Goal: Information Seeking & Learning: Learn about a topic

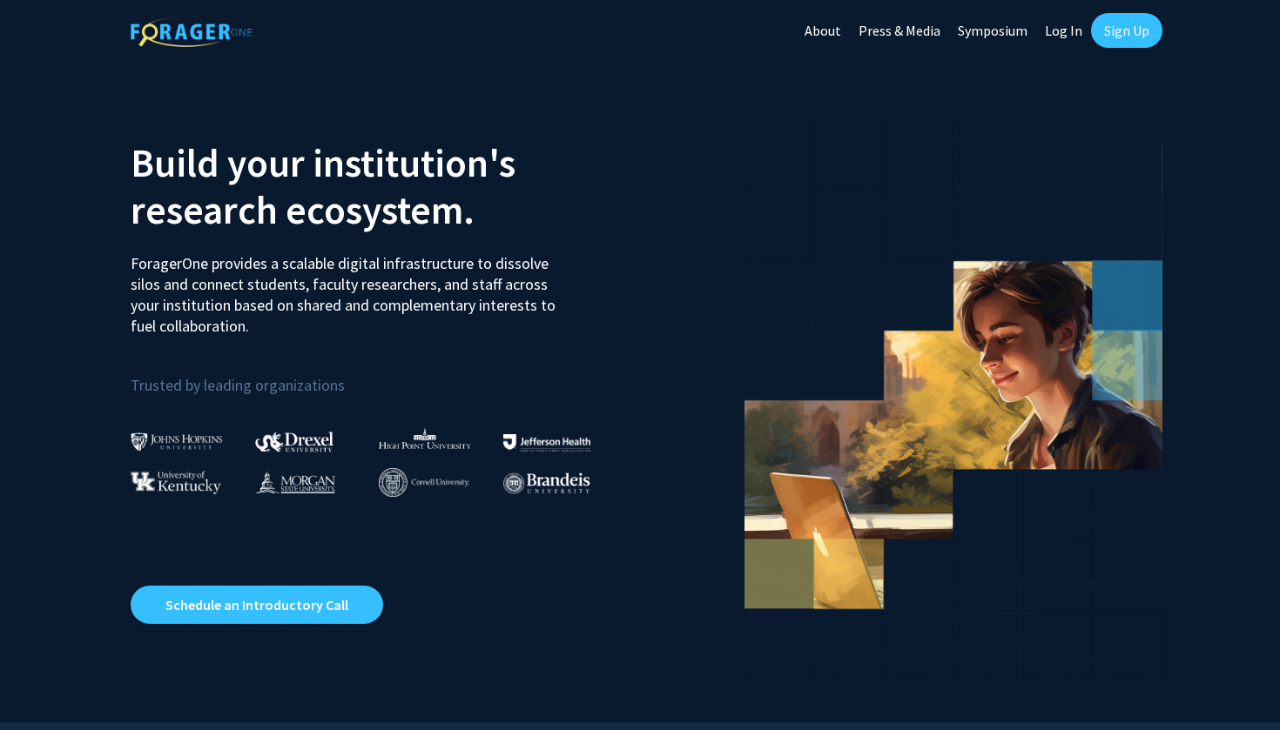
click at [1053, 42] on link "Log In" at bounding box center [1063, 30] width 55 height 61
select select
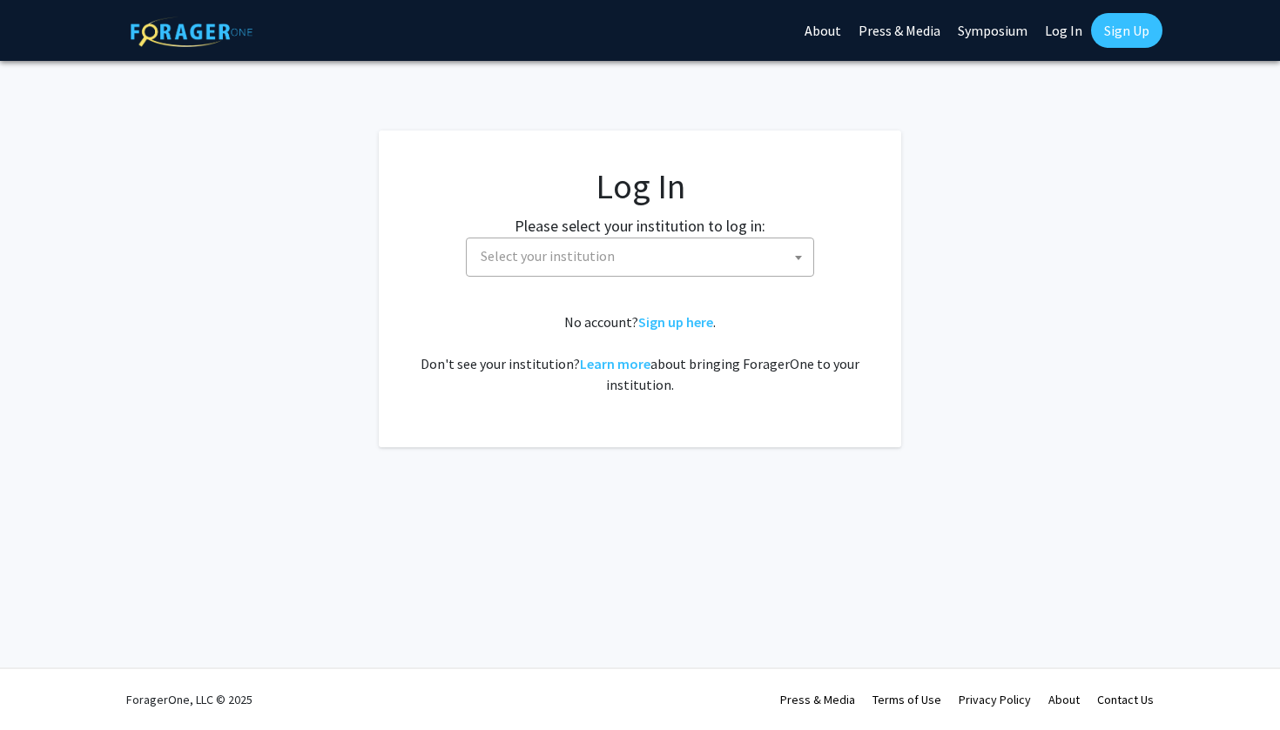
click at [732, 249] on span "Select your institution" at bounding box center [643, 256] width 339 height 36
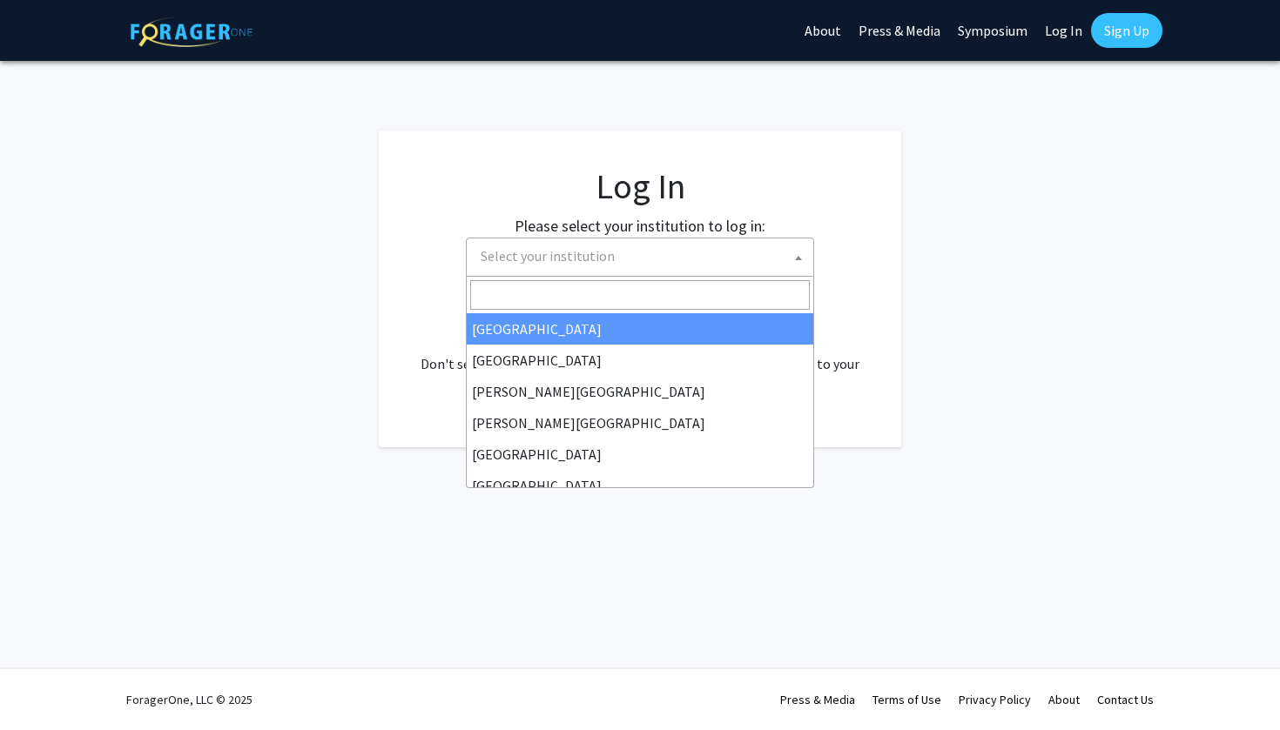
type input "j"
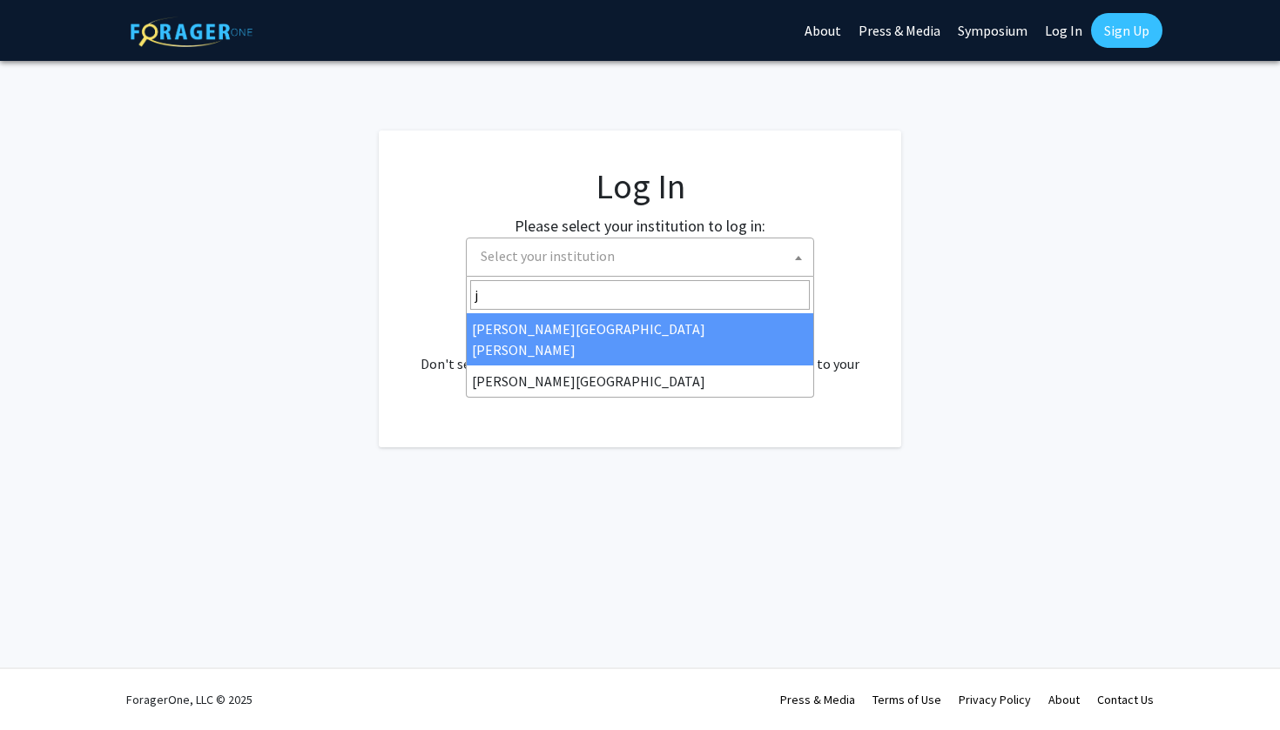
select select "1"
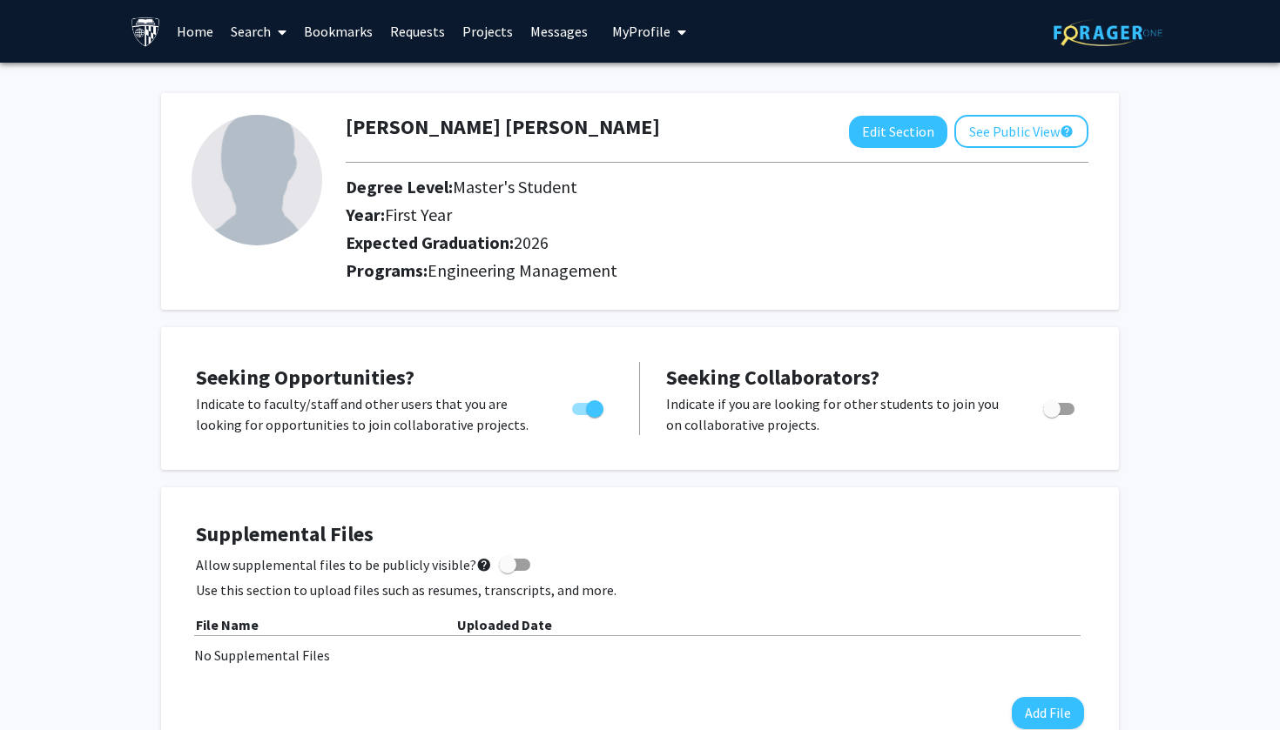
click at [198, 30] on link "Home" at bounding box center [195, 31] width 54 height 61
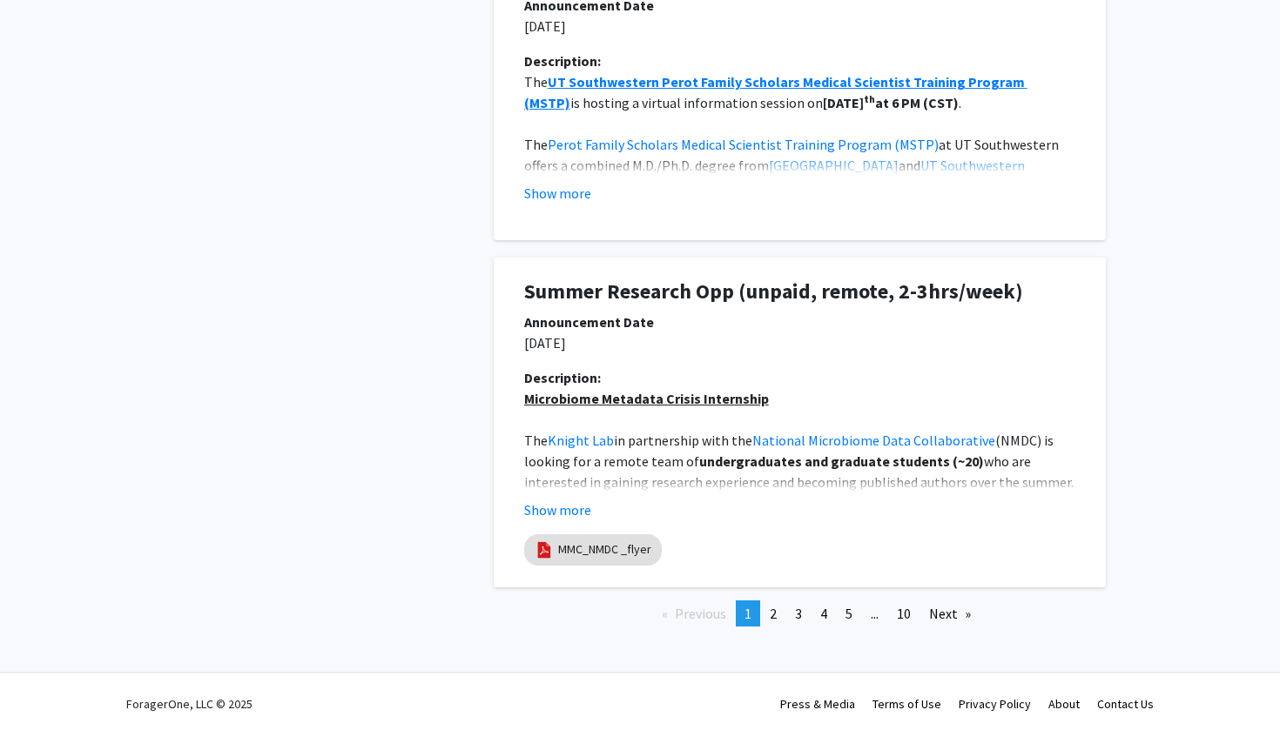
scroll to position [3022, 0]
click at [559, 506] on button "Show more" at bounding box center [557, 510] width 67 height 21
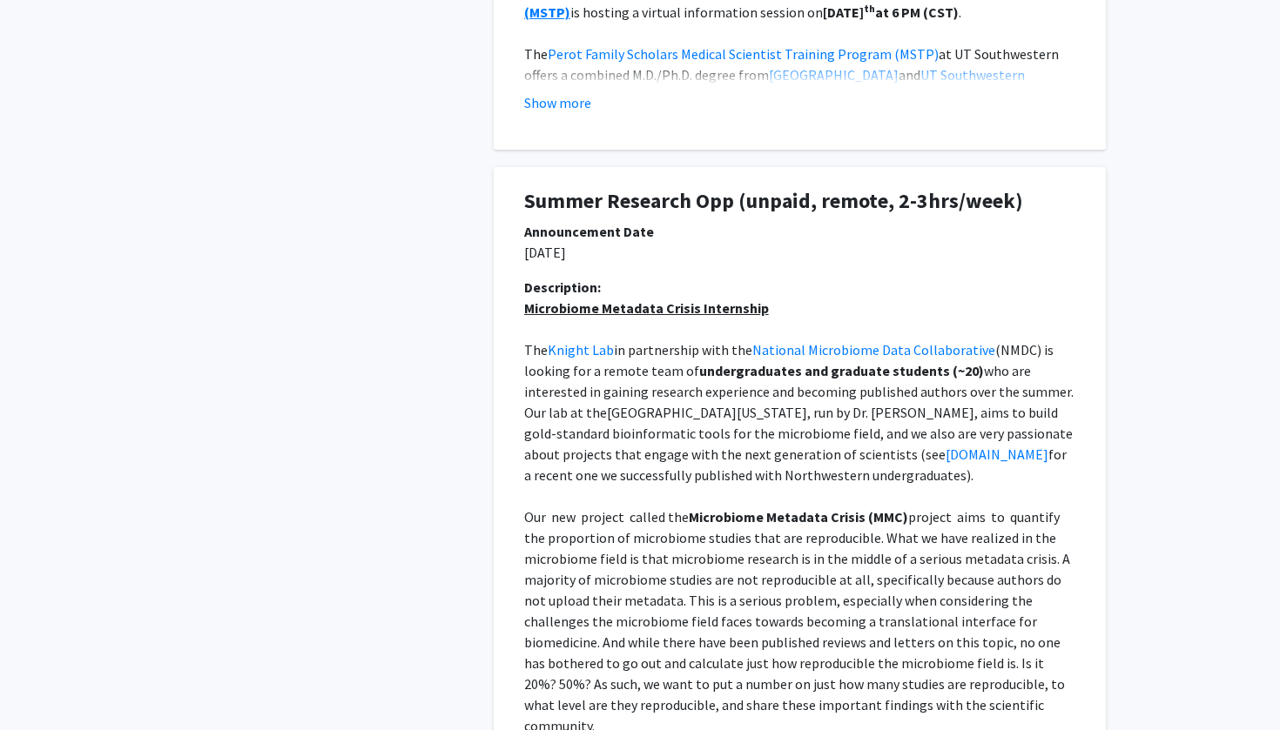
scroll to position [3114, 0]
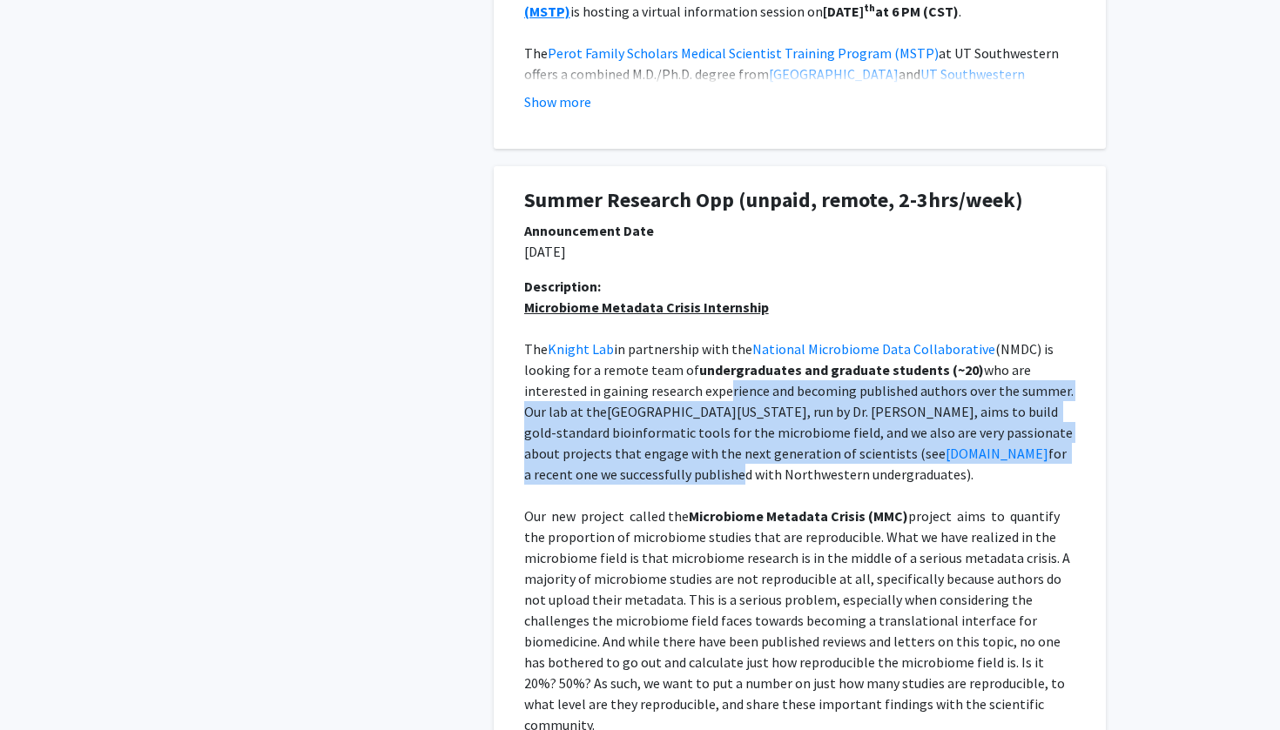
drag, startPoint x: 657, startPoint y: 386, endPoint x: 640, endPoint y: 475, distance: 91.3
click at [640, 475] on p "The Knight Lab in partnership with the National Microbiome Data Collaborative (…" at bounding box center [799, 412] width 551 height 146
click at [640, 474] on span "for a recent one we successfully published with Northwestern undergraduates)." at bounding box center [796, 464] width 545 height 38
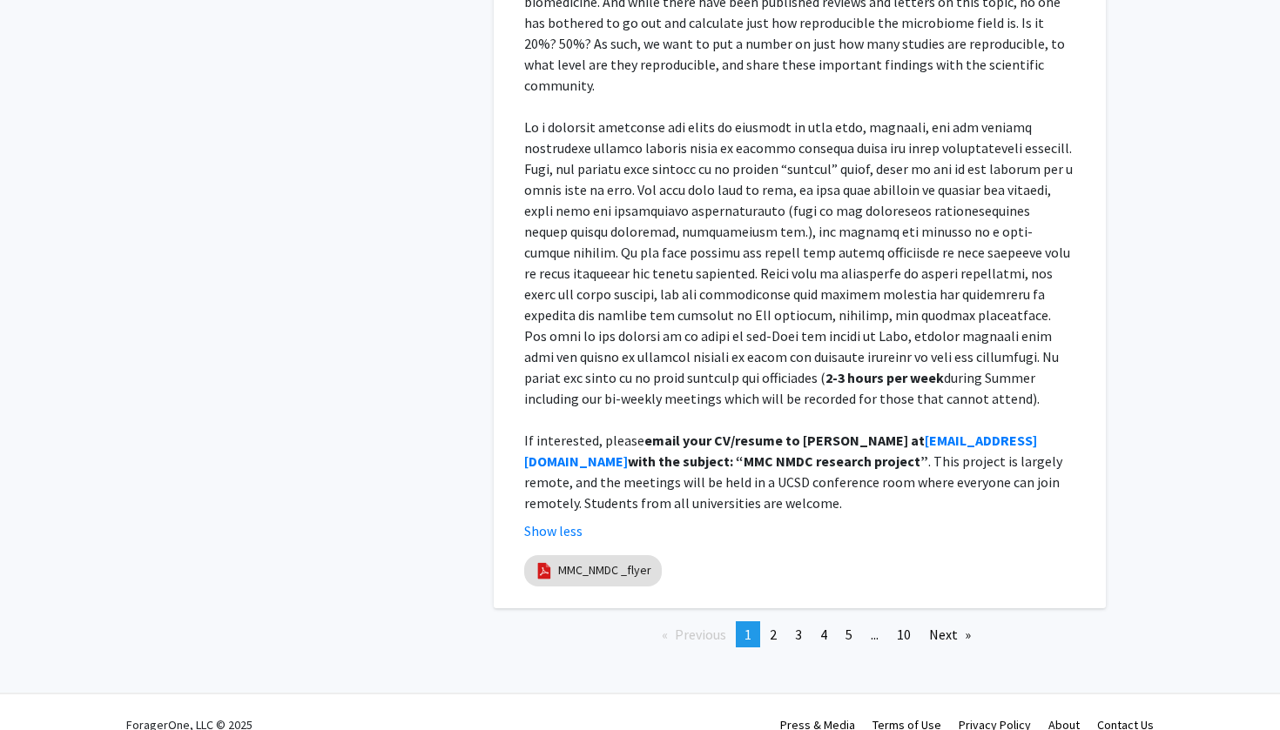
scroll to position [3753, 0]
click at [773, 627] on span "2" at bounding box center [772, 635] width 7 height 17
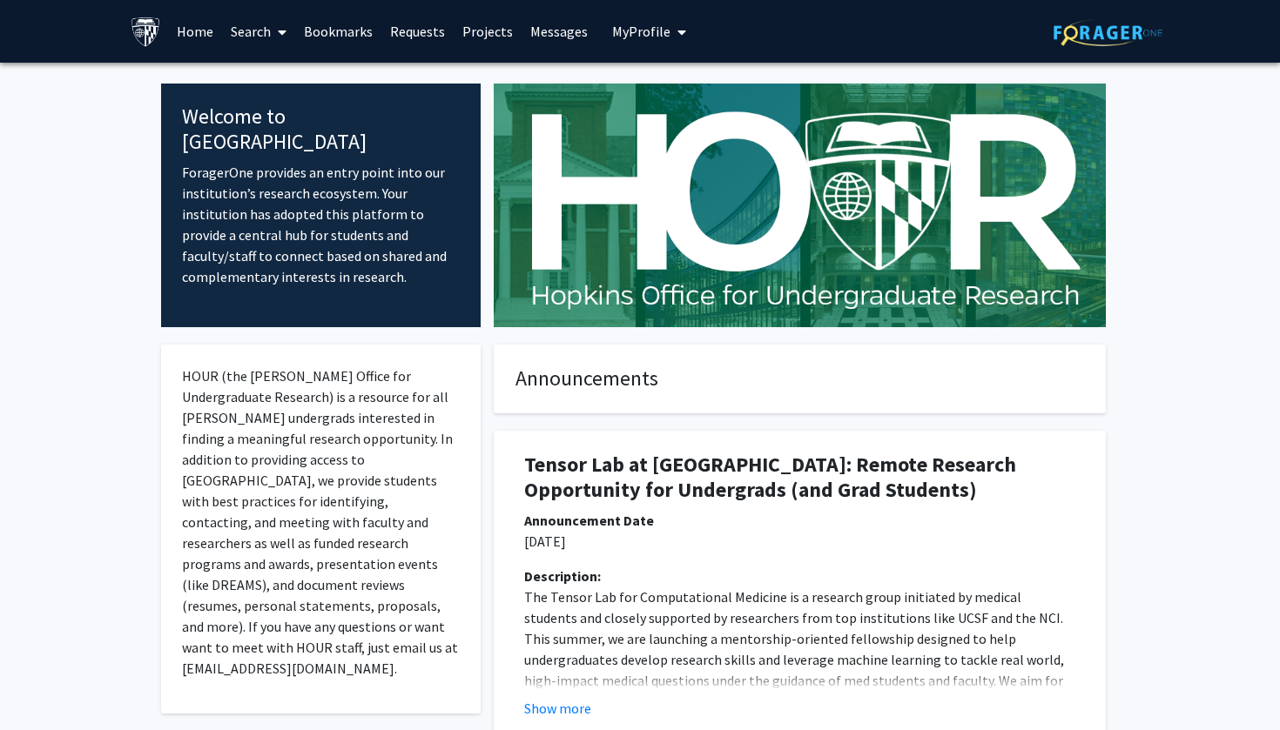
scroll to position [0, 0]
click at [261, 28] on link "Search" at bounding box center [258, 31] width 73 height 61
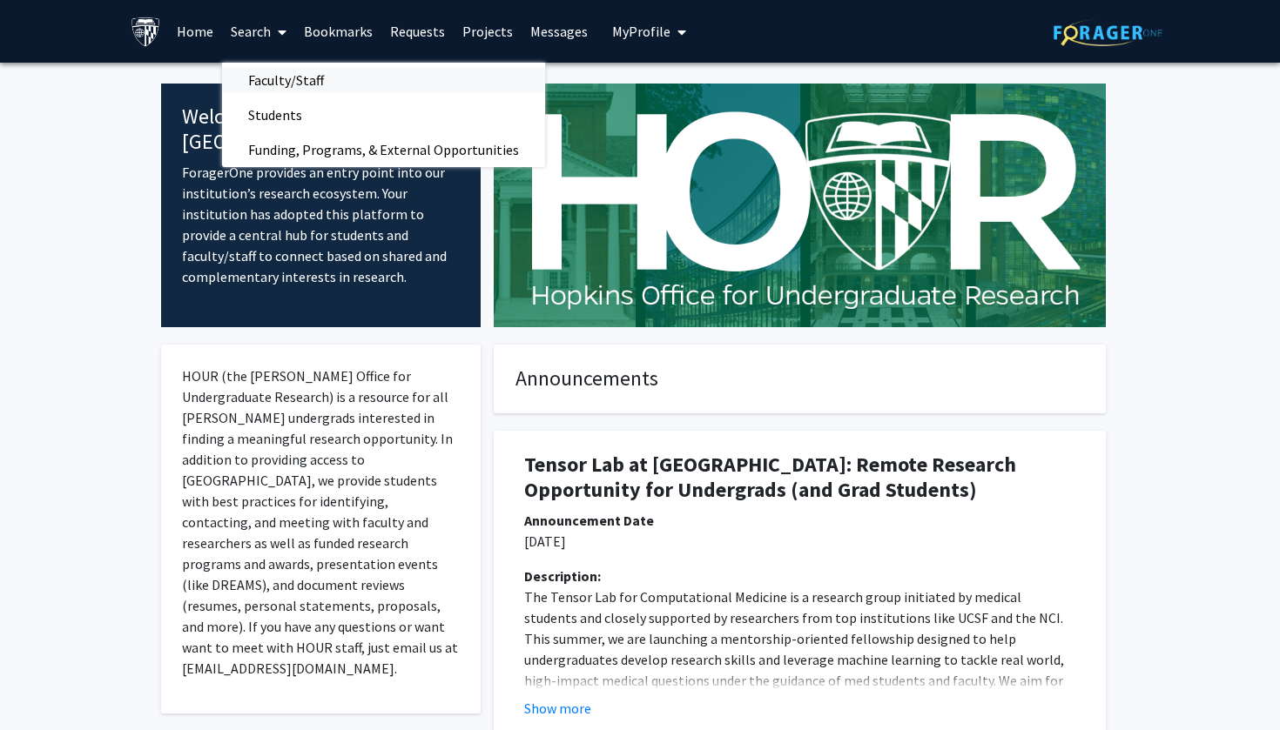
click at [267, 77] on span "Faculty/Staff" at bounding box center [286, 80] width 128 height 35
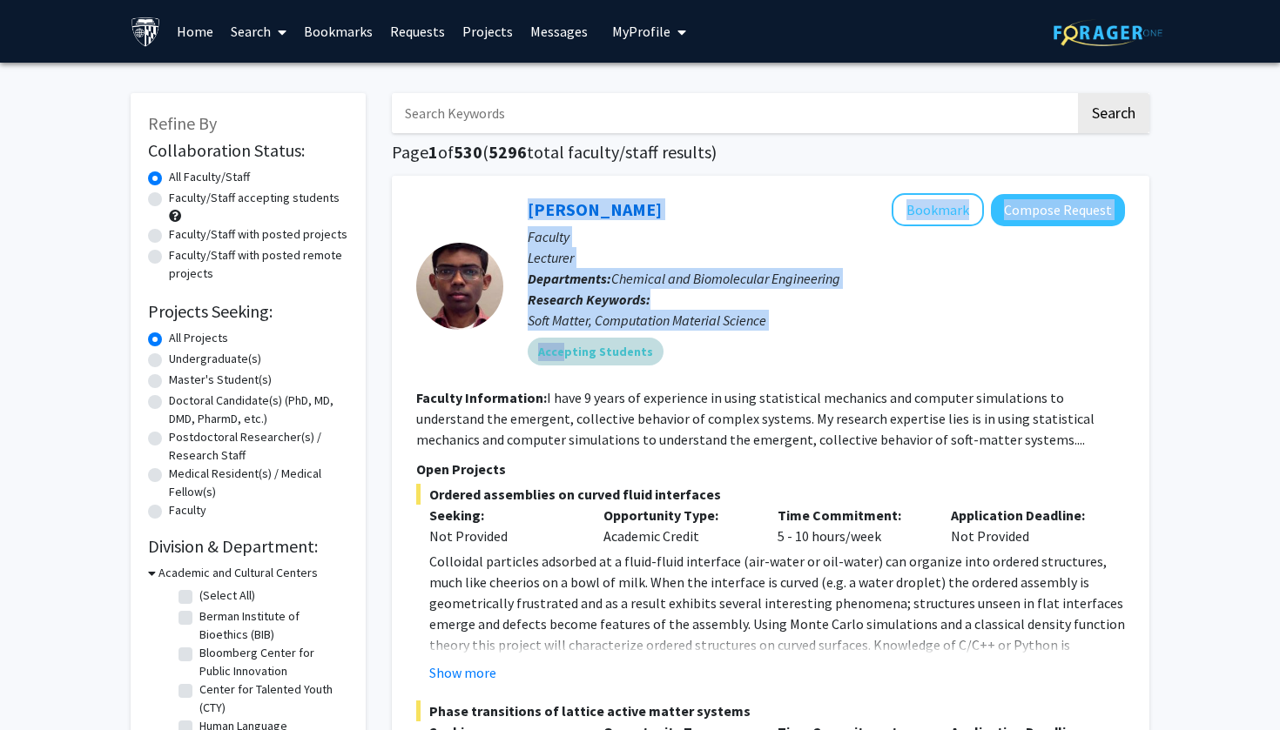
drag, startPoint x: 499, startPoint y: 193, endPoint x: 562, endPoint y: 351, distance: 169.9
click at [562, 353] on div "[PERSON_NAME] Bookmark Compose Request Faculty Lecturer Departments: Chemical a…" at bounding box center [770, 522] width 757 height 693
click at [883, 318] on div "Soft Matter, Computation Material Science" at bounding box center [825, 320] width 597 height 21
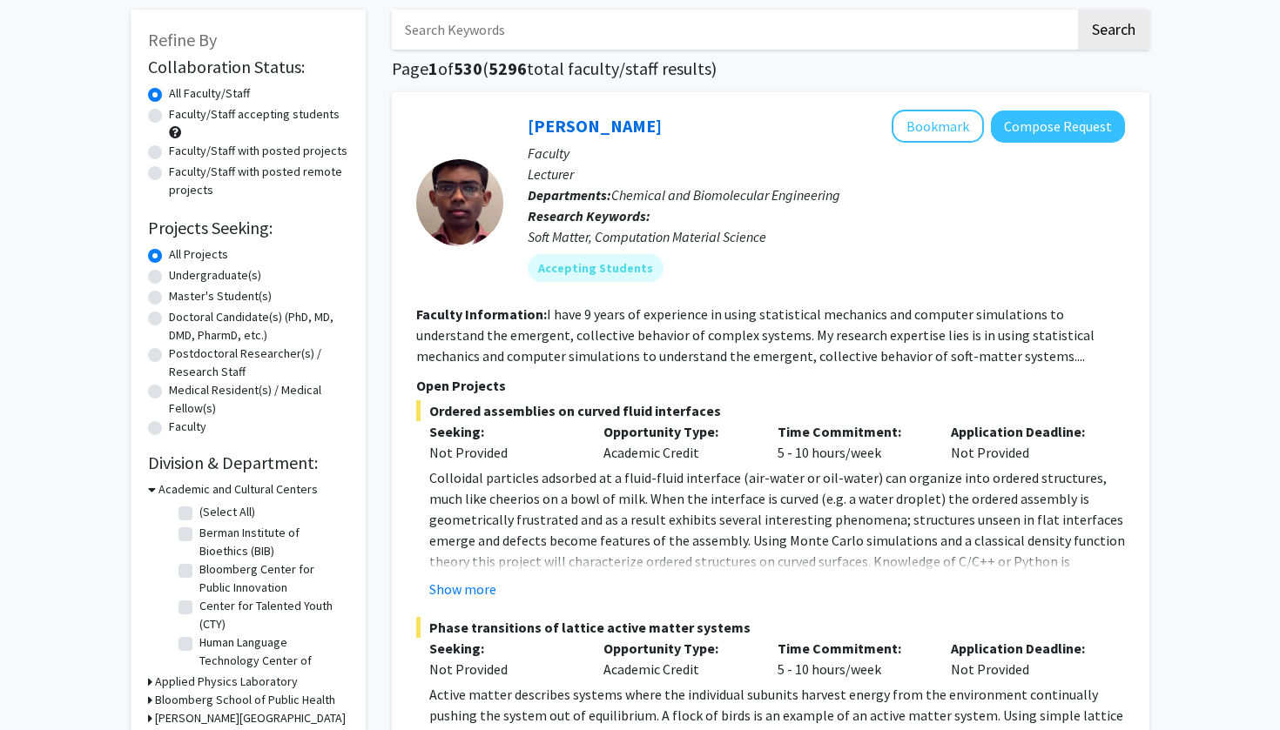
scroll to position [85, 0]
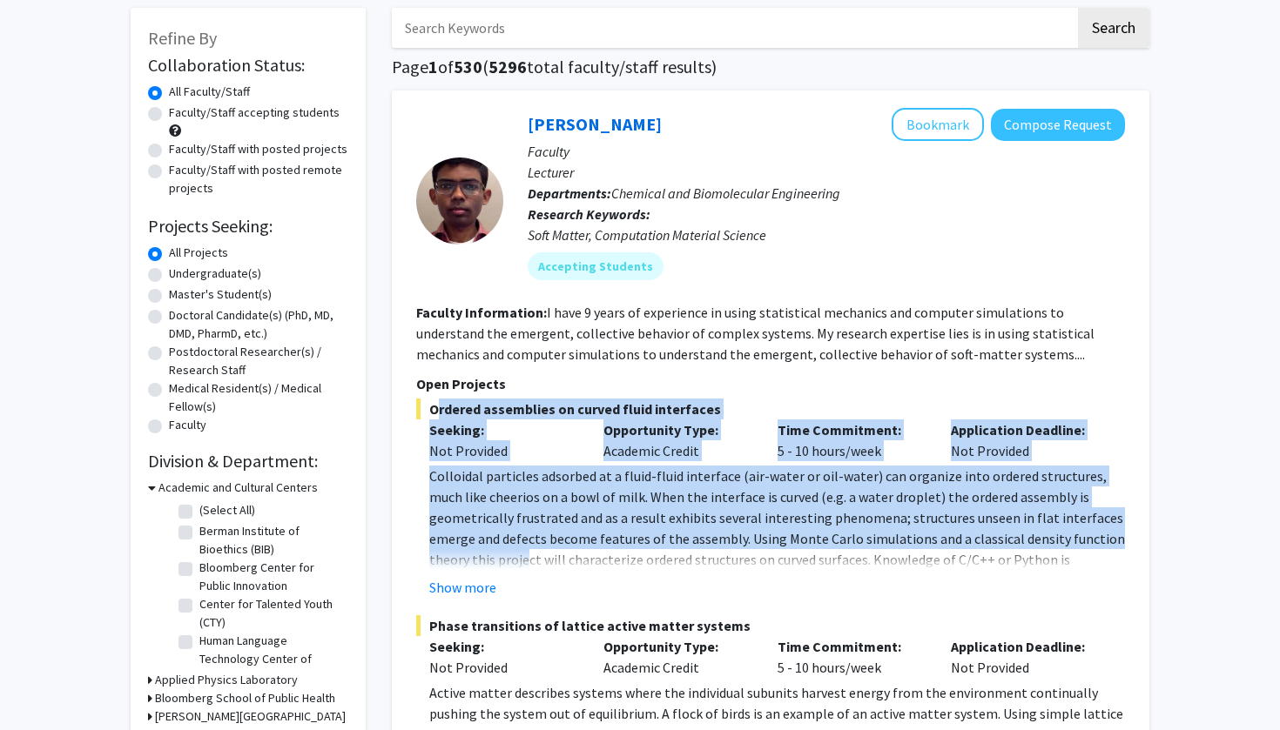
drag, startPoint x: 424, startPoint y: 402, endPoint x: 456, endPoint y: 558, distance: 159.1
click at [456, 558] on div "Ordered assemblies on curved fluid interfaces Seeking: Not Provided Opportunity…" at bounding box center [770, 498] width 709 height 199
click at [453, 553] on p "Colloidal particles adsorbed at a fluid-fluid interface (air-water or oil-water…" at bounding box center [776, 528] width 695 height 125
drag, startPoint x: 453, startPoint y: 554, endPoint x: 443, endPoint y: 394, distance: 159.6
click at [443, 395] on section "Open Projects Ordered assemblies on curved fluid interfaces Seeking: Not Provid…" at bounding box center [770, 569] width 709 height 393
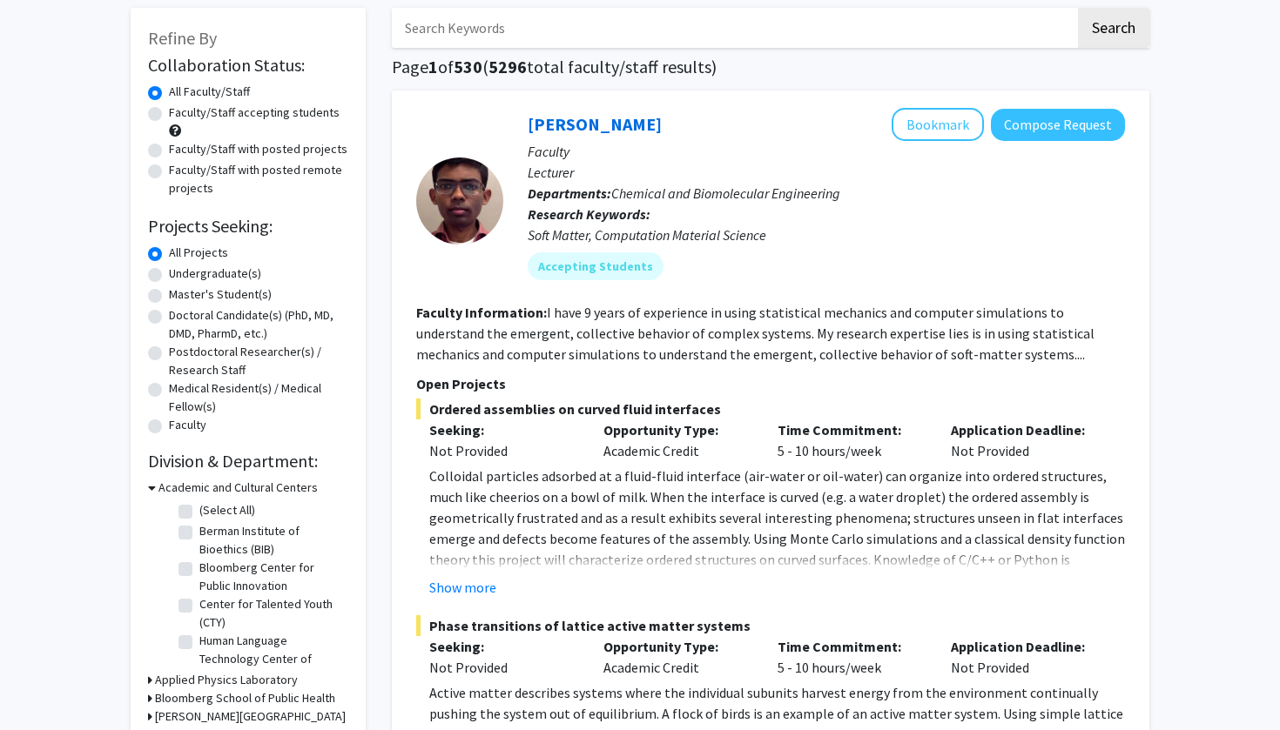
click at [443, 393] on p "Open Projects" at bounding box center [770, 383] width 709 height 21
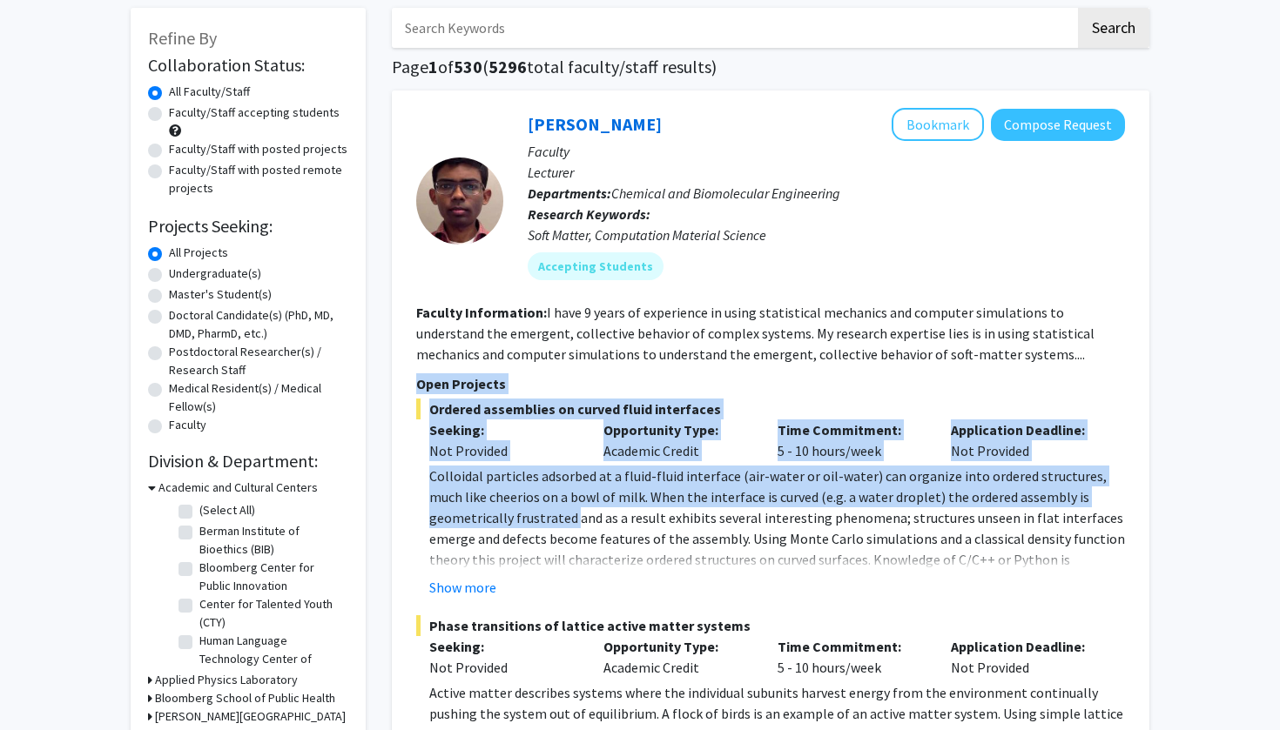
drag, startPoint x: 443, startPoint y: 393, endPoint x: 487, endPoint y: 527, distance: 140.1
click at [487, 527] on section "Open Projects Ordered assemblies on curved fluid interfaces Seeking: Not Provid…" at bounding box center [770, 569] width 709 height 393
click at [487, 527] on p "Colloidal particles adsorbed at a fluid-fluid interface (air-water or oil-water…" at bounding box center [776, 528] width 695 height 125
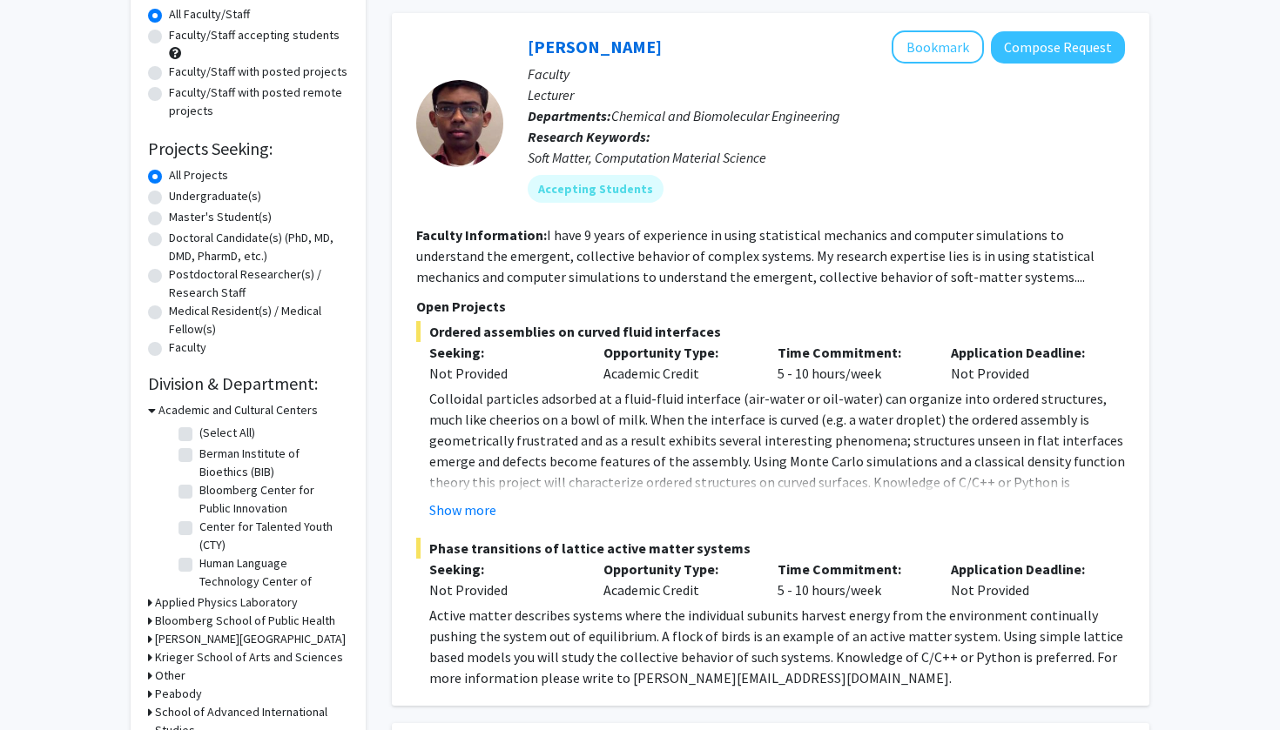
scroll to position [191, 0]
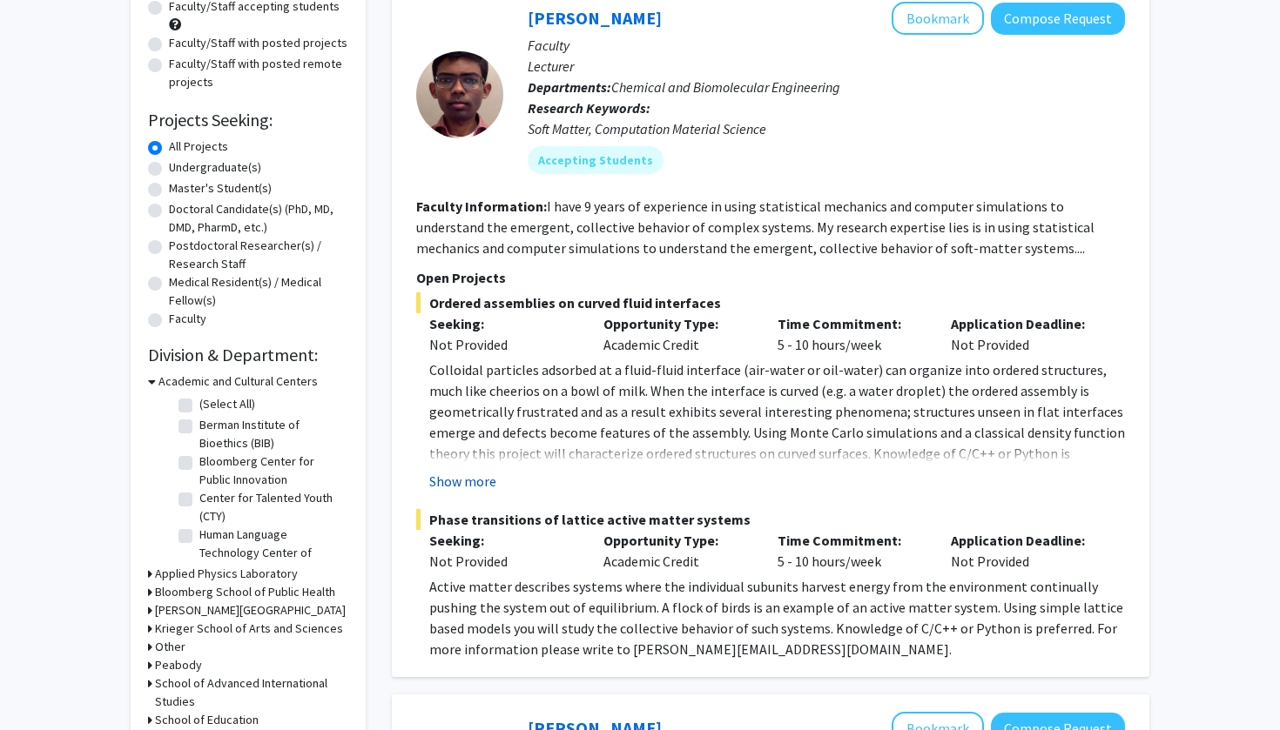
click at [472, 483] on button "Show more" at bounding box center [462, 481] width 67 height 21
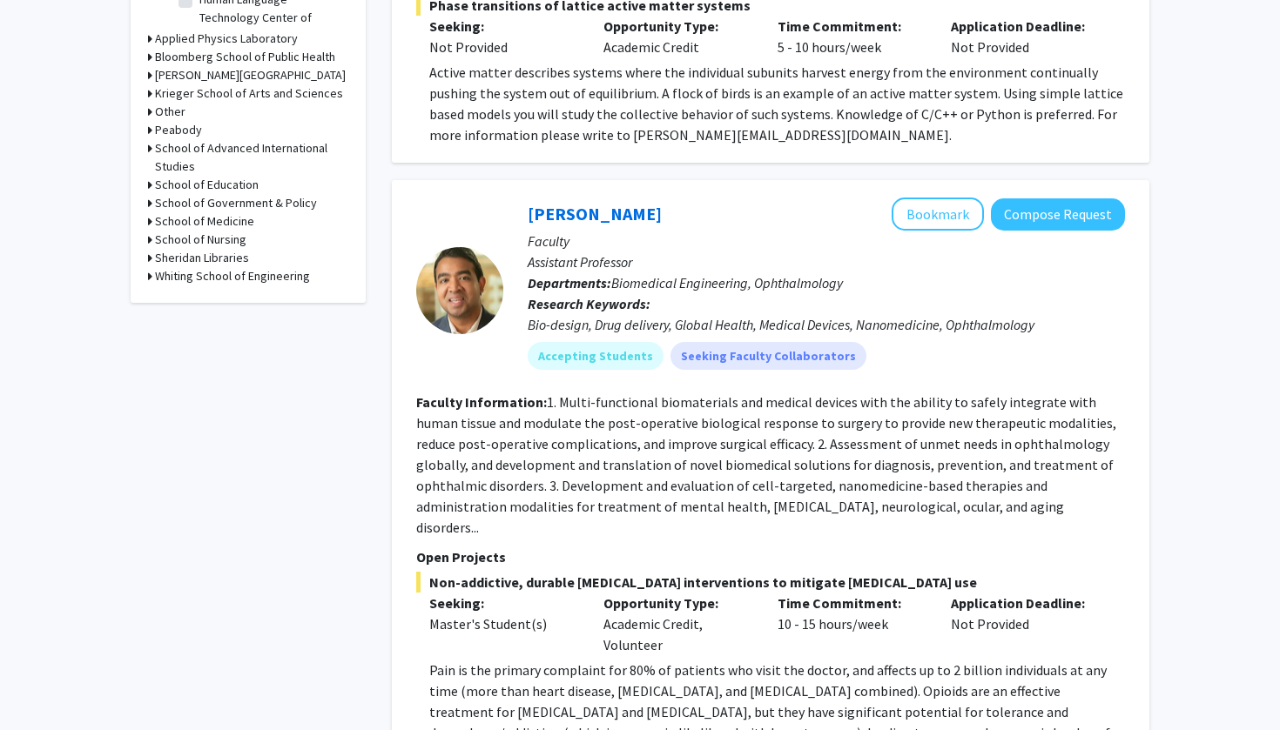
scroll to position [728, 0]
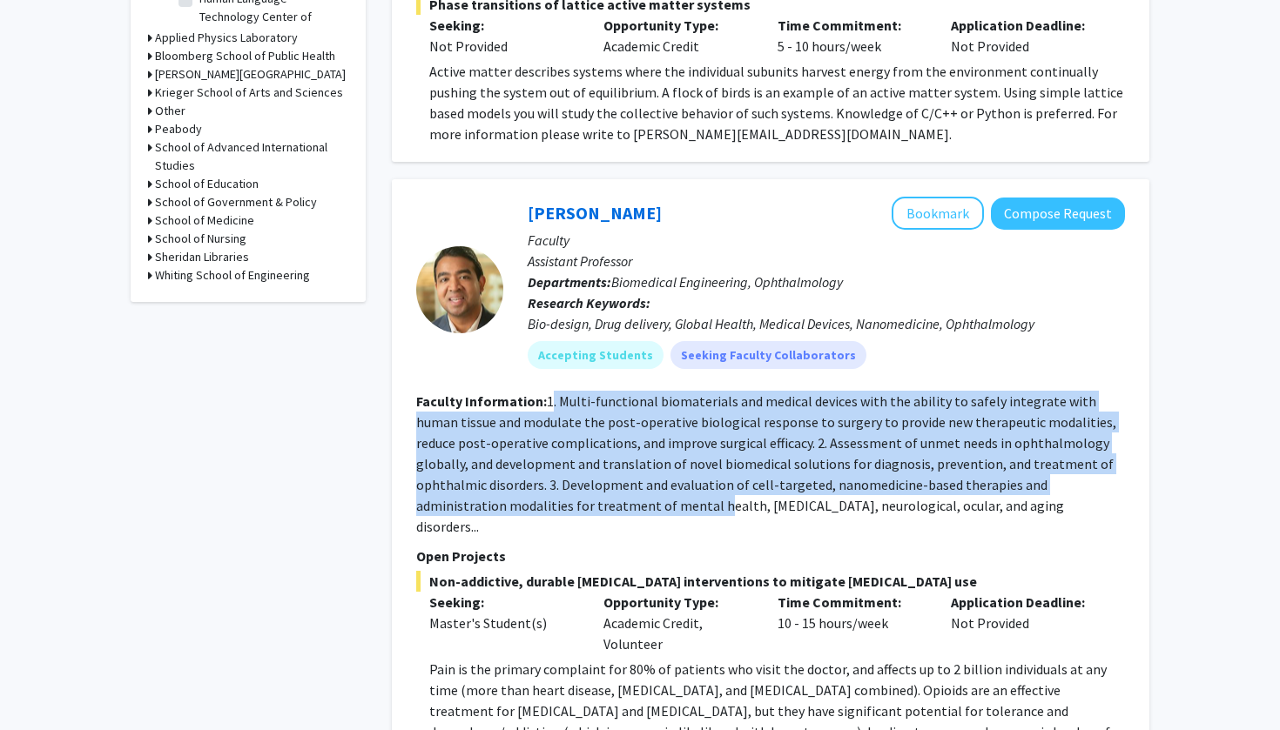
drag, startPoint x: 551, startPoint y: 399, endPoint x: 563, endPoint y: 510, distance: 112.1
click at [563, 510] on fg-read-more "1. Multi-functional biomaterials and medical devices with the ability to safely…" at bounding box center [766, 464] width 700 height 143
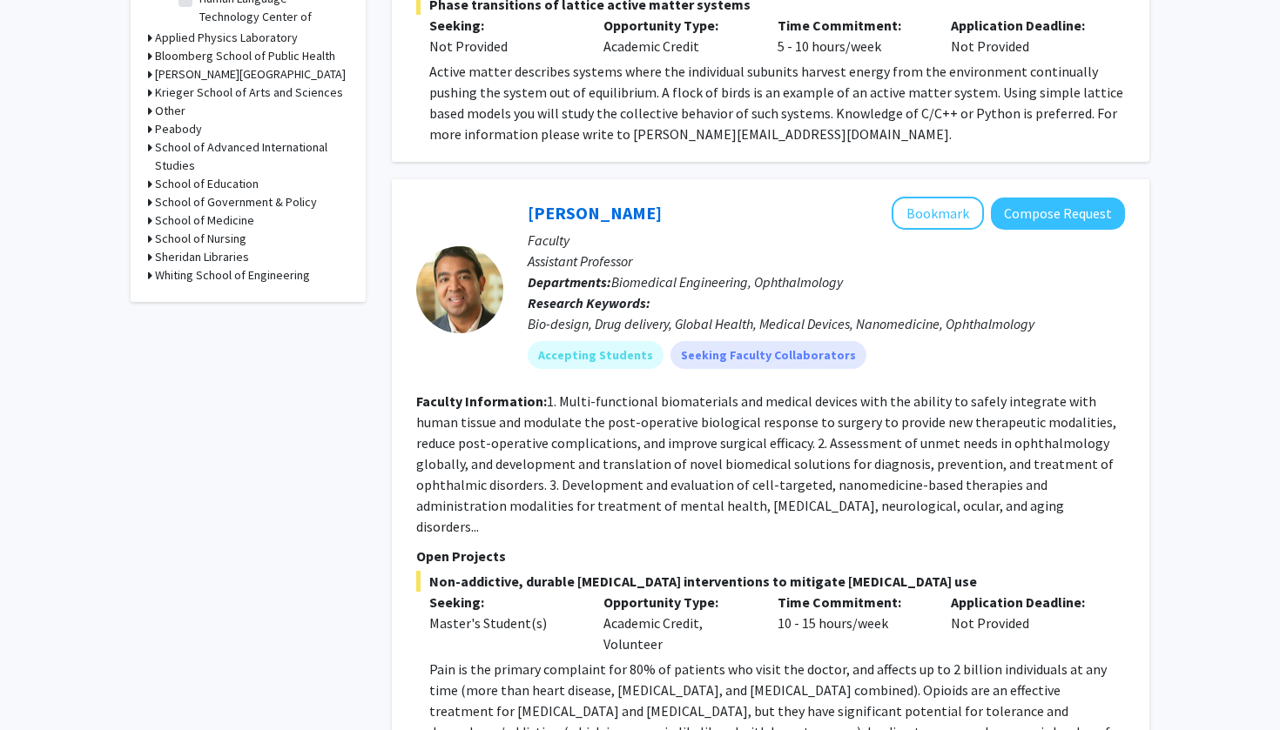
click at [563, 510] on fg-read-more "1. Multi-functional biomaterials and medical devices with the ability to safely…" at bounding box center [766, 464] width 700 height 143
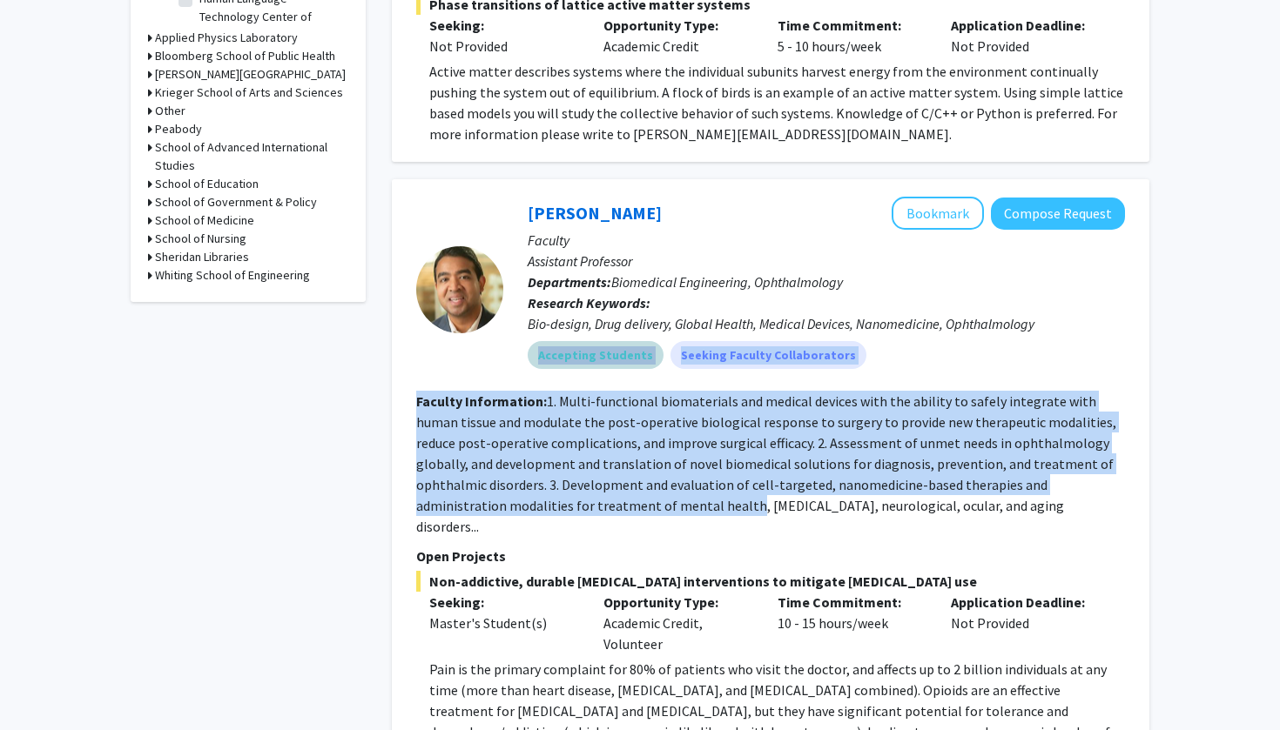
drag, startPoint x: 563, startPoint y: 510, endPoint x: 563, endPoint y: 365, distance: 145.4
click at [563, 365] on fg-search-faculty "[PERSON_NAME] Bookmark Compose Request Faculty Assistant Professor Departments:…" at bounding box center [770, 732] width 709 height 1070
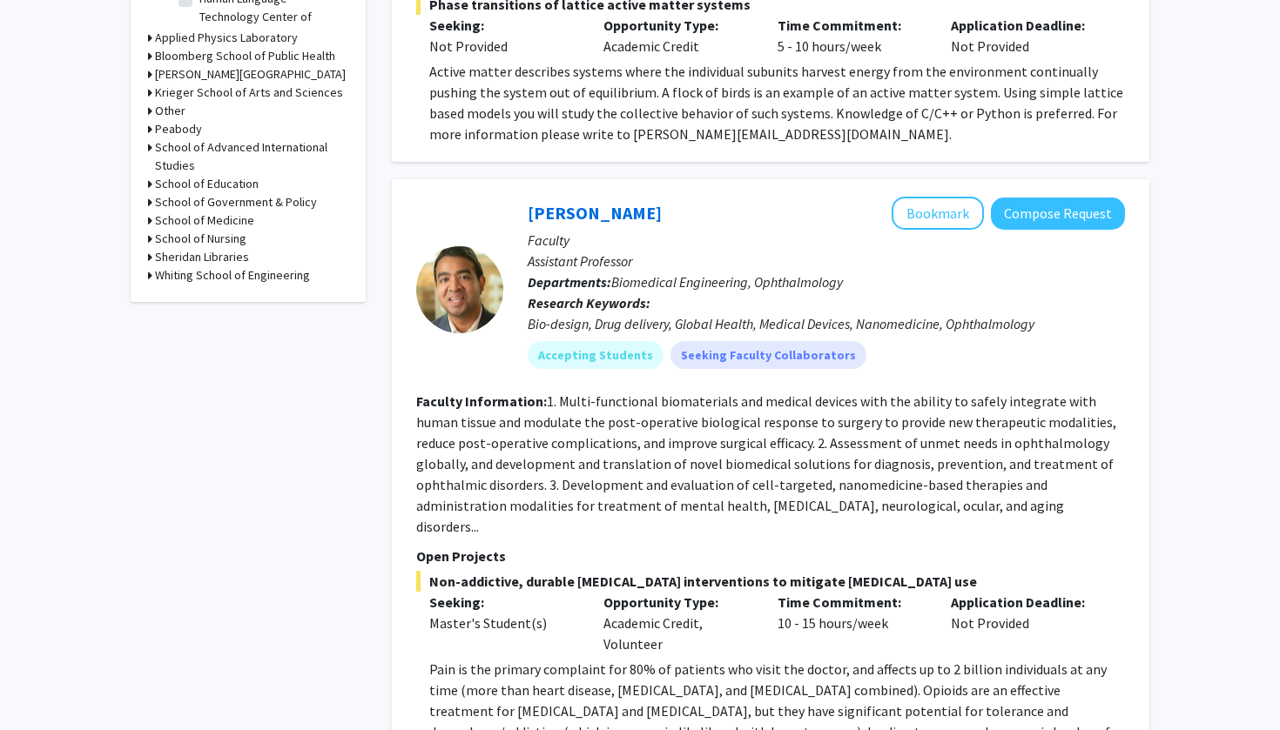
click at [541, 403] on b "Faculty Information:" at bounding box center [481, 401] width 131 height 17
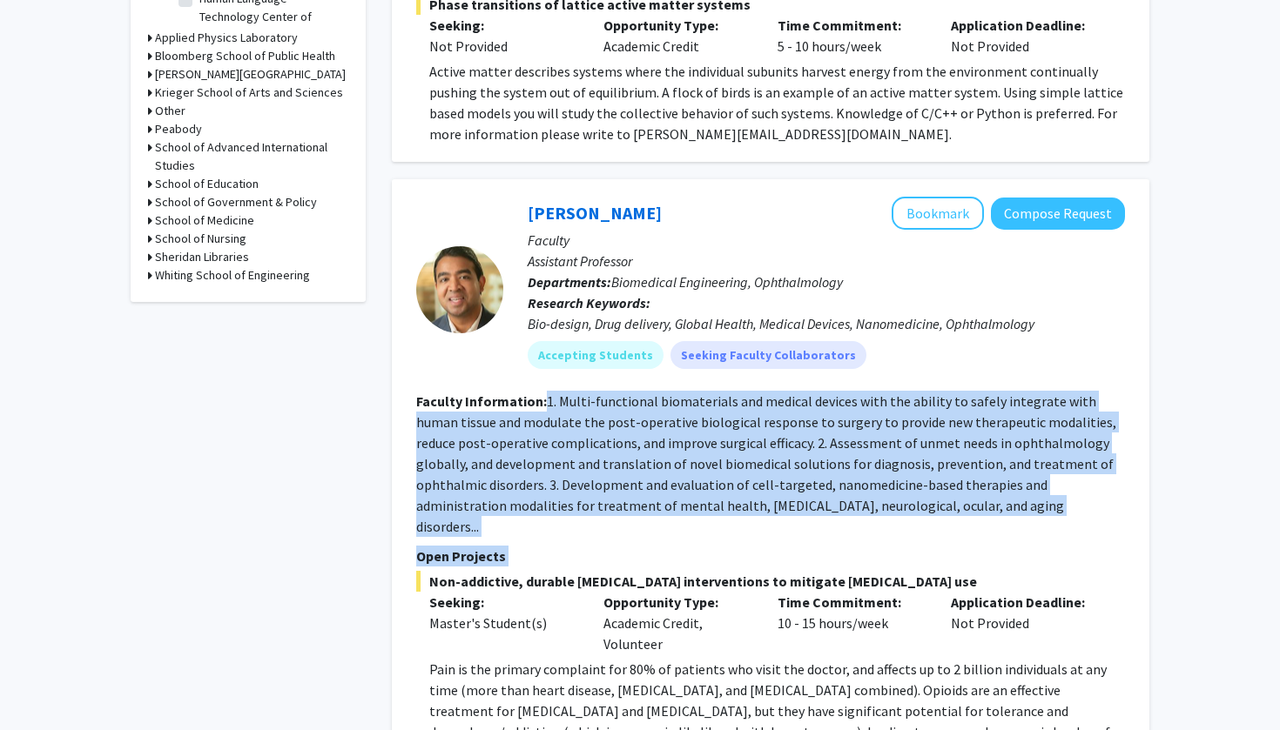
drag, startPoint x: 541, startPoint y: 403, endPoint x: 566, endPoint y: 535, distance: 134.7
click at [566, 535] on fg-search-faculty "[PERSON_NAME] Bookmark Compose Request Faculty Assistant Professor Departments:…" at bounding box center [770, 732] width 709 height 1070
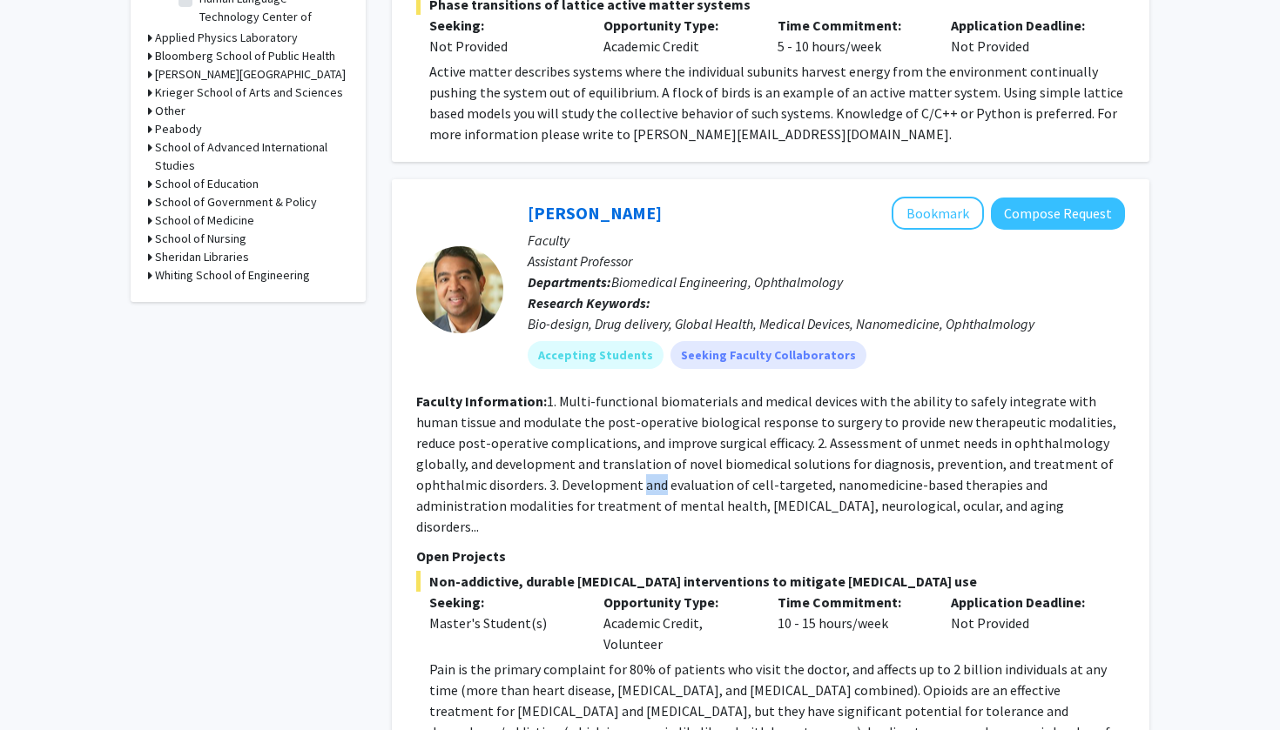
click at [589, 475] on section "Faculty Information: 1. Multi-functional biomaterials and medical devices with …" at bounding box center [770, 464] width 709 height 146
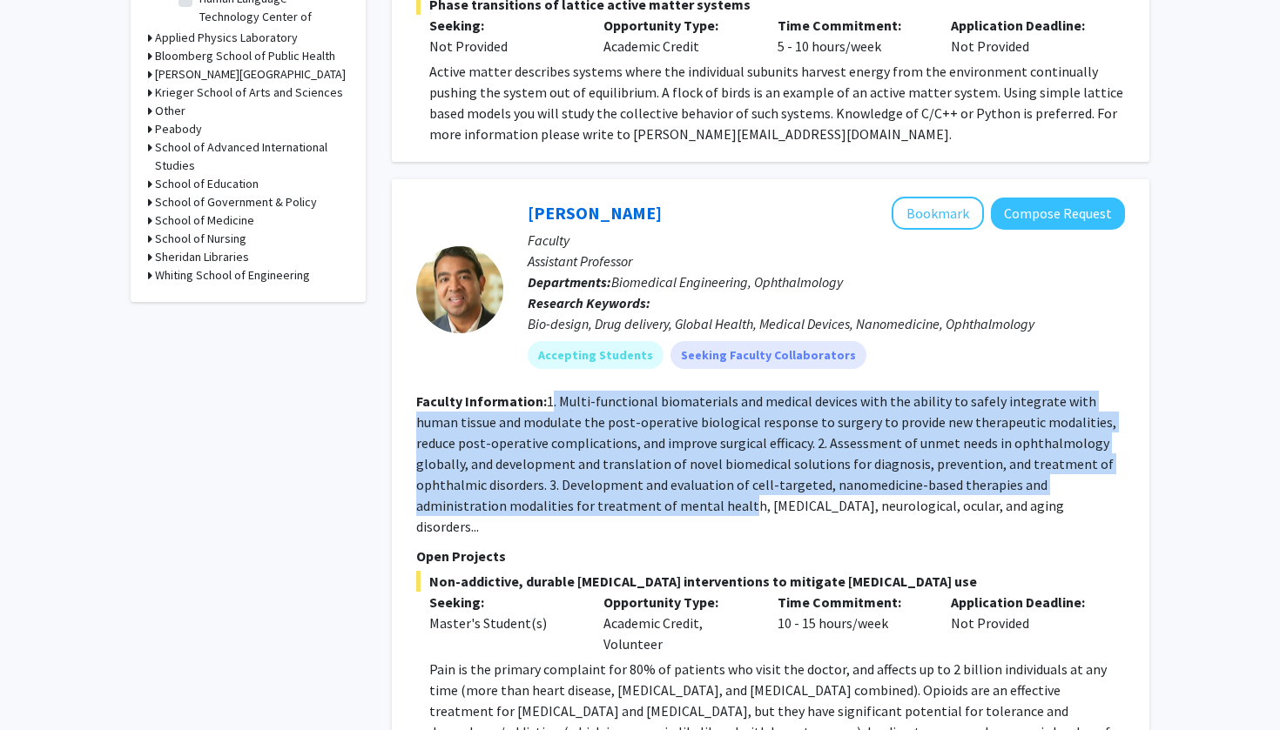
drag, startPoint x: 587, startPoint y: 503, endPoint x: 549, endPoint y: 406, distance: 104.4
click at [549, 406] on fg-read-more "1. Multi-functional biomaterials and medical devices with the ability to safely…" at bounding box center [766, 464] width 700 height 143
drag, startPoint x: 549, startPoint y: 406, endPoint x: 595, endPoint y: 507, distance: 110.7
click at [595, 507] on fg-read-more "1. Multi-functional biomaterials and medical devices with the ability to safely…" at bounding box center [766, 464] width 700 height 143
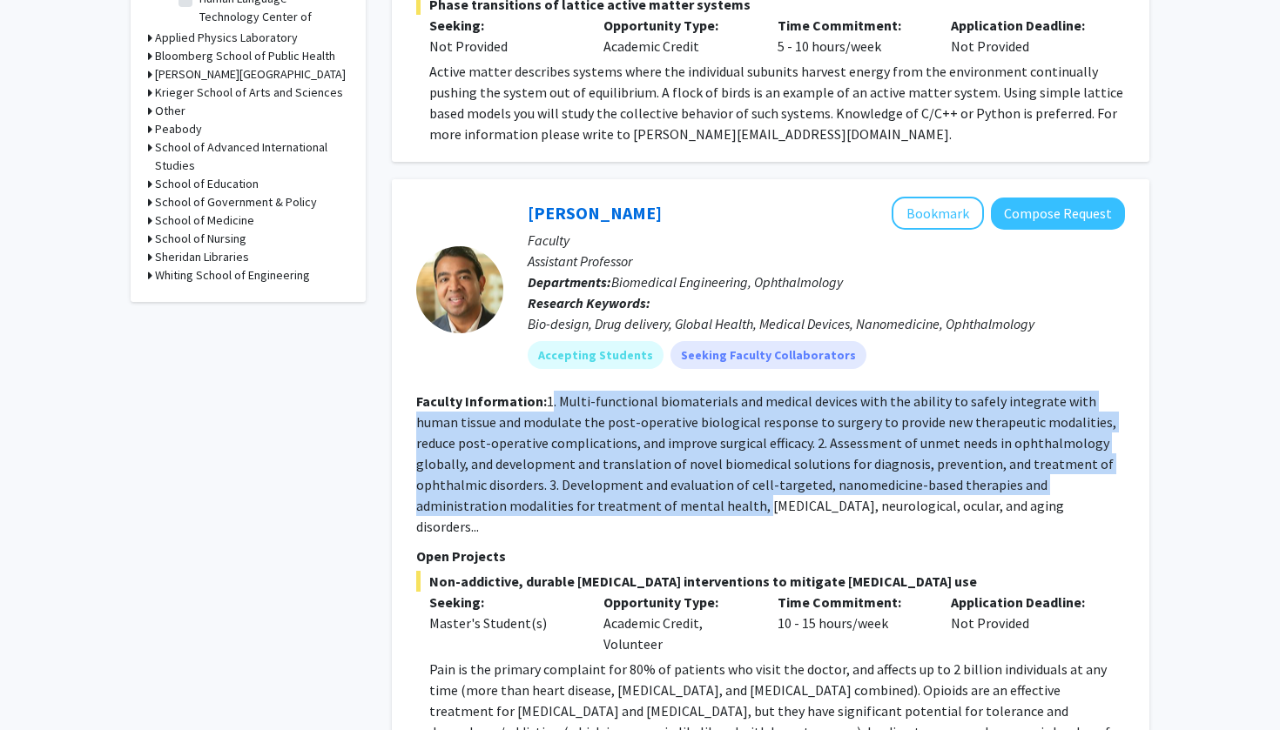
click at [595, 507] on fg-read-more "1. Multi-functional biomaterials and medical devices with the ability to safely…" at bounding box center [766, 464] width 700 height 143
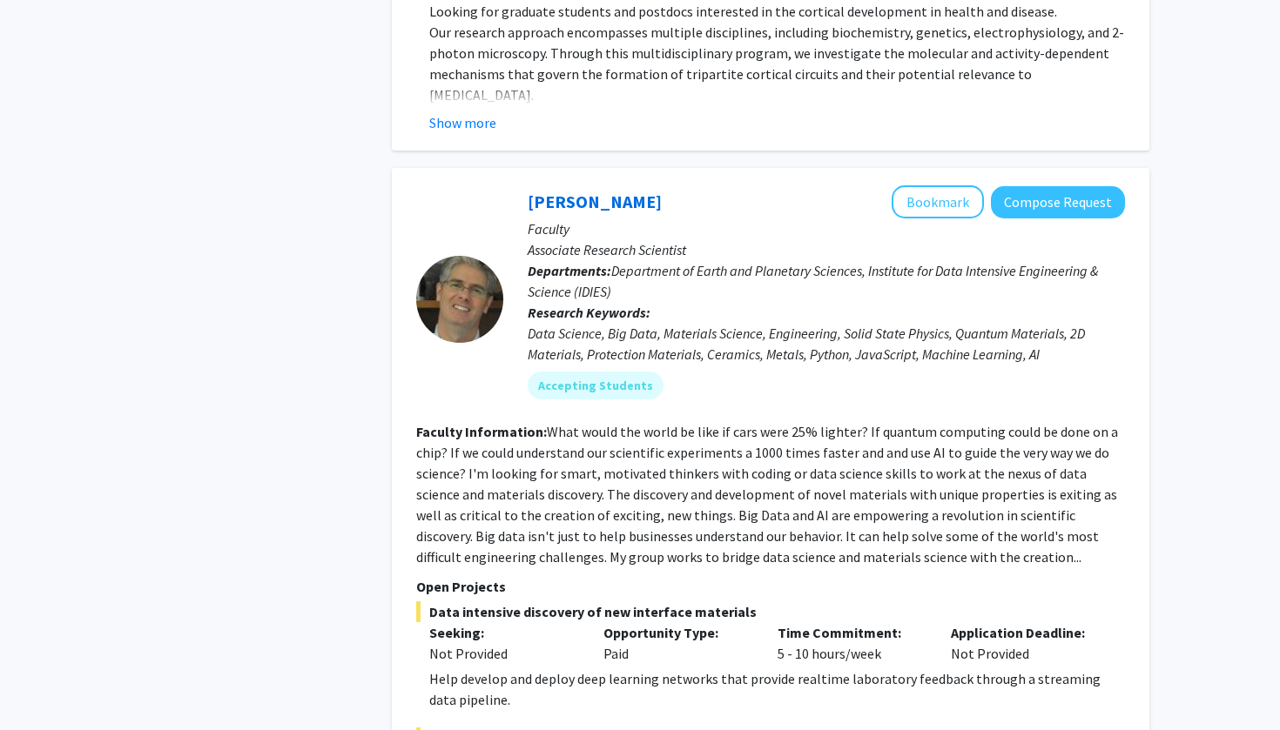
scroll to position [4539, 0]
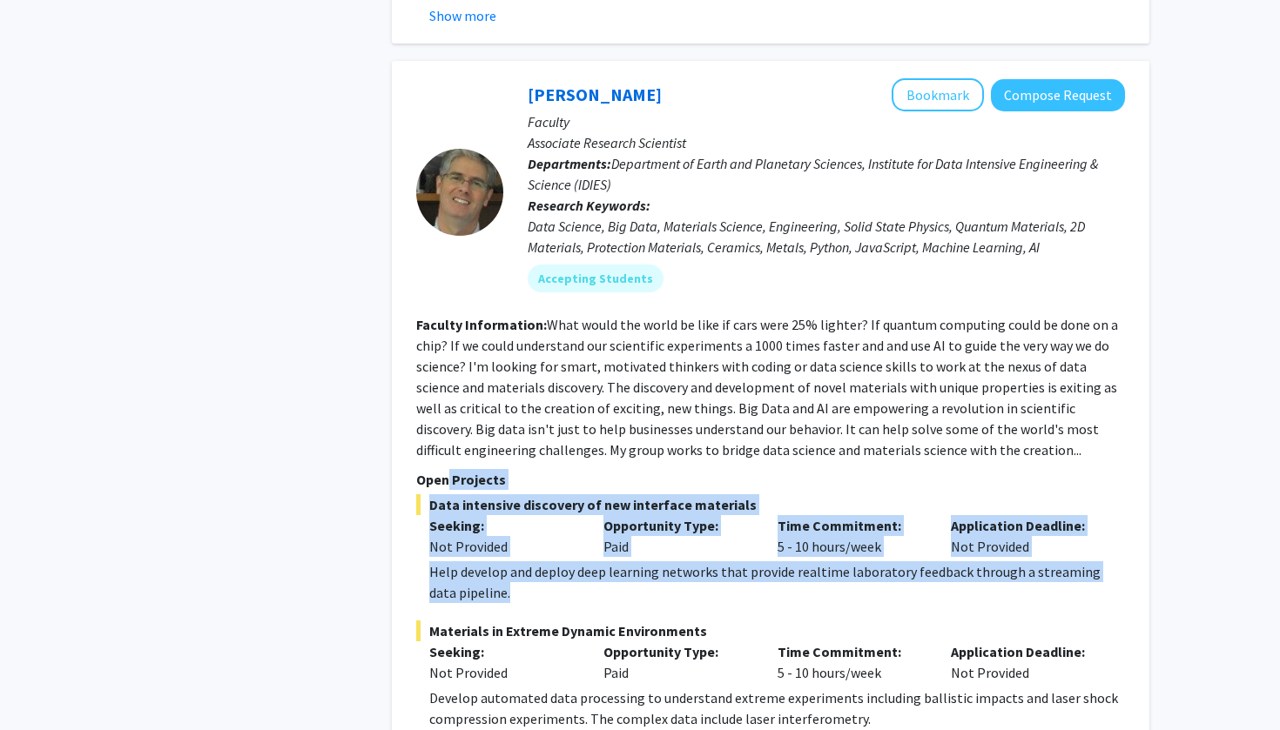
drag, startPoint x: 489, startPoint y: 506, endPoint x: 448, endPoint y: 400, distance: 113.0
click at [448, 469] on section "Open Projects Data intensive discovery of new interface materials Seeking: Not …" at bounding box center [770, 736] width 709 height 534
click at [433, 469] on section "Open Projects Data intensive discovery of new interface materials Seeking: Not …" at bounding box center [770, 736] width 709 height 534
drag, startPoint x: 433, startPoint y: 412, endPoint x: 467, endPoint y: 508, distance: 102.7
click at [468, 510] on section "Open Projects Data intensive discovery of new interface materials Seeking: Not …" at bounding box center [770, 736] width 709 height 534
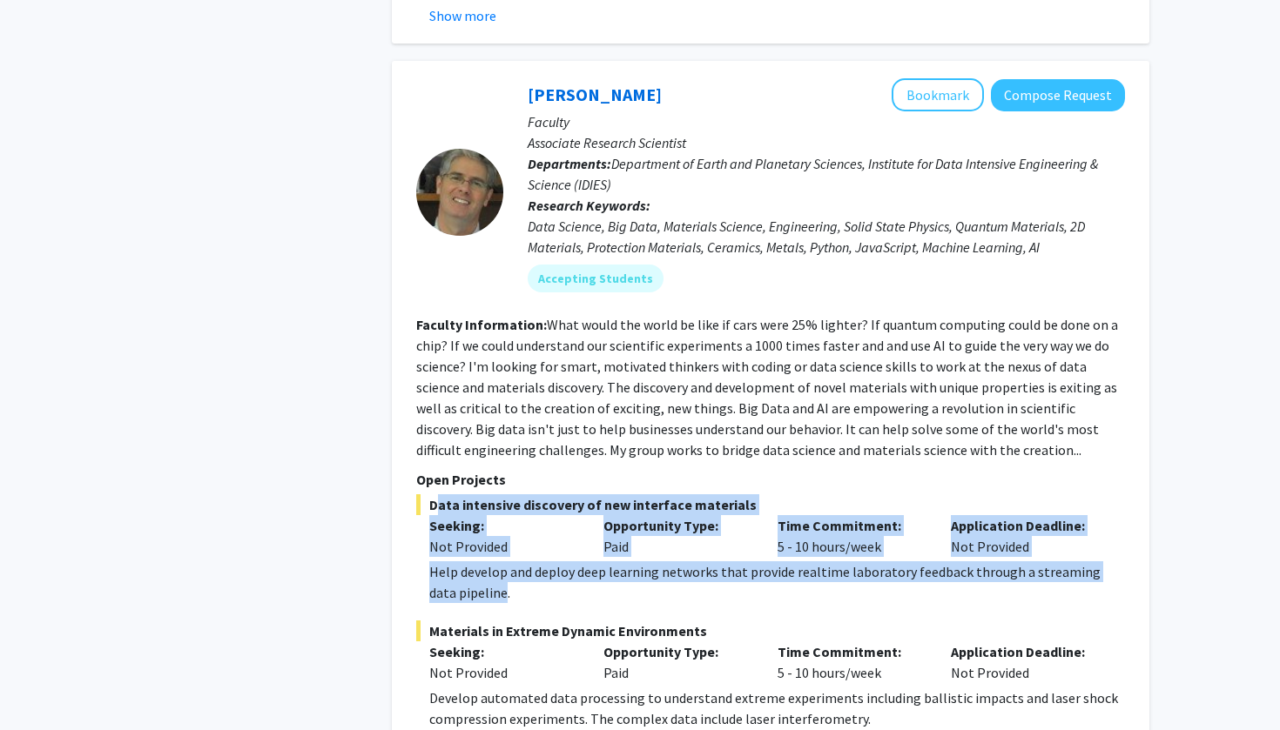
click at [467, 561] on div "Help develop and deploy deep learning networks that provide realtime laboratory…" at bounding box center [776, 582] width 695 height 42
drag, startPoint x: 467, startPoint y: 510, endPoint x: 405, endPoint y: 413, distance: 115.9
click at [405, 413] on div "[PERSON_NAME] Bookmark Compose Request Faculty Associate Research Scientist Dep…" at bounding box center [770, 540] width 757 height 959
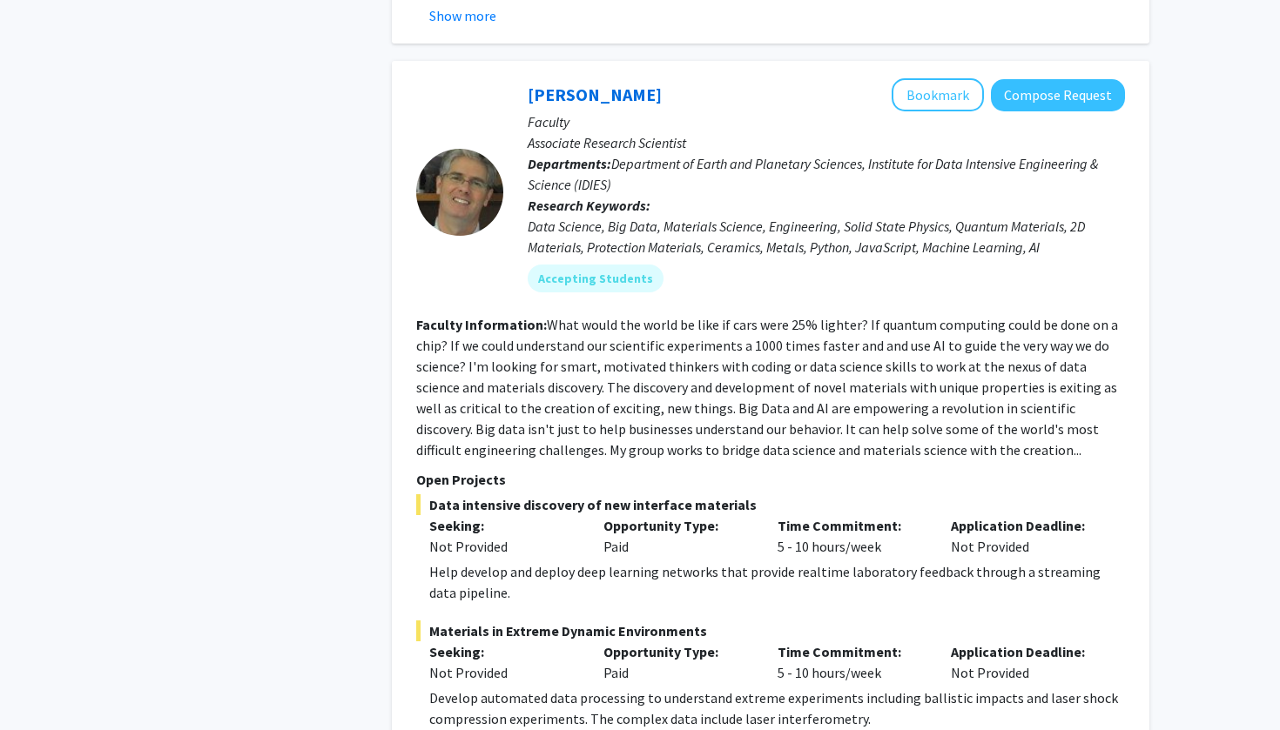
click at [412, 409] on div "[PERSON_NAME] Bookmark Compose Request Faculty Associate Research Scientist Dep…" at bounding box center [770, 540] width 757 height 959
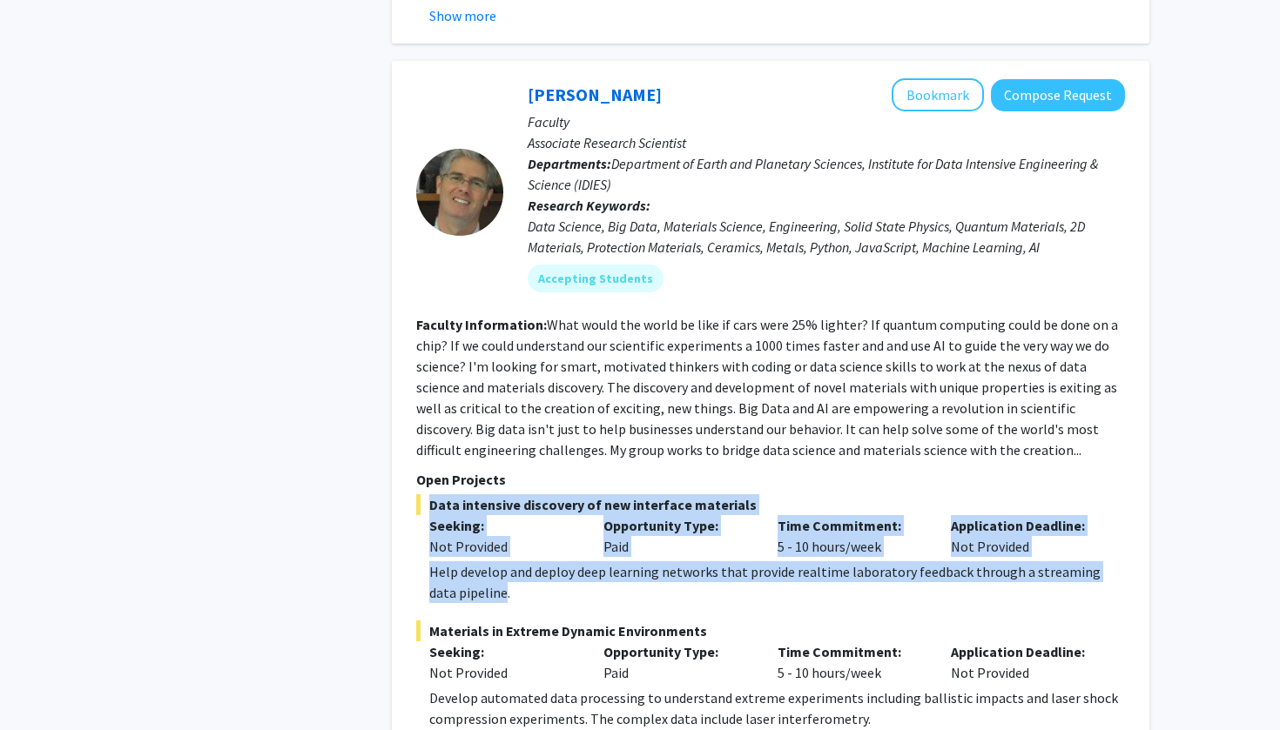
drag, startPoint x: 412, startPoint y: 409, endPoint x: 459, endPoint y: 518, distance: 118.5
click at [459, 518] on div "[PERSON_NAME] Bookmark Compose Request Faculty Associate Research Scientist Dep…" at bounding box center [770, 540] width 757 height 959
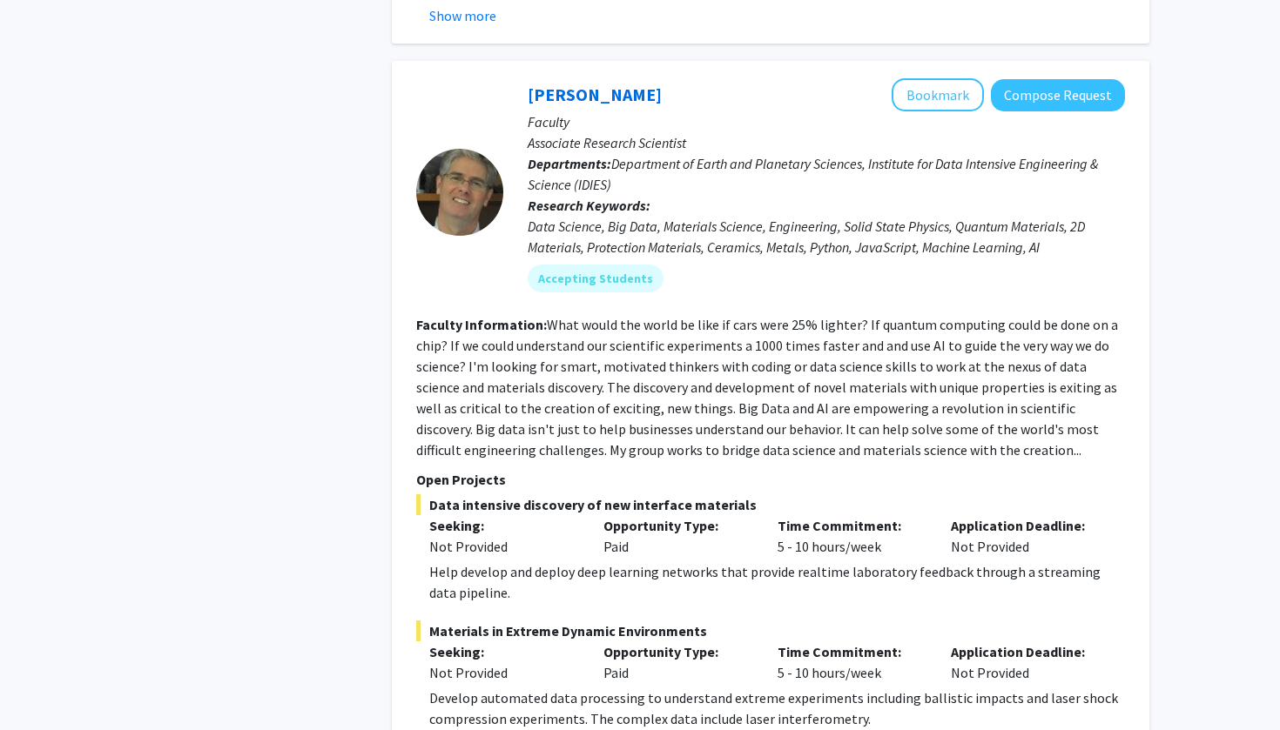
click at [459, 561] on div "Help develop and deploy deep learning networks that provide realtime laboratory…" at bounding box center [776, 582] width 695 height 42
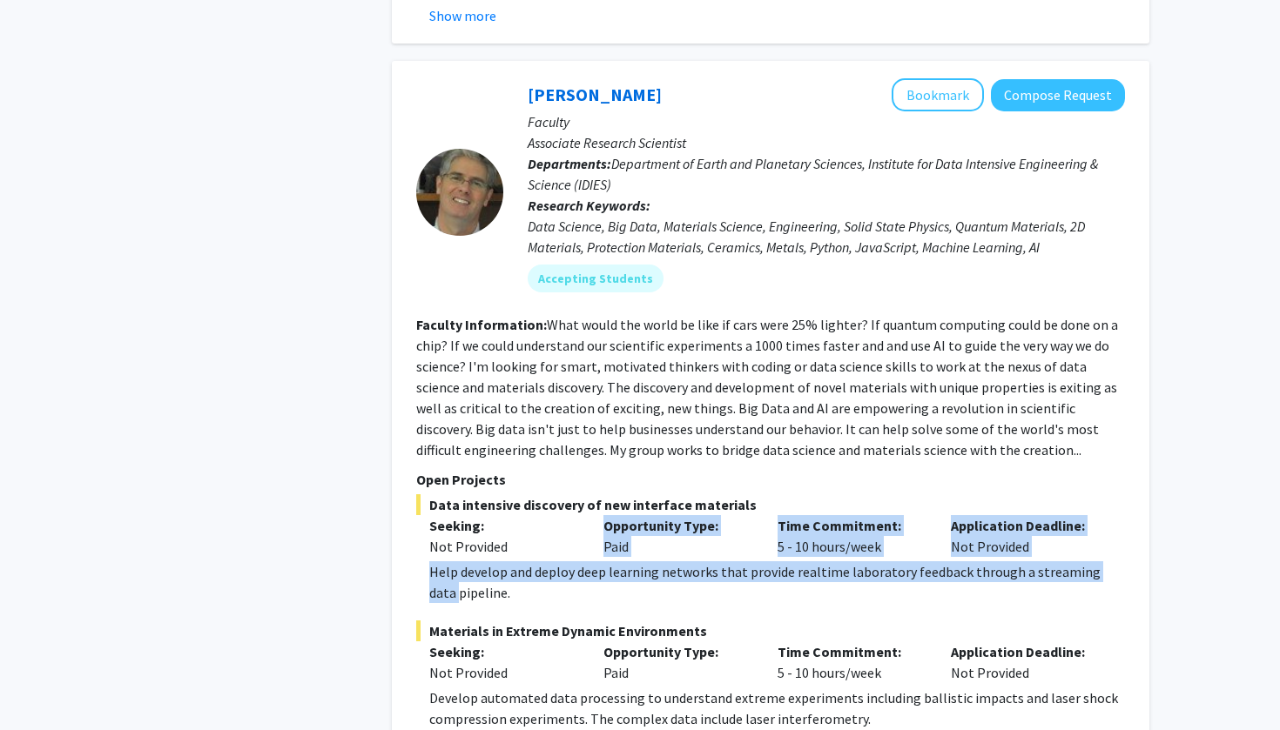
drag, startPoint x: 459, startPoint y: 516, endPoint x: 415, endPoint y: 487, distance: 52.1
click at [415, 487] on div "[PERSON_NAME] Bookmark Compose Request Faculty Associate Research Scientist Dep…" at bounding box center [770, 540] width 757 height 959
drag, startPoint x: 415, startPoint y: 487, endPoint x: 448, endPoint y: 509, distance: 40.1
click at [448, 509] on div "[PERSON_NAME] Bookmark Compose Request Faculty Associate Research Scientist Dep…" at bounding box center [770, 540] width 757 height 959
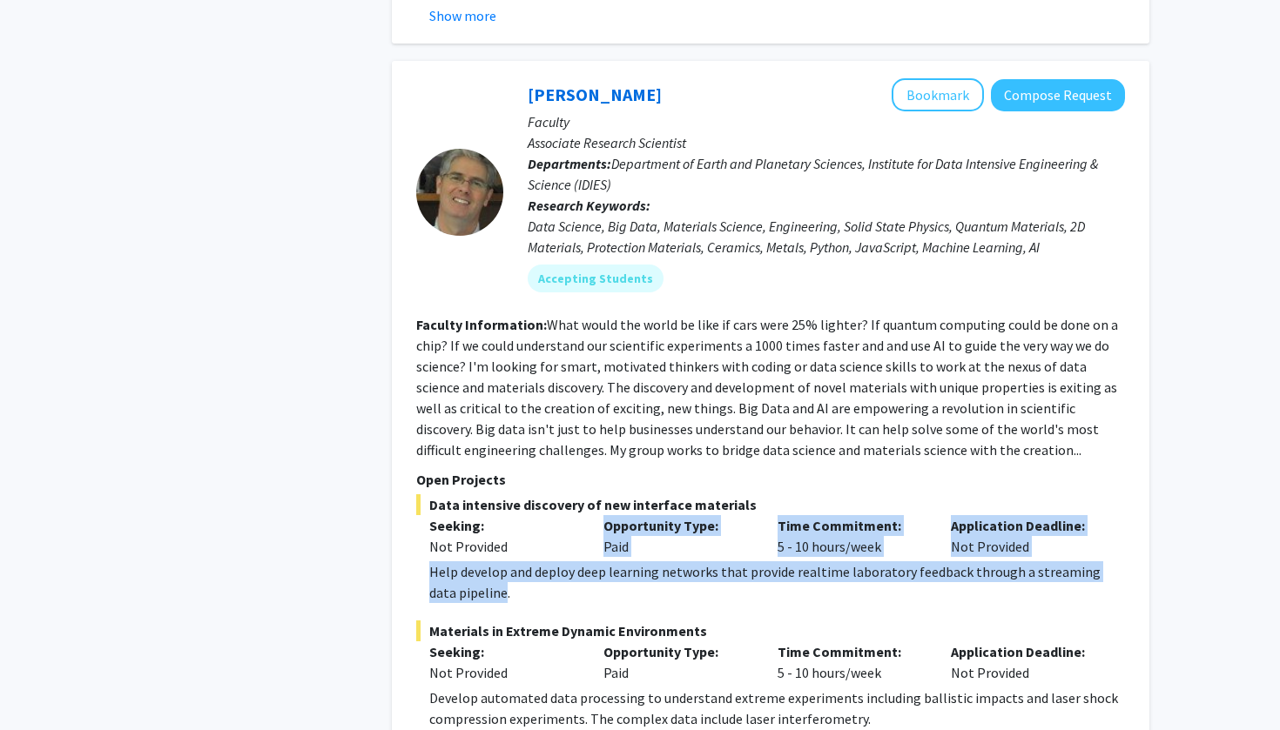
click at [448, 561] on div "Help develop and deploy deep learning networks that provide realtime laboratory…" at bounding box center [776, 582] width 695 height 42
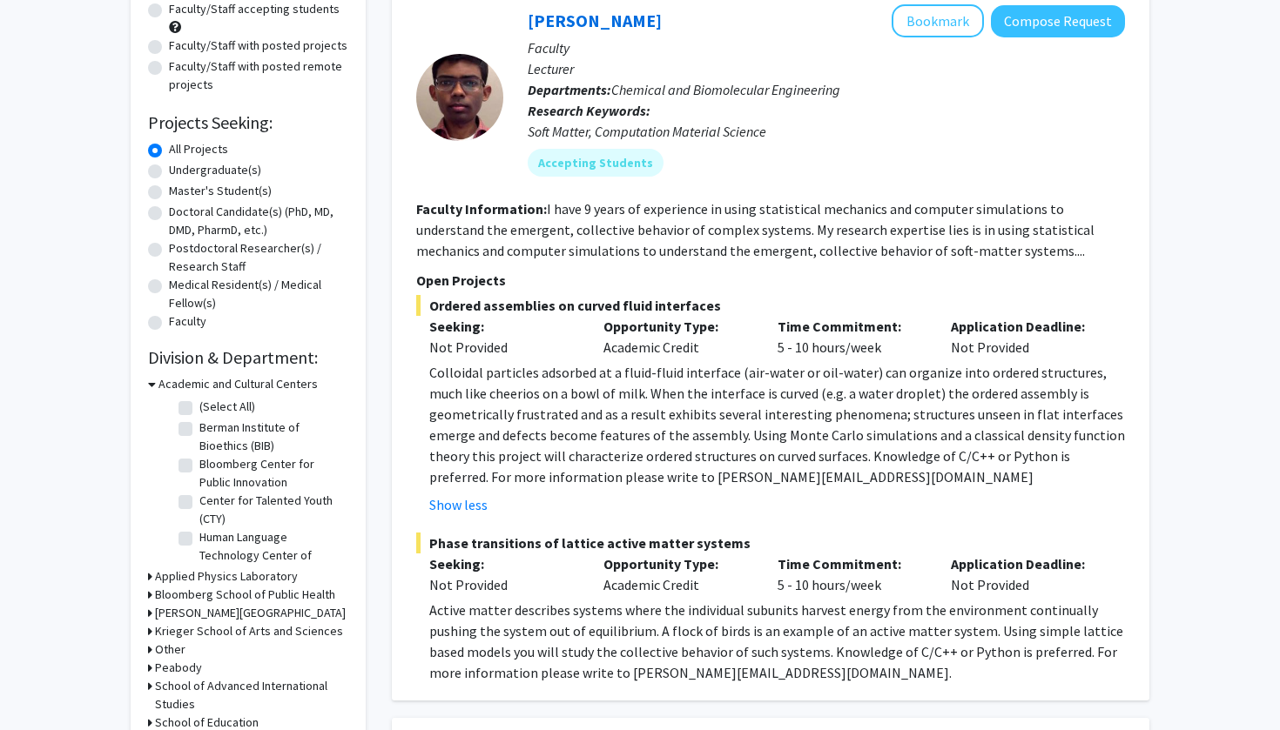
scroll to position [186, 0]
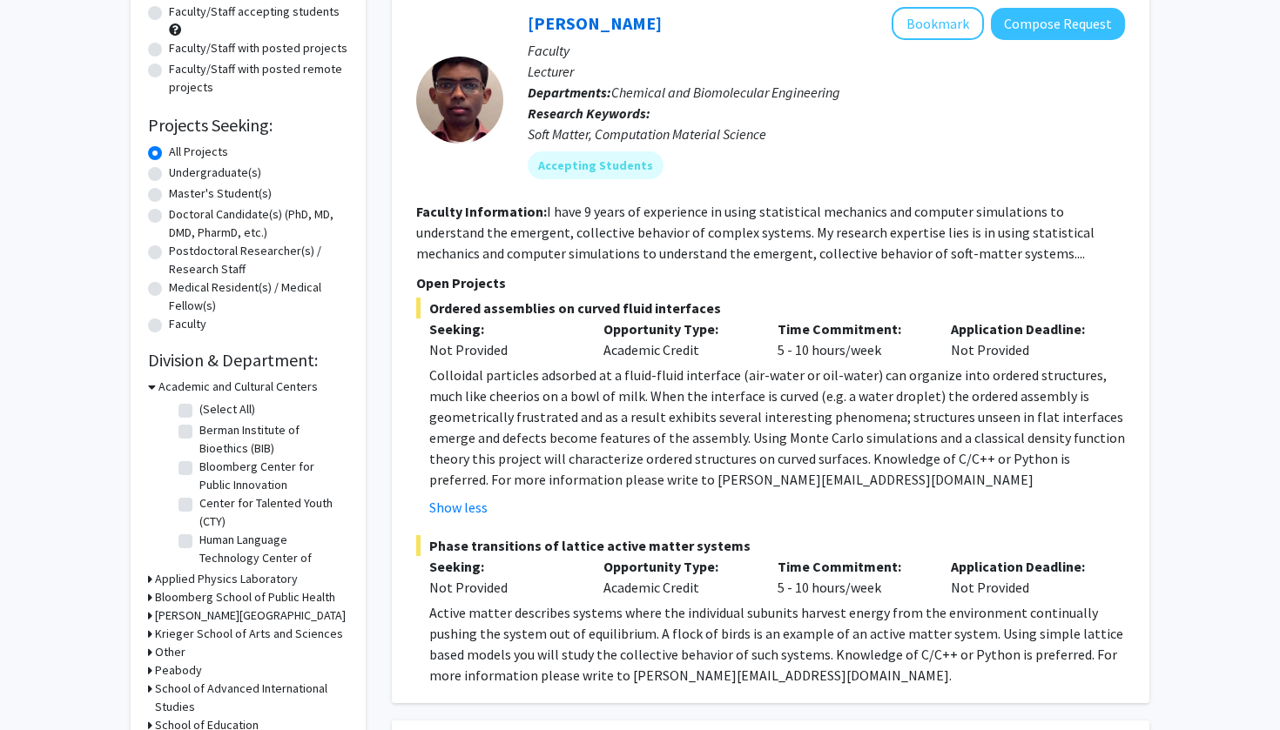
click at [199, 468] on label "Bloomberg Center for Public Innovation" at bounding box center [271, 476] width 144 height 37
click at [199, 468] on input "Bloomberg Center for Public Innovation" at bounding box center [204, 463] width 11 height 11
checkbox input "true"
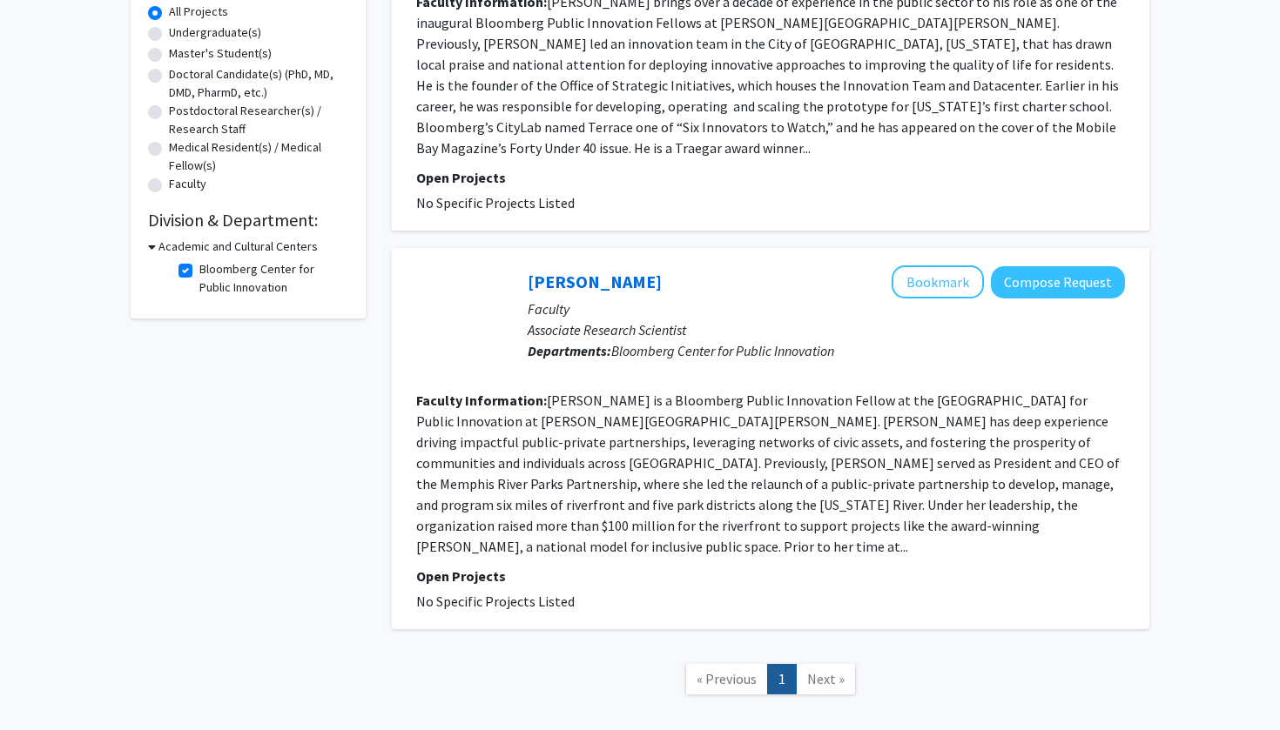
scroll to position [332, 0]
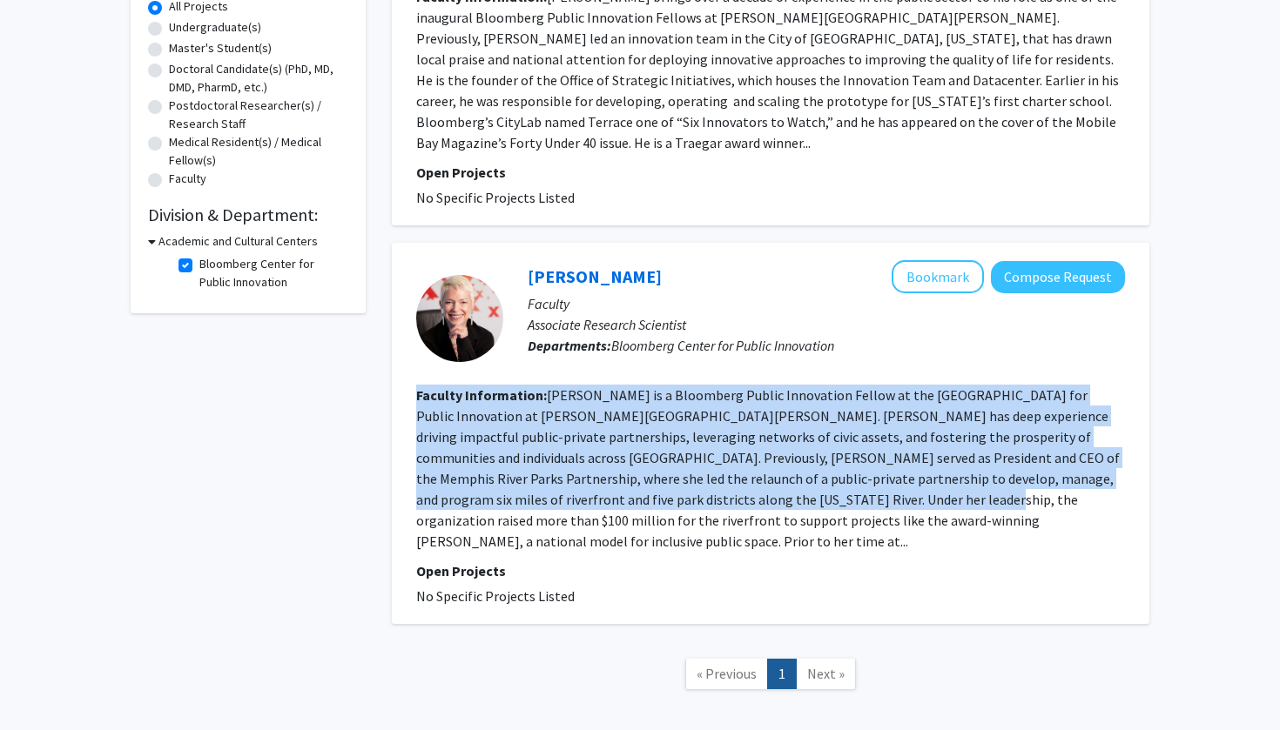
drag, startPoint x: 696, startPoint y: 357, endPoint x: 728, endPoint y: 491, distance: 137.7
click at [728, 491] on fg-search-faculty "[PERSON_NAME] Bookmark Compose Request Faculty Associate Research Scientist Dep…" at bounding box center [770, 433] width 709 height 346
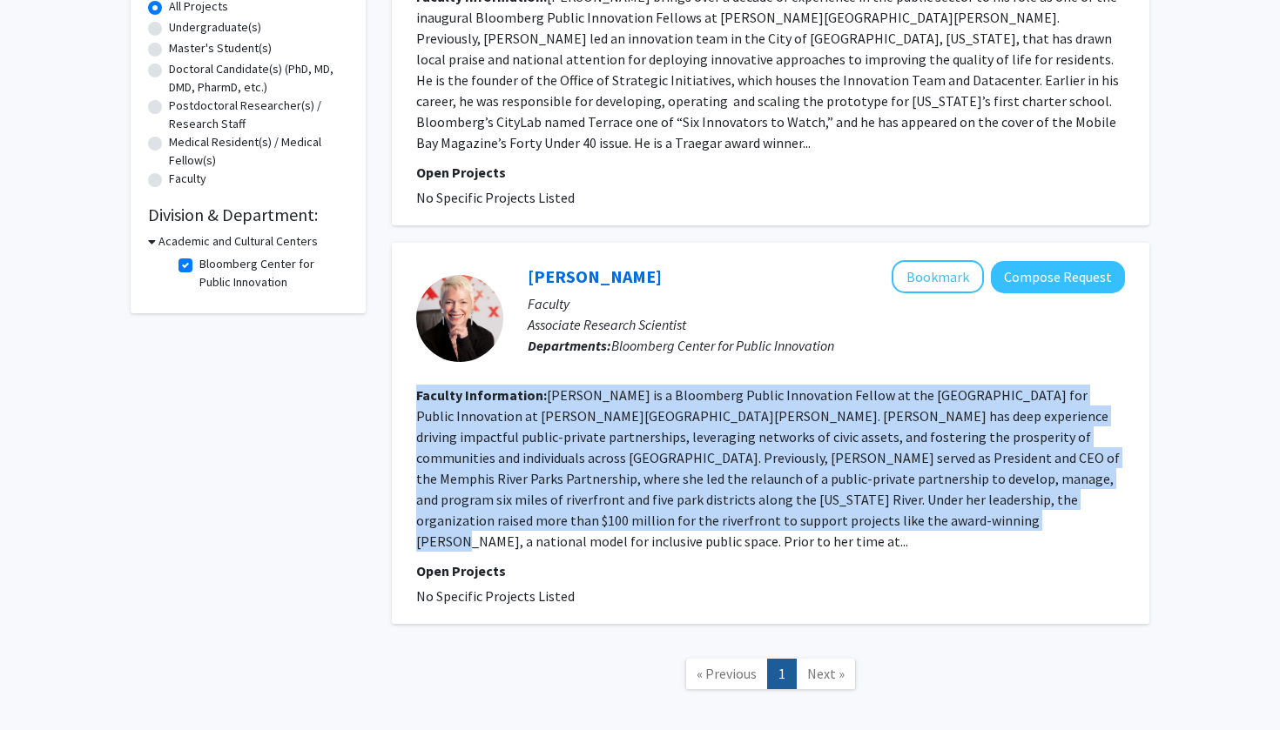
click at [728, 491] on section "Faculty Information: [PERSON_NAME] is a Bloomberg Public Innovation Fellow at t…" at bounding box center [770, 468] width 709 height 167
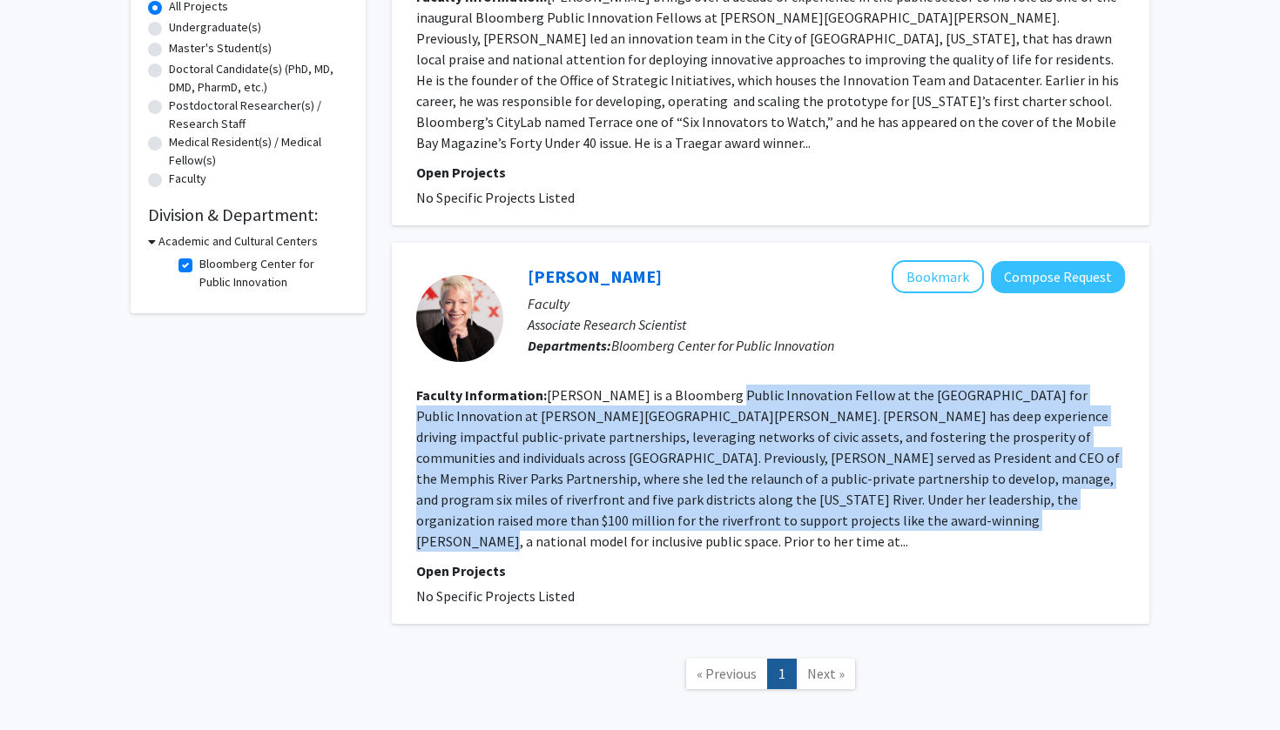
drag, startPoint x: 728, startPoint y: 491, endPoint x: 718, endPoint y: 375, distance: 116.2
click at [719, 385] on section "Faculty Information: [PERSON_NAME] is a Bloomberg Public Innovation Fellow at t…" at bounding box center [770, 468] width 709 height 167
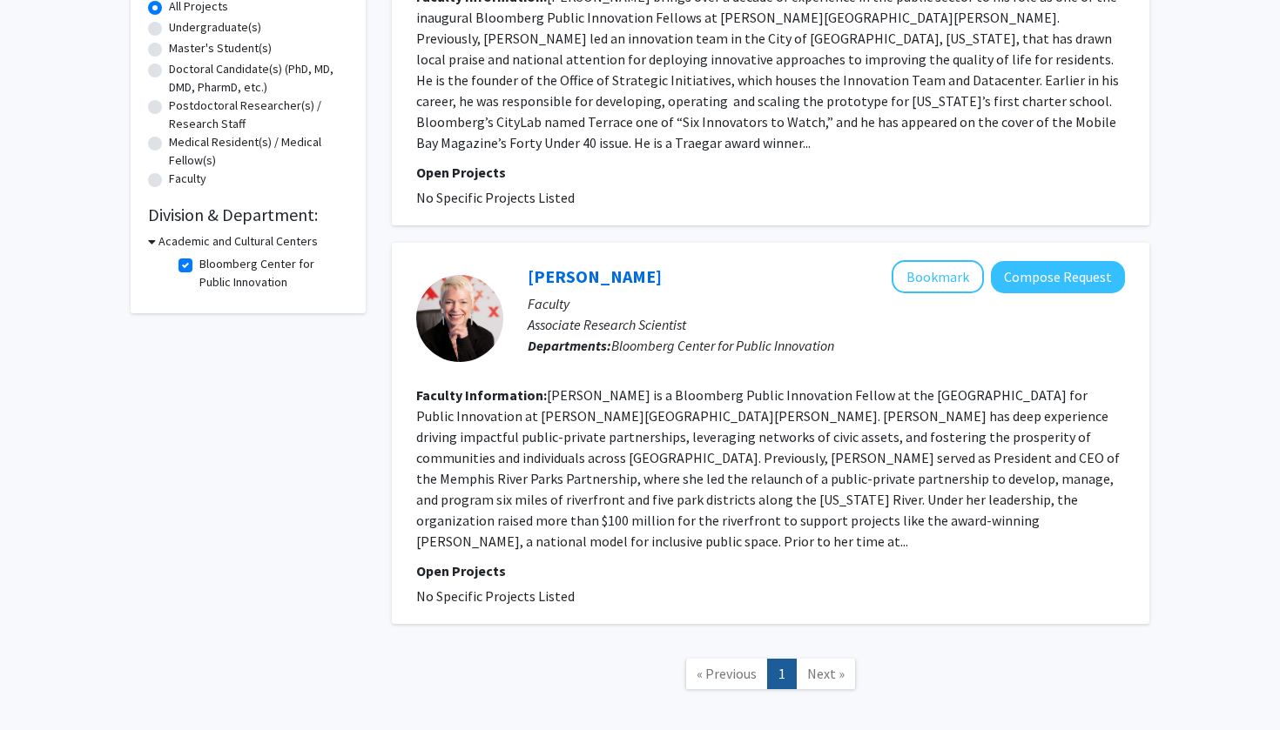
click at [718, 386] on fg-read-more "[PERSON_NAME] is a Bloomberg Public Innovation Fellow at the [GEOGRAPHIC_DATA] …" at bounding box center [767, 468] width 703 height 164
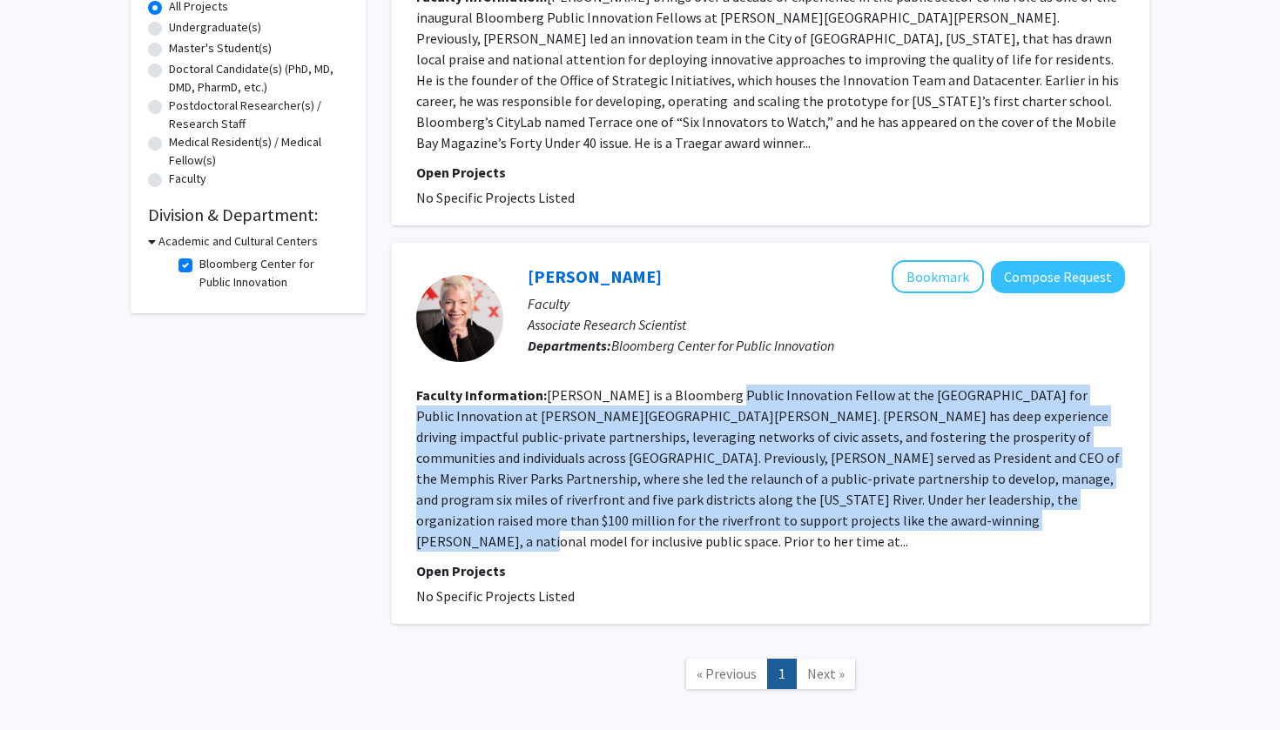
drag, startPoint x: 718, startPoint y: 375, endPoint x: 793, endPoint y: 485, distance: 132.8
click at [795, 487] on fg-read-more "[PERSON_NAME] is a Bloomberg Public Innovation Fellow at the [GEOGRAPHIC_DATA] …" at bounding box center [767, 468] width 703 height 164
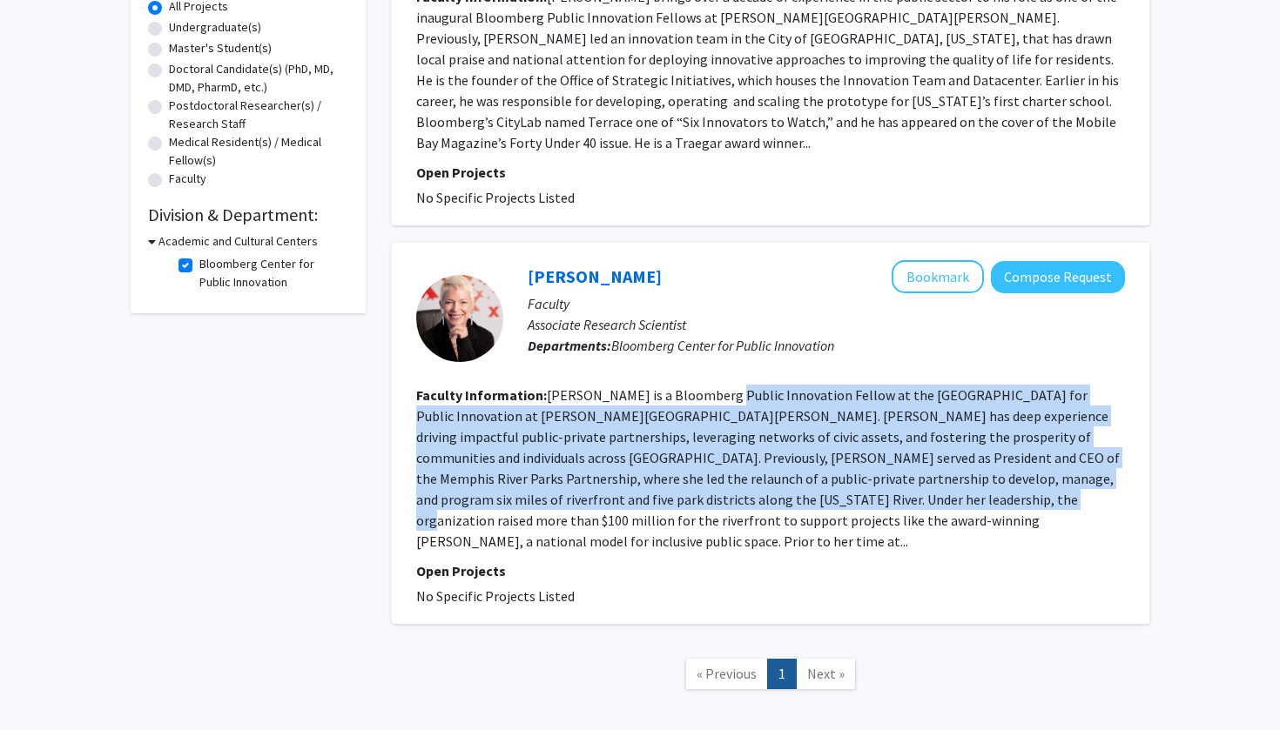
click at [793, 485] on fg-read-more "[PERSON_NAME] is a Bloomberg Public Innovation Fellow at the [GEOGRAPHIC_DATA] …" at bounding box center [767, 468] width 703 height 164
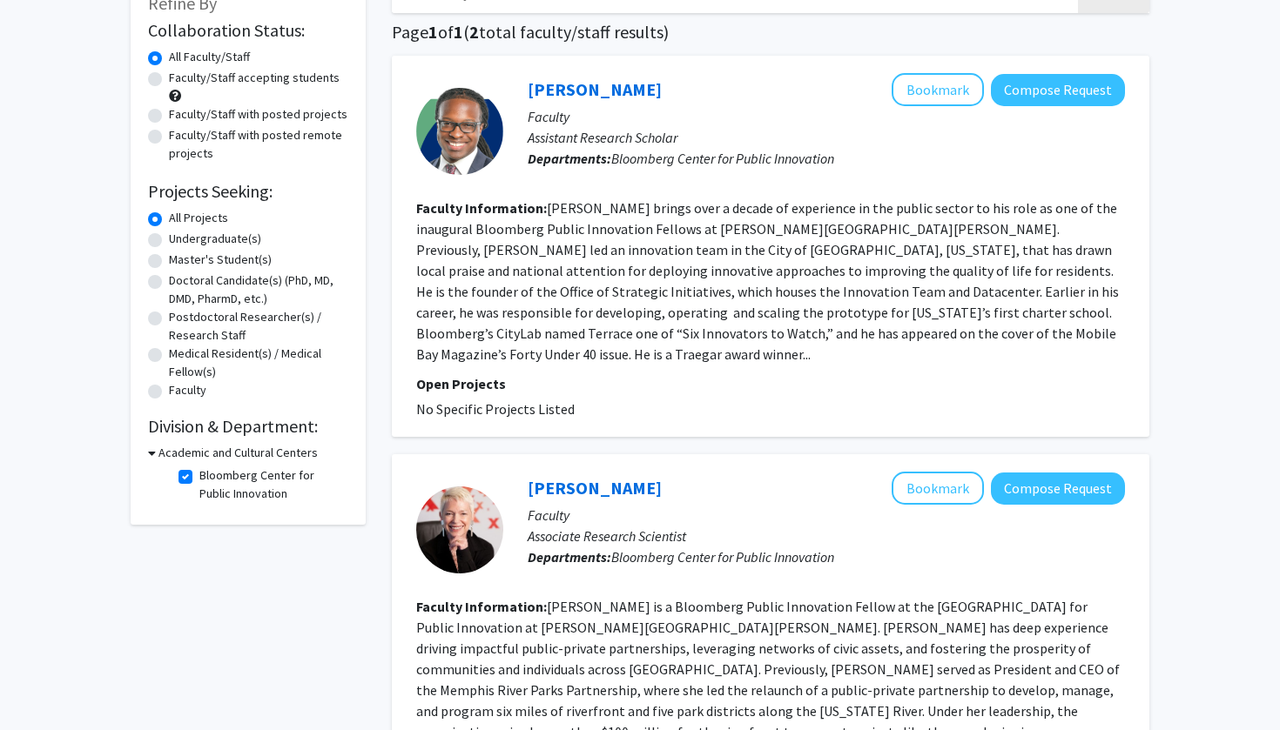
scroll to position [118, 0]
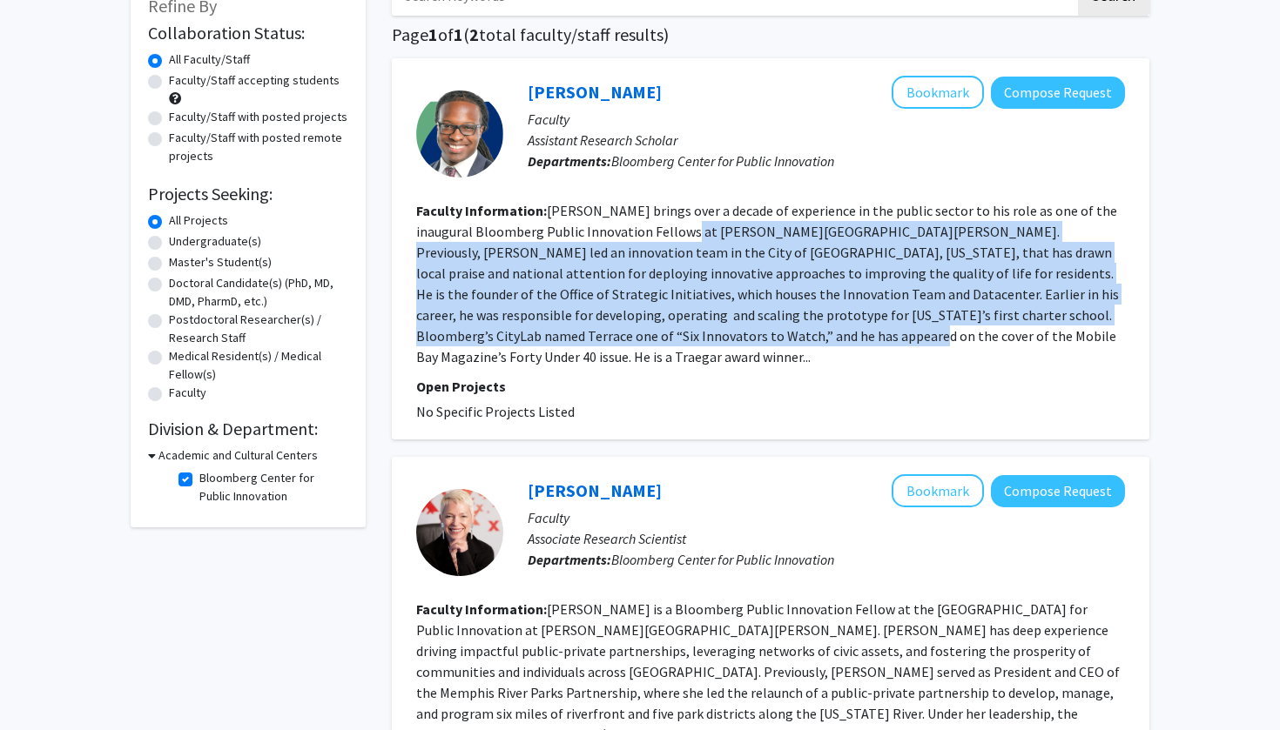
drag, startPoint x: 682, startPoint y: 236, endPoint x: 722, endPoint y: 344, distance: 115.4
click at [722, 345] on fg-read-more "[PERSON_NAME] brings over a decade of experience in the public sector to his ro…" at bounding box center [767, 284] width 702 height 164
click at [722, 344] on fg-read-more "[PERSON_NAME] brings over a decade of experience in the public sector to his ro…" at bounding box center [767, 284] width 702 height 164
drag, startPoint x: 722, startPoint y: 344, endPoint x: 705, endPoint y: 237, distance: 108.5
click at [705, 237] on fg-read-more "[PERSON_NAME] brings over a decade of experience in the public sector to his ro…" at bounding box center [767, 284] width 702 height 164
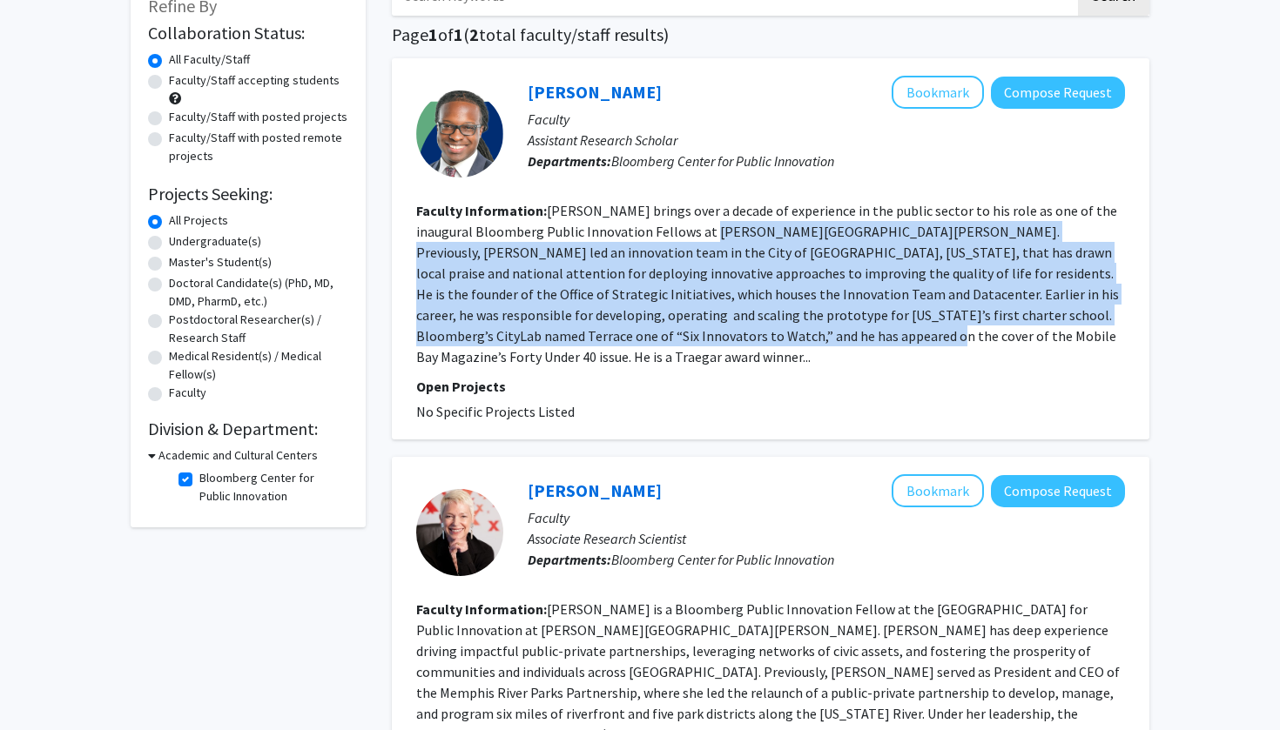
click at [705, 237] on fg-read-more "[PERSON_NAME] brings over a decade of experience in the public sector to his ro…" at bounding box center [767, 284] width 702 height 164
drag, startPoint x: 705, startPoint y: 237, endPoint x: 703, endPoint y: 334, distance: 97.5
click at [703, 334] on fg-read-more "[PERSON_NAME] brings over a decade of experience in the public sector to his ro…" at bounding box center [767, 284] width 702 height 164
click at [702, 333] on fg-read-more "[PERSON_NAME] brings over a decade of experience in the public sector to his ro…" at bounding box center [767, 284] width 702 height 164
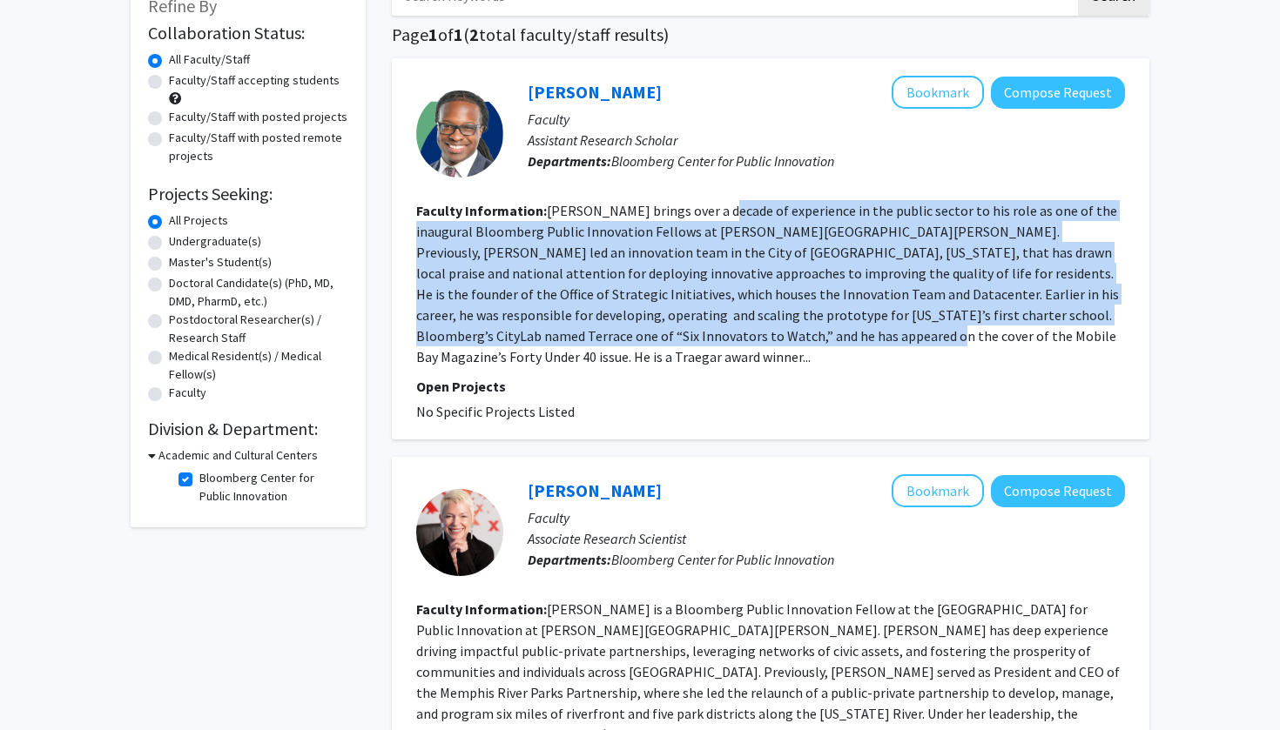
drag, startPoint x: 702, startPoint y: 333, endPoint x: 715, endPoint y: 212, distance: 120.7
click at [715, 212] on fg-read-more "[PERSON_NAME] brings over a decade of experience in the public sector to his ro…" at bounding box center [767, 284] width 702 height 164
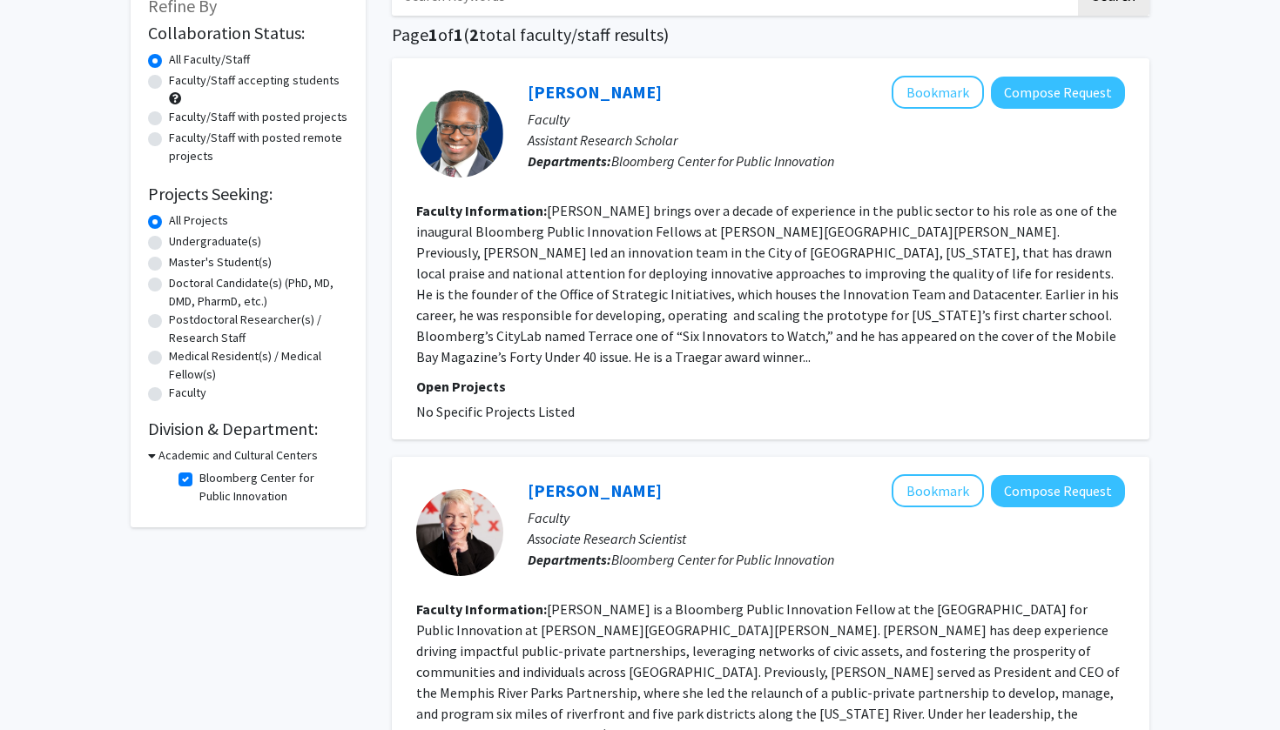
click at [715, 213] on fg-read-more "[PERSON_NAME] brings over a decade of experience in the public sector to his ro…" at bounding box center [767, 284] width 702 height 164
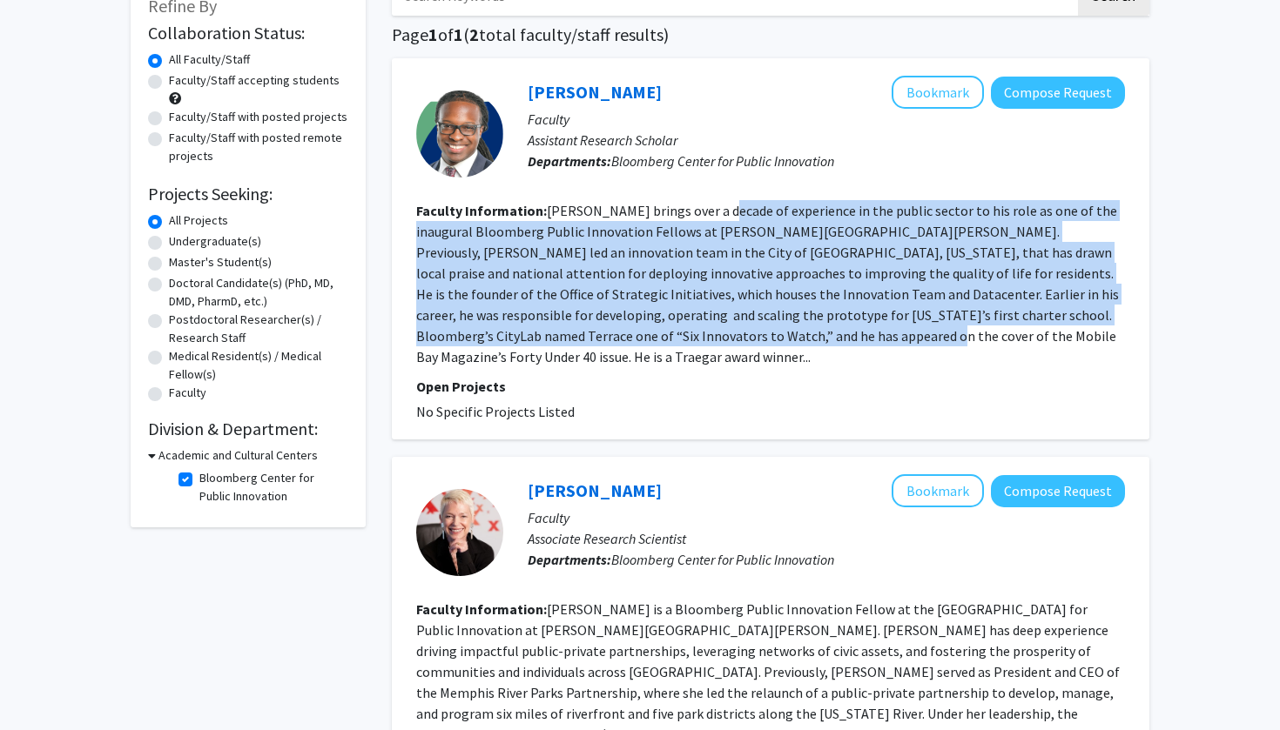
drag, startPoint x: 715, startPoint y: 213, endPoint x: 733, endPoint y: 333, distance: 121.5
click at [733, 335] on fg-read-more "[PERSON_NAME] brings over a decade of experience in the public sector to his ro…" at bounding box center [767, 284] width 702 height 164
click at [733, 333] on fg-read-more "[PERSON_NAME] brings over a decade of experience in the public sector to his ro…" at bounding box center [767, 284] width 702 height 164
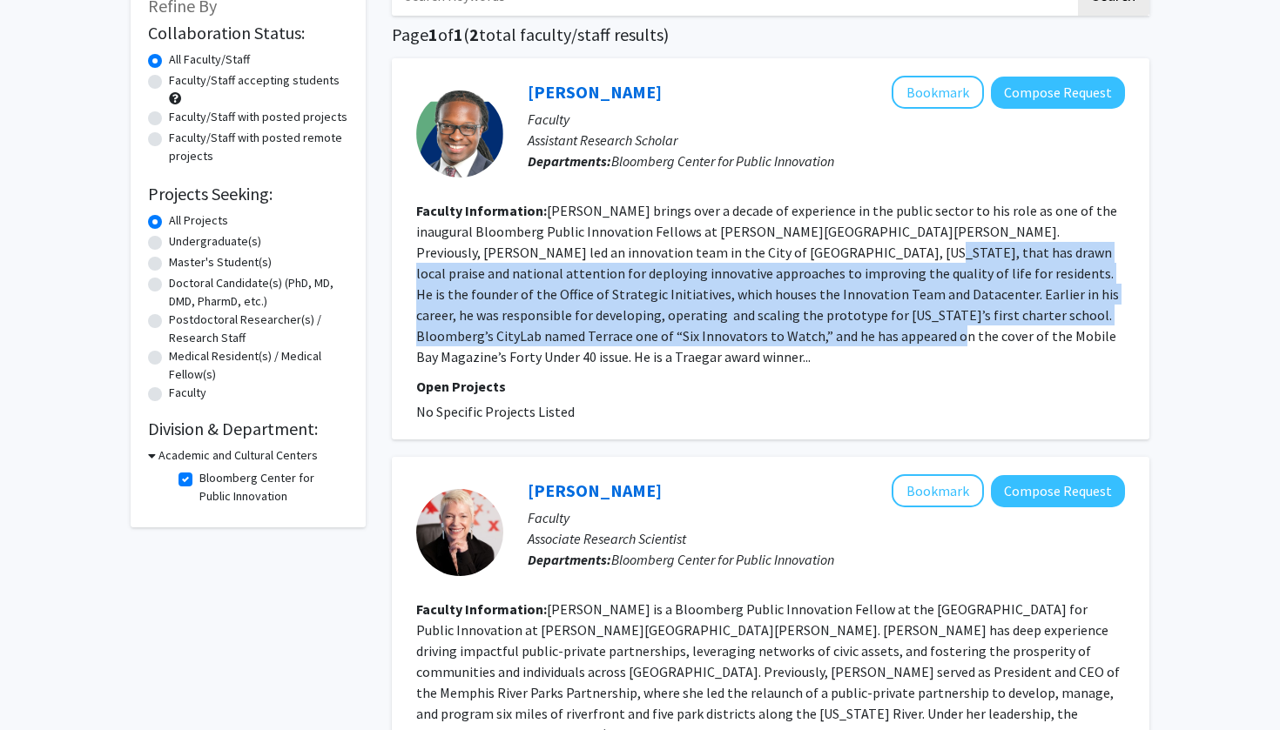
drag, startPoint x: 733, startPoint y: 333, endPoint x: 753, endPoint y: 254, distance: 81.7
click at [753, 255] on fg-read-more "[PERSON_NAME] brings over a decade of experience in the public sector to his ro…" at bounding box center [767, 284] width 702 height 164
click at [753, 254] on fg-read-more "[PERSON_NAME] brings over a decade of experience in the public sector to his ro…" at bounding box center [767, 284] width 702 height 164
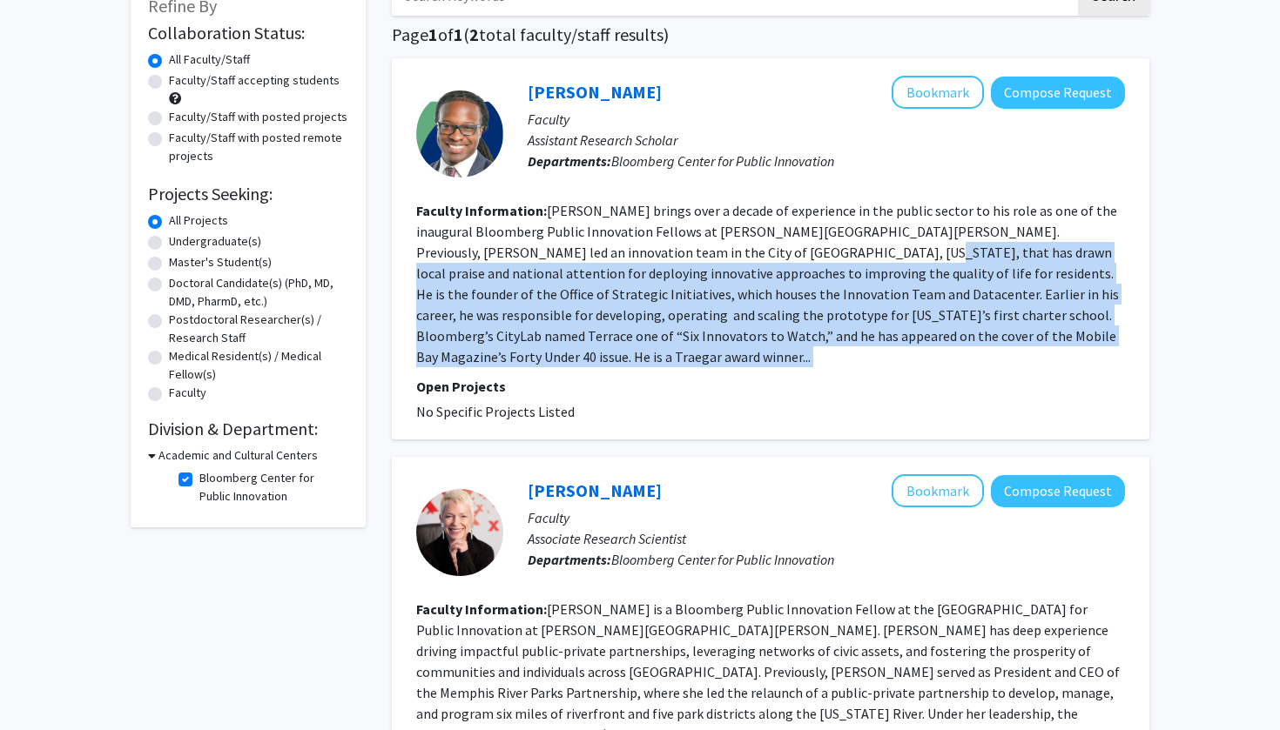
drag, startPoint x: 753, startPoint y: 254, endPoint x: 752, endPoint y: 345, distance: 90.5
click at [752, 345] on fg-read-more "[PERSON_NAME] brings over a decade of experience in the public sector to his ro…" at bounding box center [767, 284] width 702 height 164
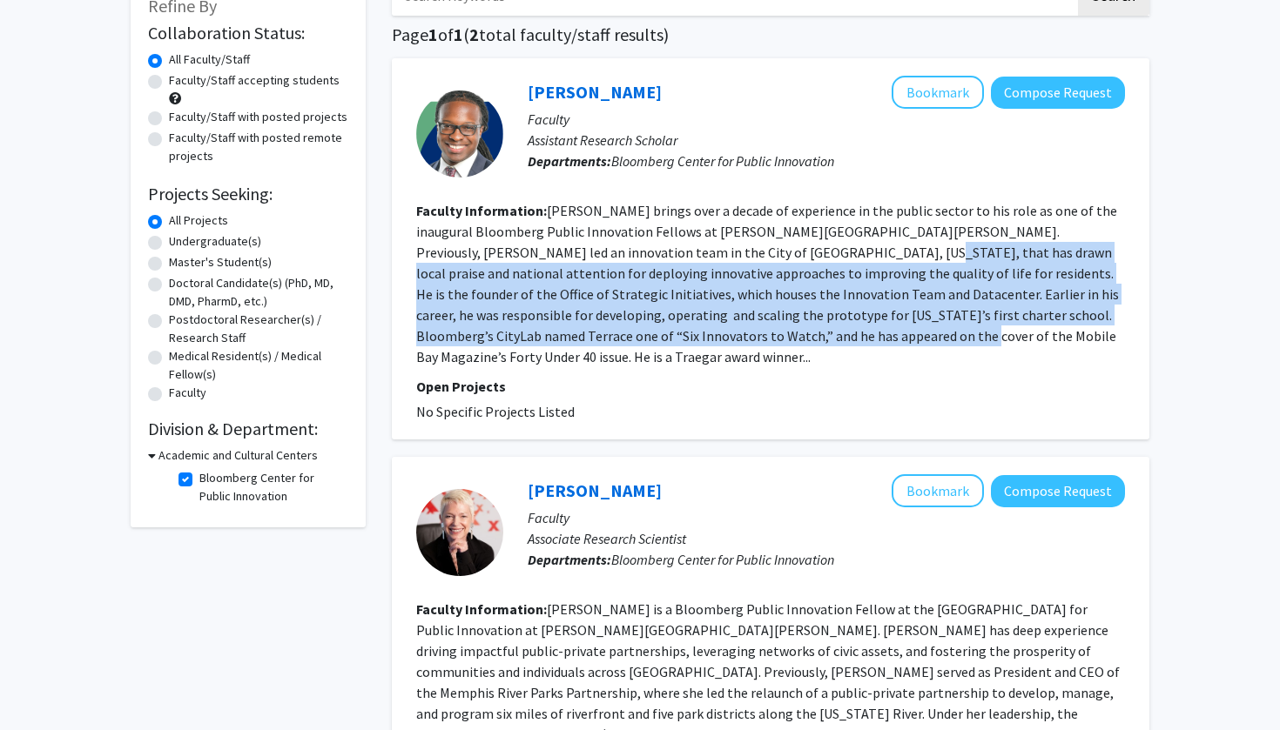
click at [752, 345] on fg-read-more "[PERSON_NAME] brings over a decade of experience in the public sector to his ro…" at bounding box center [767, 284] width 702 height 164
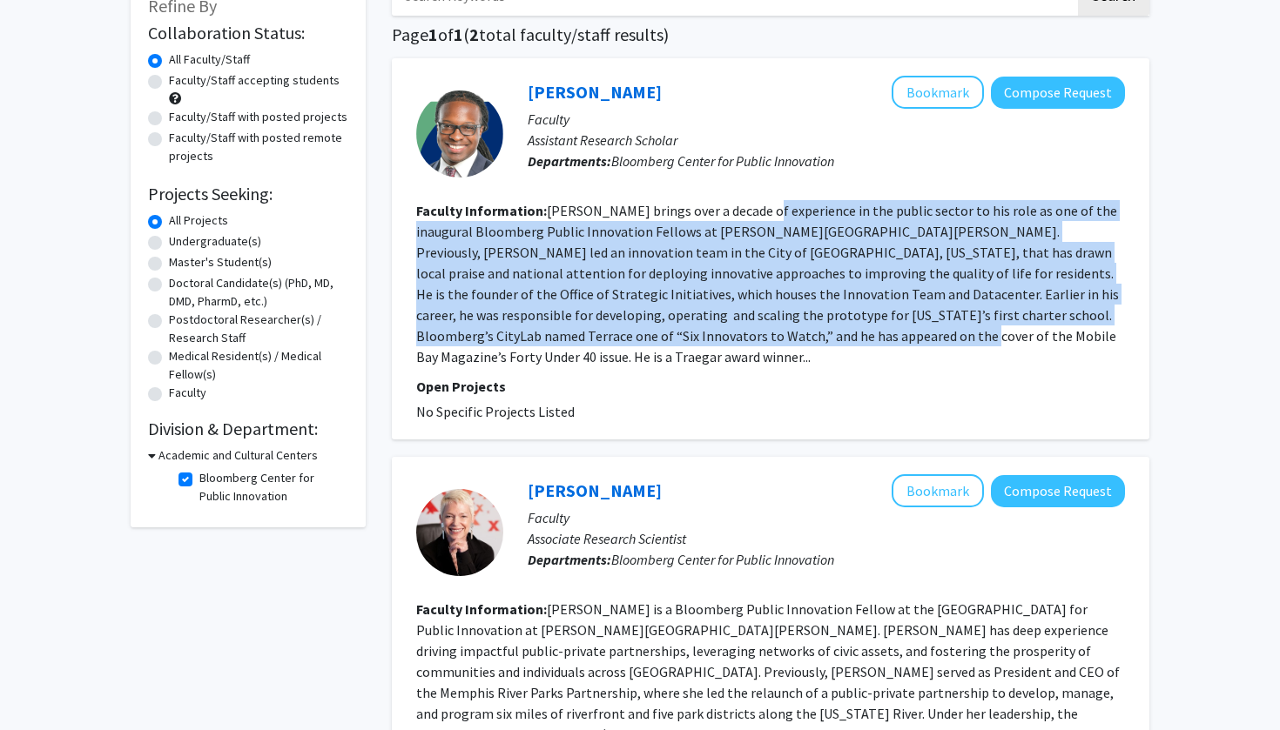
drag, startPoint x: 752, startPoint y: 345, endPoint x: 756, endPoint y: 215, distance: 129.8
click at [756, 215] on fg-read-more "[PERSON_NAME] brings over a decade of experience in the public sector to his ro…" at bounding box center [767, 284] width 702 height 164
drag, startPoint x: 756, startPoint y: 215, endPoint x: 749, endPoint y: 324, distance: 109.1
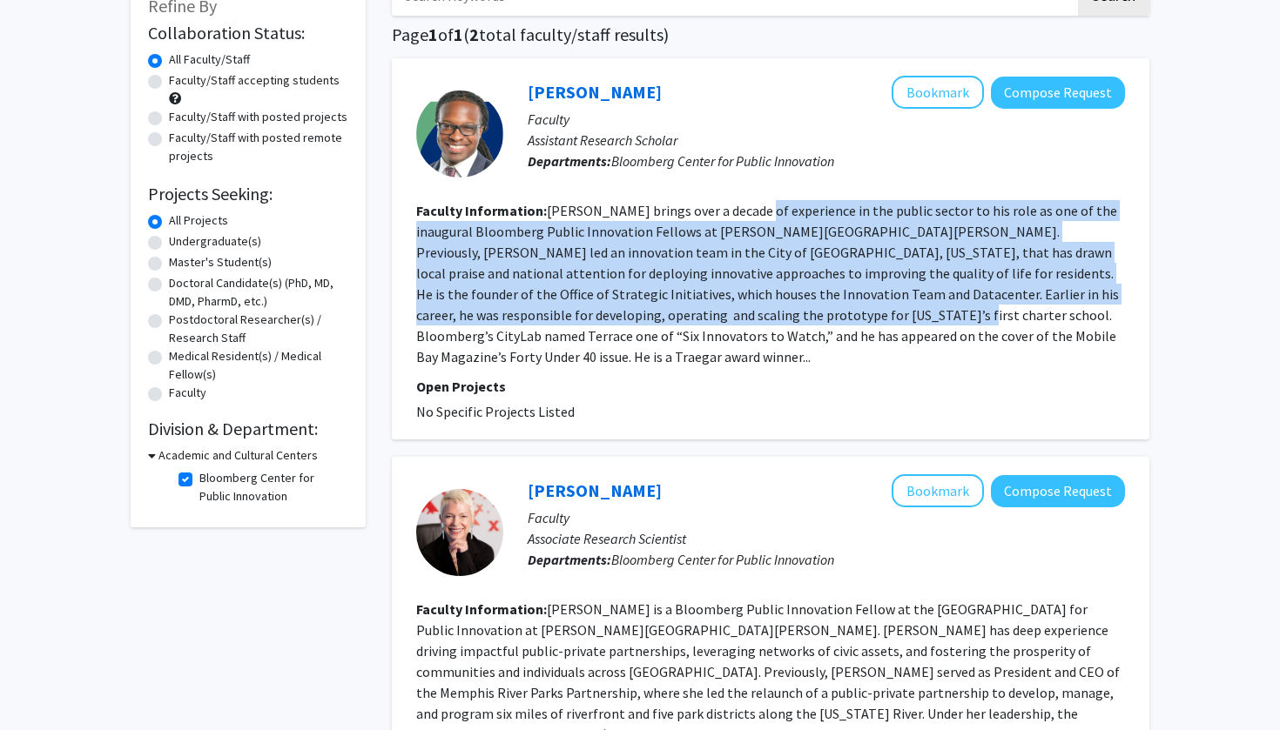
click at [750, 324] on fg-read-more "[PERSON_NAME] brings over a decade of experience in the public sector to his ro…" at bounding box center [767, 284] width 702 height 164
click at [749, 324] on fg-read-more "[PERSON_NAME] brings over a decade of experience in the public sector to his ro…" at bounding box center [767, 284] width 702 height 164
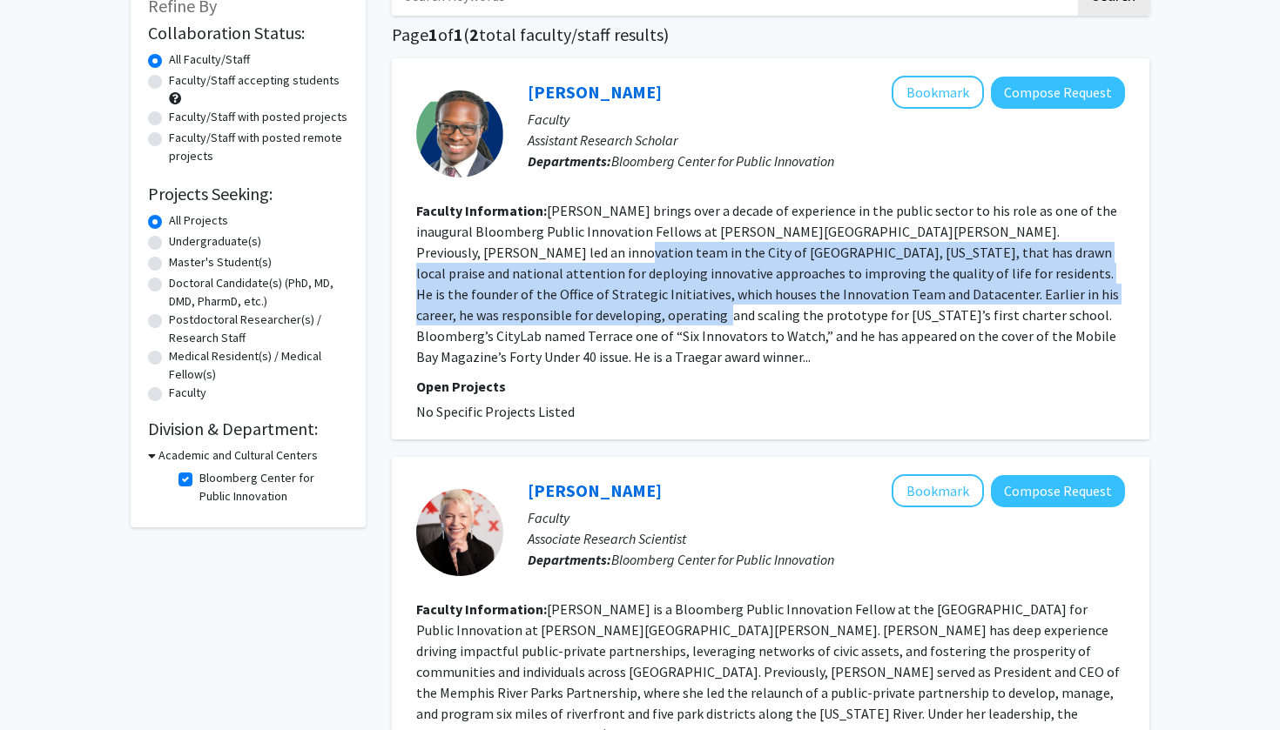
drag, startPoint x: 473, startPoint y: 245, endPoint x: 546, endPoint y: 306, distance: 95.2
click at [547, 308] on section "Faculty Information: [PERSON_NAME] brings over a decade of experience in the pu…" at bounding box center [770, 283] width 709 height 167
click at [546, 306] on section "Faculty Information: [PERSON_NAME] brings over a decade of experience in the pu…" at bounding box center [770, 283] width 709 height 167
drag, startPoint x: 546, startPoint y: 306, endPoint x: 489, endPoint y: 245, distance: 82.5
click at [489, 245] on section "Faculty Information: [PERSON_NAME] brings over a decade of experience in the pu…" at bounding box center [770, 283] width 709 height 167
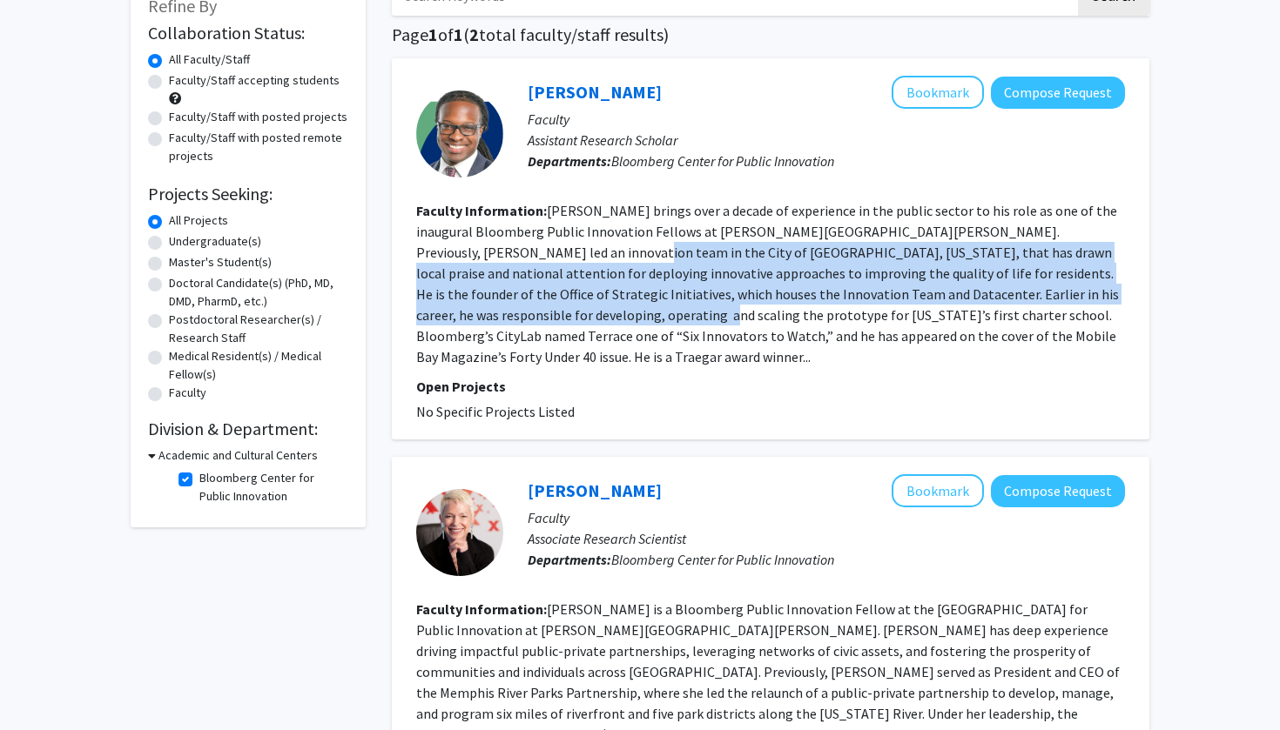
click at [489, 245] on section "Faculty Information: [PERSON_NAME] brings over a decade of experience in the pu…" at bounding box center [770, 283] width 709 height 167
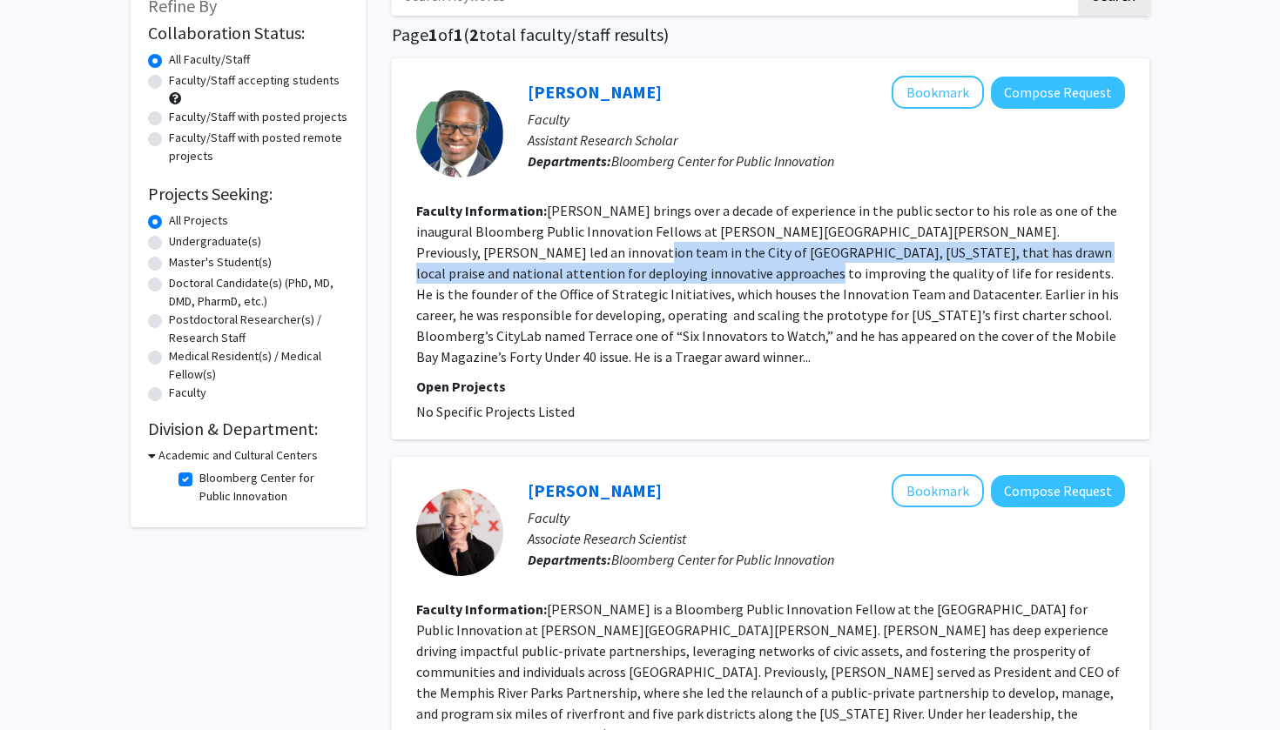
drag, startPoint x: 489, startPoint y: 245, endPoint x: 587, endPoint y: 280, distance: 103.5
click at [587, 280] on section "Faculty Information: [PERSON_NAME] brings over a decade of experience in the pu…" at bounding box center [770, 283] width 709 height 167
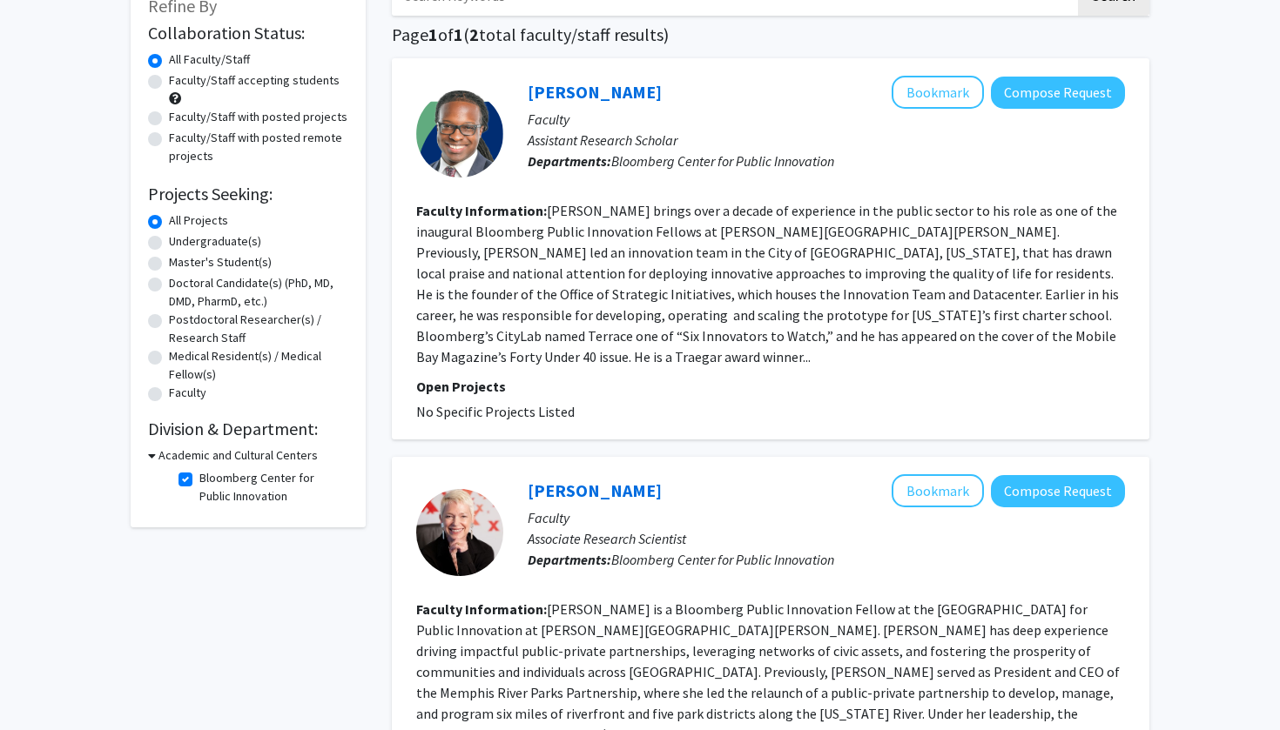
click at [588, 299] on fg-read-more "[PERSON_NAME] brings over a decade of experience in the public sector to his ro…" at bounding box center [767, 284] width 702 height 164
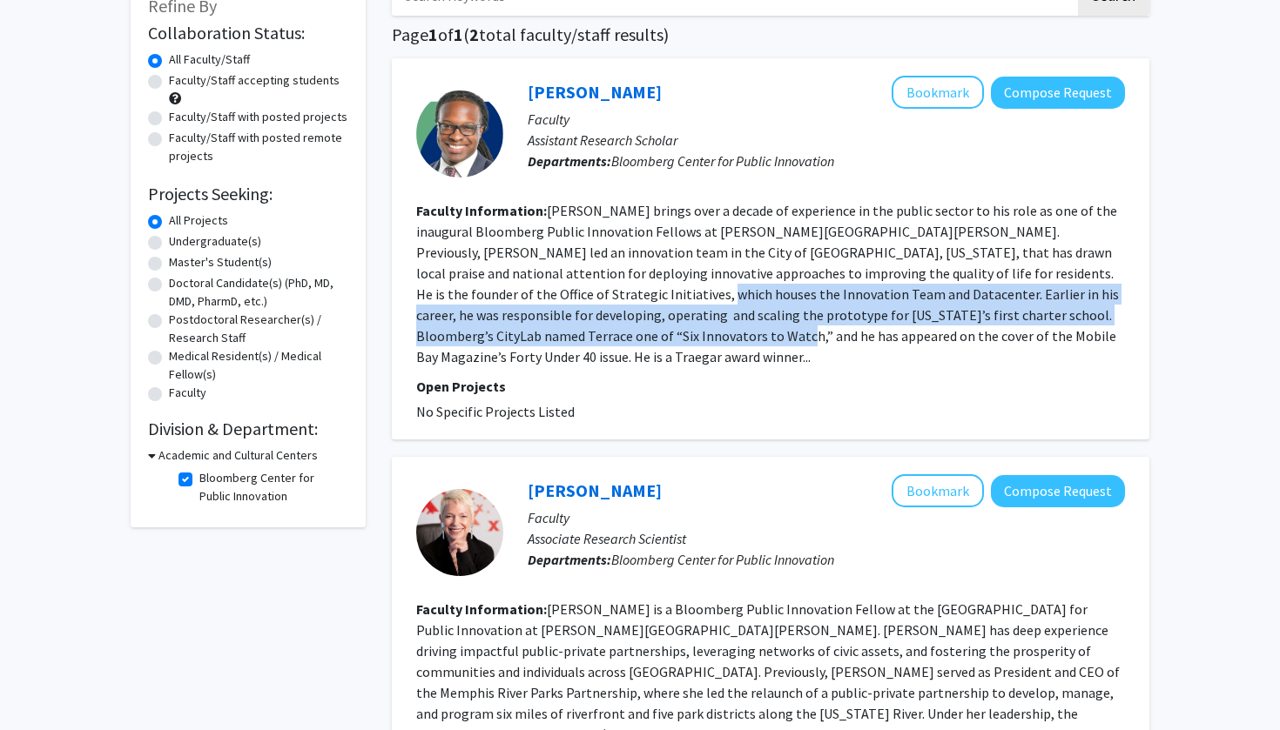
drag, startPoint x: 588, startPoint y: 299, endPoint x: 585, endPoint y: 340, distance: 41.0
click at [585, 341] on fg-read-more "[PERSON_NAME] brings over a decade of experience in the public sector to his ro…" at bounding box center [767, 284] width 702 height 164
click at [585, 340] on fg-read-more "[PERSON_NAME] brings over a decade of experience in the public sector to his ro…" at bounding box center [767, 284] width 702 height 164
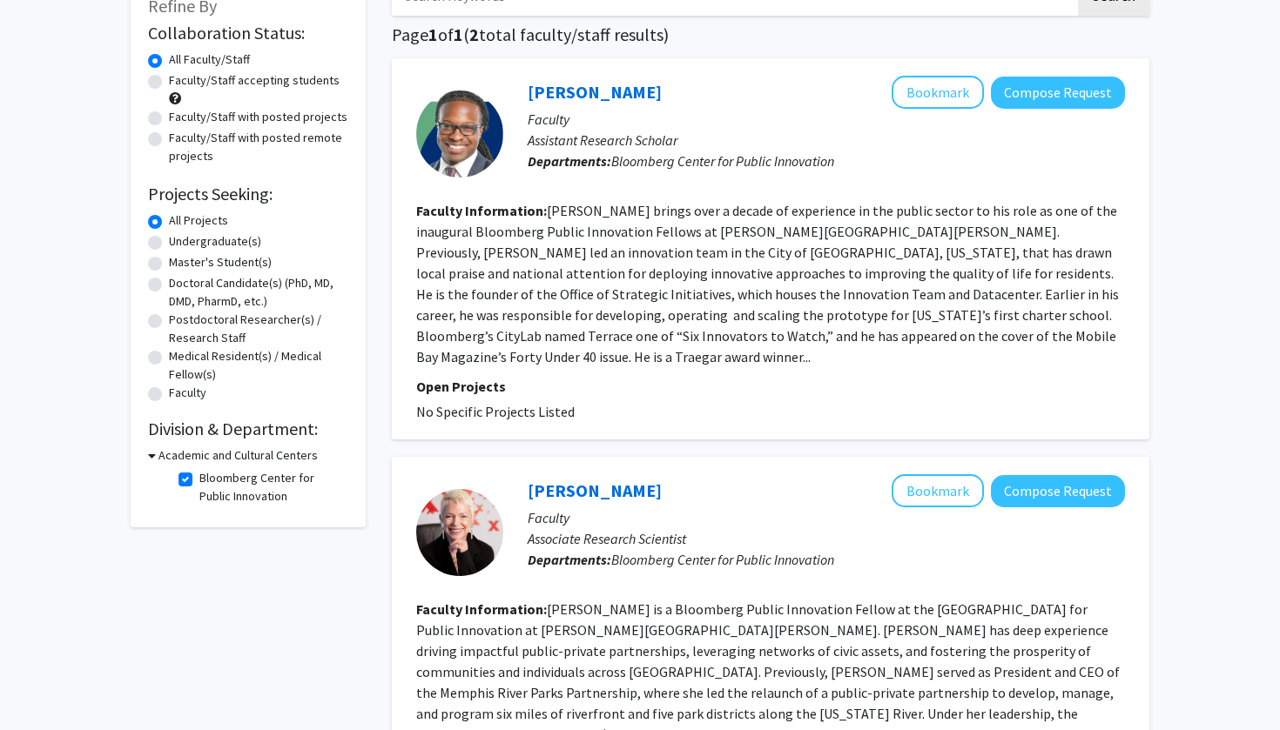
click at [167, 460] on h3 "Academic and Cultural Centers" at bounding box center [237, 456] width 159 height 18
click at [167, 460] on h3 "Academic and Cultural Centers" at bounding box center [234, 456] width 159 height 18
click at [199, 485] on label "Bloomberg Center for Public Innovation" at bounding box center [271, 487] width 144 height 37
click at [199, 480] on input "Bloomberg Center for Public Innovation" at bounding box center [204, 474] width 11 height 11
checkbox input "false"
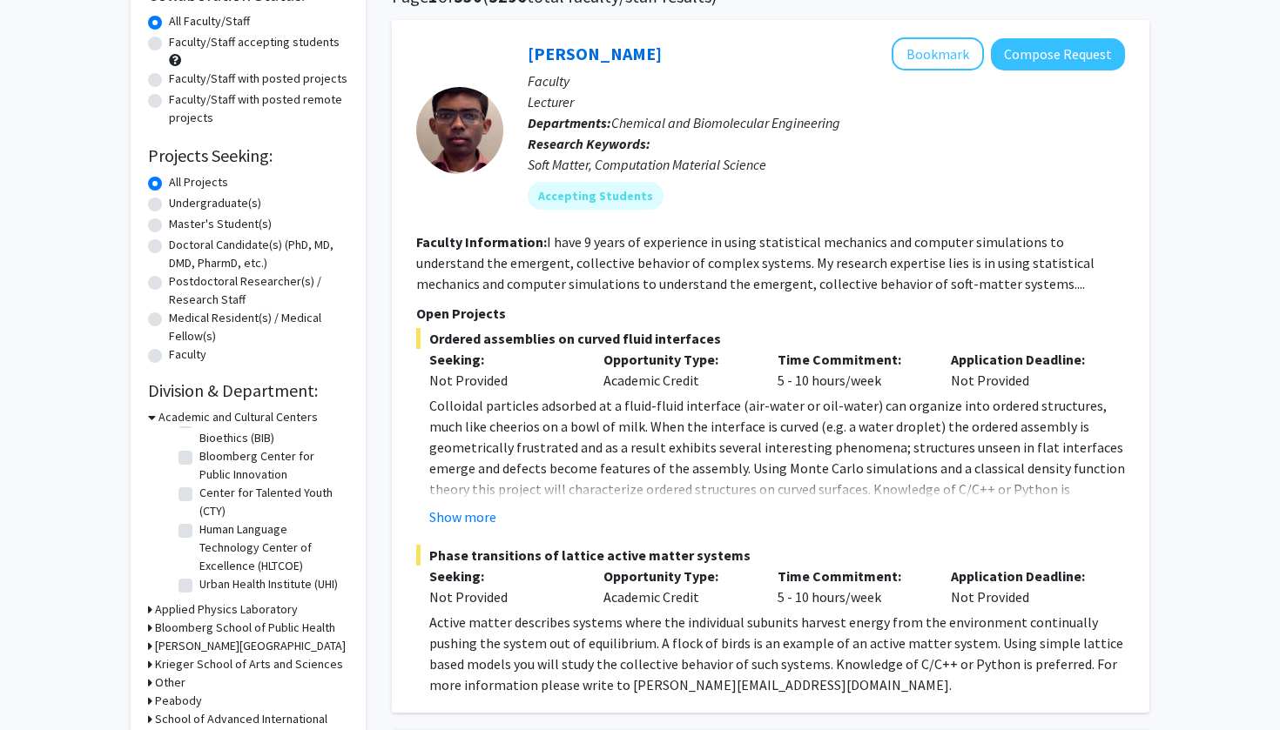
scroll to position [41, 0]
click at [199, 494] on label "Center for Talented Youth (CTY)" at bounding box center [271, 502] width 144 height 37
click at [199, 494] on input "Center for Talented Youth (CTY)" at bounding box center [204, 489] width 11 height 11
checkbox input "true"
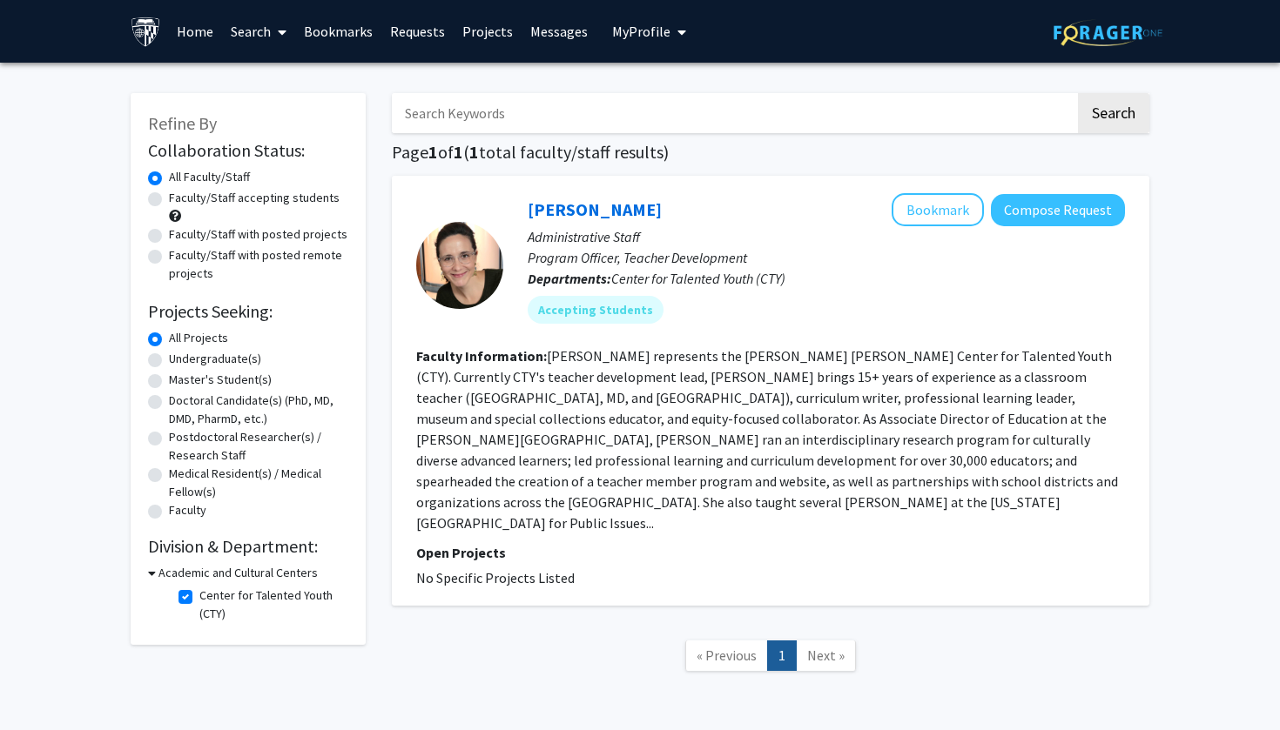
click at [199, 600] on label "Center for Talented Youth (CTY)" at bounding box center [271, 605] width 144 height 37
click at [199, 598] on input "Center for Talented Youth (CTY)" at bounding box center [204, 592] width 11 height 11
checkbox input "false"
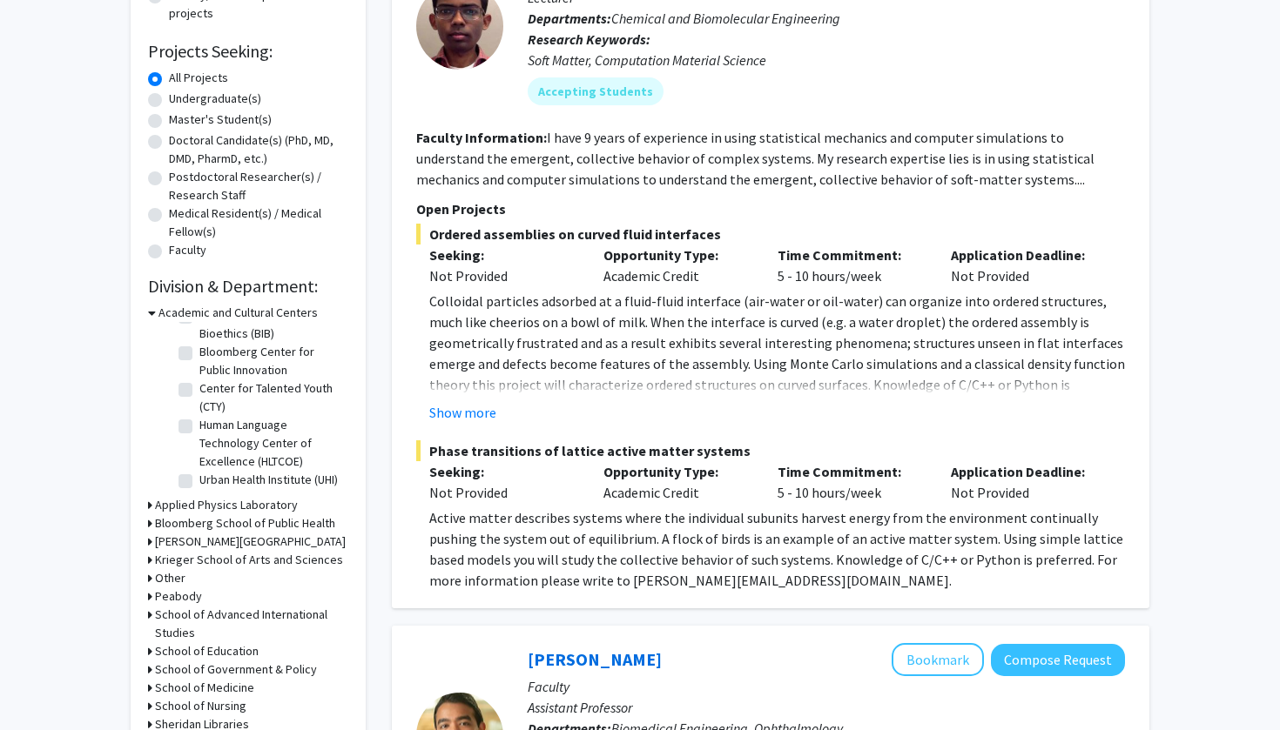
scroll to position [264, 0]
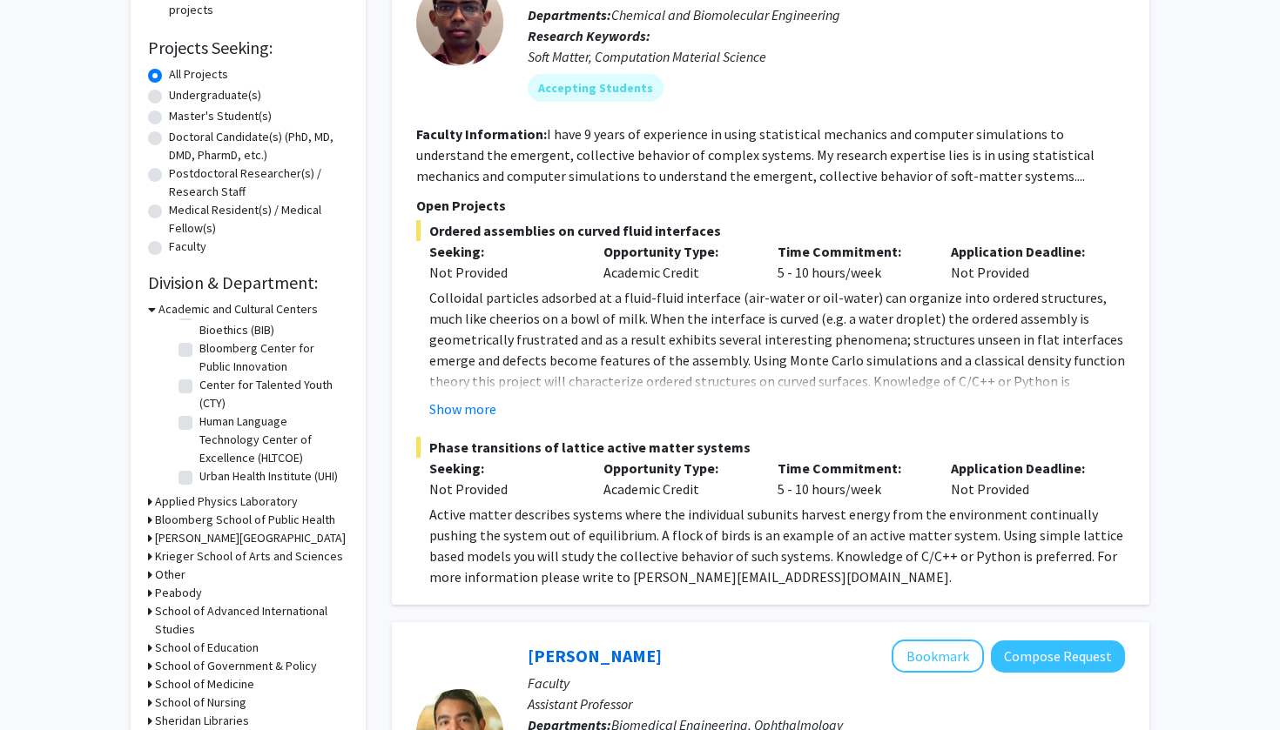
click at [198, 536] on h3 "[PERSON_NAME][GEOGRAPHIC_DATA]" at bounding box center [250, 538] width 191 height 18
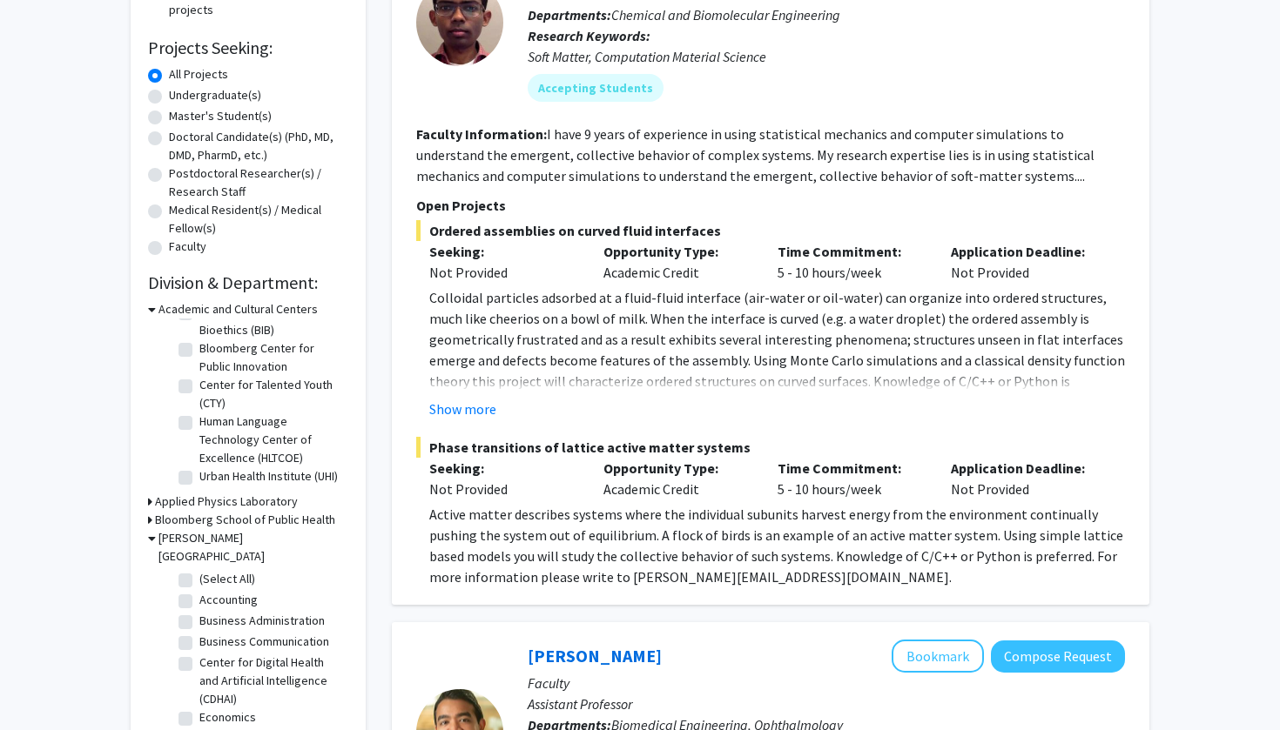
click at [186, 570] on fg-checkbox "(Select All) (Select All)" at bounding box center [260, 580] width 165 height 21
click at [199, 570] on label "(Select All)" at bounding box center [227, 579] width 56 height 18
click at [199, 570] on input "(Select All)" at bounding box center [204, 575] width 11 height 11
checkbox input "true"
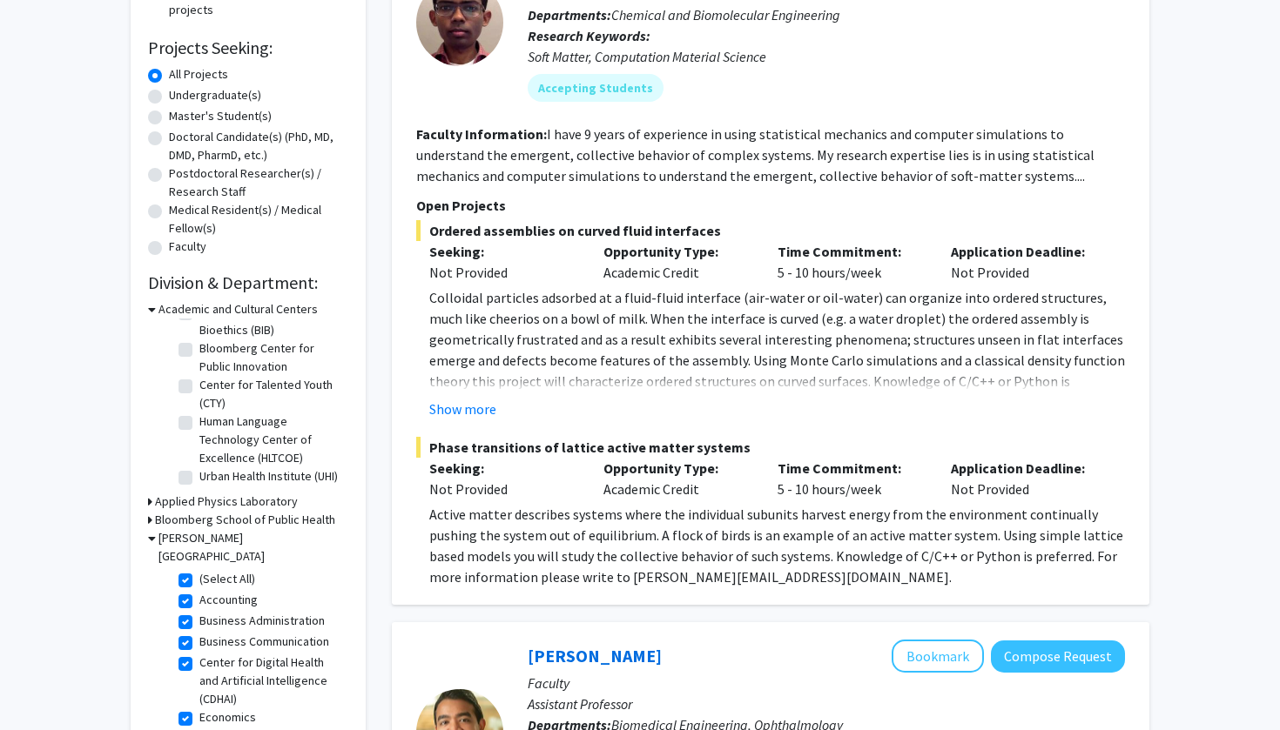
checkbox input "true"
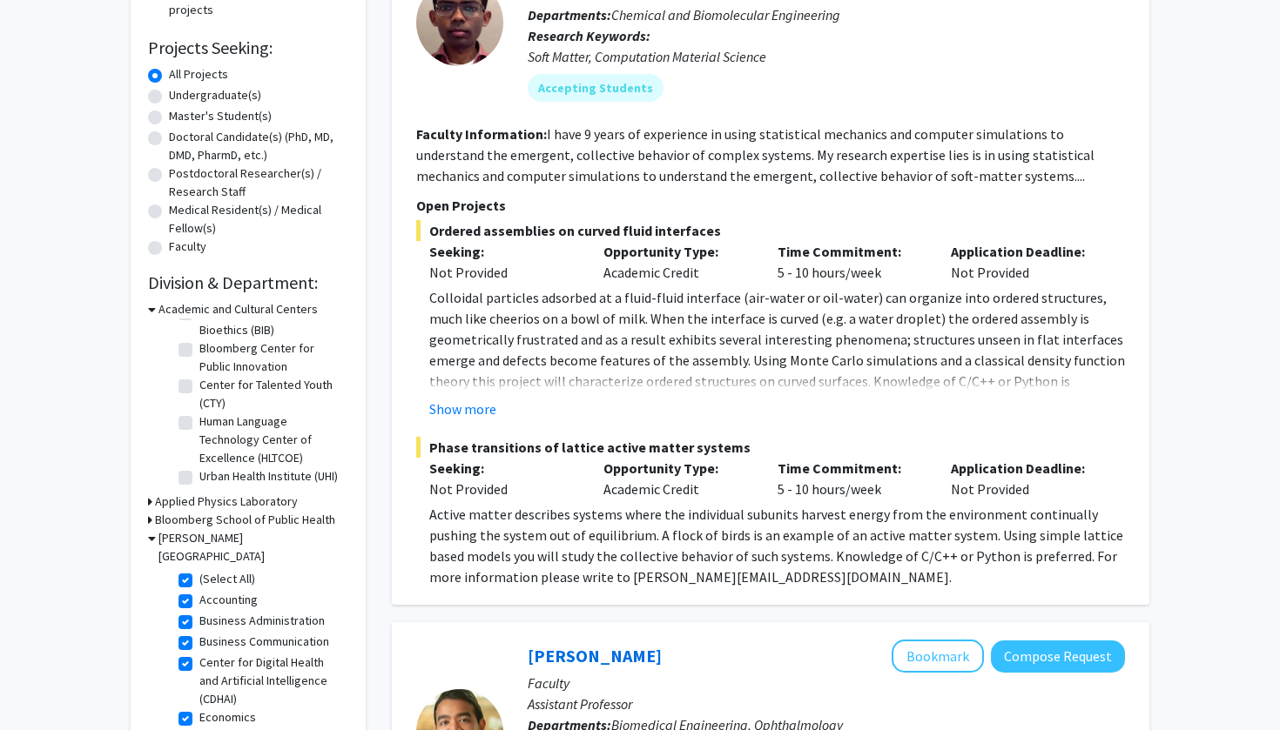
checkbox input "true"
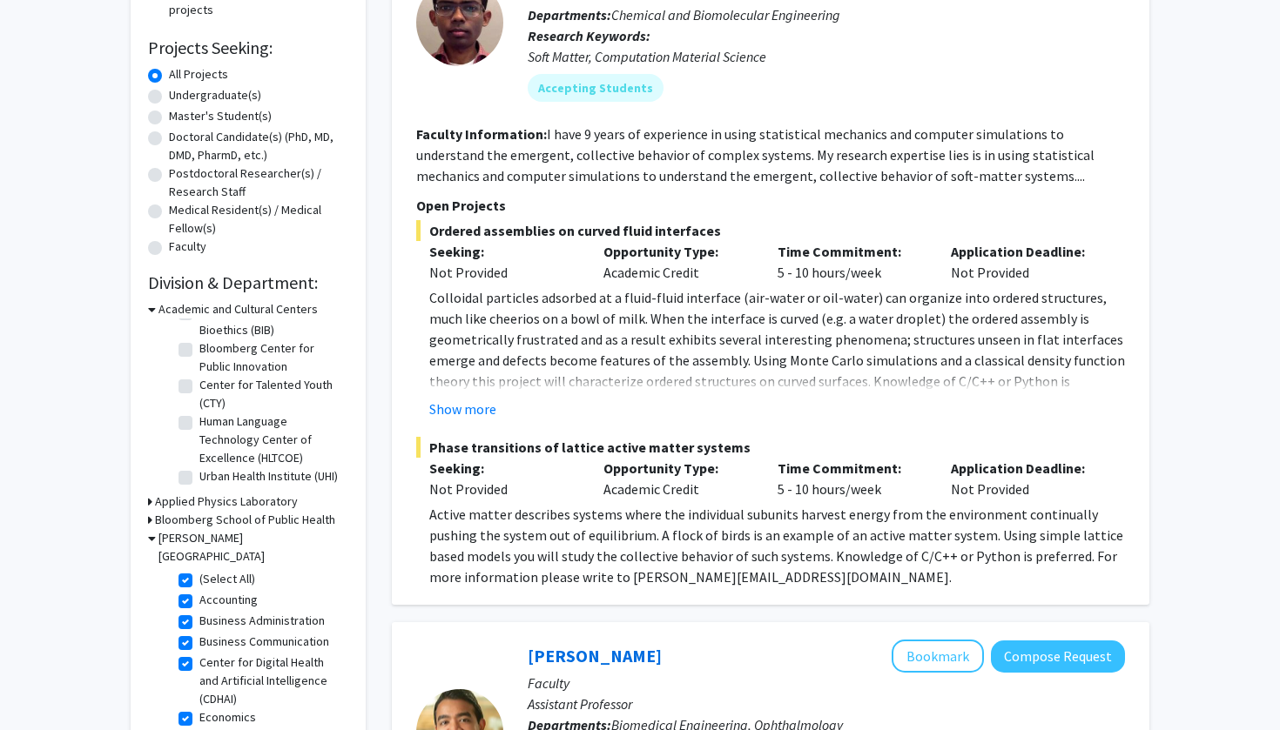
checkbox input "true"
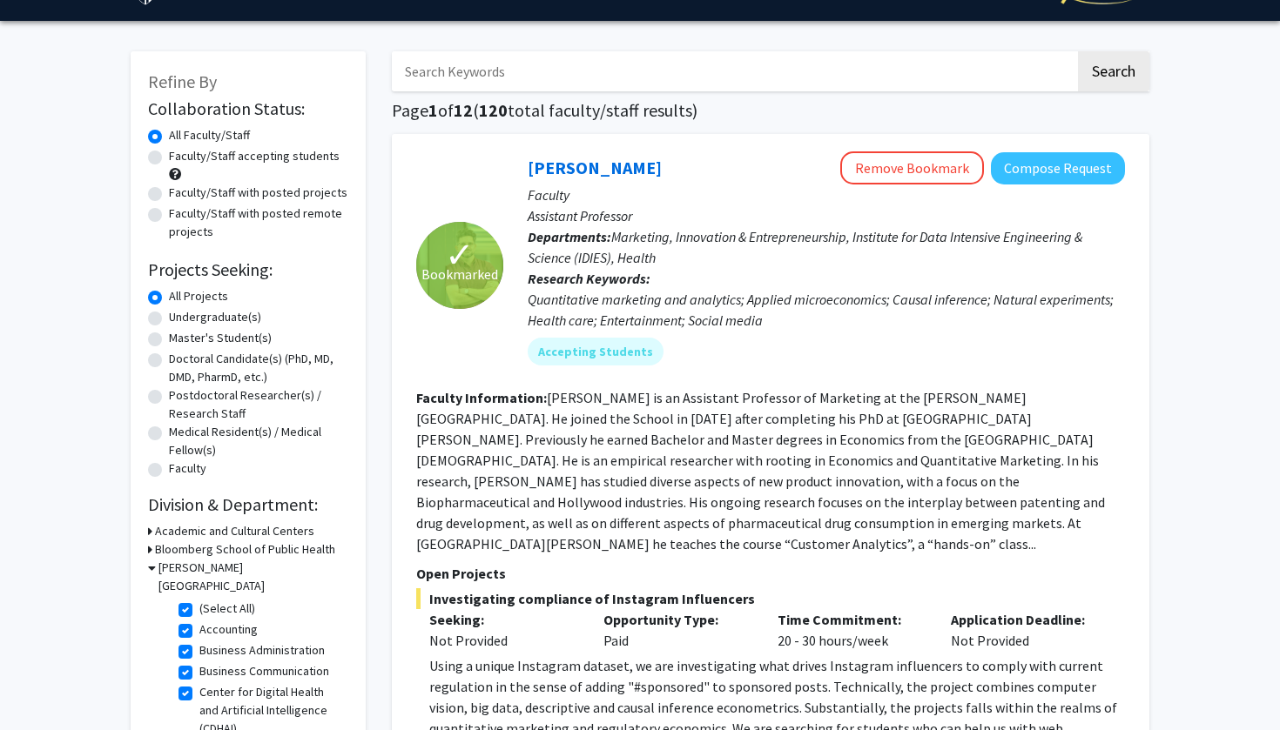
scroll to position [172, 0]
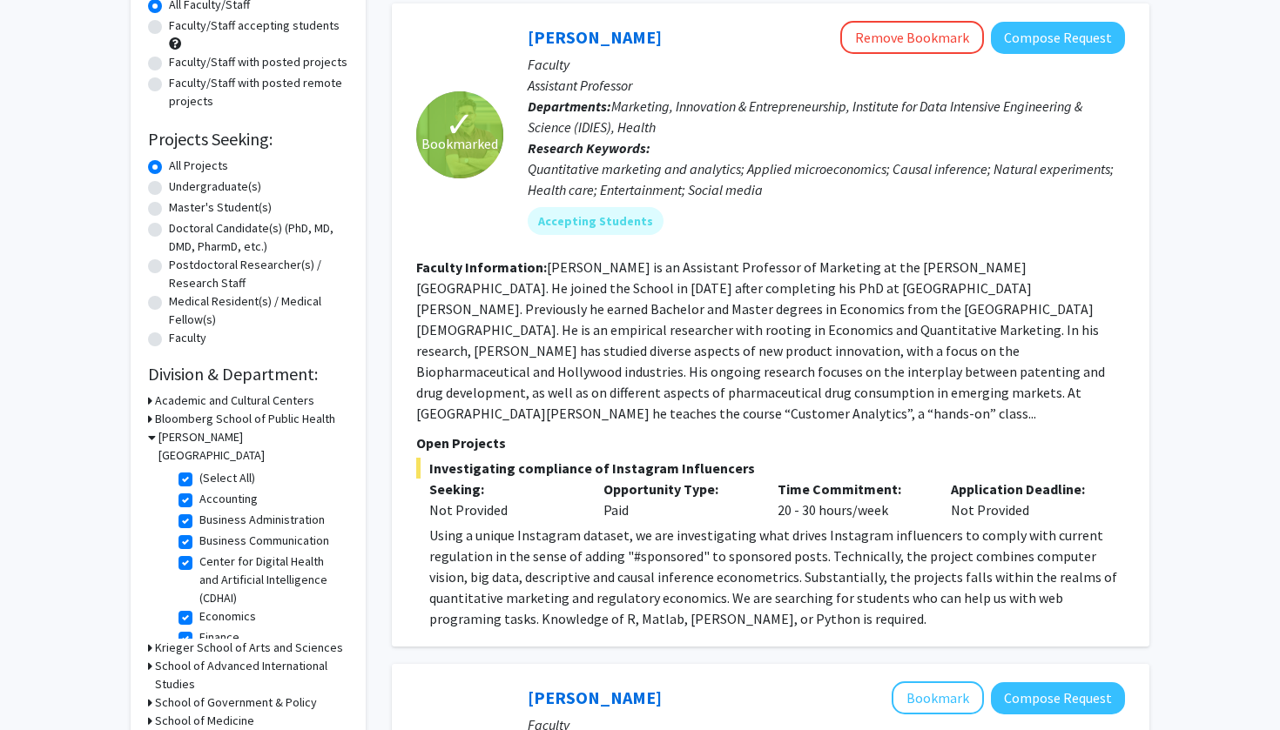
click at [462, 458] on span "Investigating compliance of Instagram Influencers" at bounding box center [770, 468] width 709 height 21
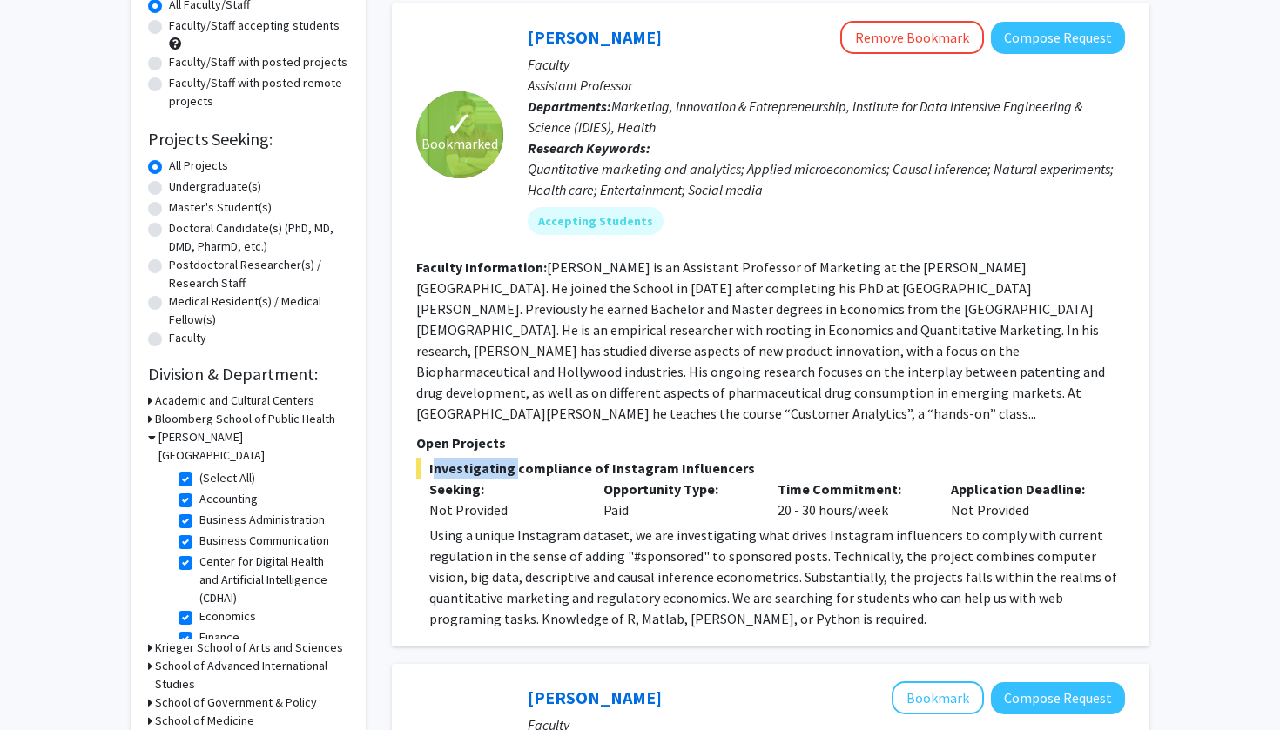
click at [462, 458] on span "Investigating compliance of Instagram Influencers" at bounding box center [770, 468] width 709 height 21
click at [465, 479] on p "Seeking:" at bounding box center [503, 489] width 148 height 21
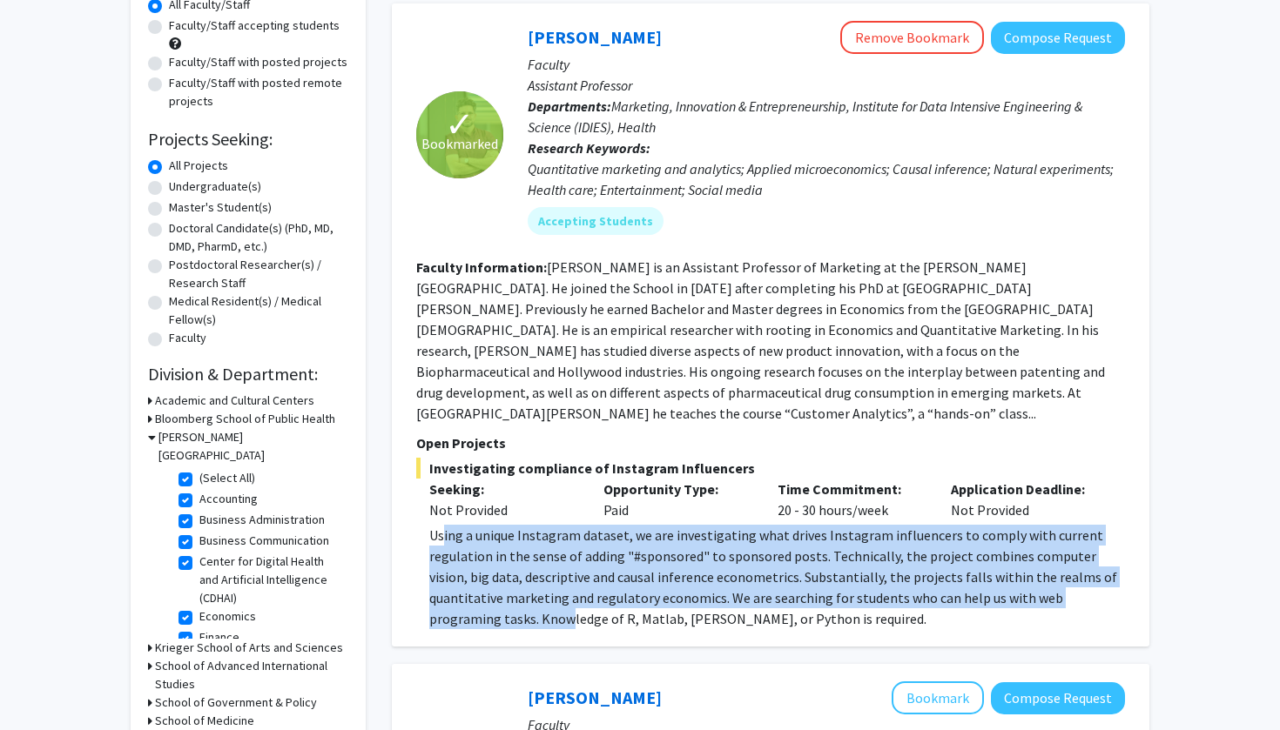
drag, startPoint x: 443, startPoint y: 525, endPoint x: 498, endPoint y: 608, distance: 99.9
click at [498, 608] on div "Using a unique Instagram dataset, we are investigating what drives Instagram in…" at bounding box center [776, 577] width 695 height 104
drag, startPoint x: 498, startPoint y: 617, endPoint x: 461, endPoint y: 514, distance: 109.0
click at [461, 514] on div "✓ Bookmarked [PERSON_NAME] Remove Bookmark Compose Request Faculty Assistant Pr…" at bounding box center [770, 324] width 757 height 643
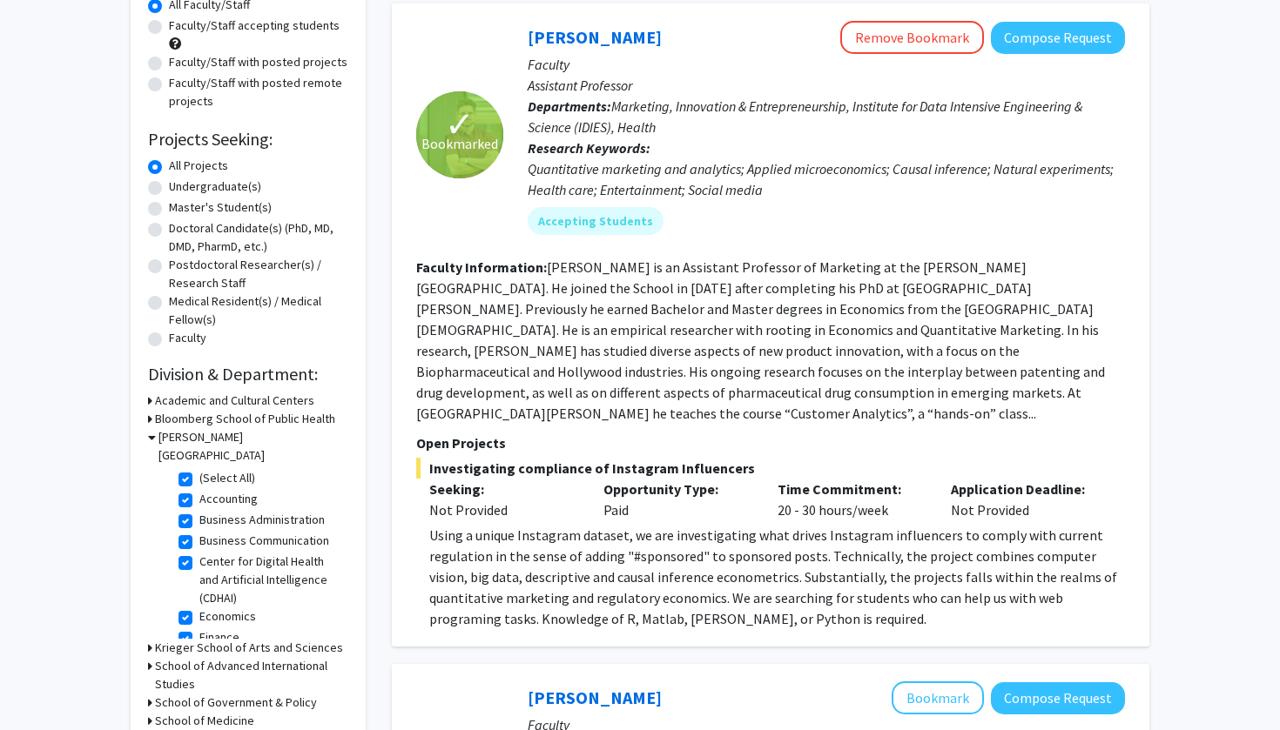
click at [431, 525] on div "Using a unique Instagram dataset, we are investigating what drives Instagram in…" at bounding box center [776, 577] width 695 height 104
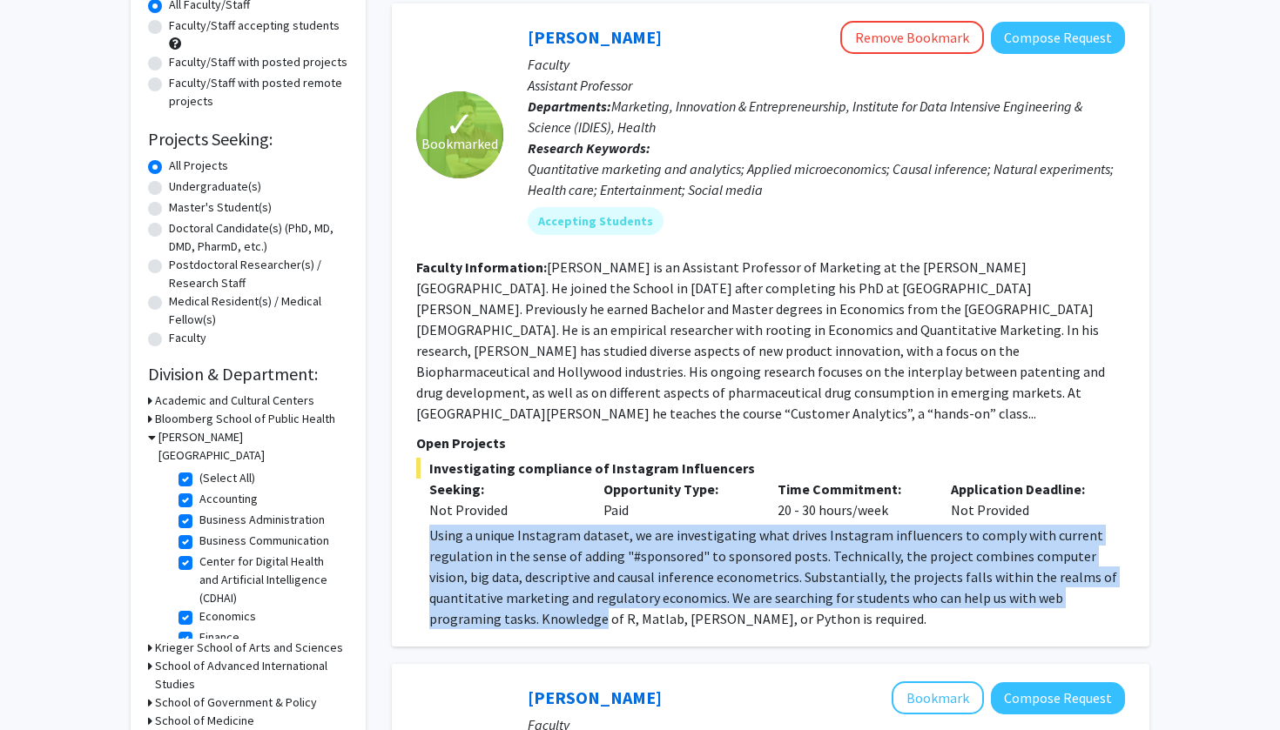
drag, startPoint x: 431, startPoint y: 520, endPoint x: 479, endPoint y: 599, distance: 92.6
click at [479, 600] on div "Using a unique Instagram dataset, we are investigating what drives Instagram in…" at bounding box center [776, 577] width 695 height 104
click at [479, 599] on div "Using a unique Instagram dataset, we are investigating what drives Instagram in…" at bounding box center [776, 577] width 695 height 104
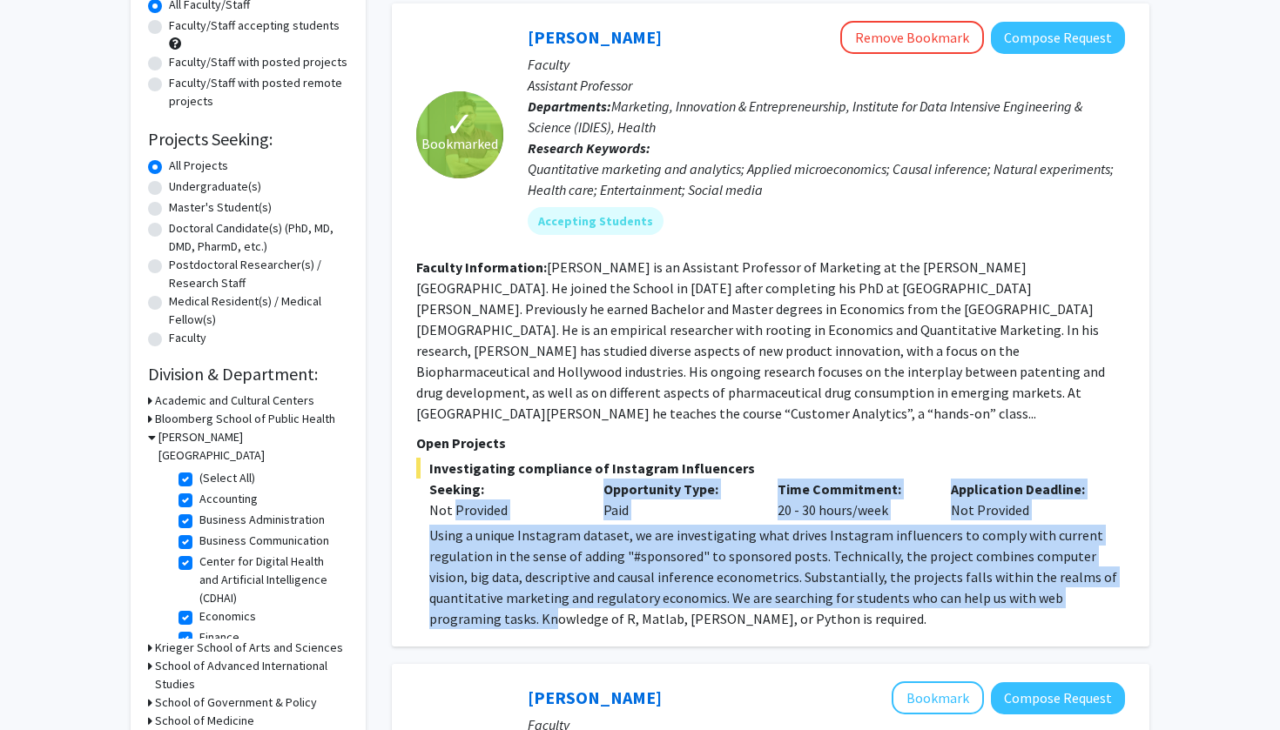
drag, startPoint x: 478, startPoint y: 600, endPoint x: 453, endPoint y: 496, distance: 106.6
click at [453, 496] on div "Investigating compliance of Instagram Influencers Seeking: Not Provided Opportu…" at bounding box center [770, 543] width 709 height 171
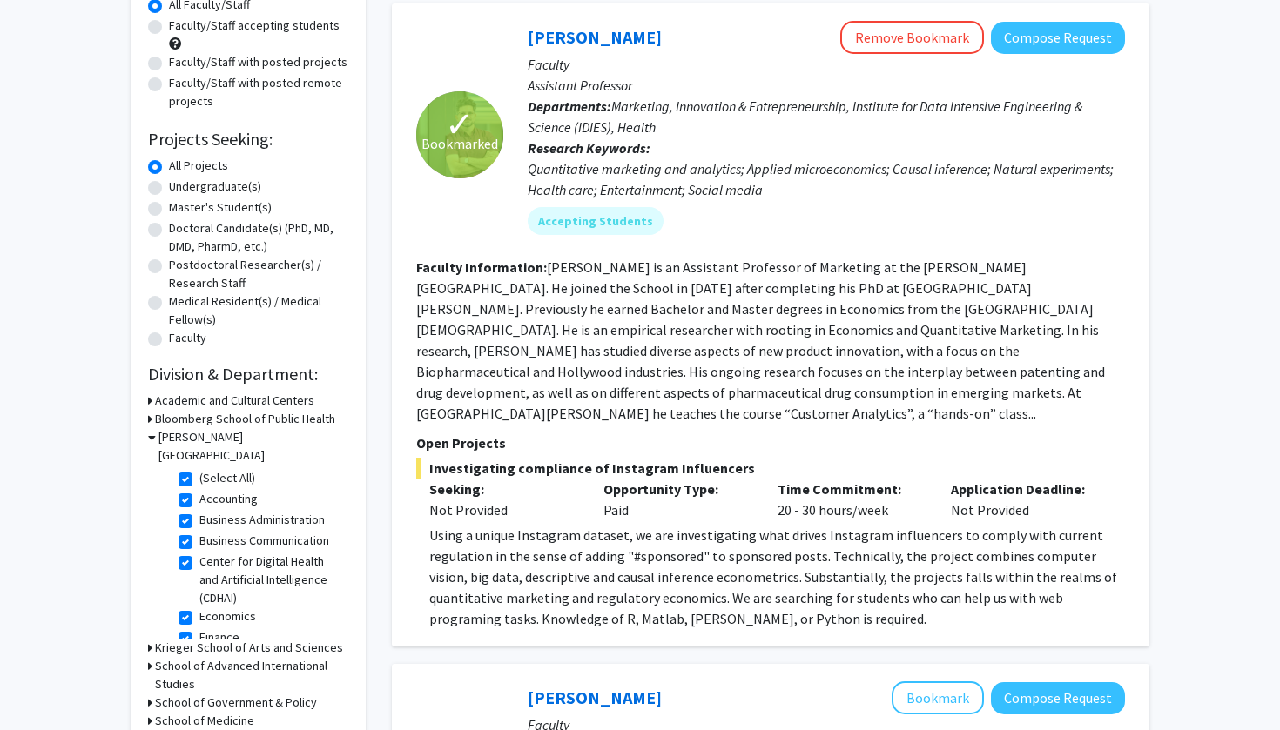
click at [443, 525] on div "Using a unique Instagram dataset, we are investigating what drives Instagram in…" at bounding box center [776, 577] width 695 height 104
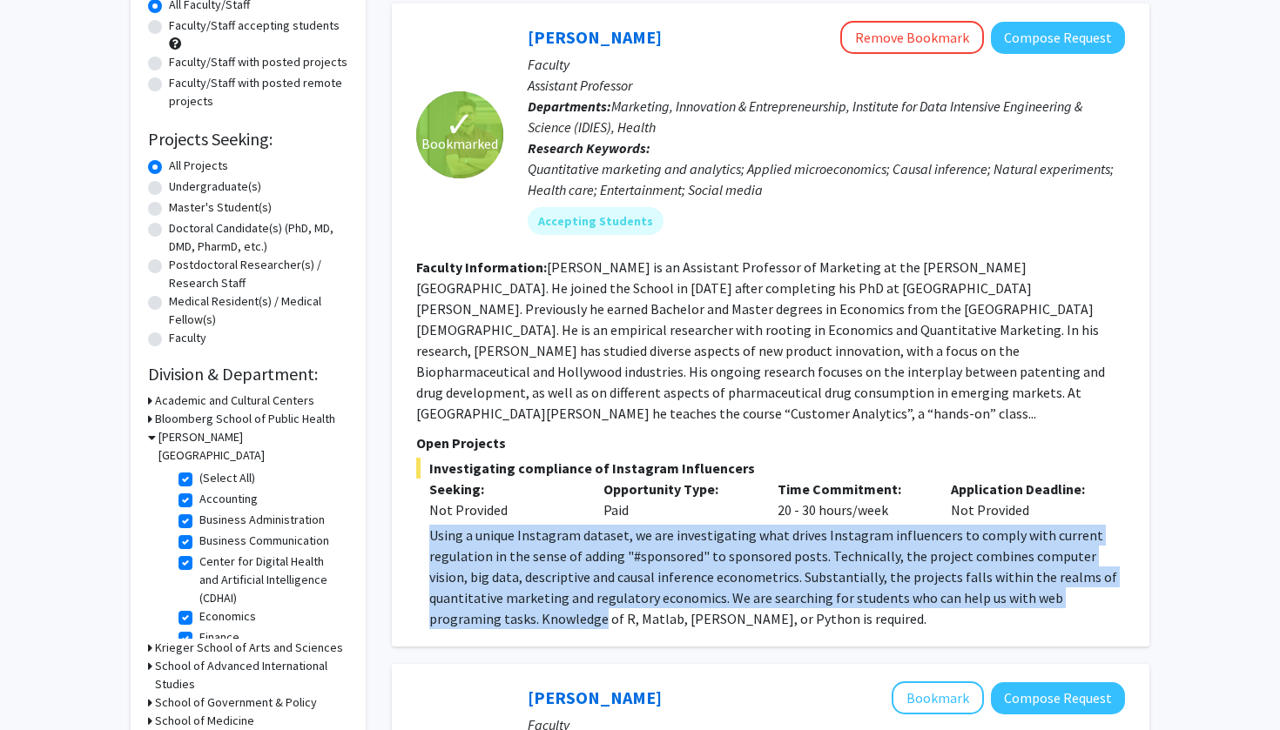
drag, startPoint x: 443, startPoint y: 521, endPoint x: 473, endPoint y: 594, distance: 78.9
click at [473, 594] on div "Using a unique Instagram dataset, we are investigating what drives Instagram in…" at bounding box center [776, 577] width 695 height 104
click at [473, 593] on div "Using a unique Instagram dataset, we are investigating what drives Instagram in…" at bounding box center [776, 577] width 695 height 104
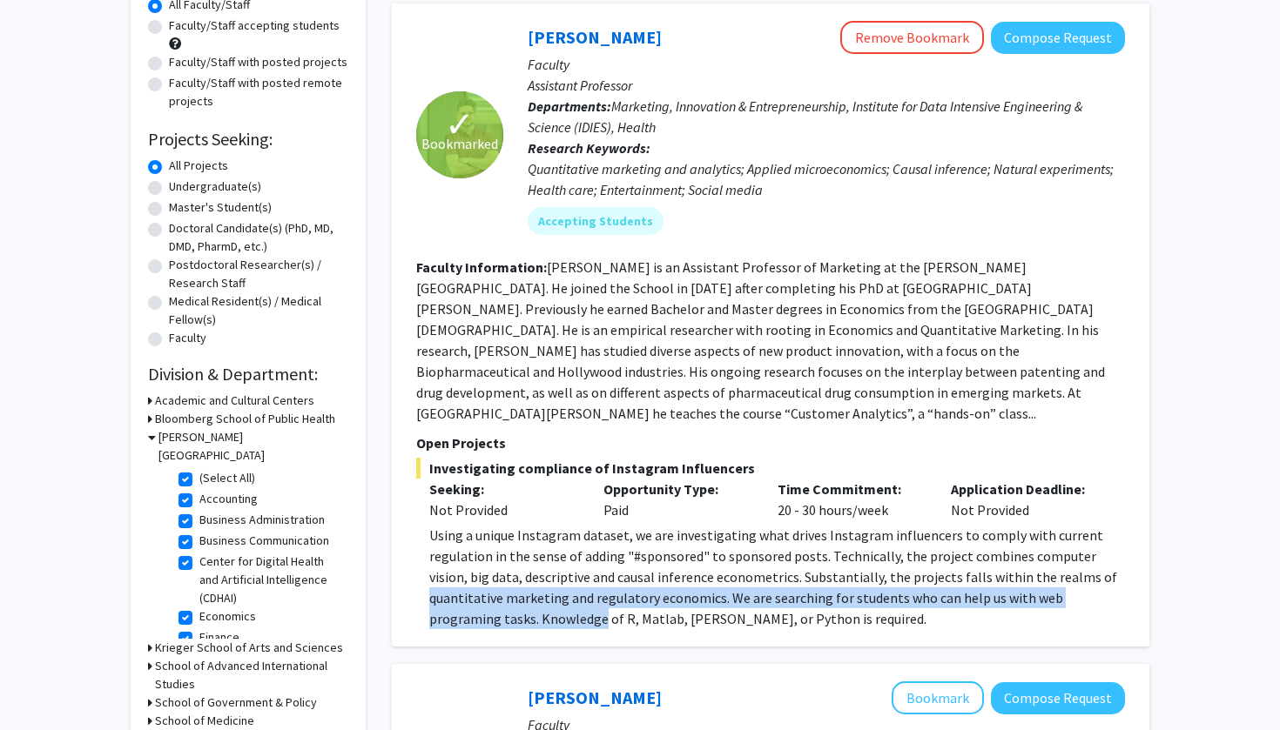
drag, startPoint x: 473, startPoint y: 593, endPoint x: 466, endPoint y: 526, distance: 67.4
click at [467, 568] on div "Using a unique Instagram dataset, we are investigating what drives Instagram in…" at bounding box center [776, 577] width 695 height 104
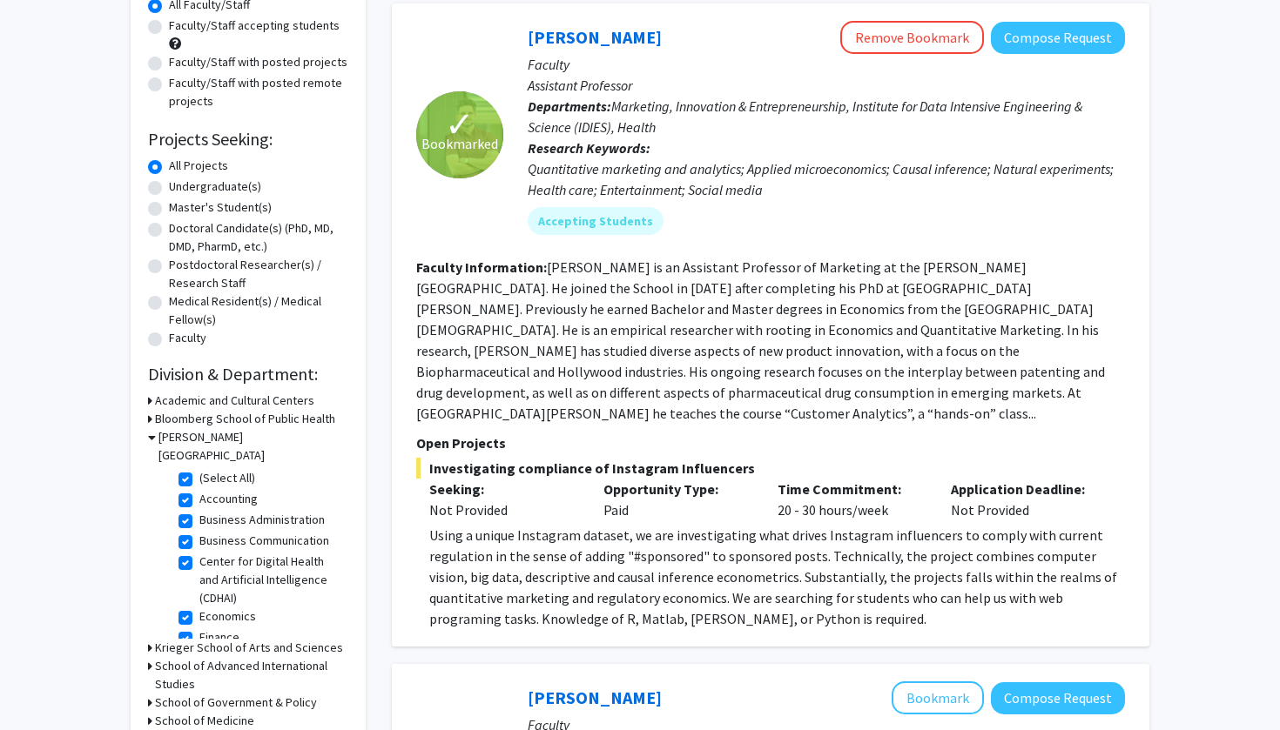
click at [466, 526] on div "Using a unique Instagram dataset, we are investigating what drives Instagram in…" at bounding box center [776, 577] width 695 height 104
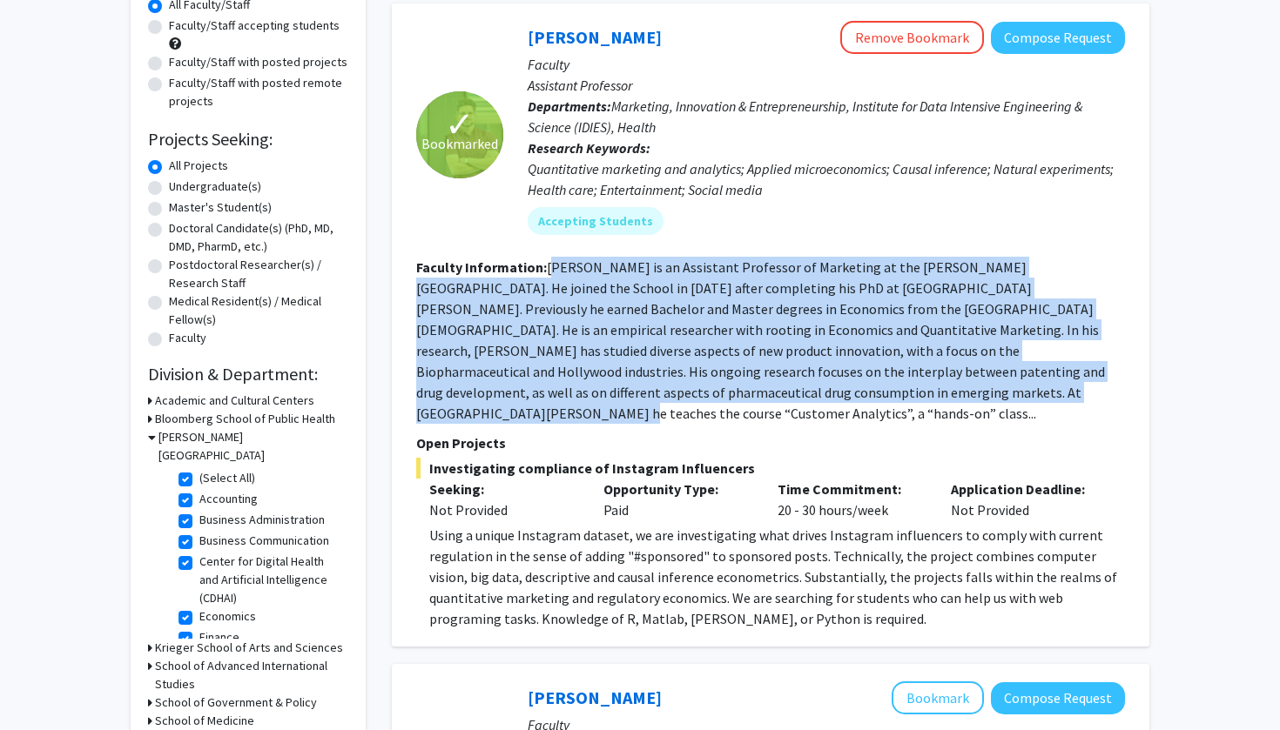
drag, startPoint x: 554, startPoint y: 265, endPoint x: 607, endPoint y: 396, distance: 140.9
click at [607, 397] on fg-read-more "[PERSON_NAME] is an Assistant Professor of Marketing at the [PERSON_NAME][GEOGR…" at bounding box center [760, 341] width 689 height 164
click at [607, 396] on fg-read-more "[PERSON_NAME] is an Assistant Professor of Marketing at the [PERSON_NAME][GEOGR…" at bounding box center [760, 341] width 689 height 164
drag, startPoint x: 607, startPoint y: 396, endPoint x: 570, endPoint y: 263, distance: 138.1
click at [570, 263] on fg-read-more "[PERSON_NAME] is an Assistant Professor of Marketing at the [PERSON_NAME][GEOGR…" at bounding box center [760, 341] width 689 height 164
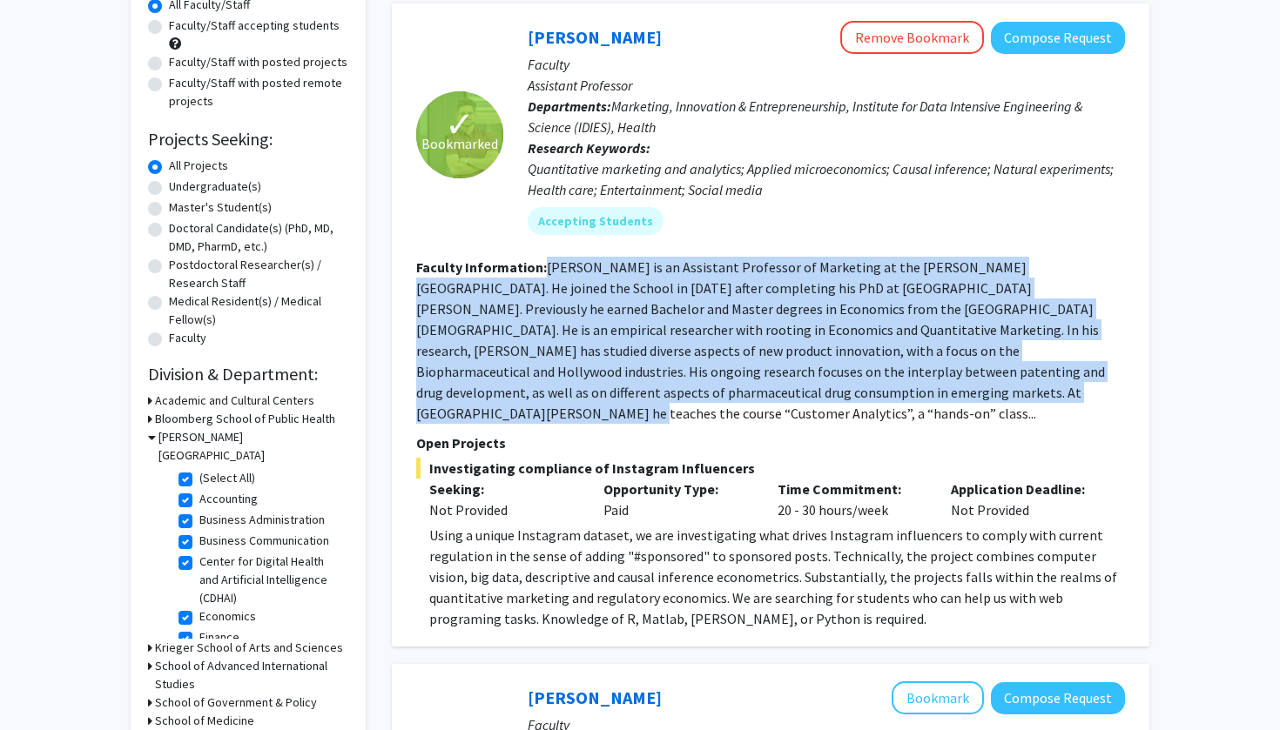
click at [570, 263] on fg-read-more "[PERSON_NAME] is an Assistant Professor of Marketing at the [PERSON_NAME][GEOGR…" at bounding box center [760, 341] width 689 height 164
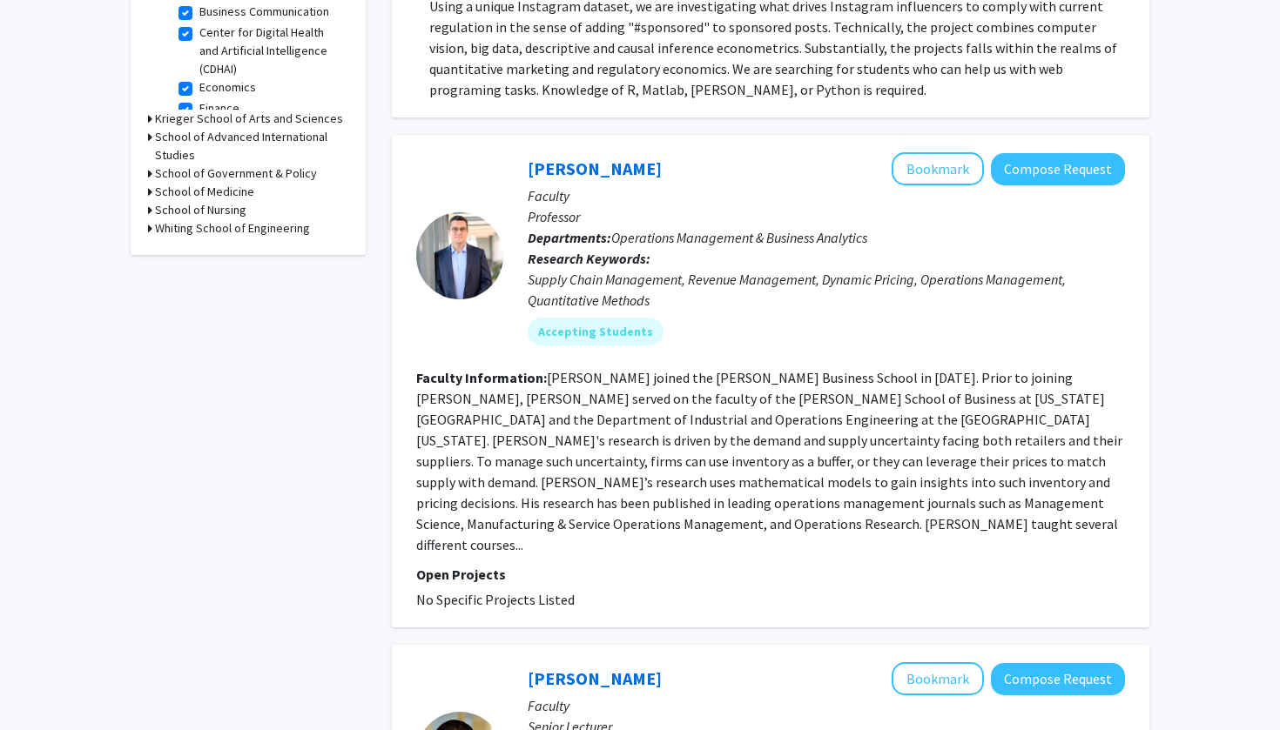
scroll to position [767, 0]
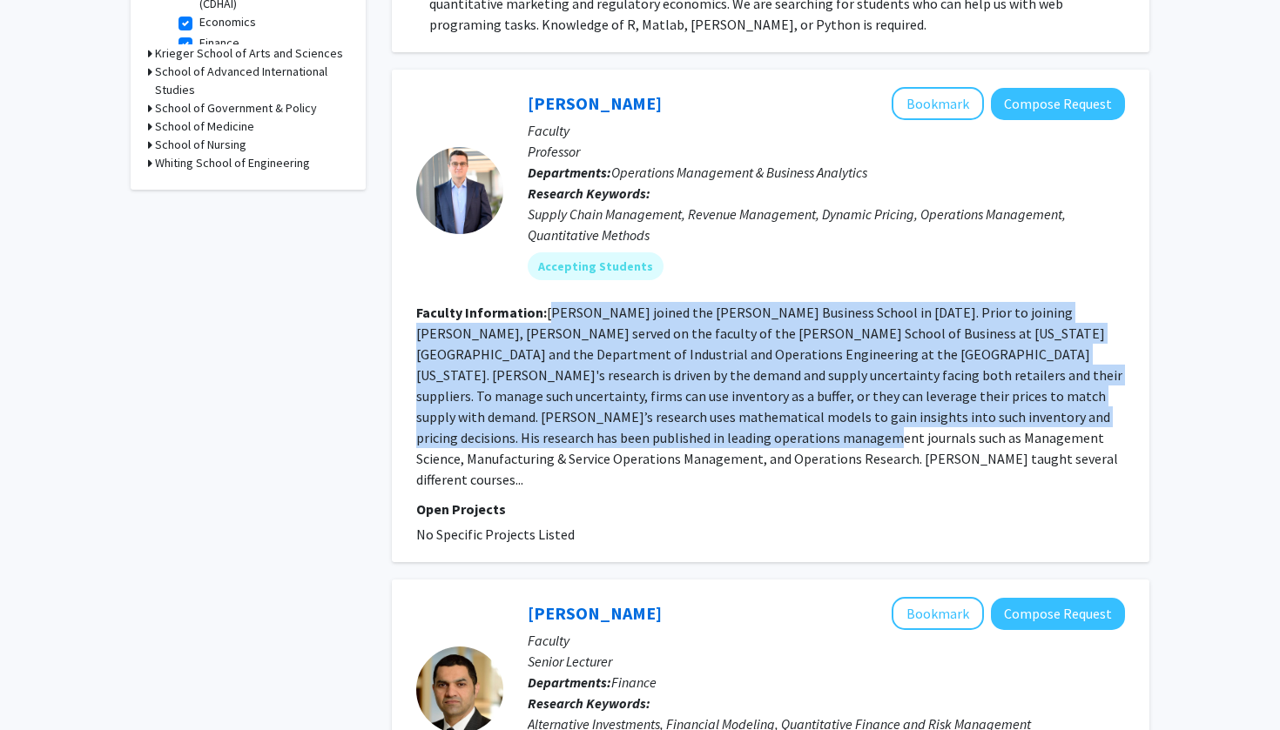
drag, startPoint x: 561, startPoint y: 417, endPoint x: 550, endPoint y: 293, distance: 124.1
click at [550, 304] on fg-read-more "[PERSON_NAME] joined the [PERSON_NAME] Business School in [DATE]. Prior to join…" at bounding box center [769, 396] width 706 height 185
drag, startPoint x: 550, startPoint y: 295, endPoint x: 561, endPoint y: 417, distance: 122.3
click at [561, 417] on fg-read-more "[PERSON_NAME] joined the [PERSON_NAME] Business School in [DATE]. Prior to join…" at bounding box center [769, 396] width 706 height 185
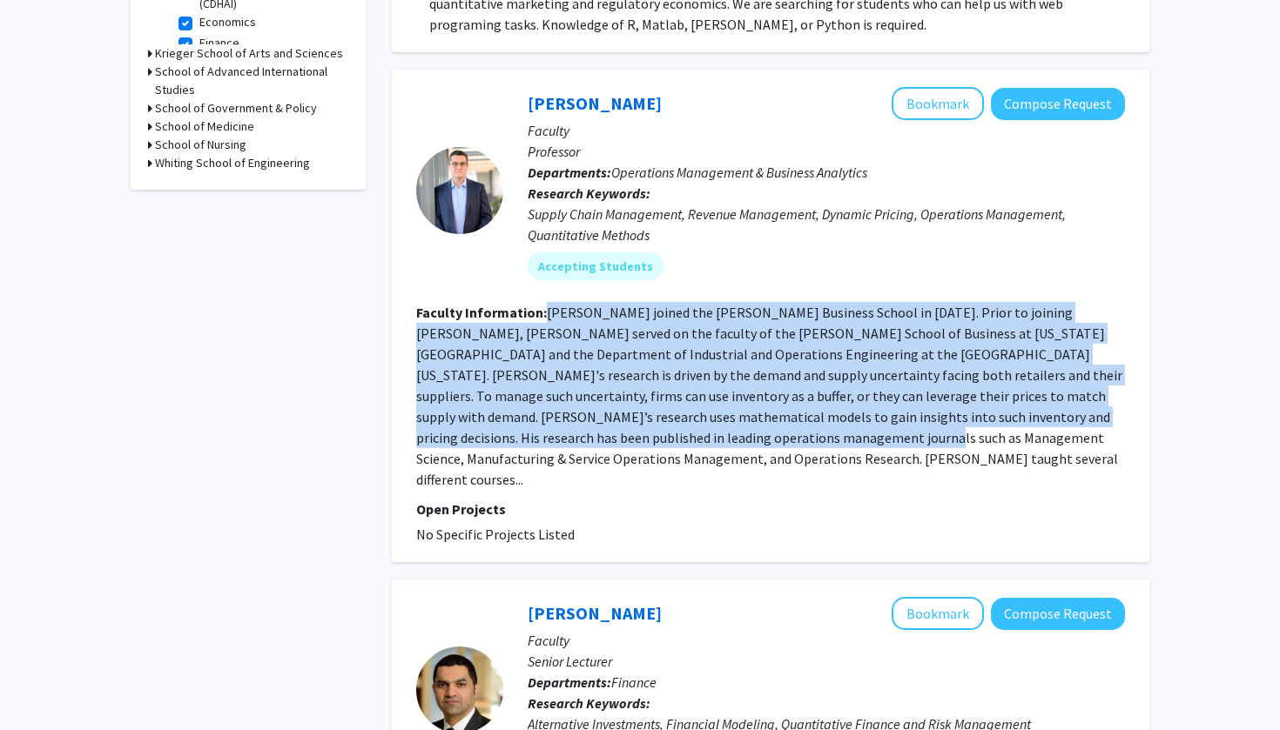
click at [559, 416] on fg-read-more "[PERSON_NAME] joined the [PERSON_NAME] Business School in [DATE]. Prior to join…" at bounding box center [769, 396] width 706 height 185
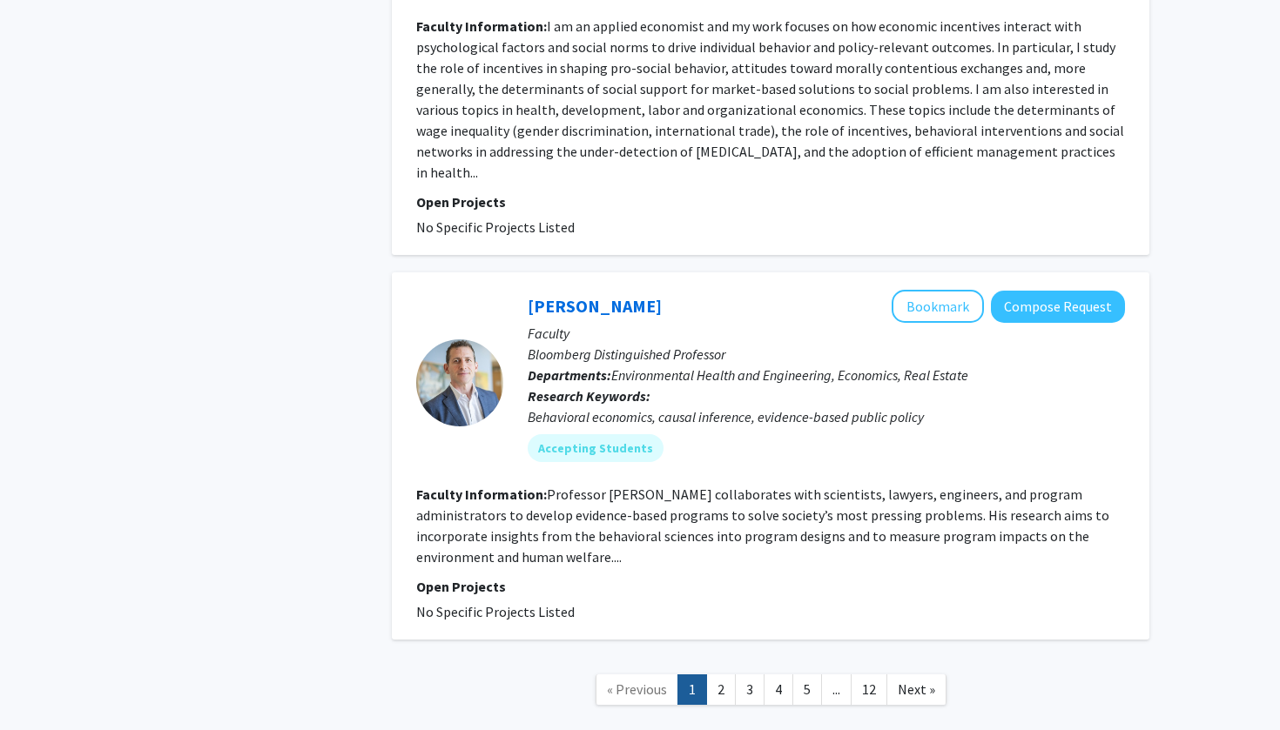
scroll to position [3871, 0]
click at [729, 675] on link "2" at bounding box center [721, 690] width 30 height 30
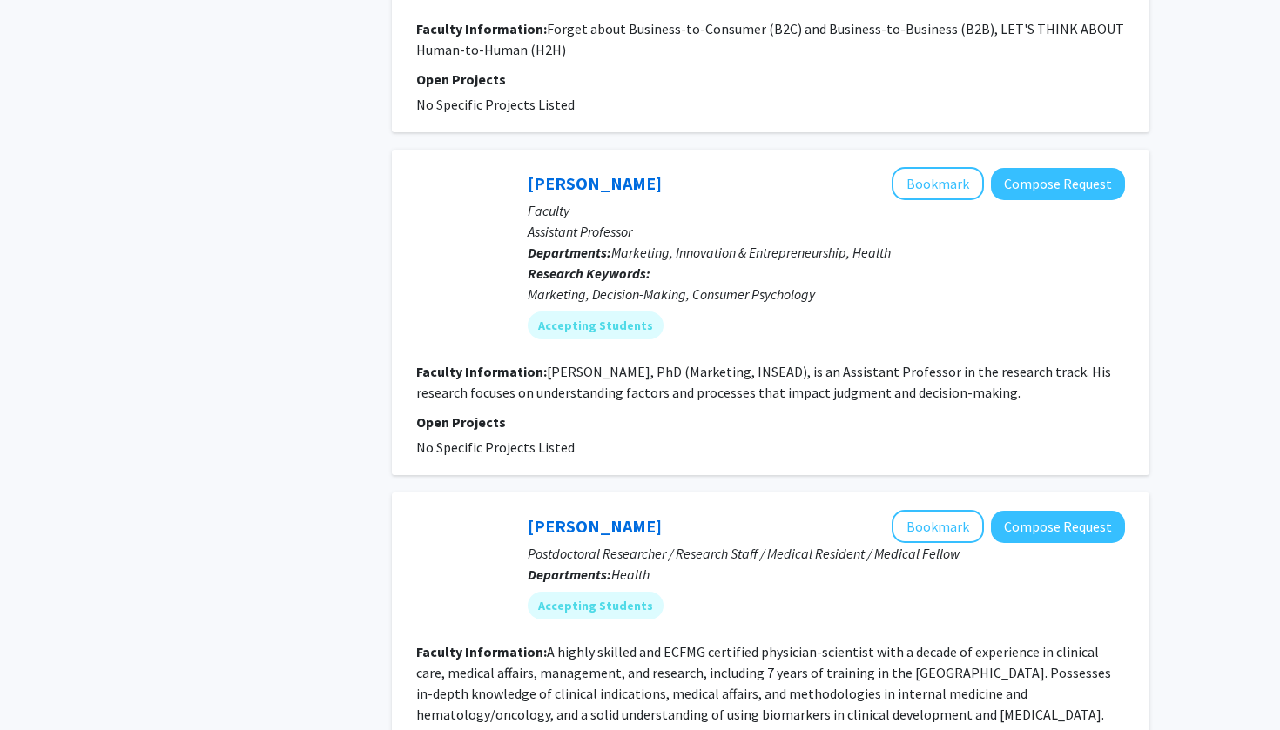
scroll to position [3456, 0]
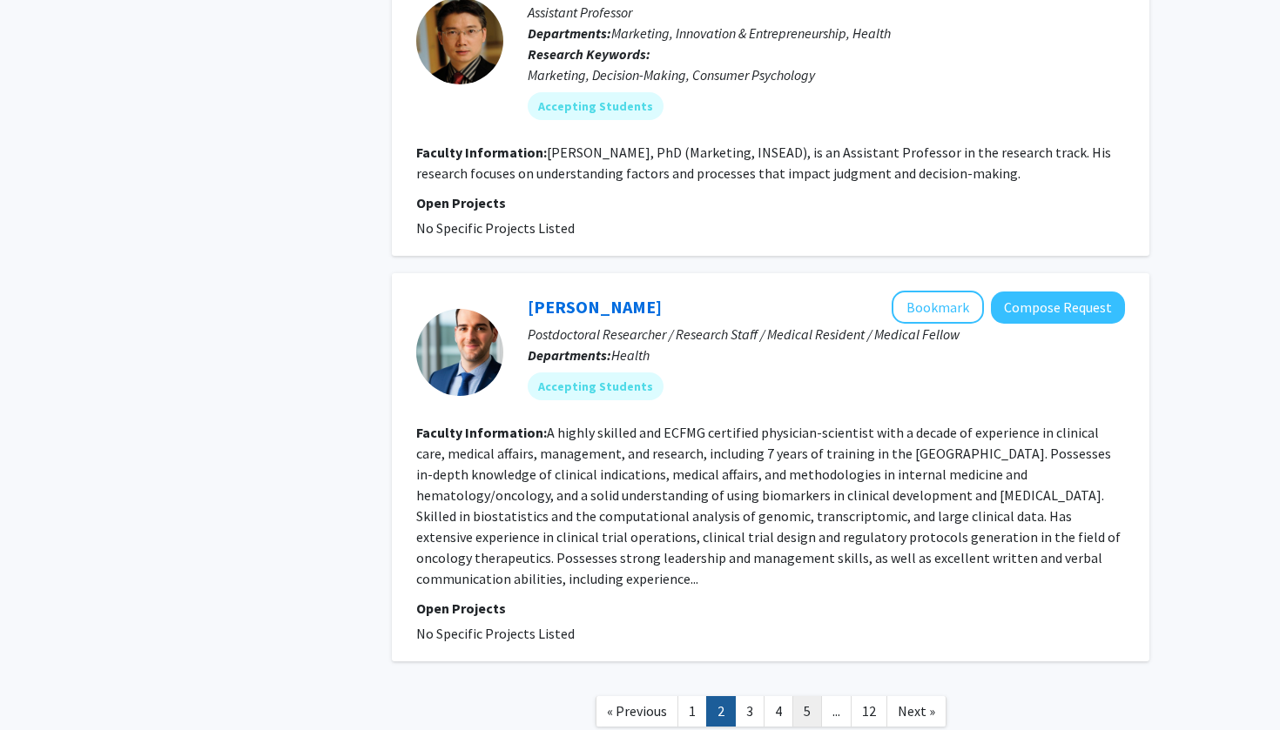
click at [803, 696] on link "5" at bounding box center [807, 711] width 30 height 30
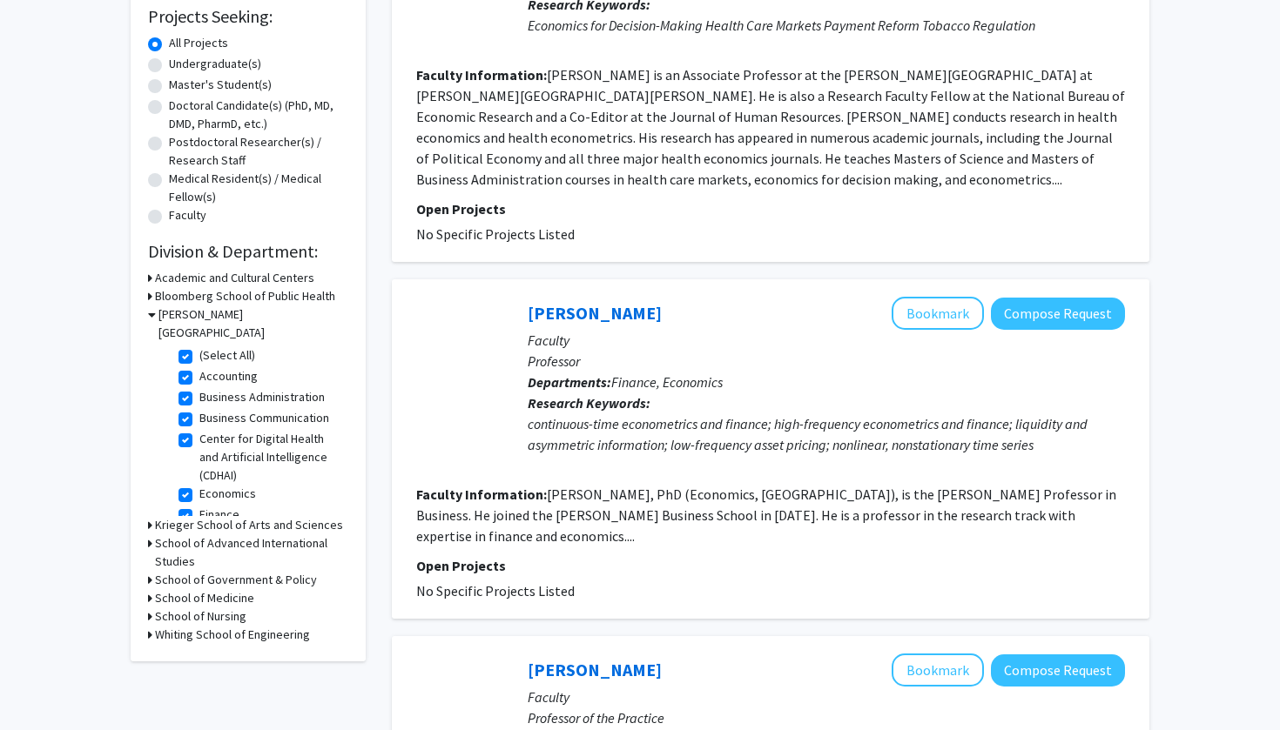
scroll to position [296, 0]
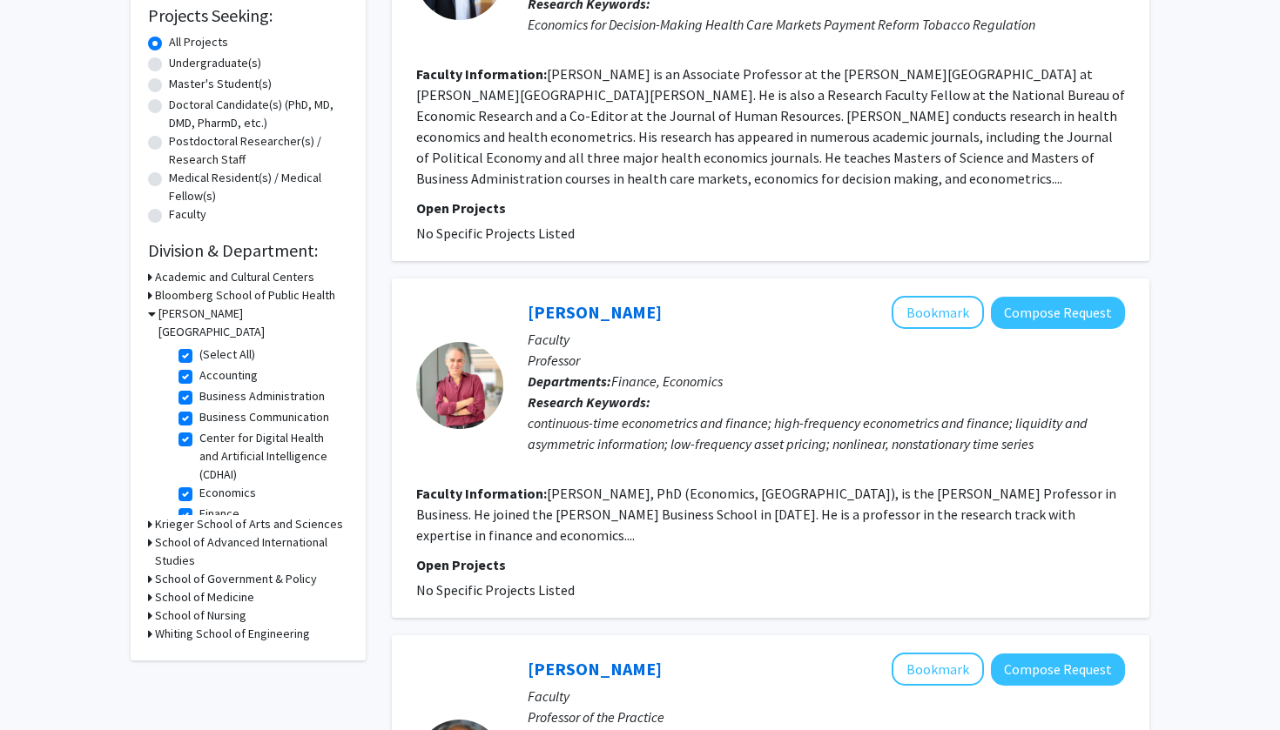
click at [148, 314] on icon at bounding box center [152, 314] width 8 height 18
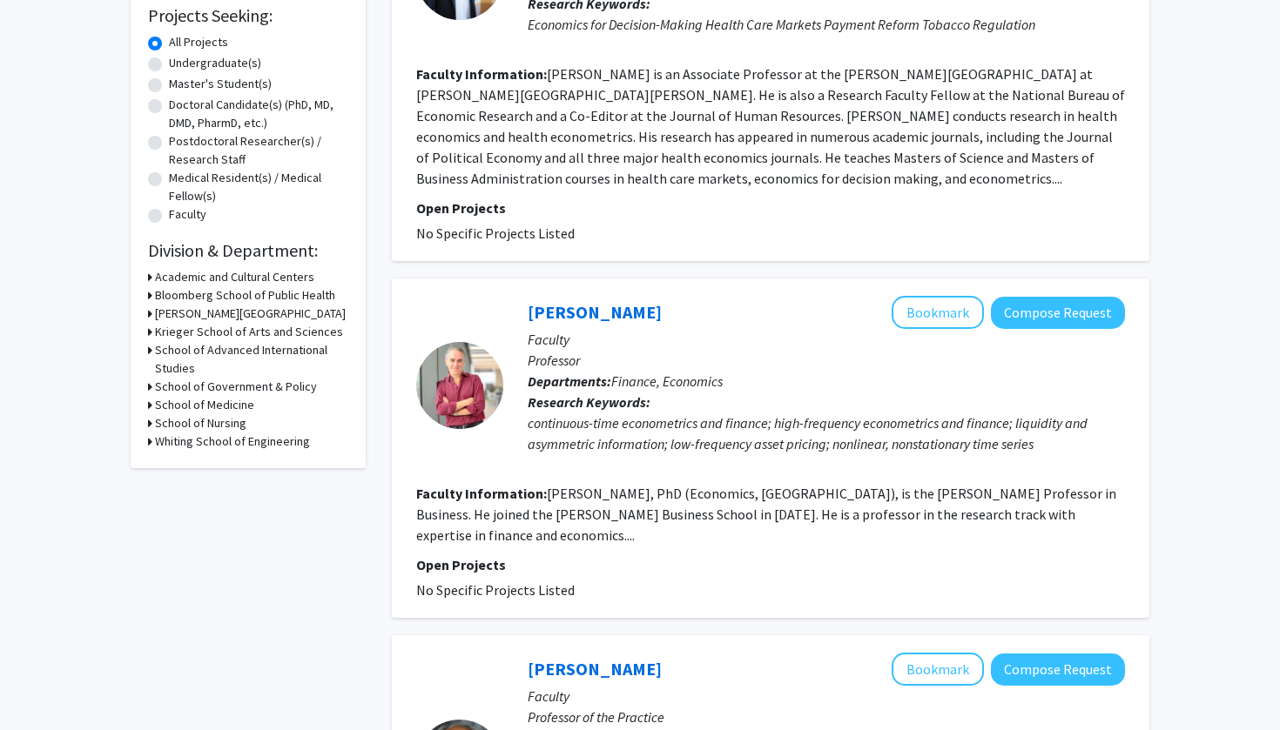
click at [152, 317] on div "[PERSON_NAME][GEOGRAPHIC_DATA]" at bounding box center [248, 314] width 200 height 18
click at [146, 319] on div "Refine By Collaboration Status: Collaboration Status All Faculty/Staff Collabor…" at bounding box center [248, 132] width 235 height 671
click at [146, 318] on div "Refine By Collaboration Status: Collaboration Status All Faculty/Staff Collabor…" at bounding box center [248, 132] width 235 height 671
click at [158, 316] on h3 "[PERSON_NAME][GEOGRAPHIC_DATA]" at bounding box center [250, 314] width 191 height 18
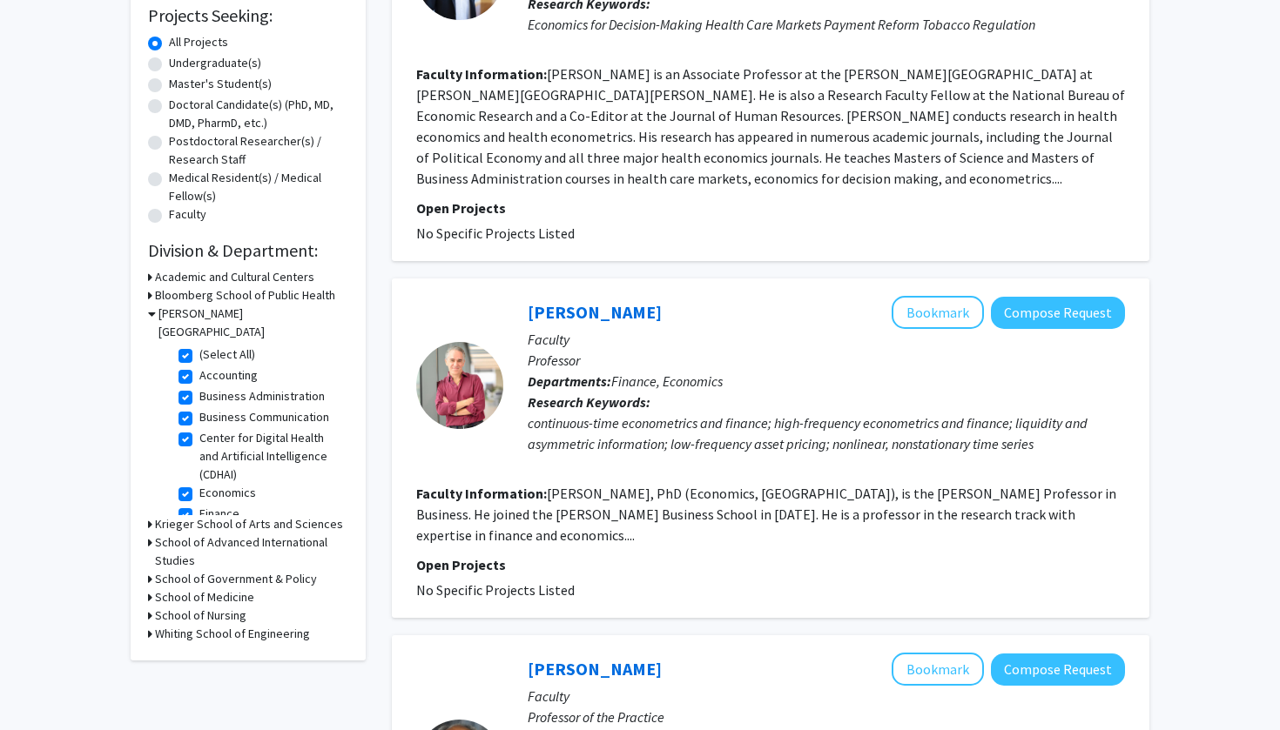
click at [199, 346] on label "(Select All)" at bounding box center [227, 355] width 56 height 18
click at [199, 346] on input "(Select All)" at bounding box center [204, 351] width 11 height 11
checkbox input "false"
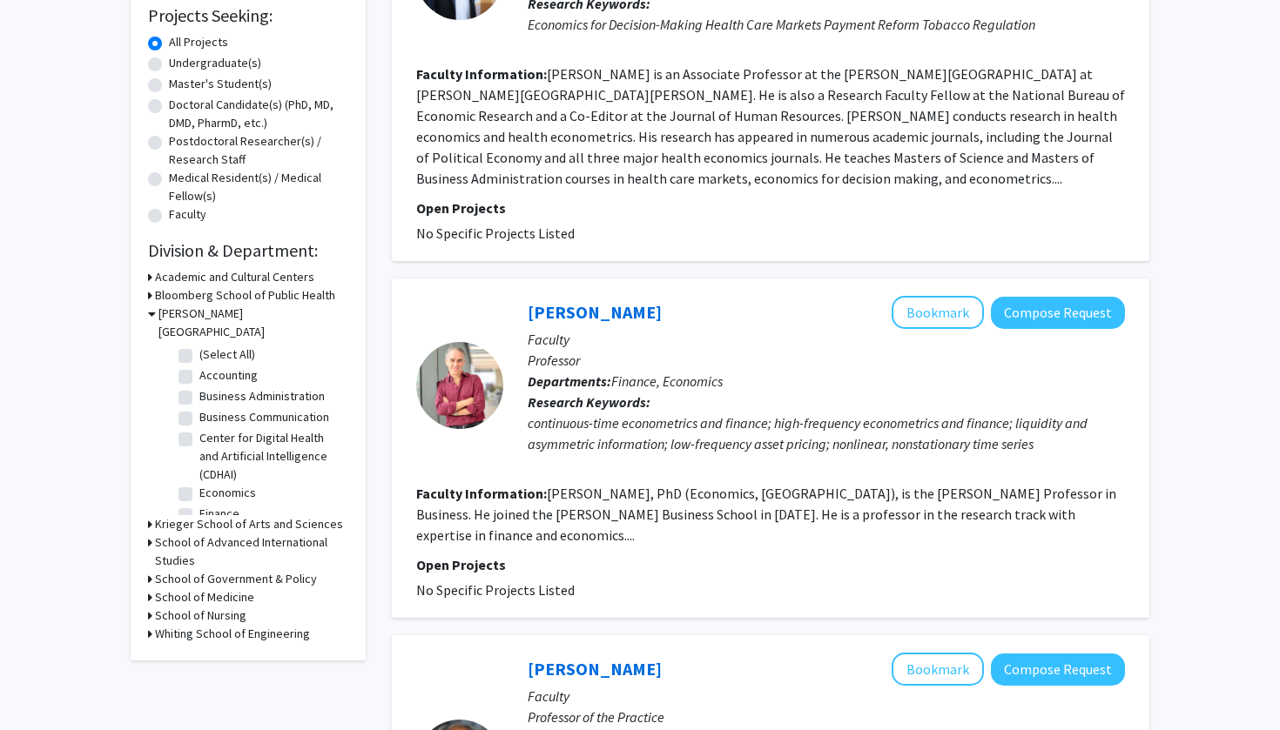
checkbox input "false"
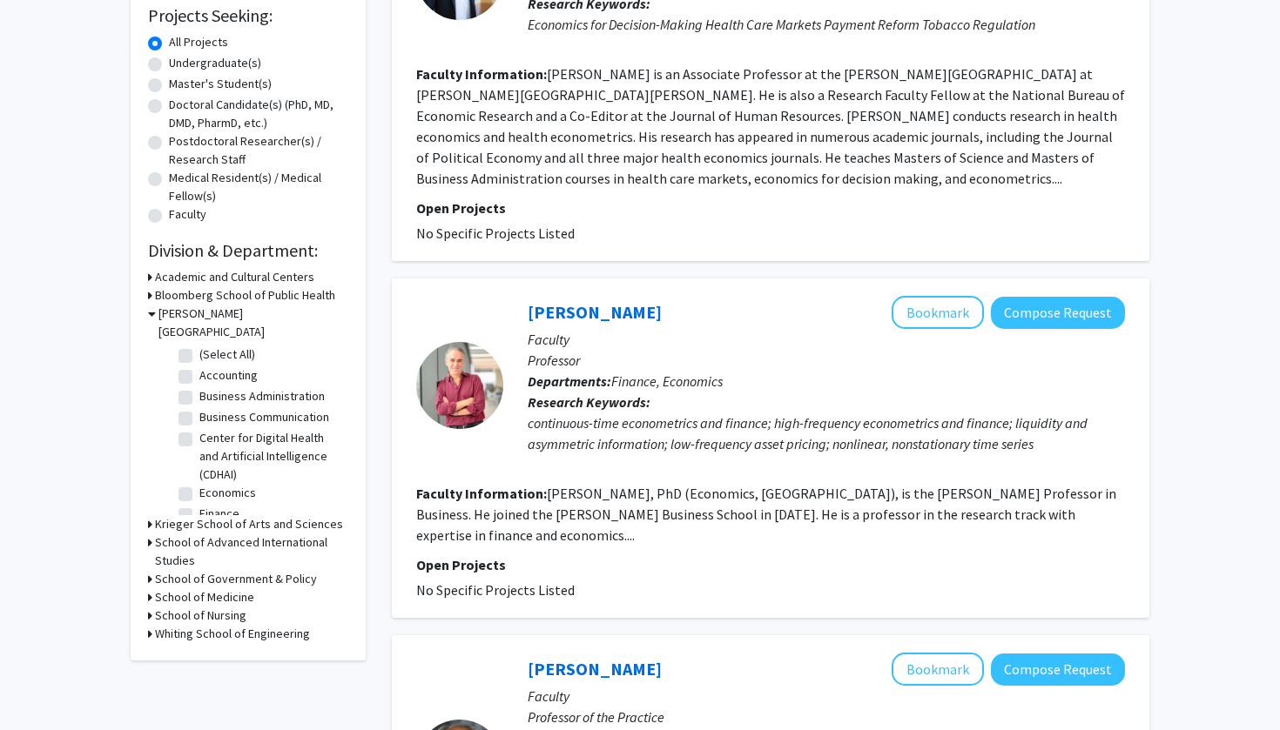
checkbox input "false"
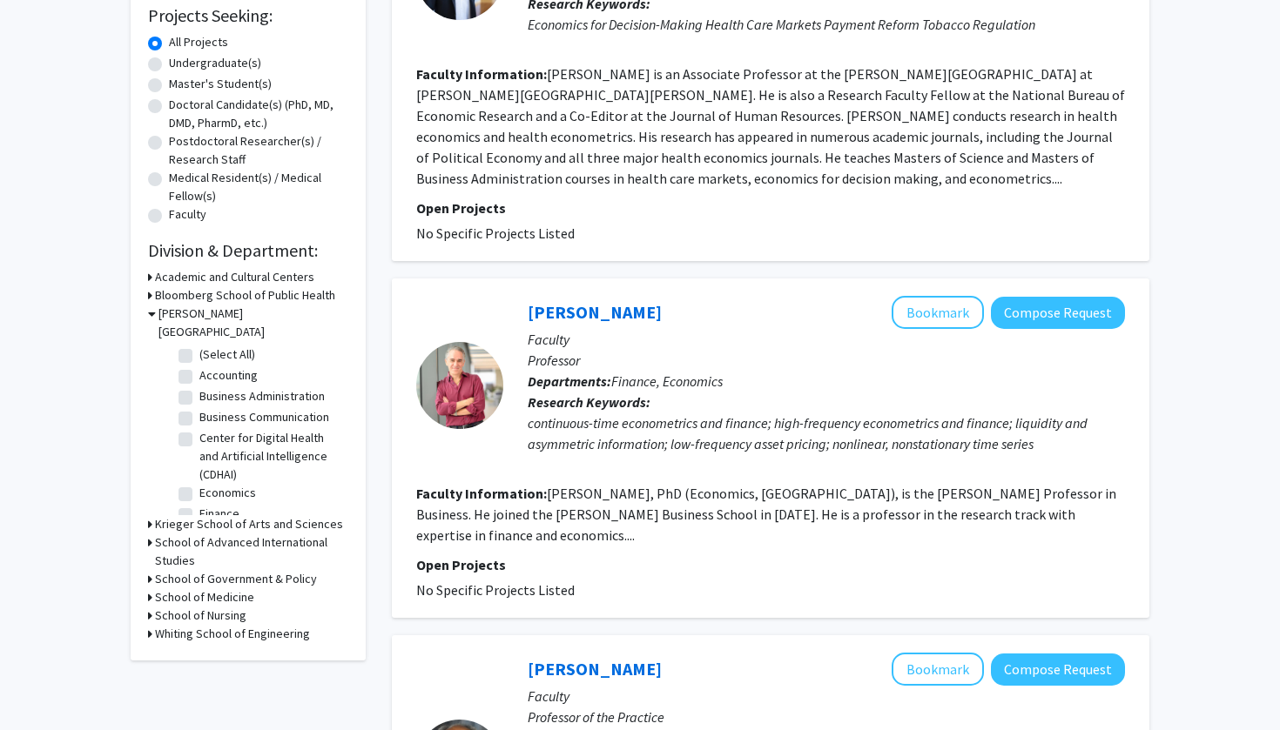
checkbox input "false"
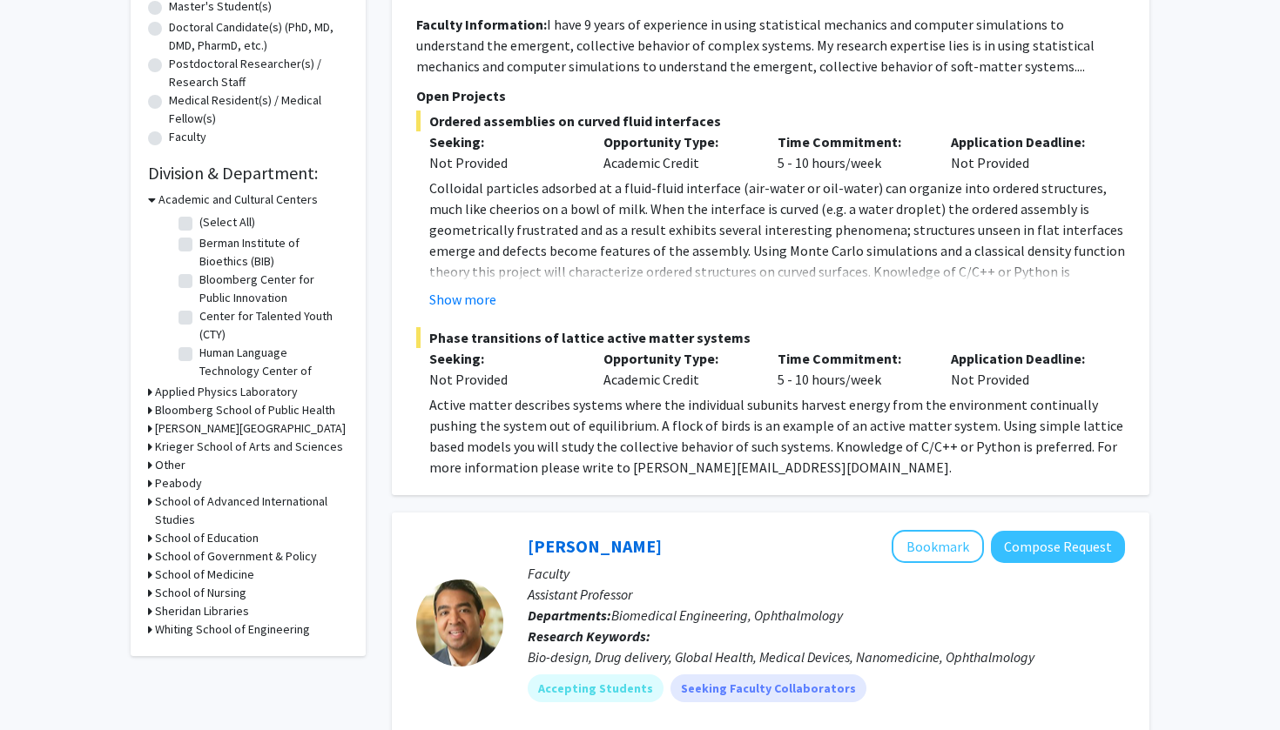
scroll to position [387, 0]
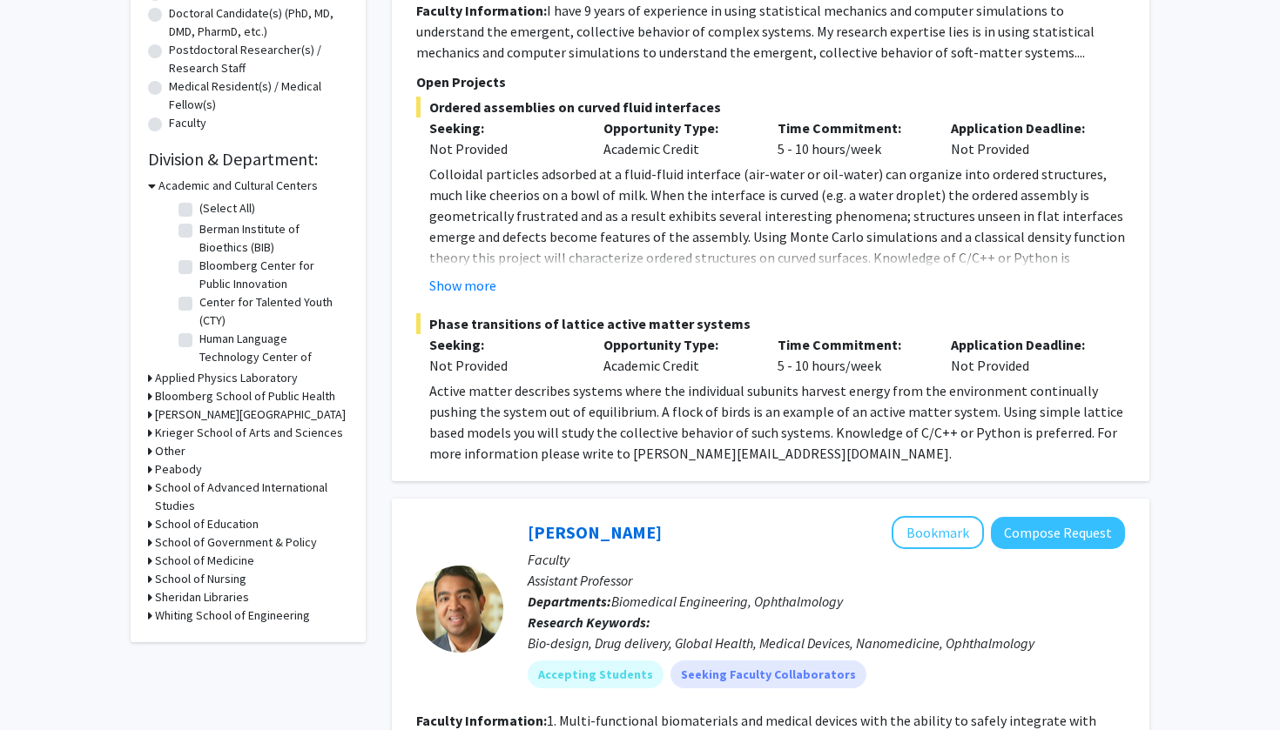
click at [152, 617] on div "Whiting School of Engineering" at bounding box center [248, 616] width 200 height 18
click at [150, 600] on icon at bounding box center [150, 597] width 4 height 18
click at [199, 620] on label "Digital Research and Curation Center (DRCC)" at bounding box center [271, 629] width 144 height 37
click at [199, 620] on input "Digital Research and Curation Center (DRCC)" at bounding box center [204, 616] width 11 height 11
checkbox input "true"
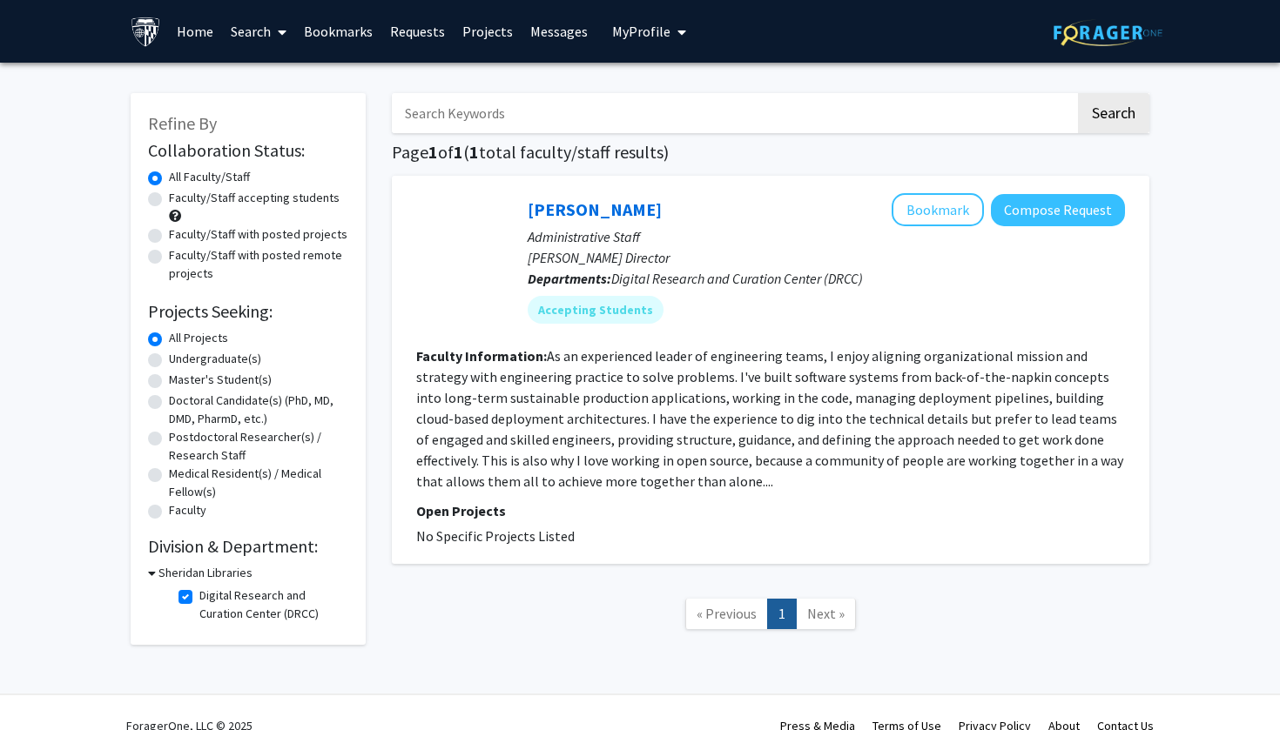
click at [199, 596] on label "Digital Research and Curation Center (DRCC)" at bounding box center [271, 605] width 144 height 37
click at [199, 596] on input "Digital Research and Curation Center (DRCC)" at bounding box center [204, 592] width 11 height 11
checkbox input "false"
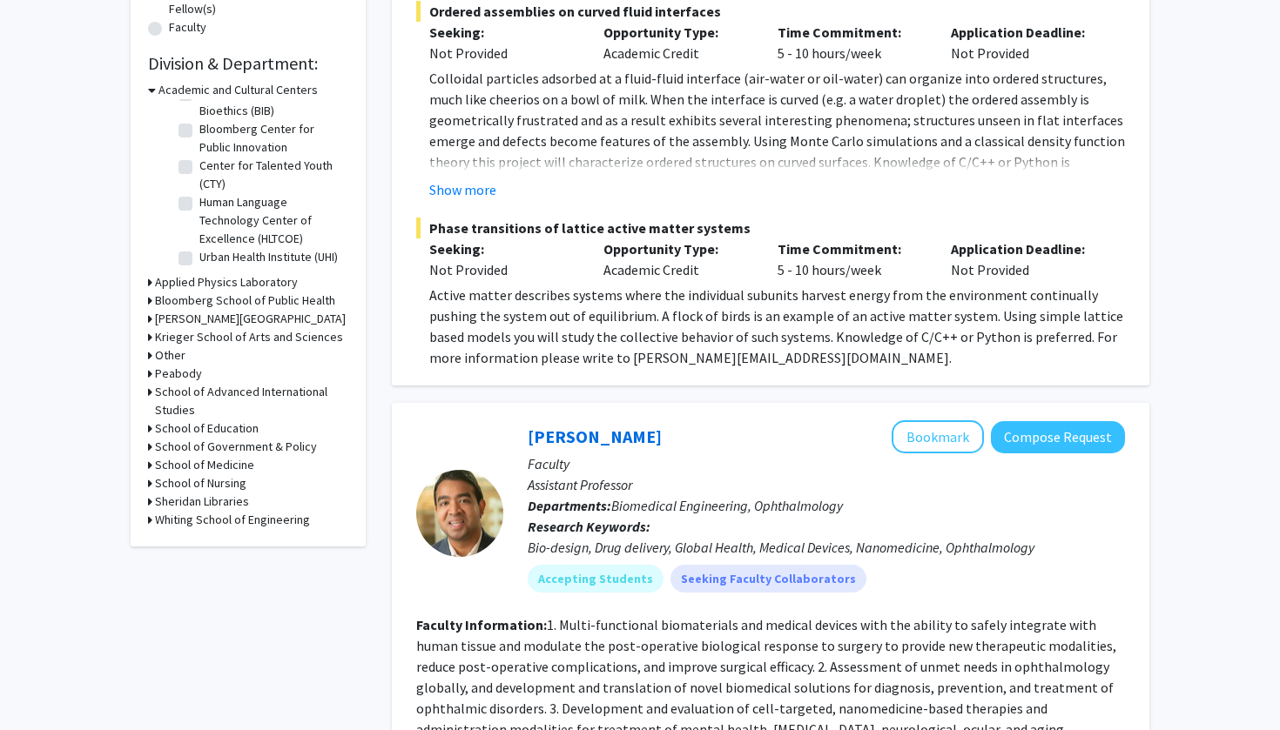
scroll to position [477, 0]
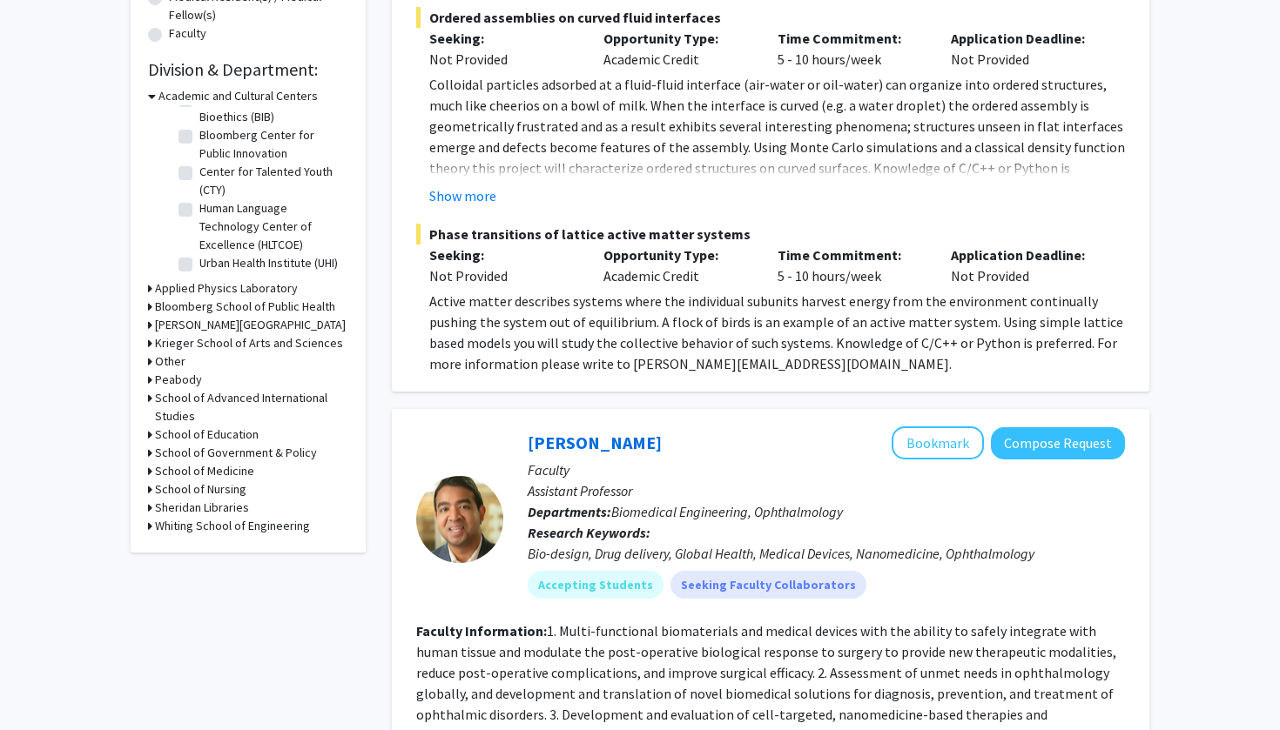
click at [170, 529] on h3 "Whiting School of Engineering" at bounding box center [232, 526] width 155 height 18
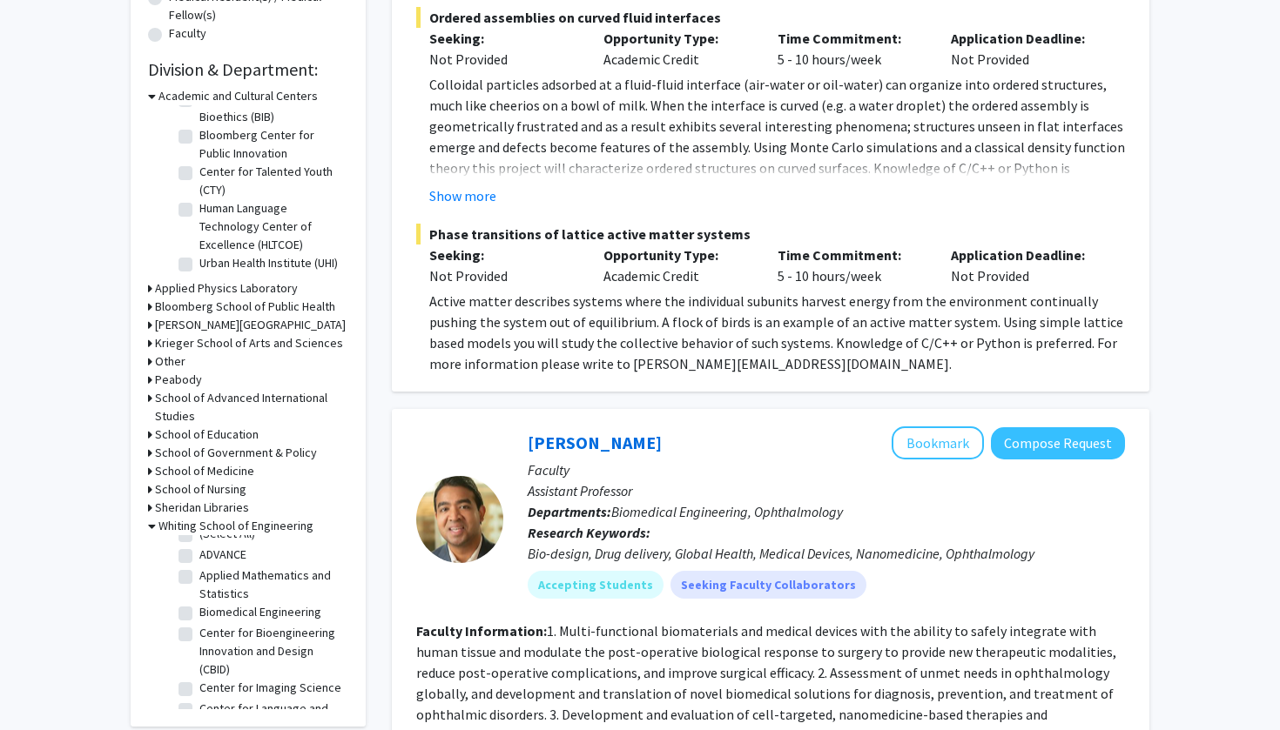
scroll to position [0, 0]
click at [199, 547] on label "(Select All)" at bounding box center [227, 549] width 56 height 18
click at [199, 547] on input "(Select All)" at bounding box center [204, 545] width 11 height 11
checkbox input "true"
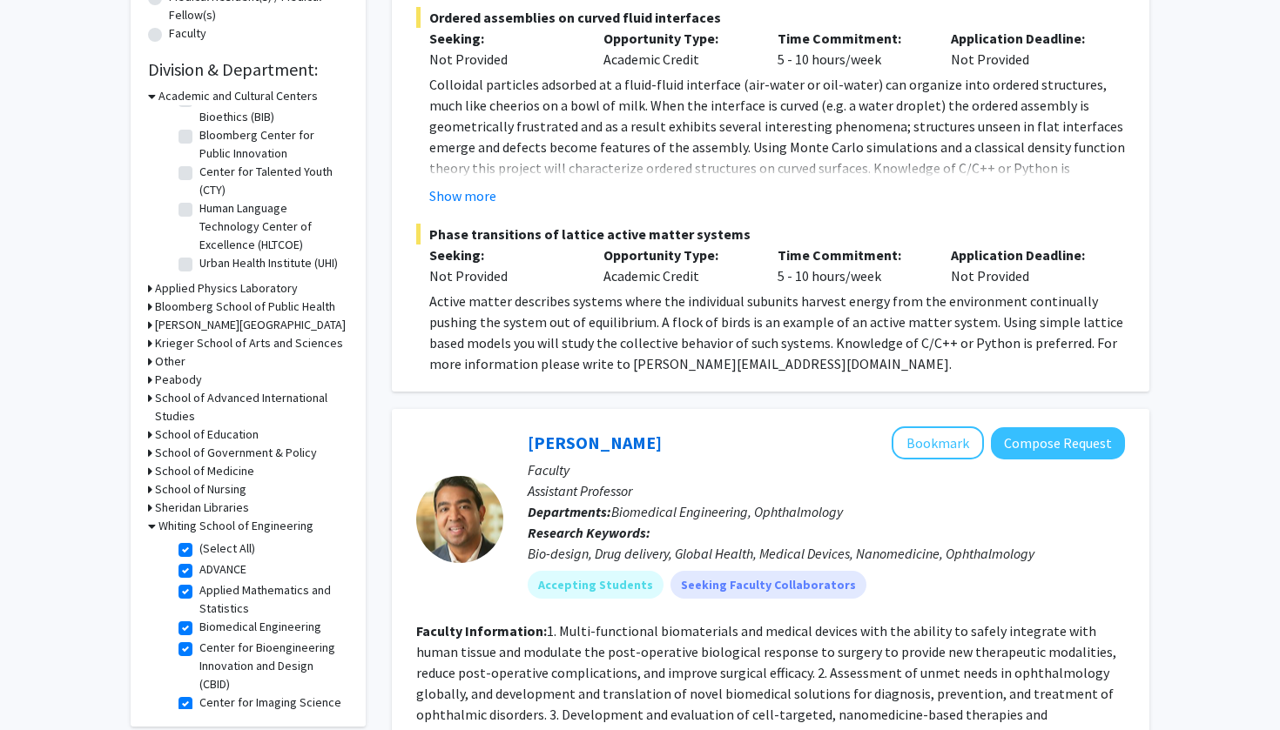
checkbox input "true"
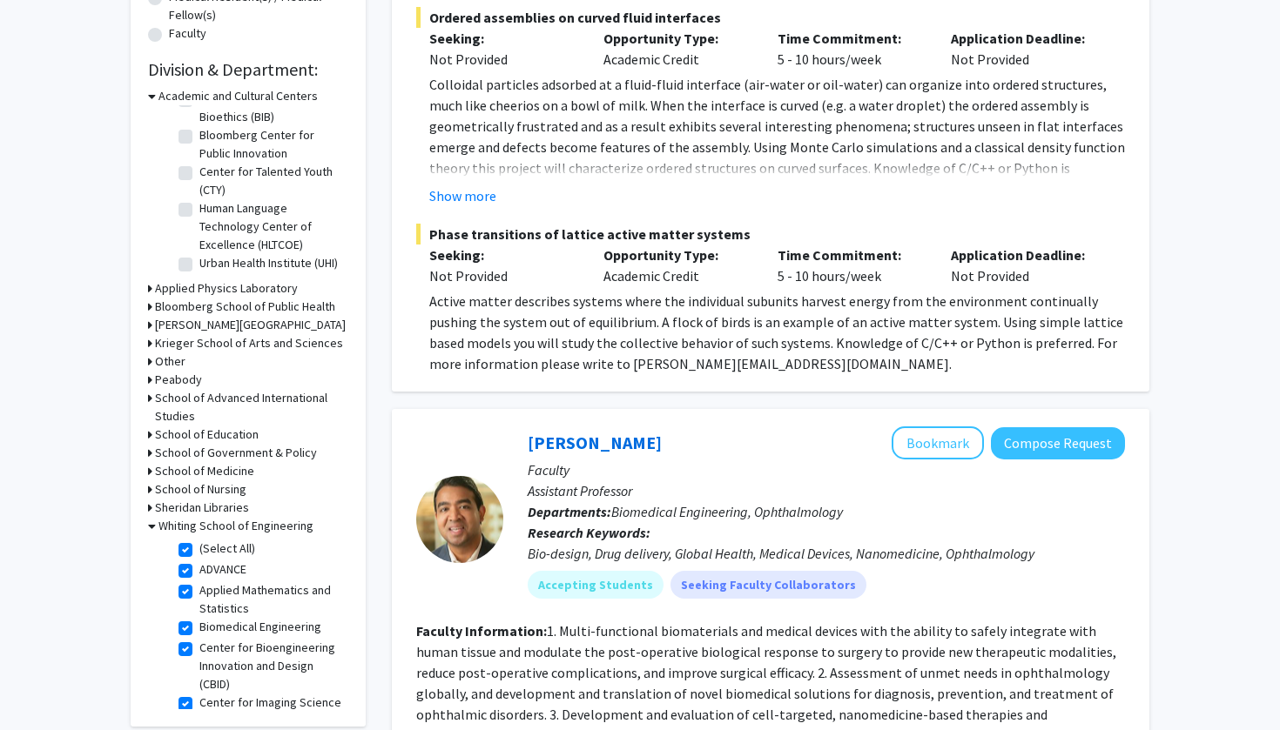
checkbox input "true"
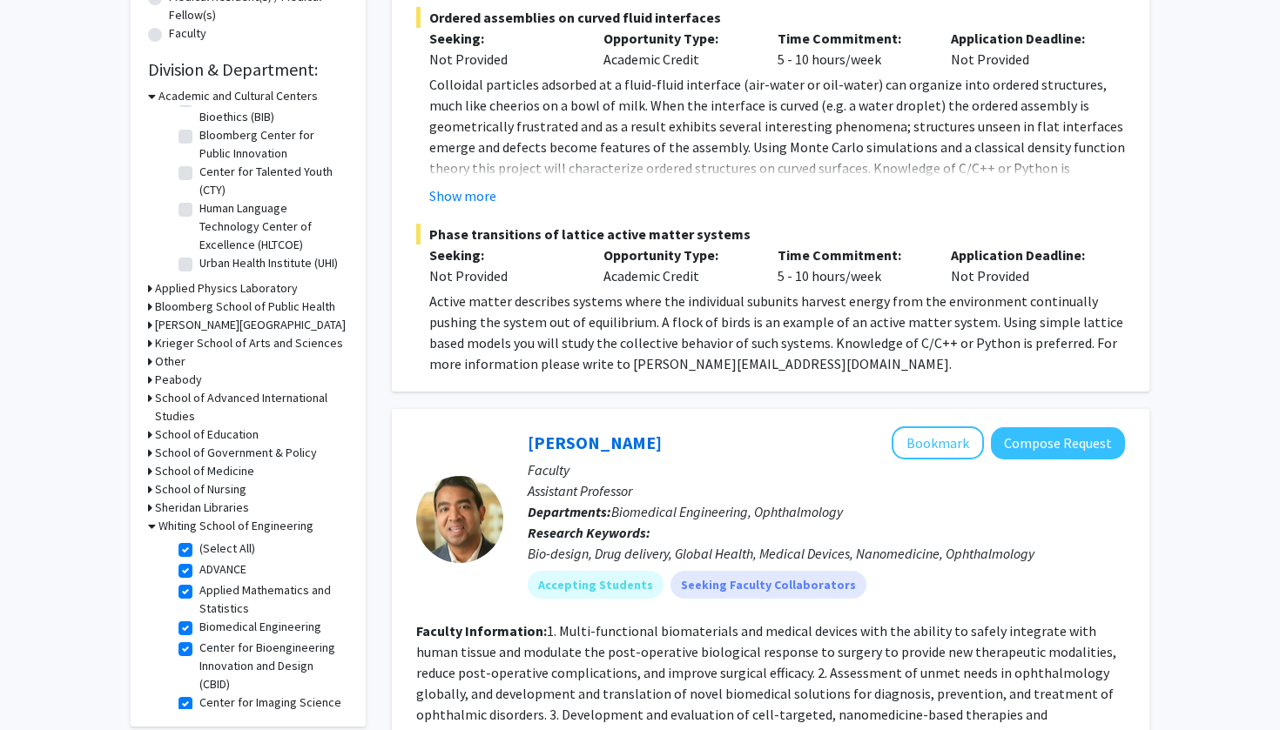
checkbox input "true"
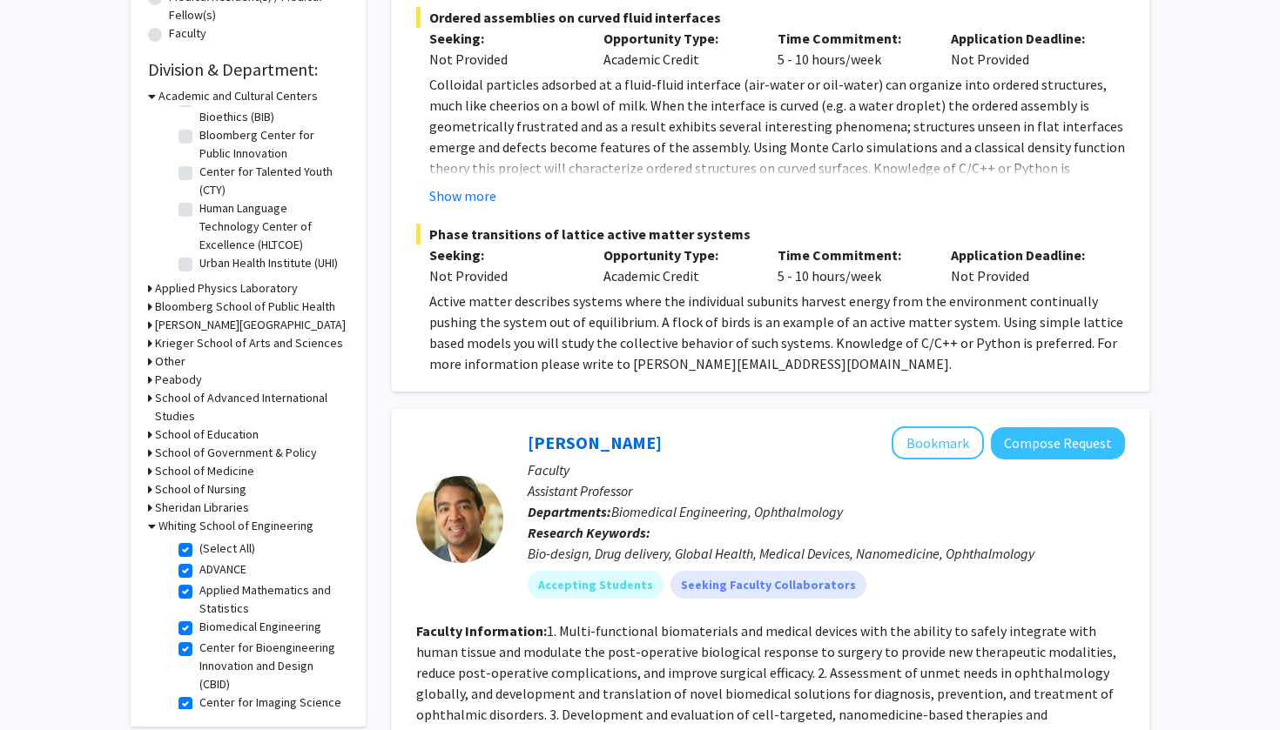
checkbox input "true"
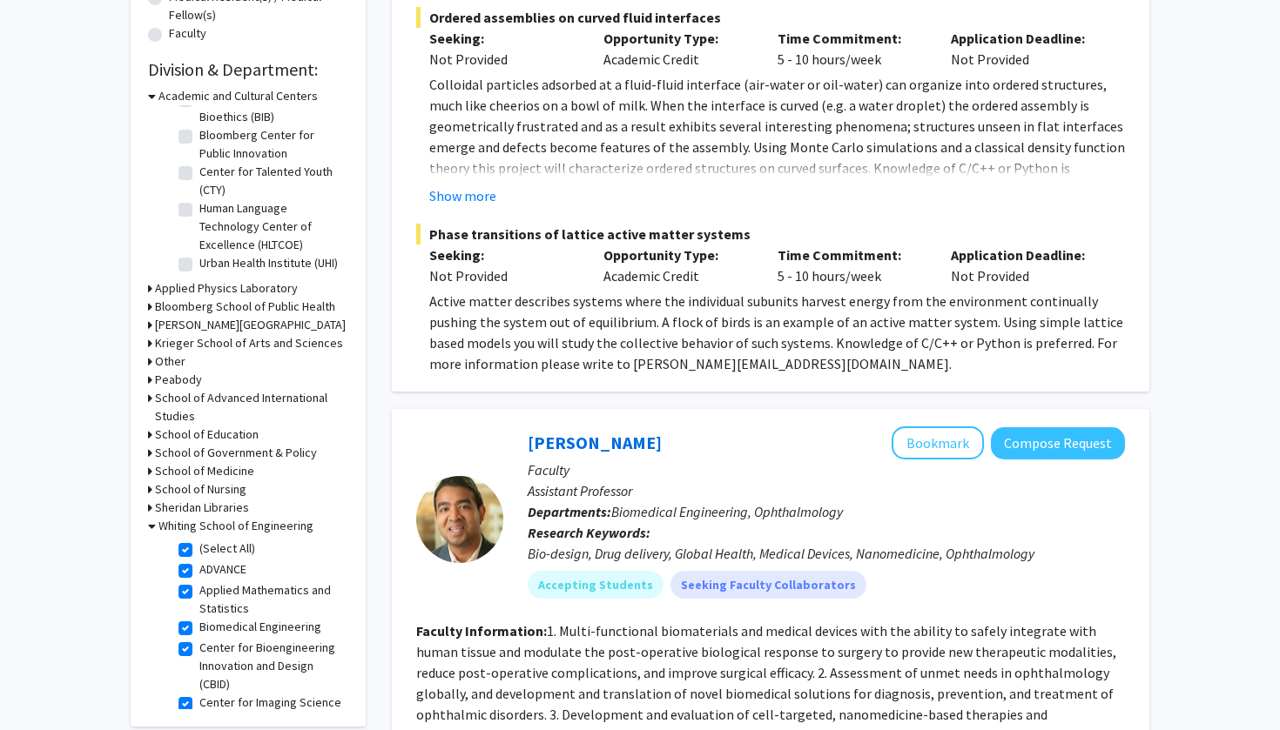
checkbox input "true"
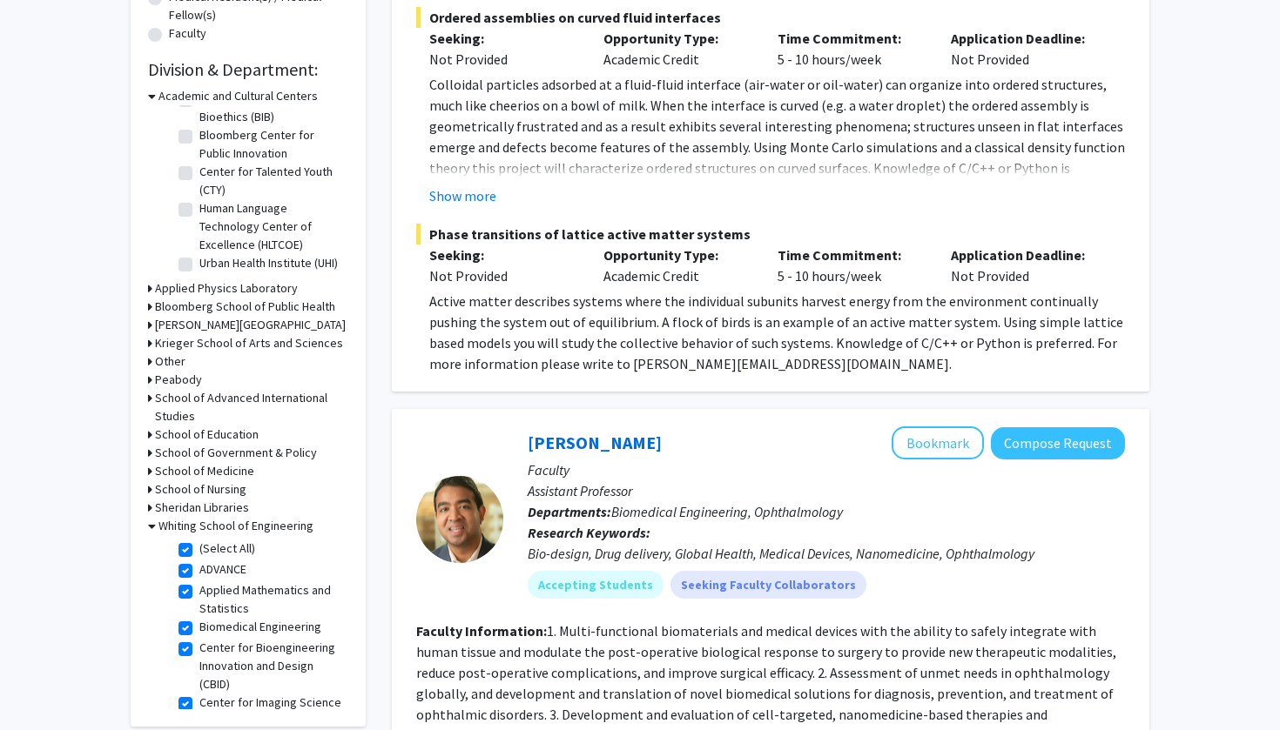
checkbox input "true"
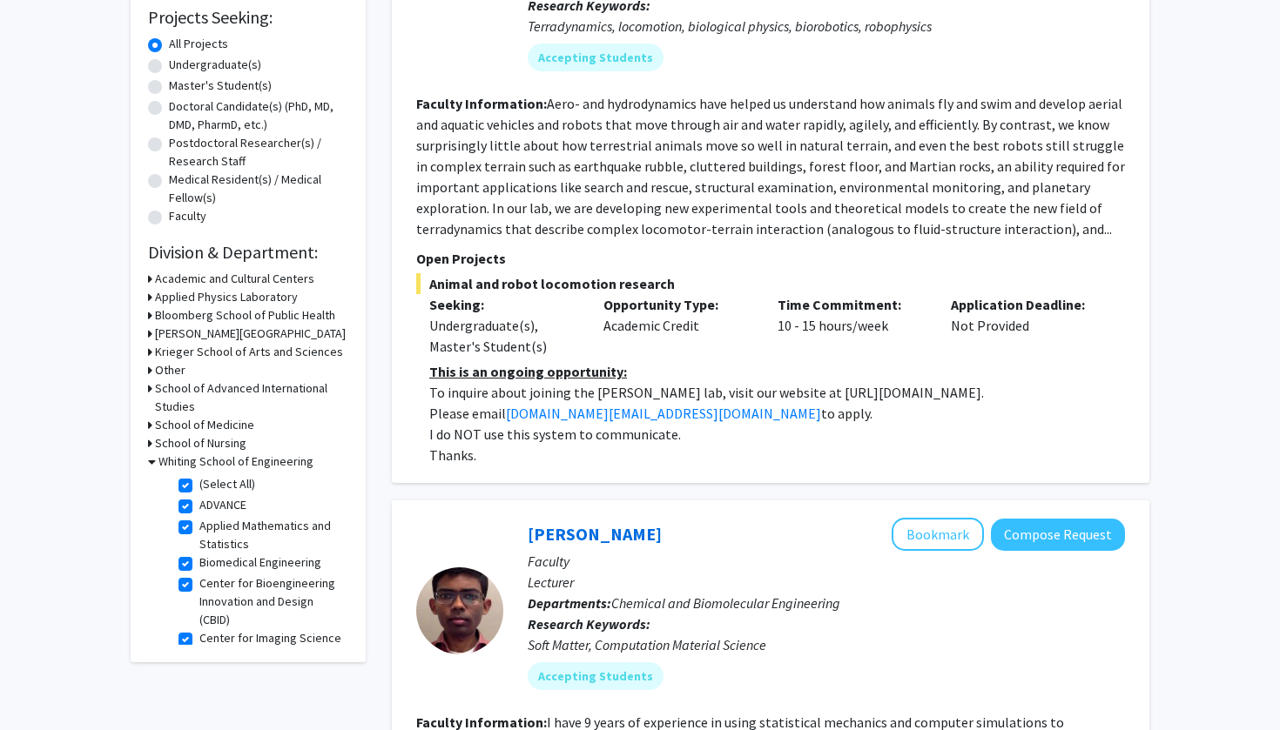
scroll to position [391, 0]
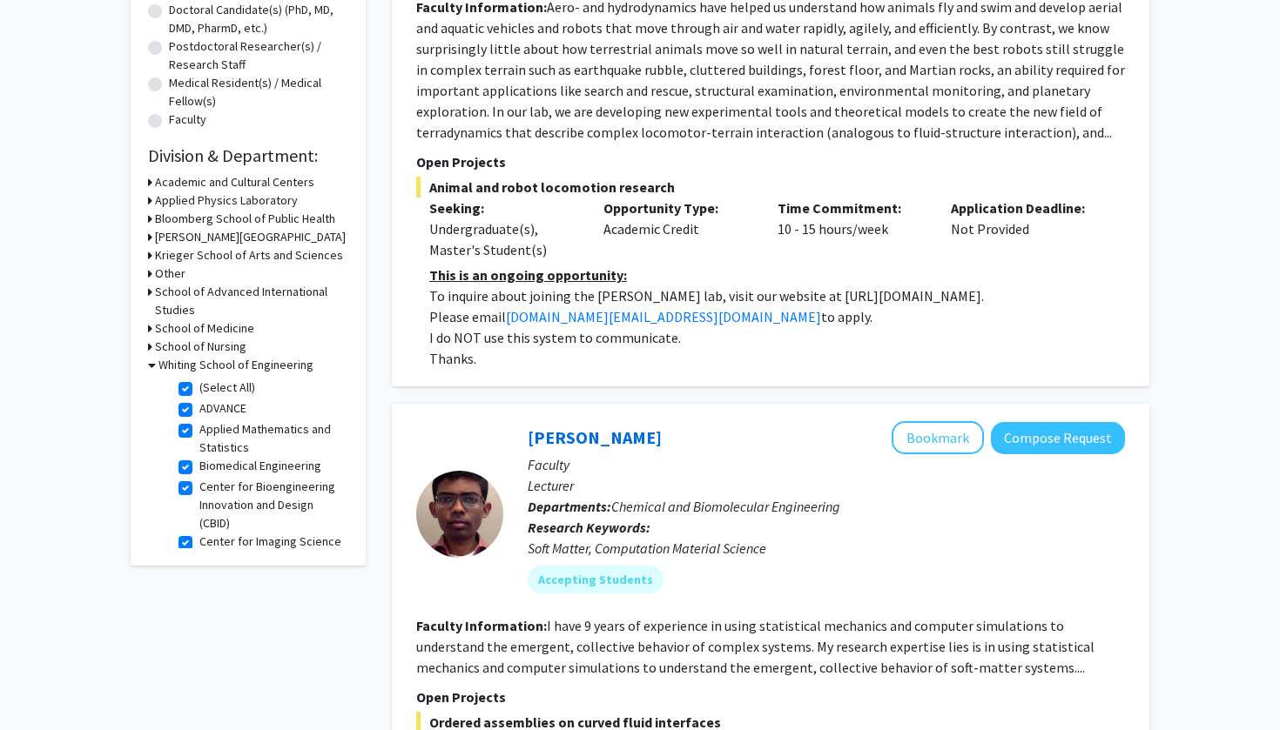
click at [199, 392] on label "(Select All)" at bounding box center [227, 388] width 56 height 18
click at [199, 390] on input "(Select All)" at bounding box center [204, 384] width 11 height 11
checkbox input "false"
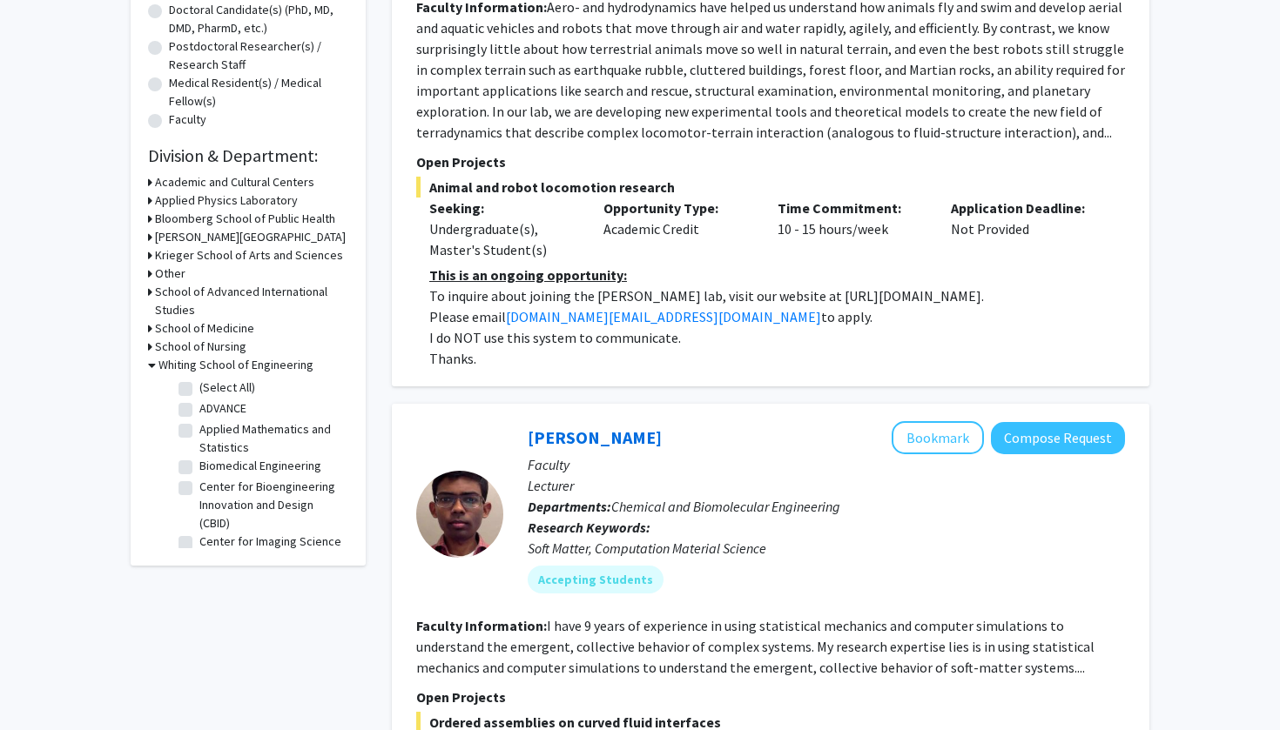
checkbox input "false"
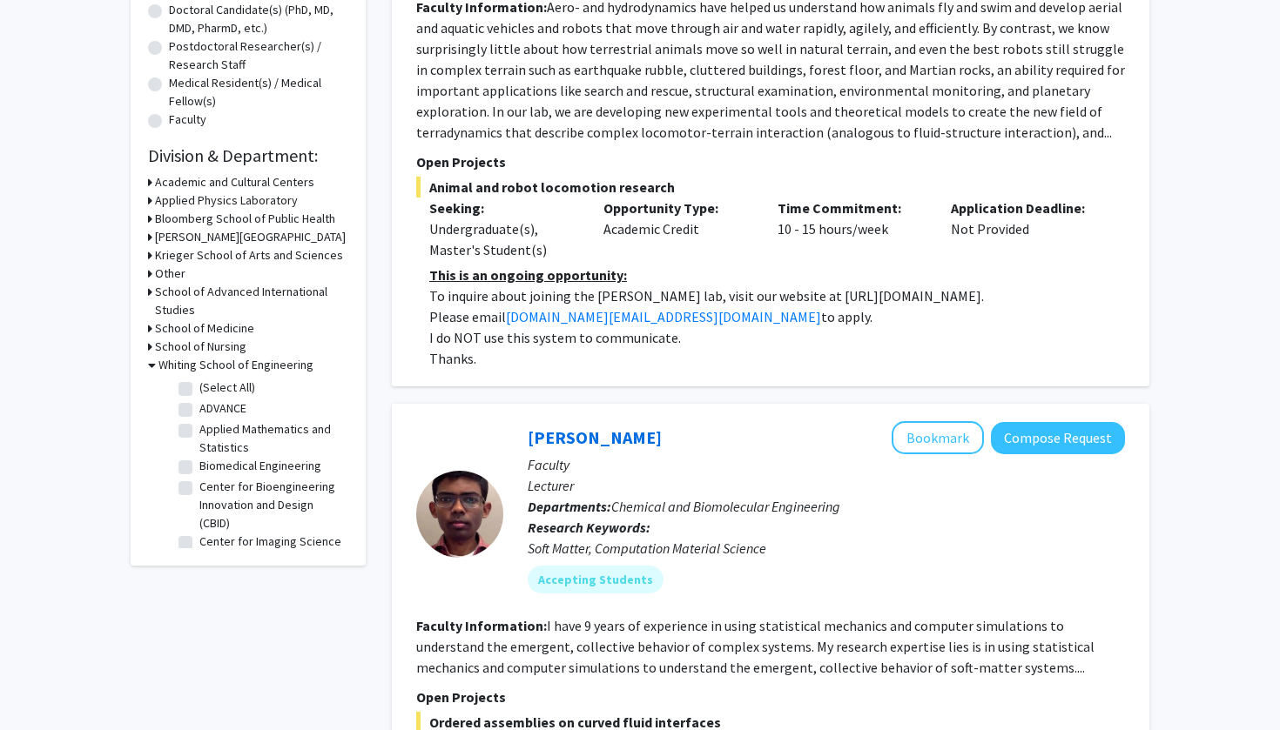
checkbox input "false"
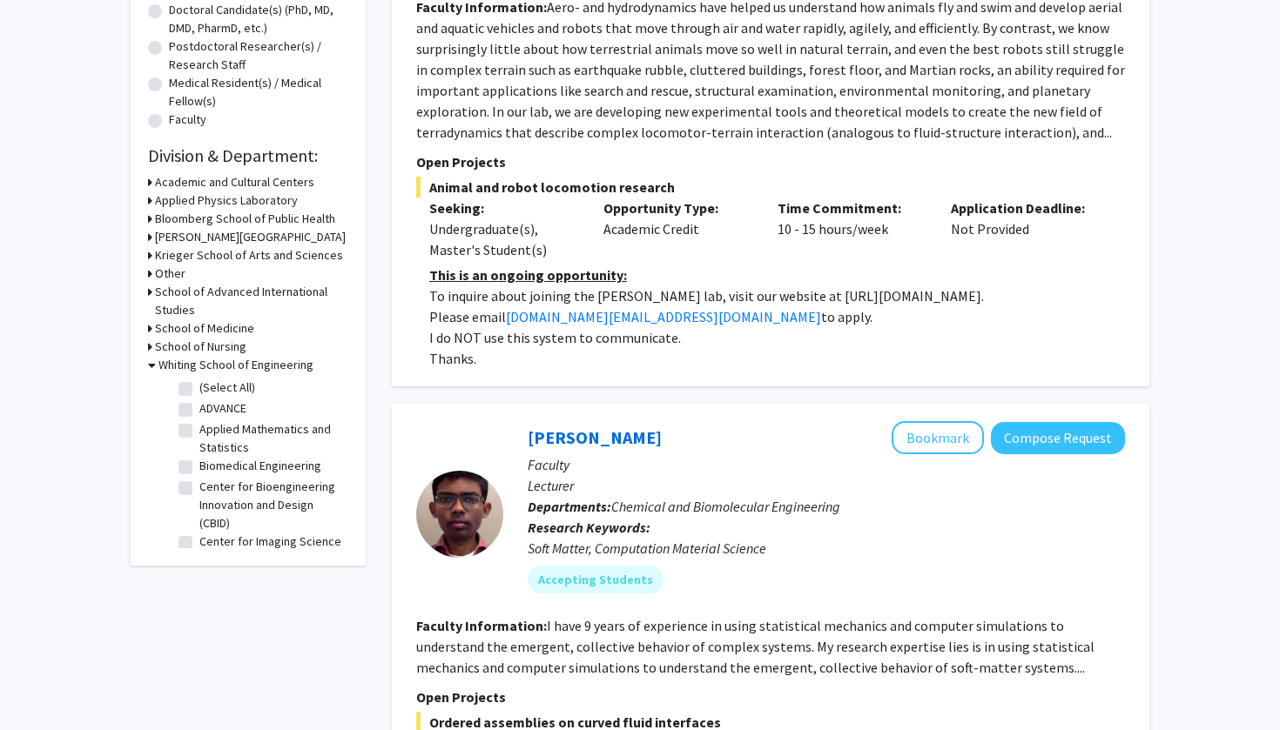
checkbox input "false"
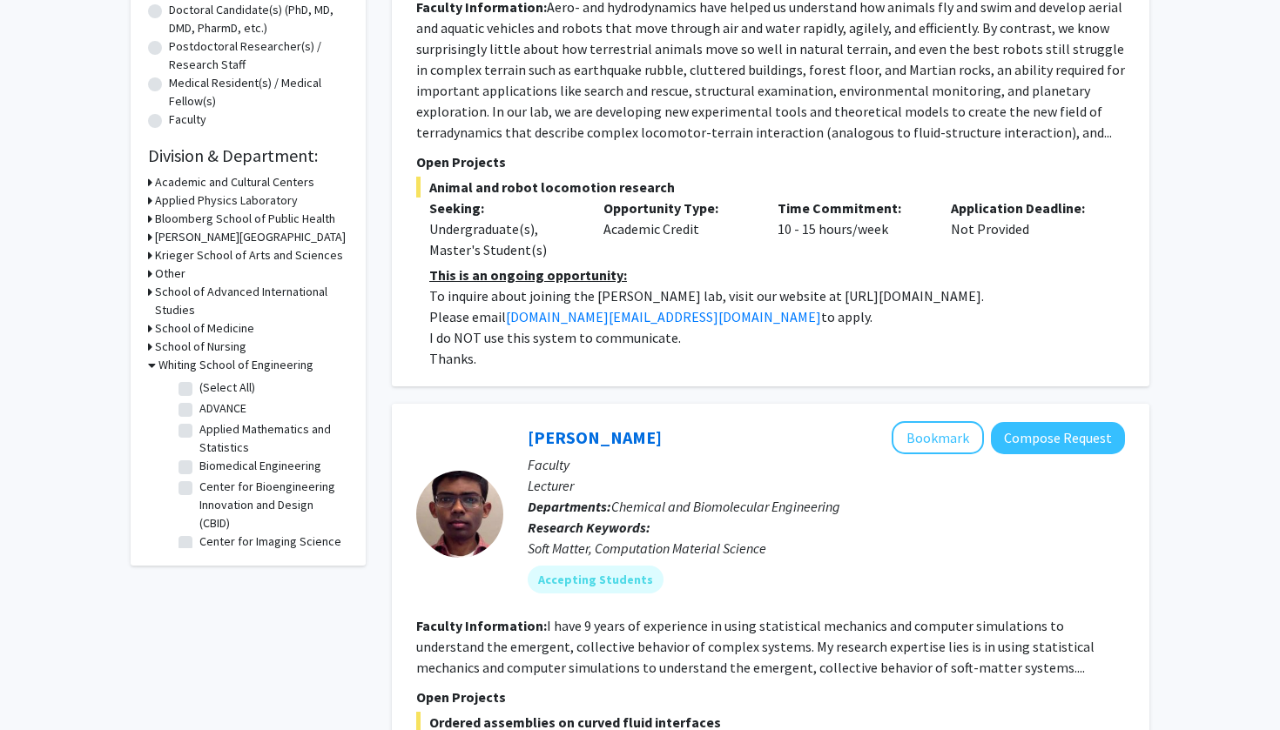
checkbox input "false"
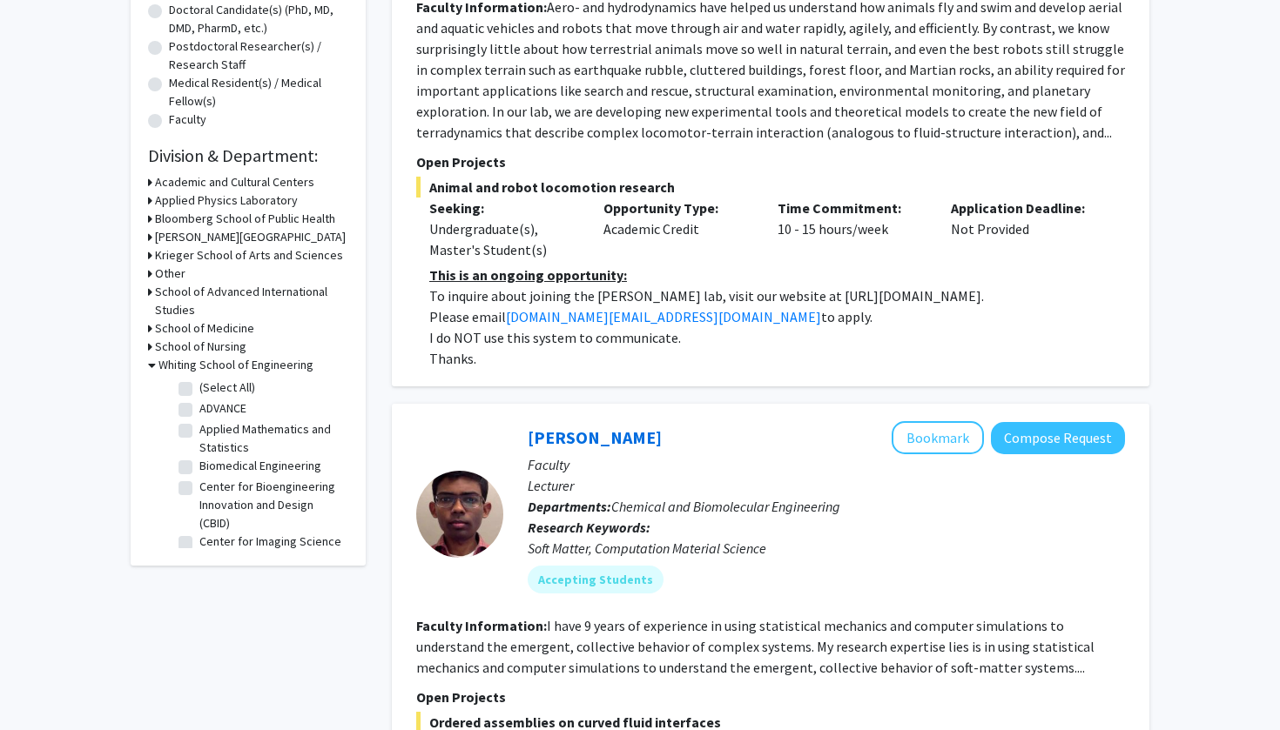
checkbox input "false"
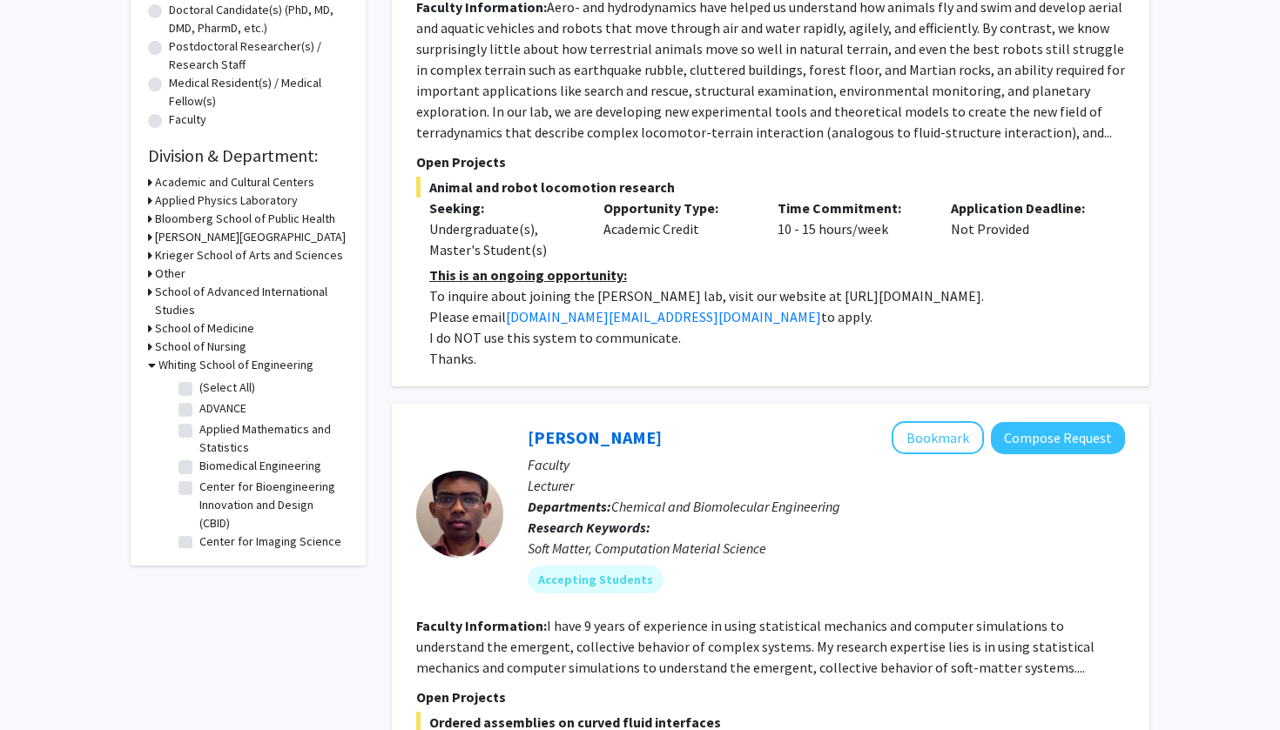
checkbox input "false"
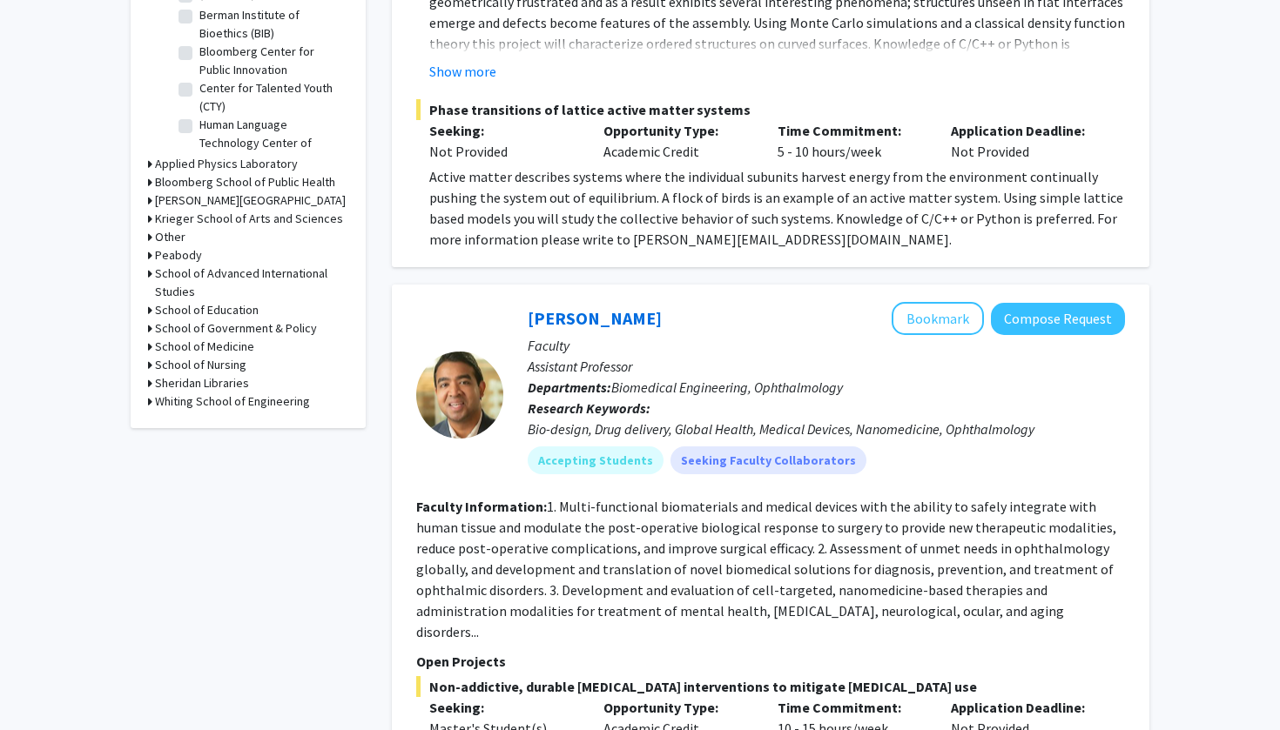
scroll to position [628, 0]
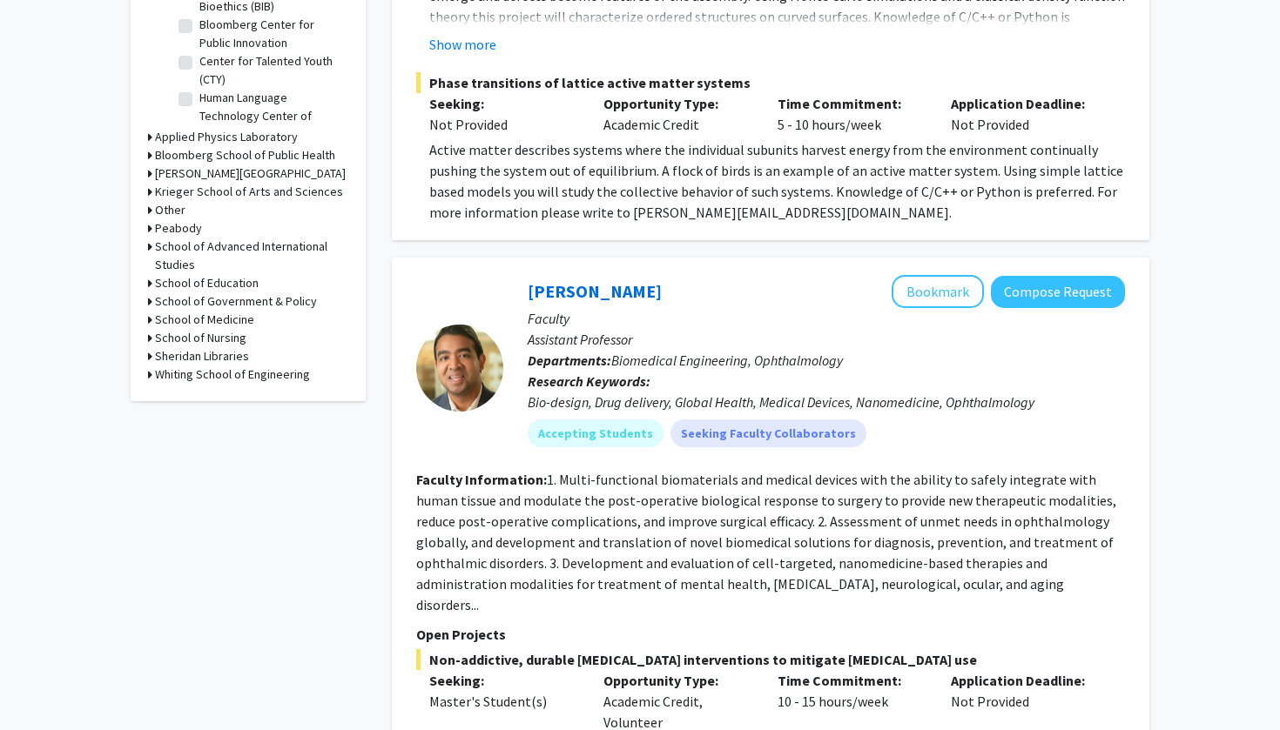
click at [175, 373] on h3 "Whiting School of Engineering" at bounding box center [232, 375] width 155 height 18
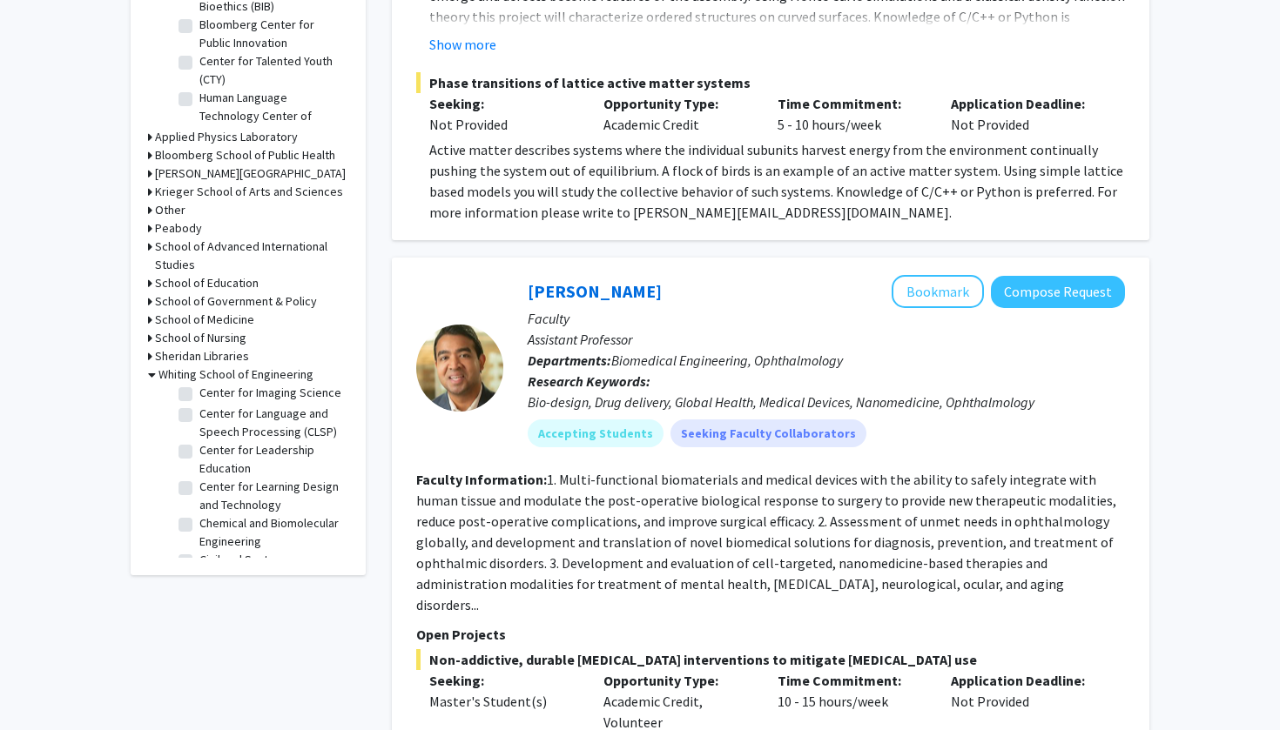
scroll to position [160, 0]
click at [199, 453] on label "Center for Leadership Education" at bounding box center [271, 458] width 144 height 37
click at [199, 451] on input "Center for Leadership Education" at bounding box center [204, 445] width 11 height 11
checkbox input "true"
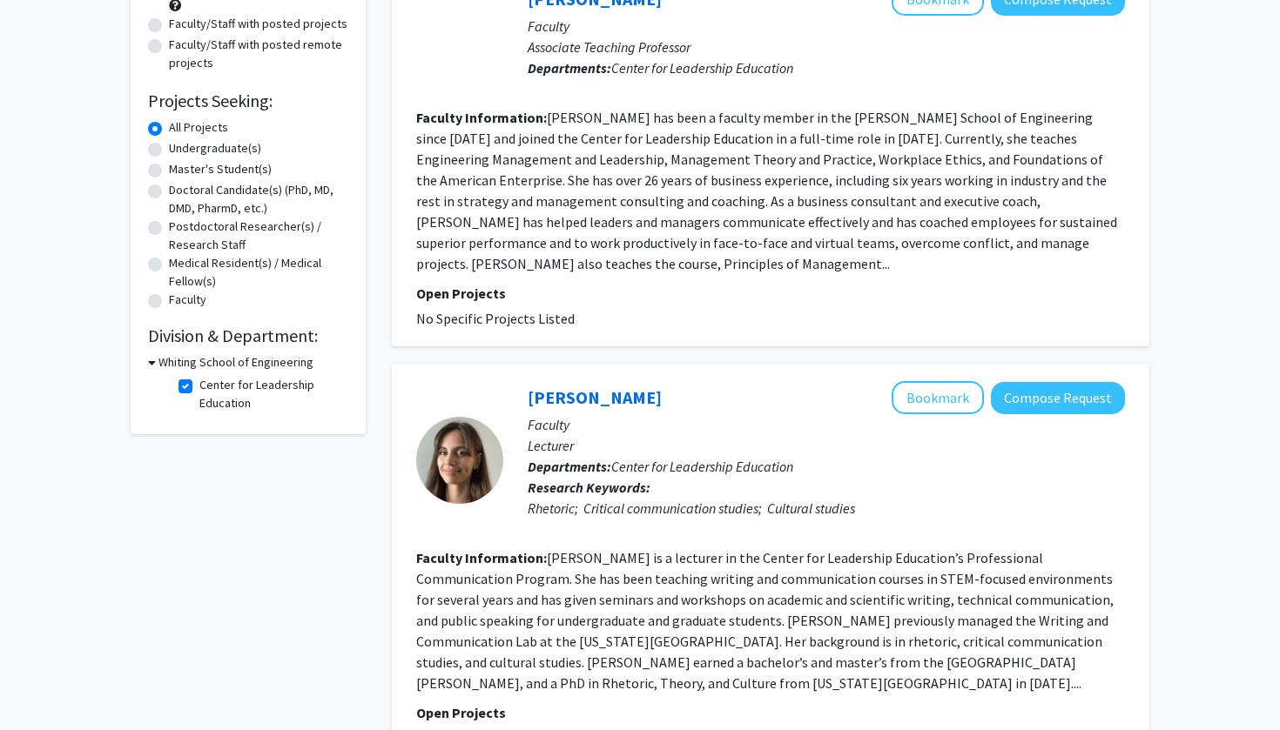
scroll to position [217, 0]
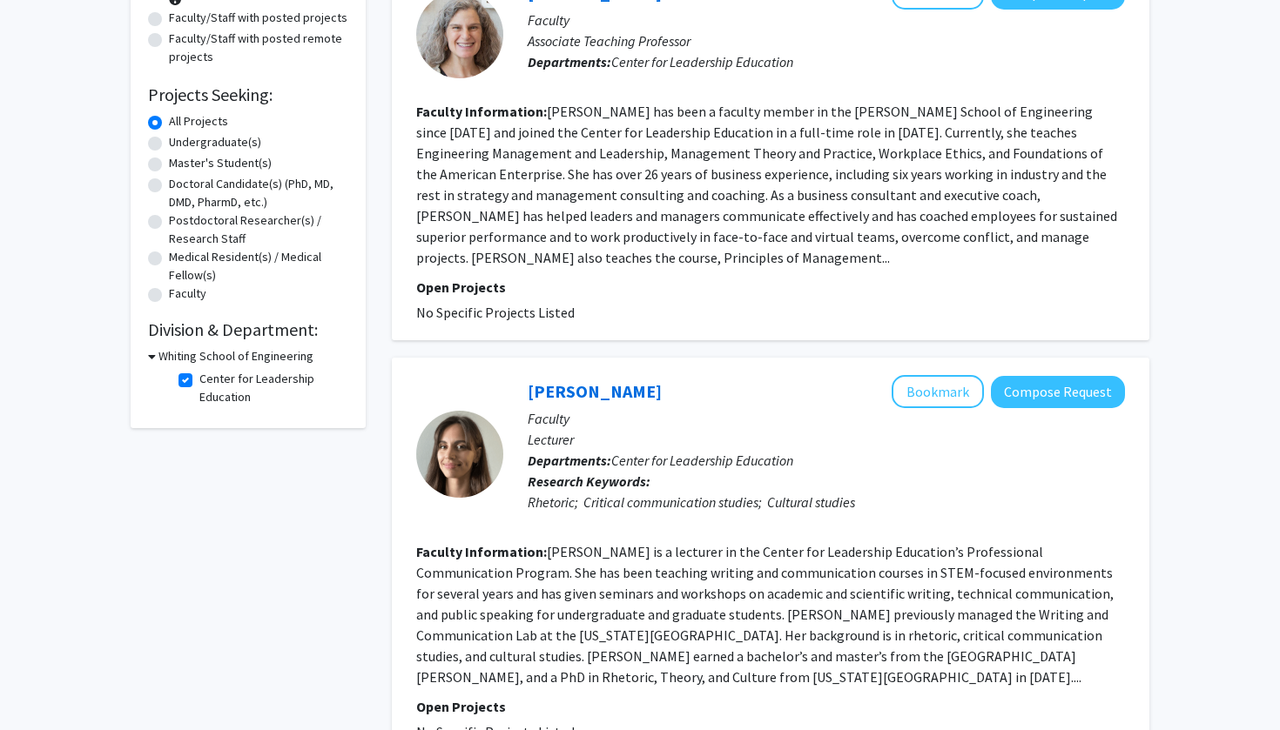
click at [182, 358] on h3 "Whiting School of Engineering" at bounding box center [235, 356] width 155 height 18
click at [182, 361] on h3 "Whiting School of Engineering" at bounding box center [232, 356] width 155 height 18
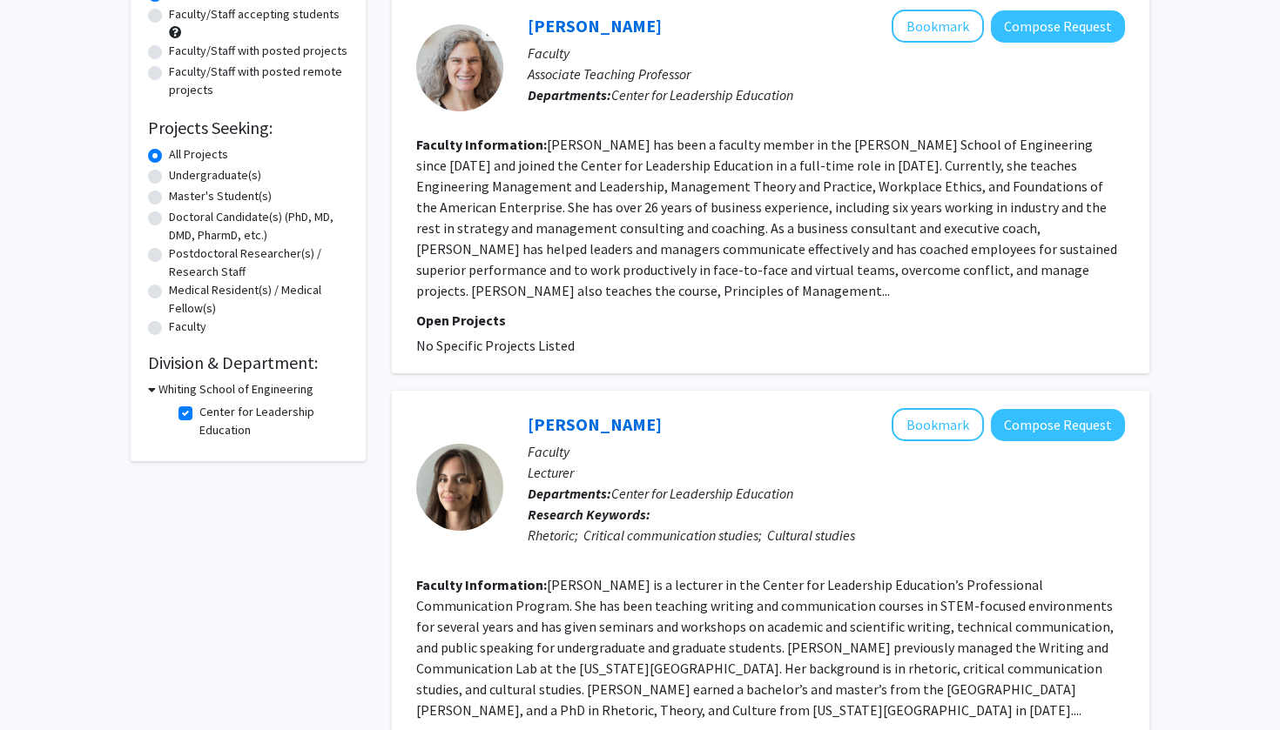
scroll to position [0, 0]
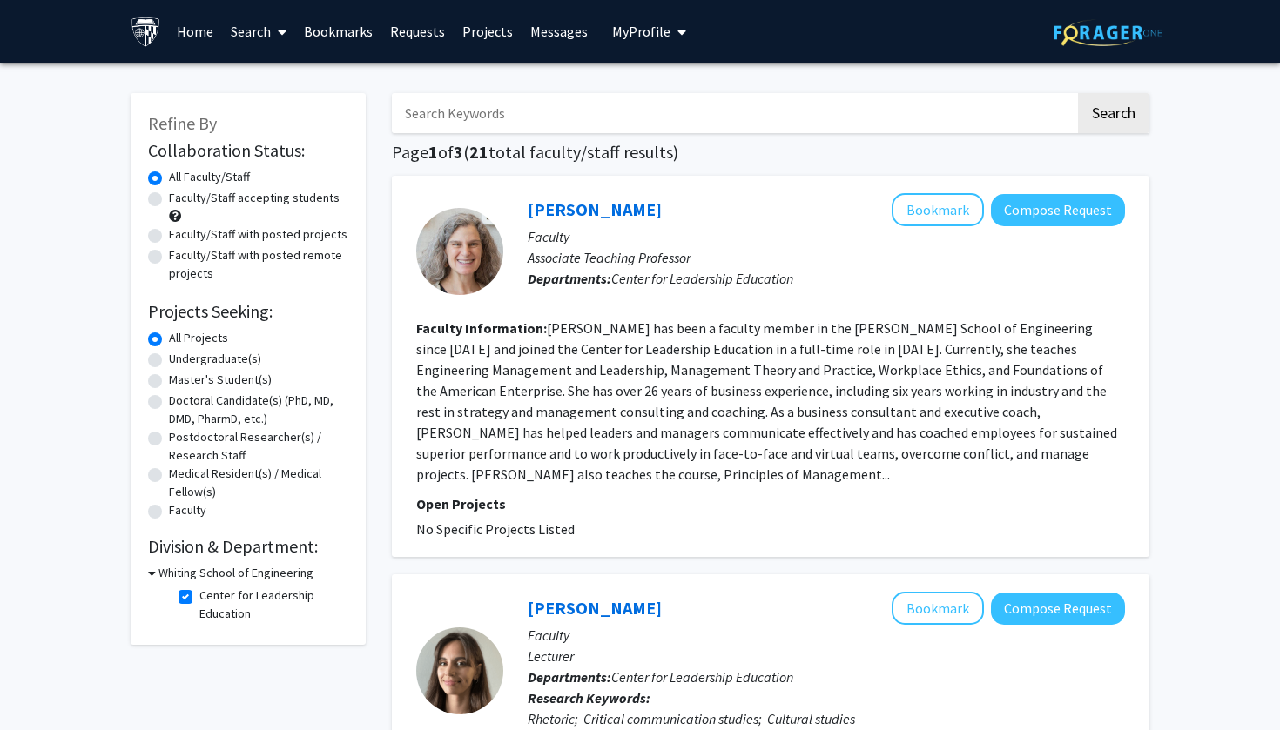
click at [199, 595] on label "Center for Leadership Education" at bounding box center [271, 605] width 144 height 37
click at [199, 595] on input "Center for Leadership Education" at bounding box center [204, 592] width 11 height 11
checkbox input "false"
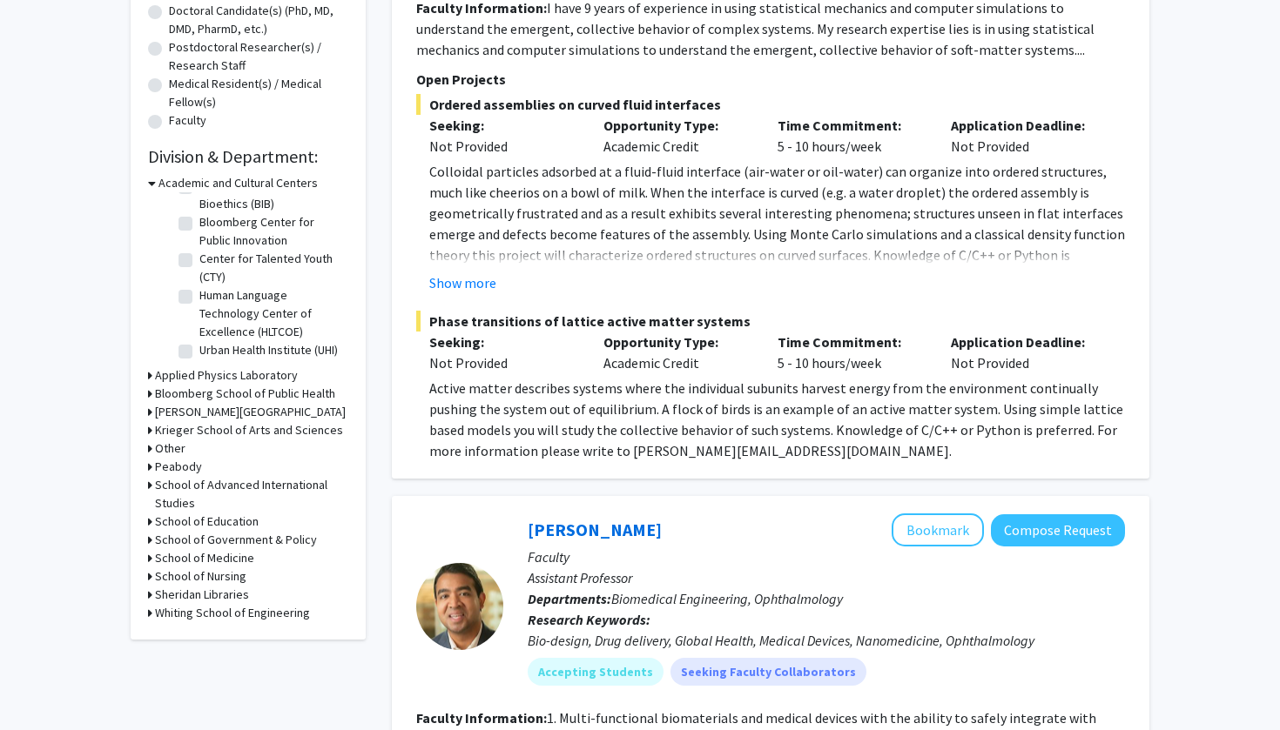
scroll to position [395, 0]
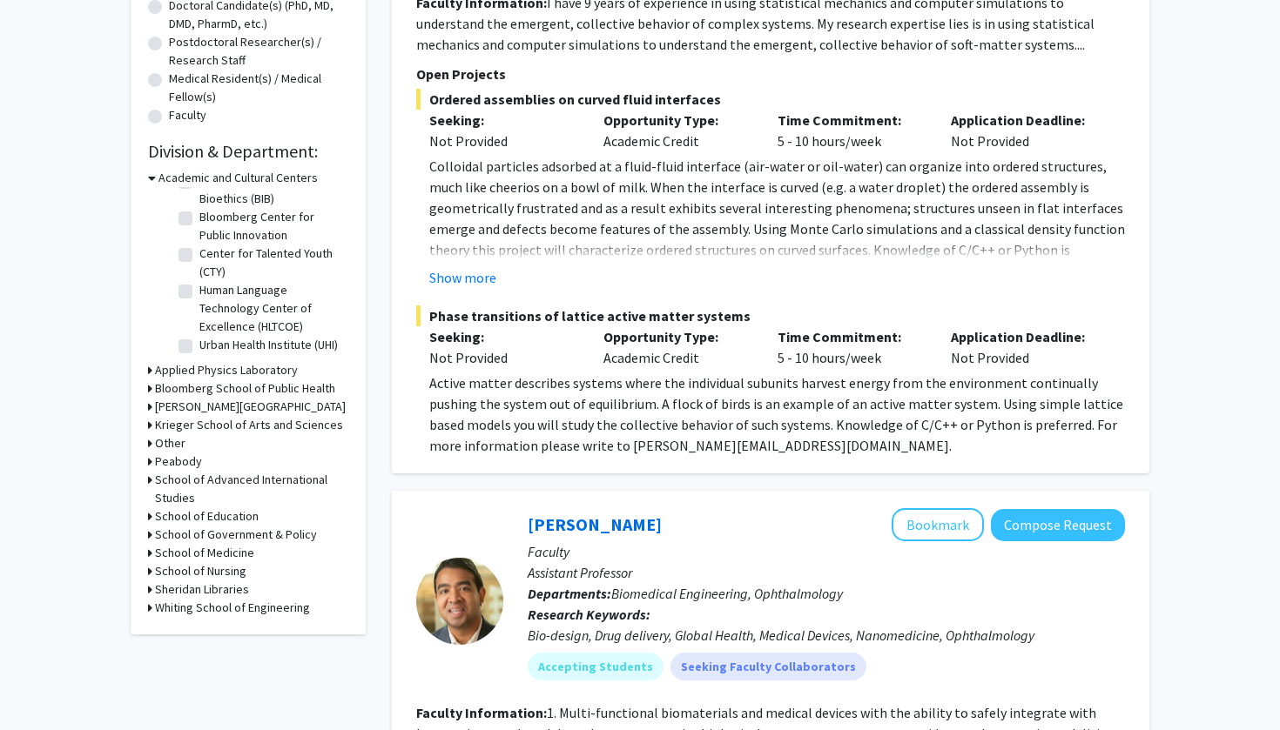
click at [181, 609] on h3 "Whiting School of Engineering" at bounding box center [232, 608] width 155 height 18
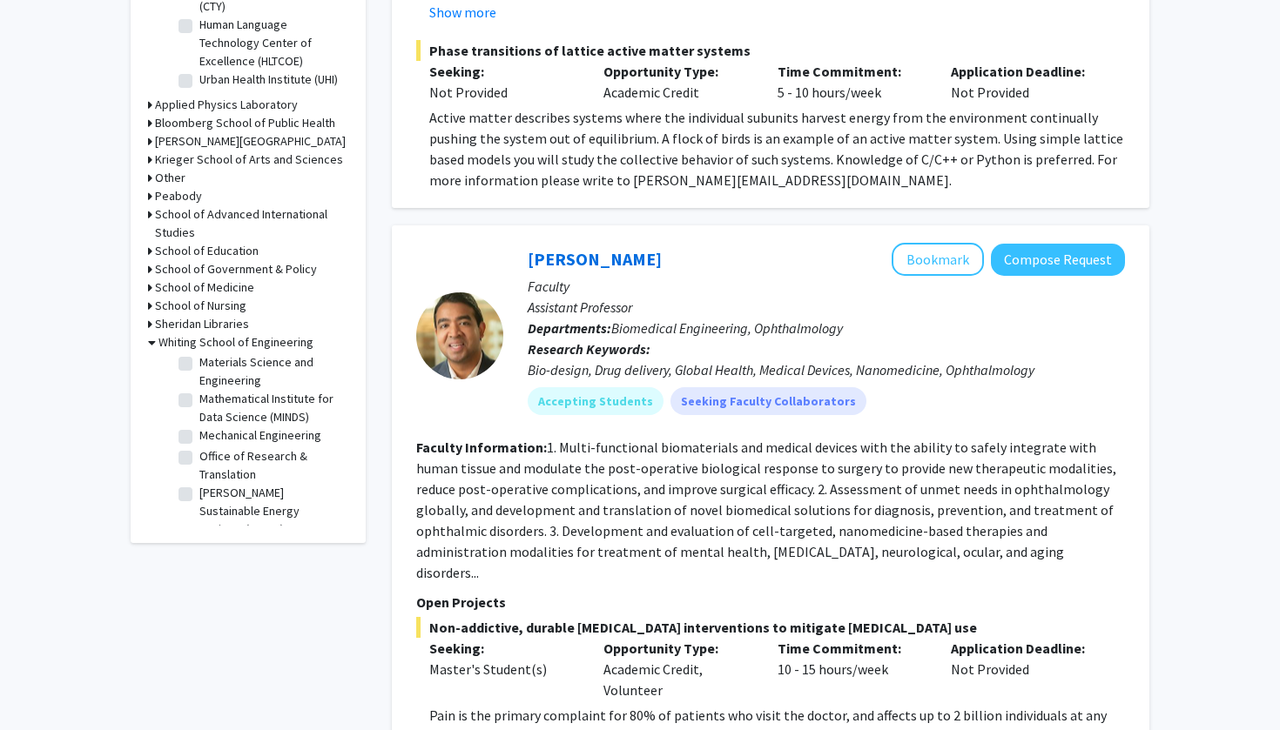
scroll to position [837, 0]
click at [199, 495] on label "[PERSON_NAME] Sustainable Energy Institute (ROSEI)" at bounding box center [271, 512] width 144 height 55
click at [199, 495] on input "[PERSON_NAME] Sustainable Energy Institute (ROSEI)" at bounding box center [204, 490] width 11 height 11
checkbox input "true"
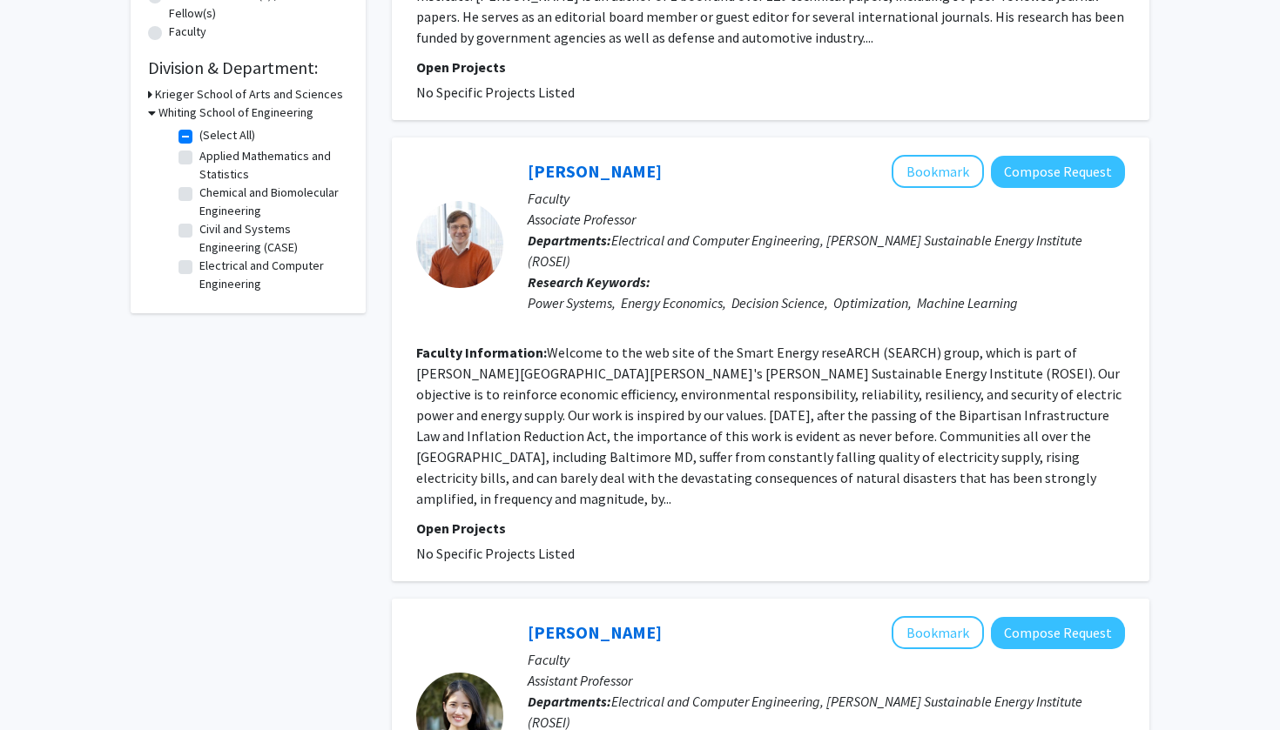
scroll to position [881, 0]
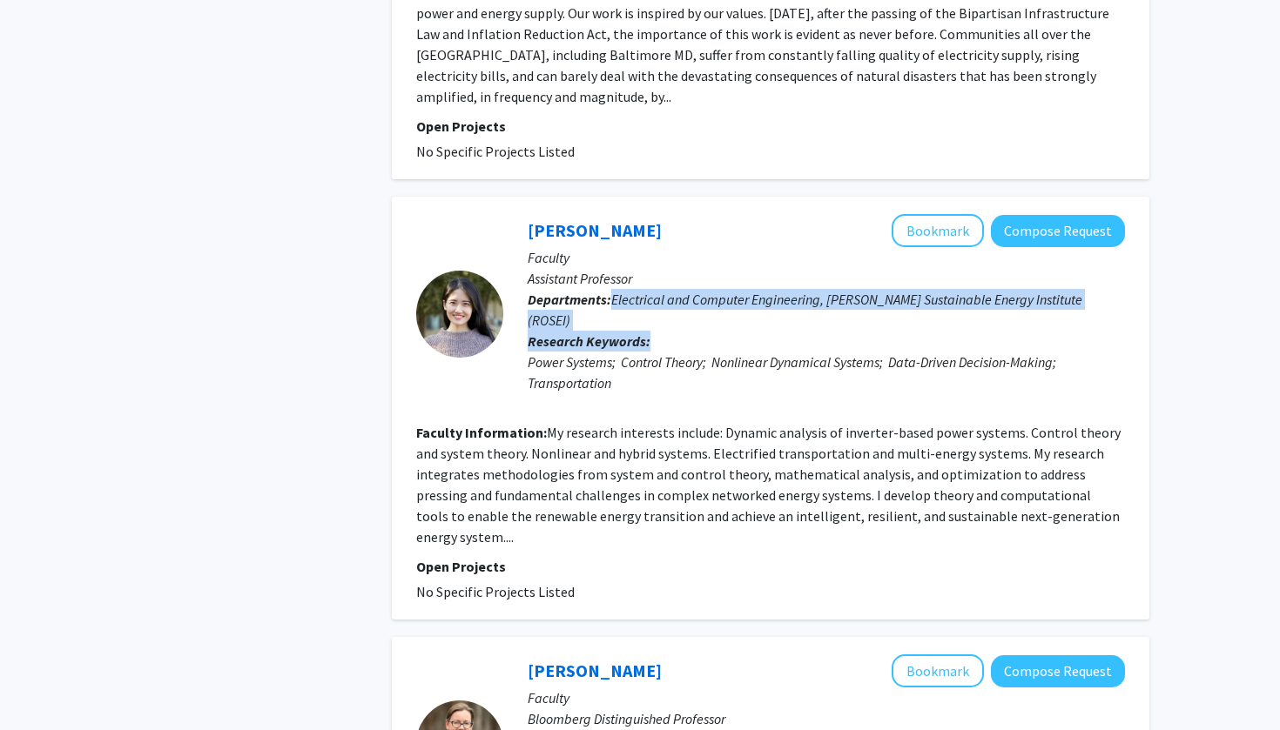
drag, startPoint x: 609, startPoint y: 236, endPoint x: 655, endPoint y: 265, distance: 54.1
click at [655, 265] on div "[PERSON_NAME] Bookmark Compose Request Faculty Assistant Professor Departments:…" at bounding box center [813, 313] width 621 height 199
click at [655, 331] on p "Research Keywords: Power Systems; Control Theory; Nonlinear Dynamical Systems; …" at bounding box center [825, 362] width 597 height 63
drag, startPoint x: 655, startPoint y: 266, endPoint x: 606, endPoint y: 232, distance: 59.4
click at [606, 232] on div "[PERSON_NAME] Bookmark Compose Request Faculty Assistant Professor Departments:…" at bounding box center [813, 313] width 621 height 199
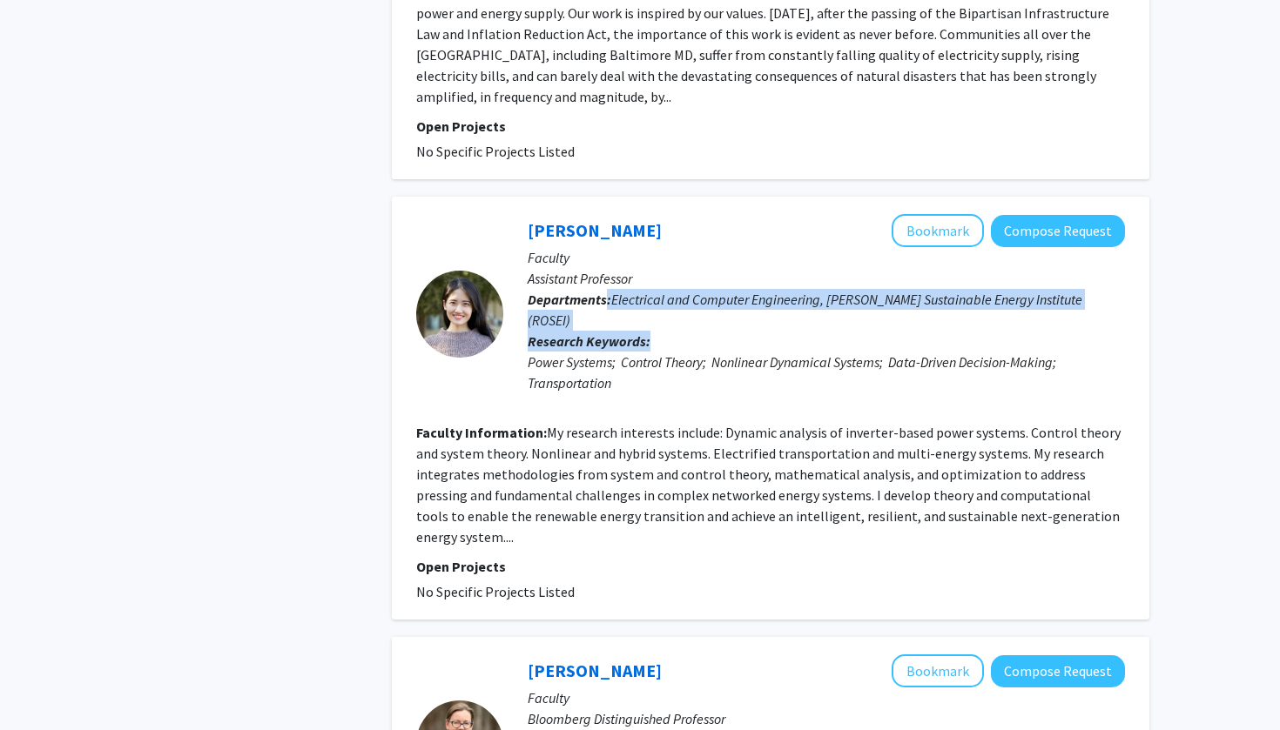
click at [606, 291] on b "Departments:" at bounding box center [569, 299] width 84 height 17
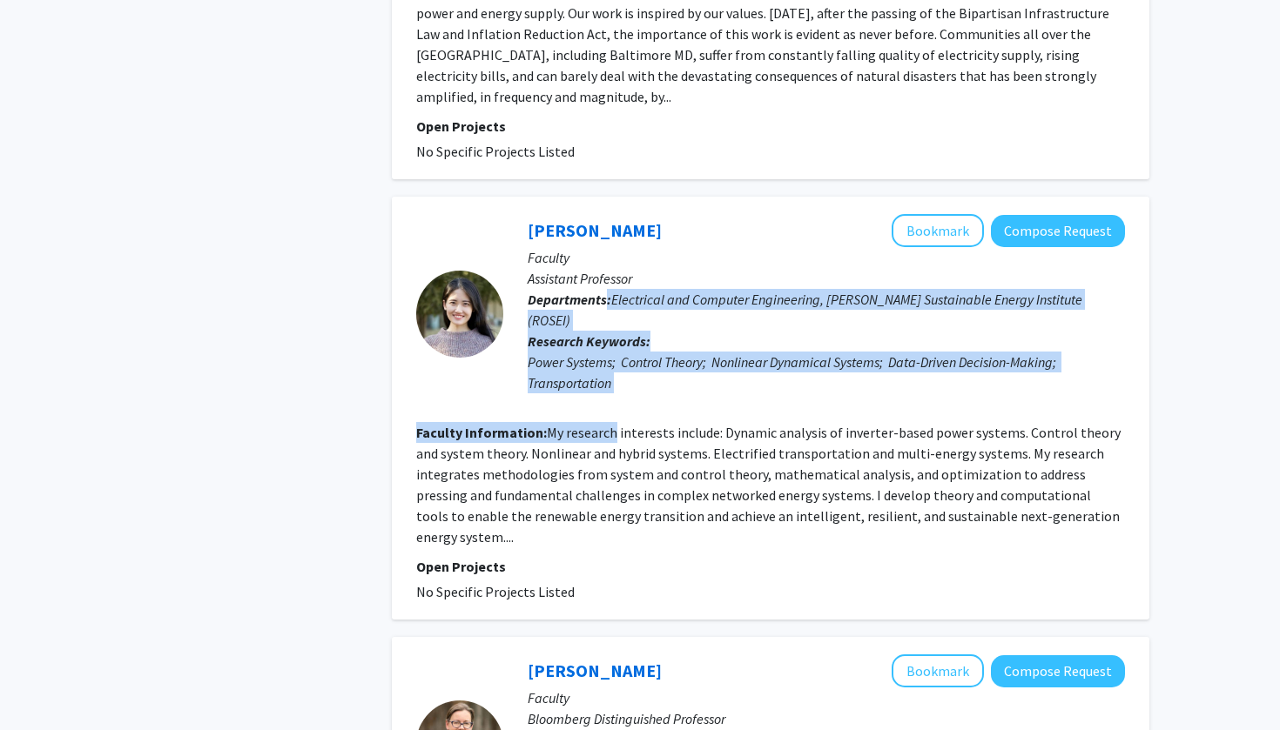
drag, startPoint x: 606, startPoint y: 232, endPoint x: 608, endPoint y: 345, distance: 112.3
click at [608, 346] on fg-search-faculty "[PERSON_NAME] Bookmark Compose Request Faculty Assistant Professor Departments:…" at bounding box center [770, 408] width 709 height 388
click at [608, 424] on fg-read-more "My research interests include: Dynamic analysis of inverter-based power systems…" at bounding box center [768, 485] width 704 height 122
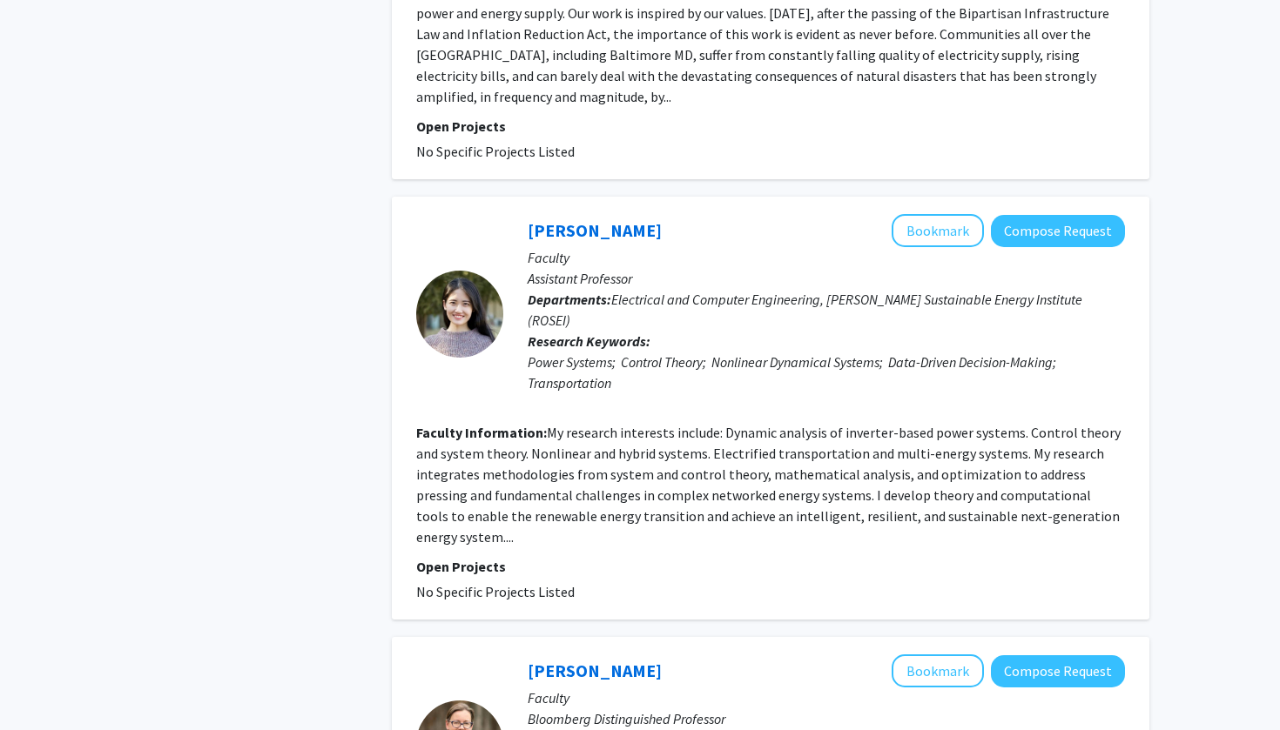
click at [514, 424] on fg-read-more "My research interests include: Dynamic analysis of inverter-based power systems…" at bounding box center [768, 485] width 704 height 122
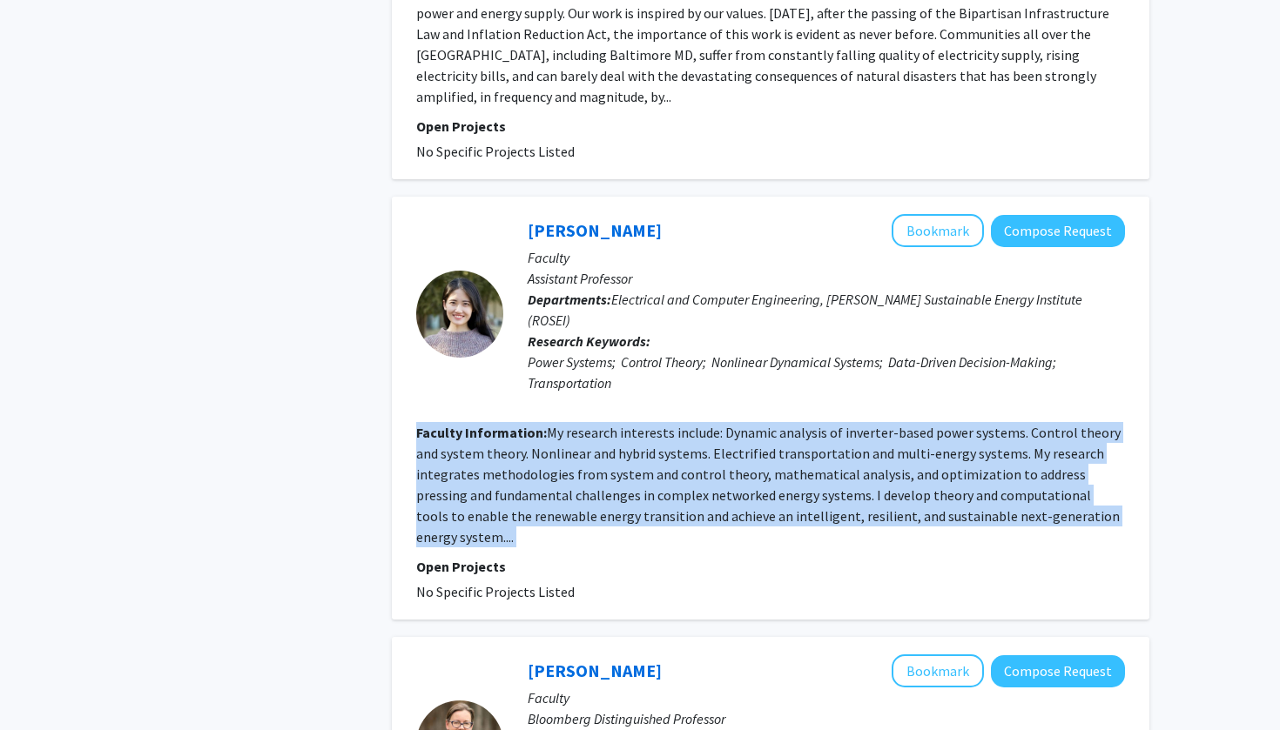
click at [514, 424] on fg-read-more "My research interests include: Dynamic analysis of inverter-based power systems…" at bounding box center [768, 485] width 704 height 122
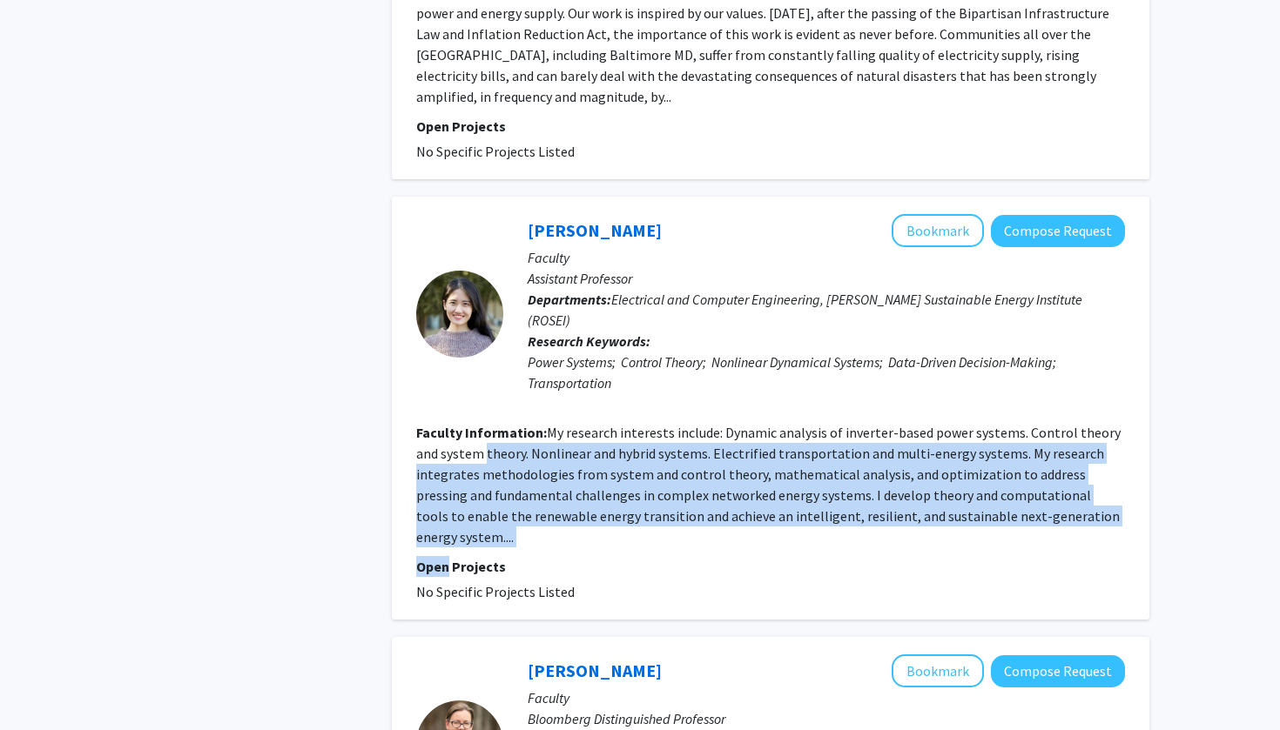
drag, startPoint x: 514, startPoint y: 375, endPoint x: 570, endPoint y: 456, distance: 98.3
click at [571, 456] on fg-search-faculty "[PERSON_NAME] Bookmark Compose Request Faculty Assistant Professor Departments:…" at bounding box center [770, 408] width 709 height 388
click at [570, 556] on p "Open Projects" at bounding box center [770, 566] width 709 height 21
drag, startPoint x: 570, startPoint y: 456, endPoint x: 577, endPoint y: 376, distance: 80.4
click at [577, 376] on fg-search-faculty "[PERSON_NAME] Bookmark Compose Request Faculty Assistant Professor Departments:…" at bounding box center [770, 408] width 709 height 388
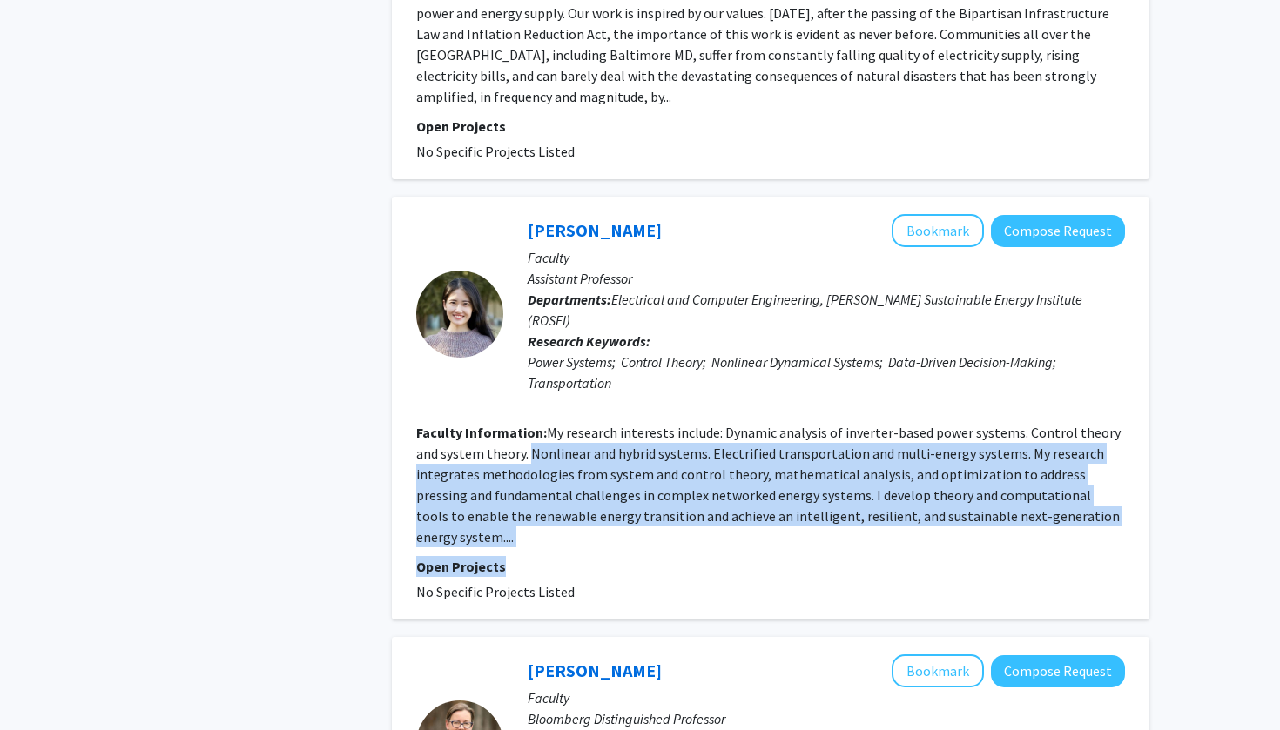
click at [577, 424] on fg-read-more "My research interests include: Dynamic analysis of inverter-based power systems…" at bounding box center [768, 485] width 704 height 122
drag, startPoint x: 577, startPoint y: 376, endPoint x: 577, endPoint y: 441, distance: 65.3
click at [577, 441] on fg-read-more "My research interests include: Dynamic analysis of inverter-based power systems…" at bounding box center [768, 485] width 704 height 122
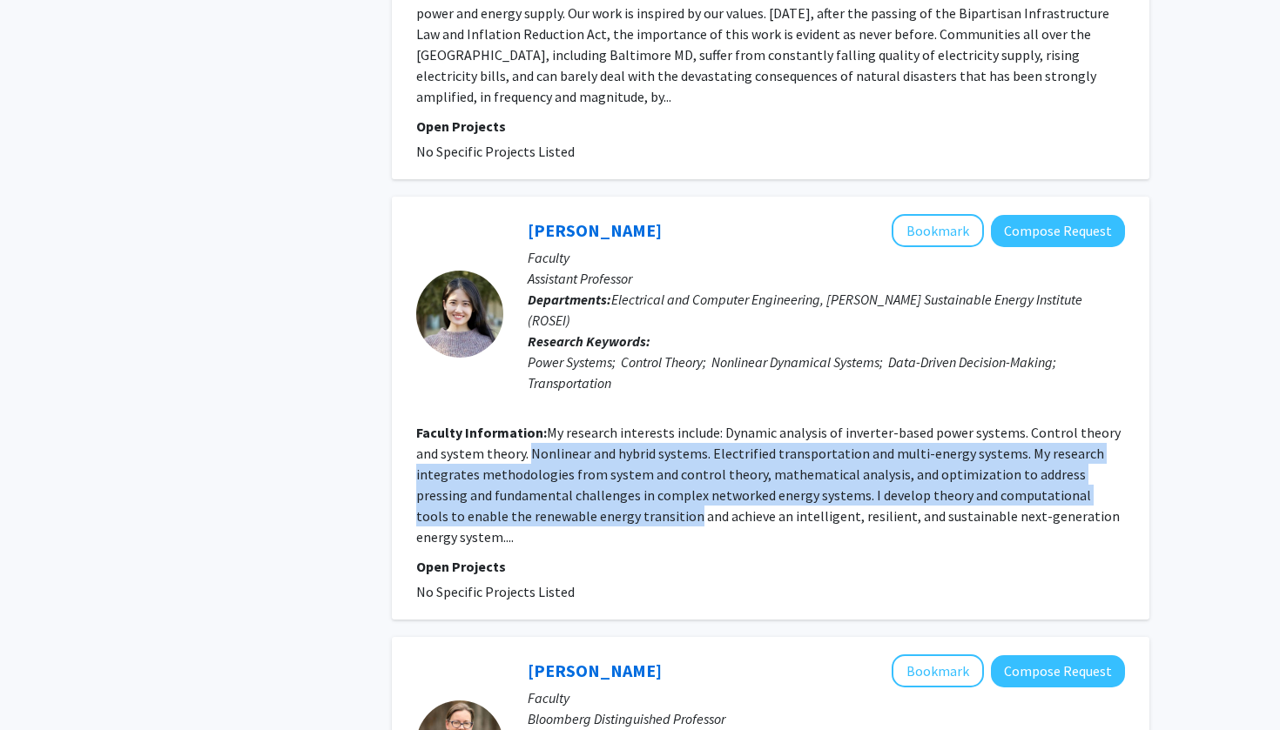
click at [577, 440] on fg-read-more "My research interests include: Dynamic analysis of inverter-based power systems…" at bounding box center [768, 485] width 704 height 122
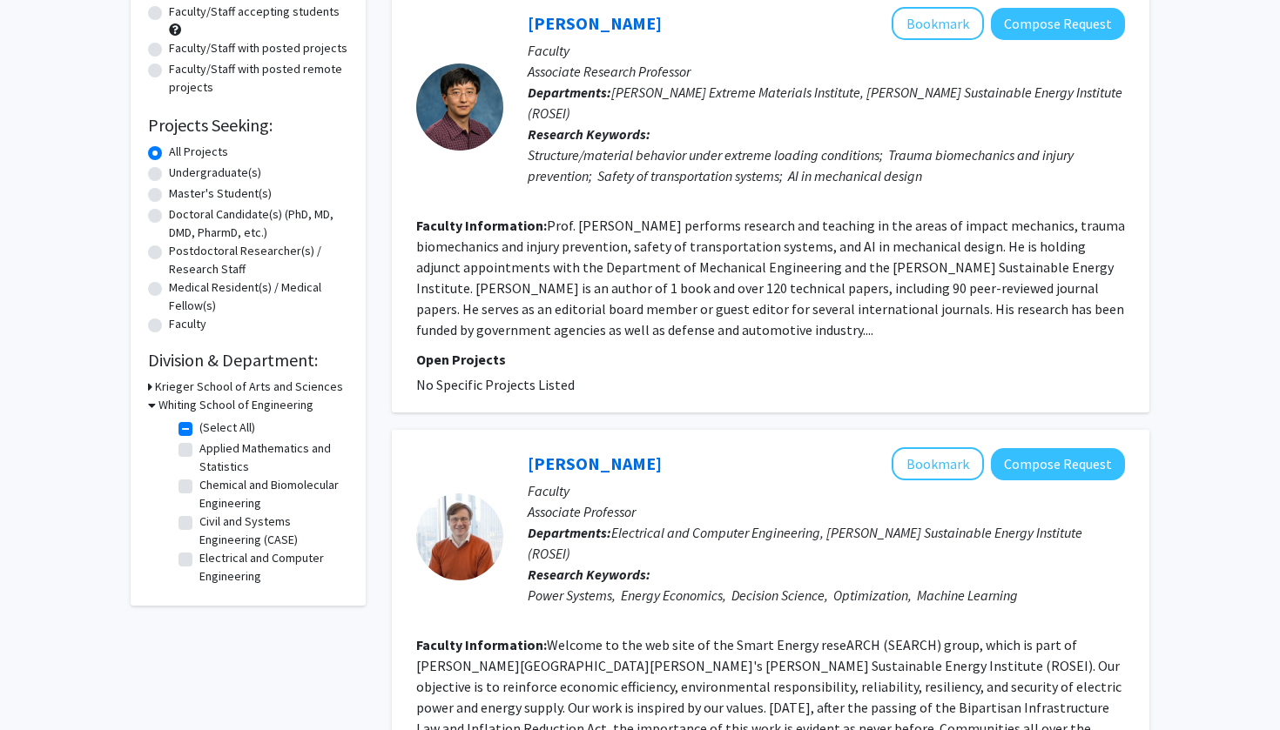
scroll to position [218, 0]
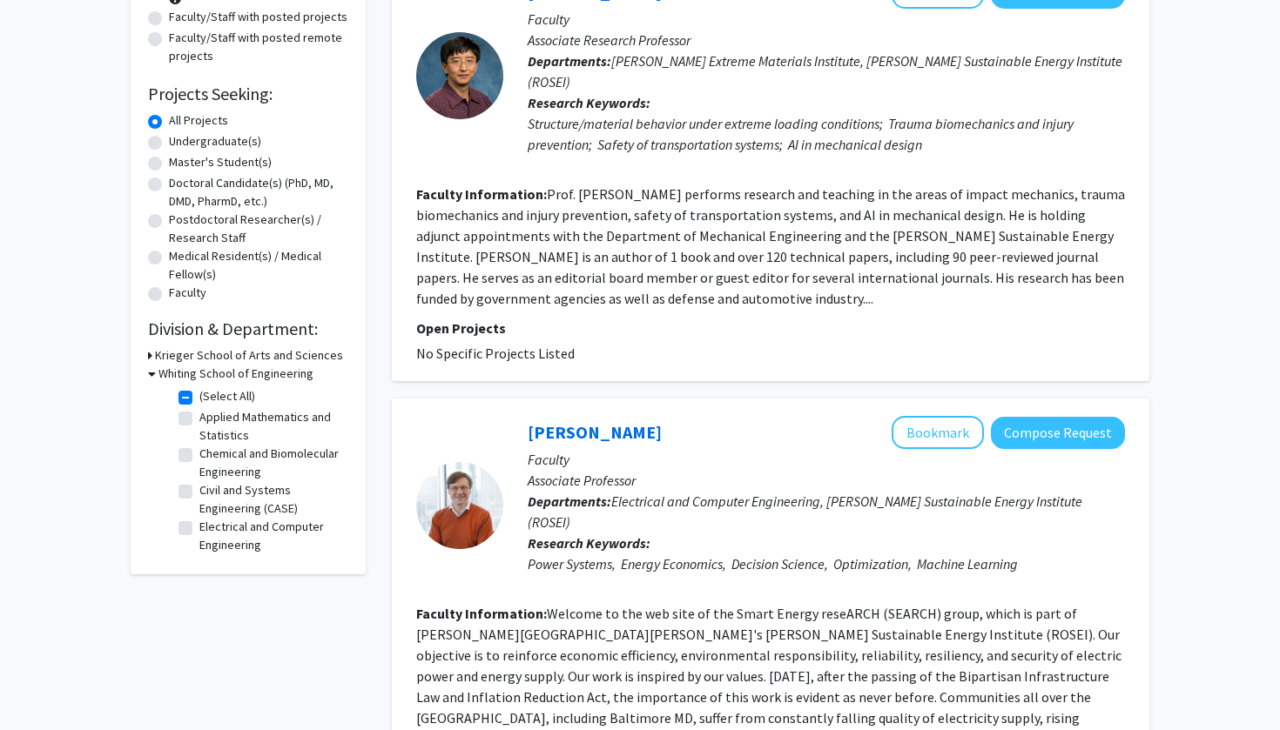
click at [199, 398] on label "(Select All)" at bounding box center [227, 396] width 56 height 18
click at [199, 398] on input "(Select All)" at bounding box center [204, 392] width 11 height 11
checkbox input "false"
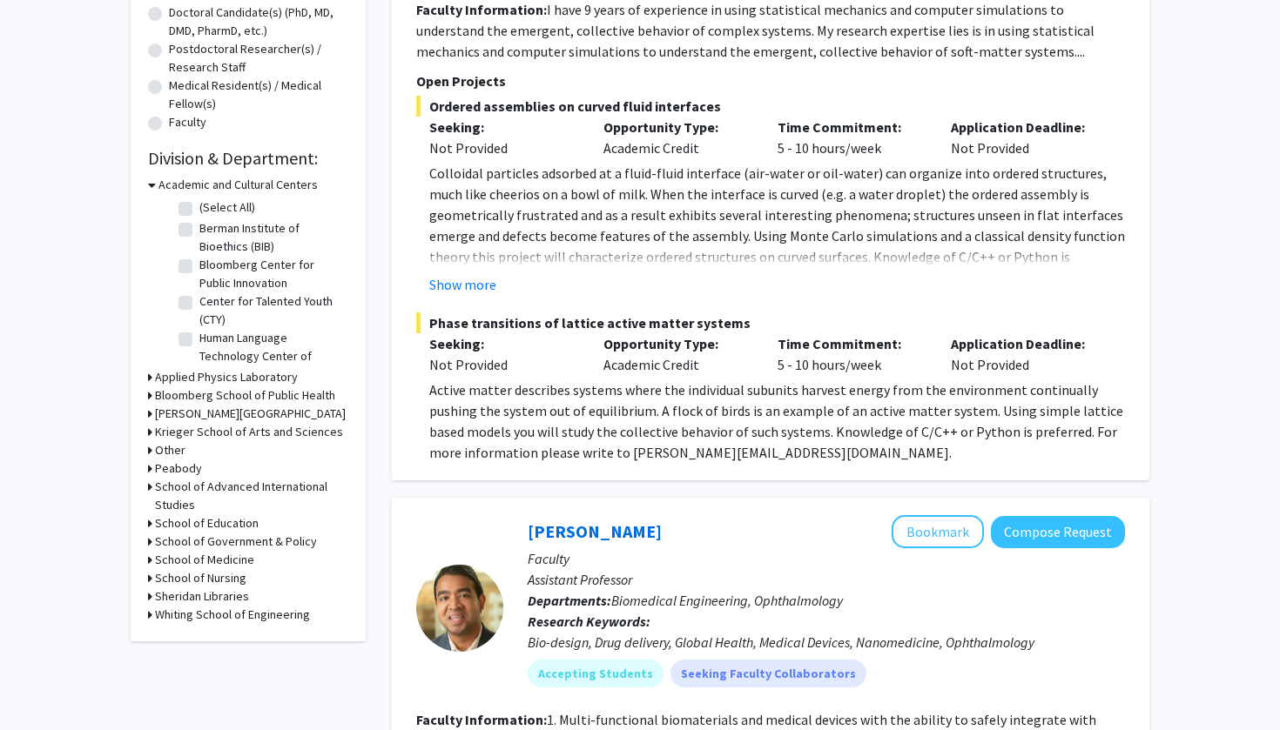
scroll to position [478, 0]
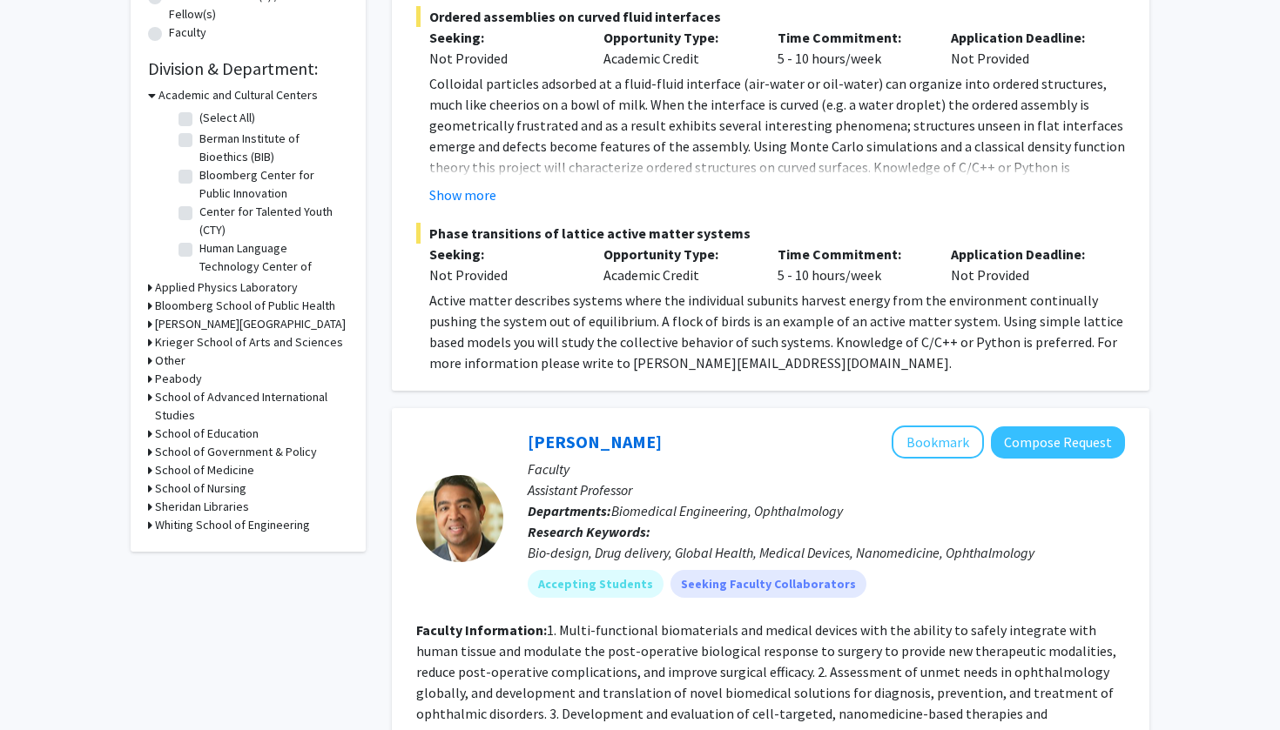
click at [176, 533] on h3 "Whiting School of Engineering" at bounding box center [232, 525] width 155 height 18
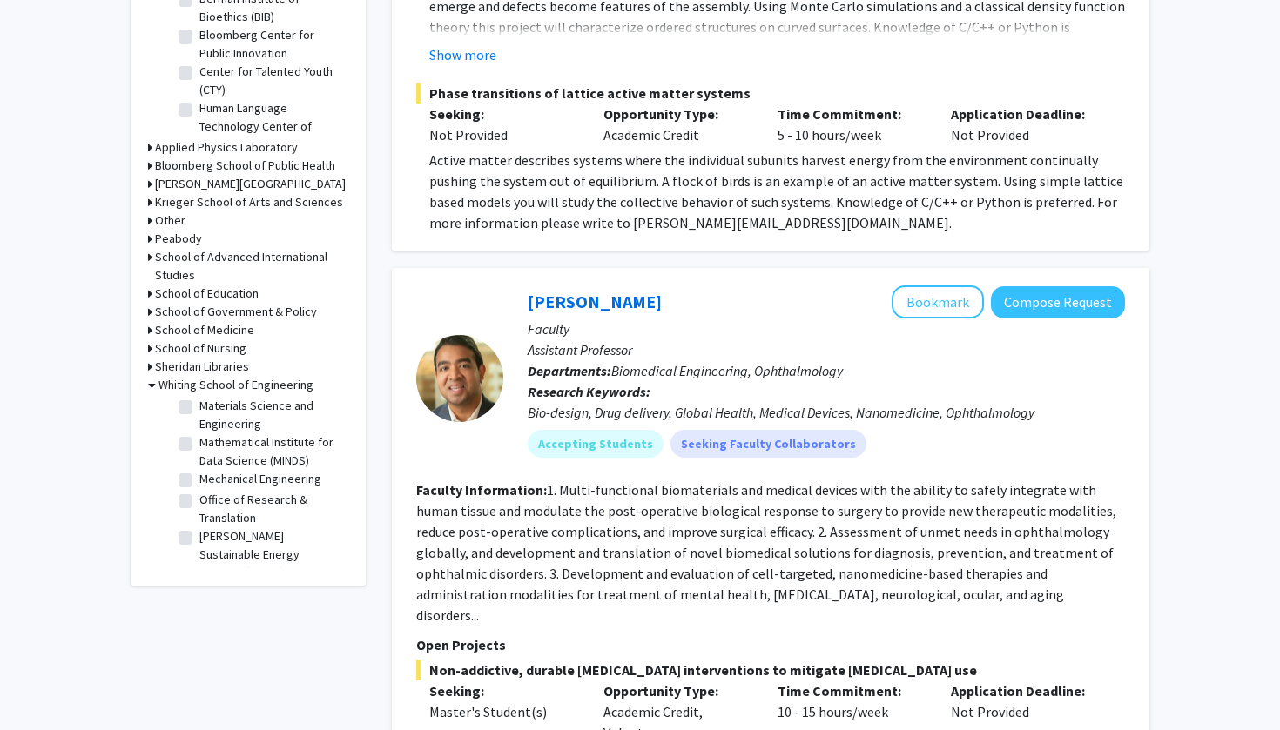
scroll to position [615, 0]
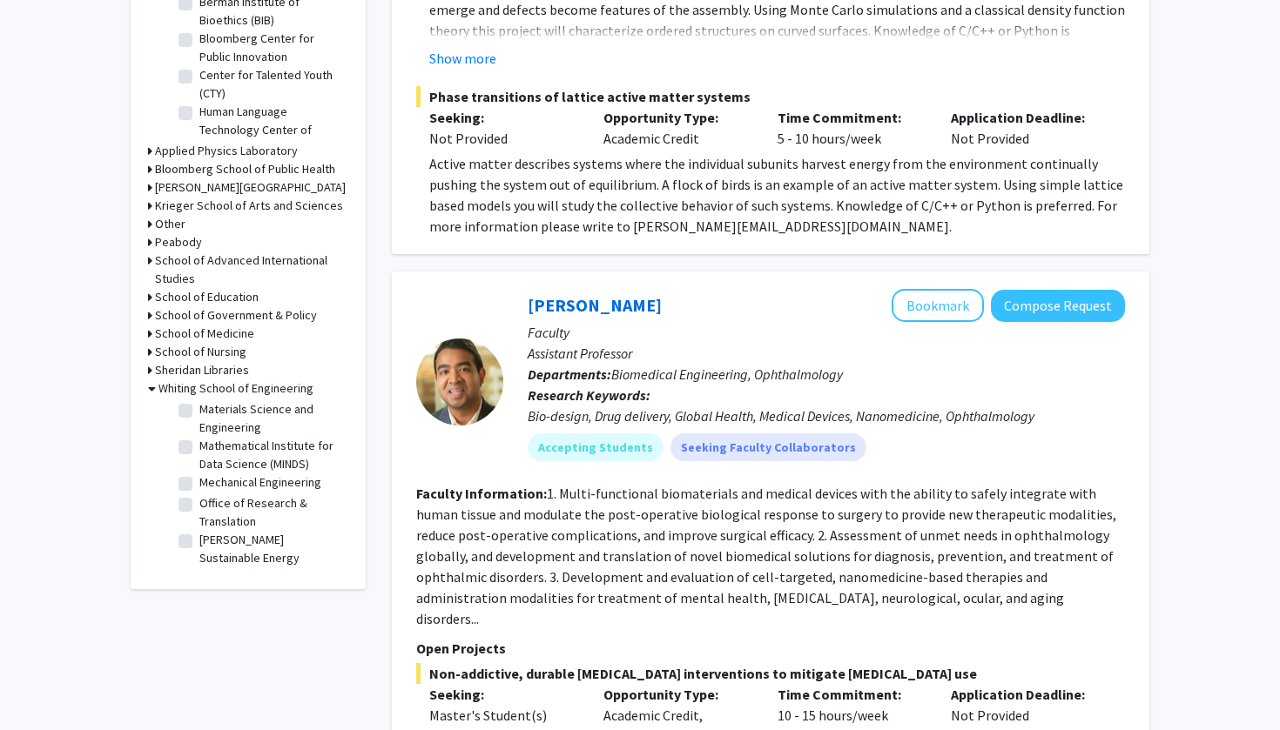
click at [199, 508] on label "Office of Research & Translation" at bounding box center [271, 512] width 144 height 37
click at [199, 506] on input "Office of Research & Translation" at bounding box center [204, 499] width 11 height 11
checkbox input "true"
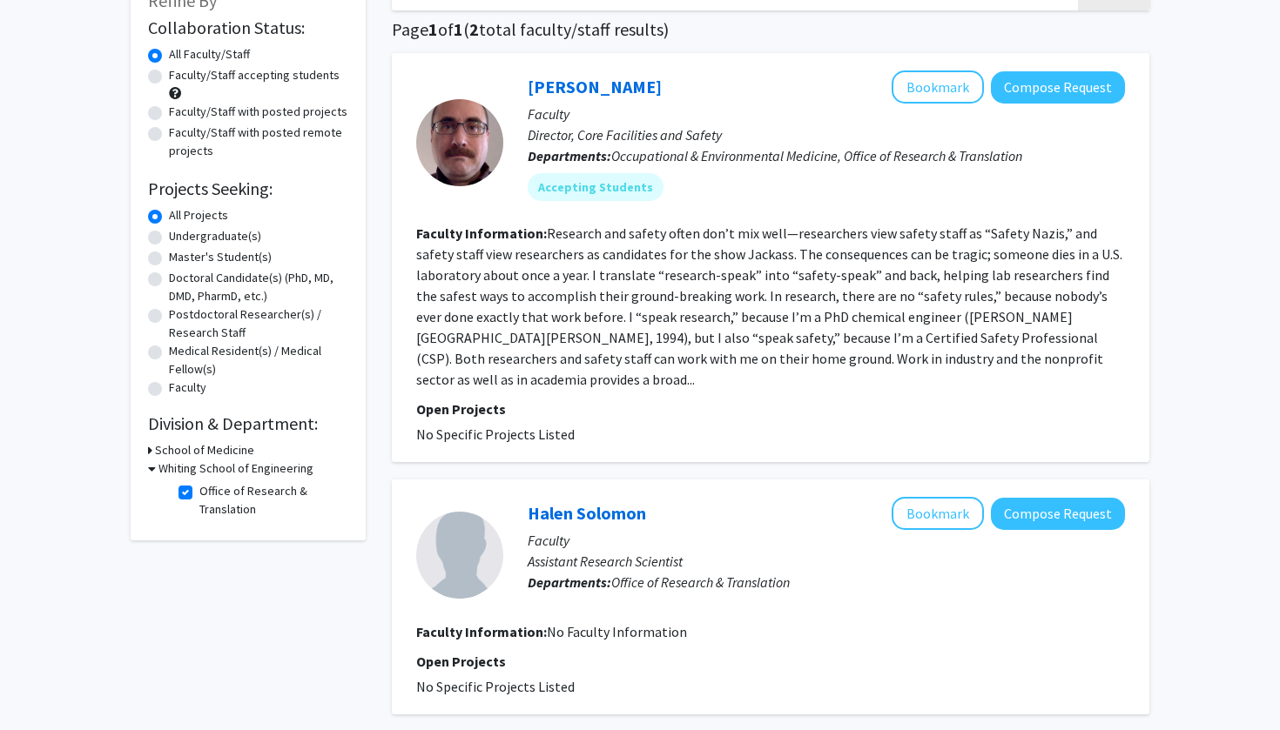
scroll to position [265, 0]
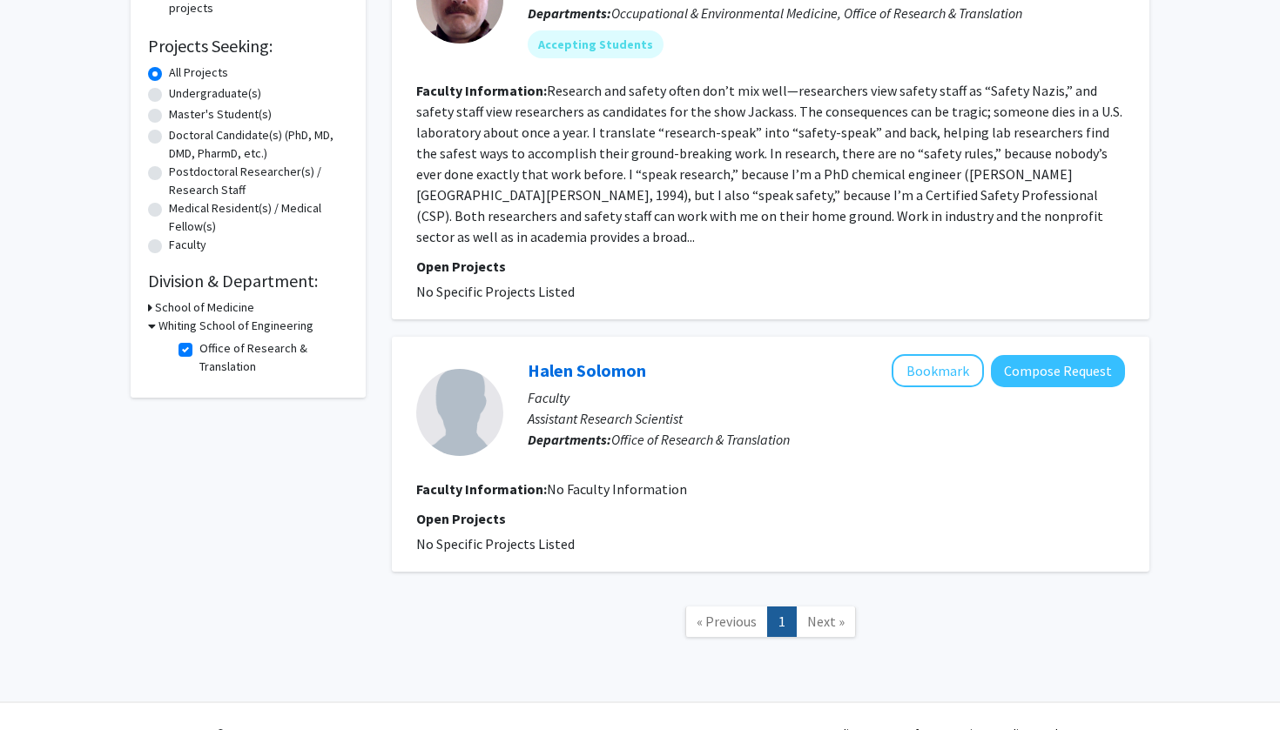
click at [199, 350] on label "Office of Research & Translation" at bounding box center [271, 357] width 144 height 37
click at [199, 350] on input "Office of Research & Translation" at bounding box center [204, 344] width 11 height 11
checkbox input "false"
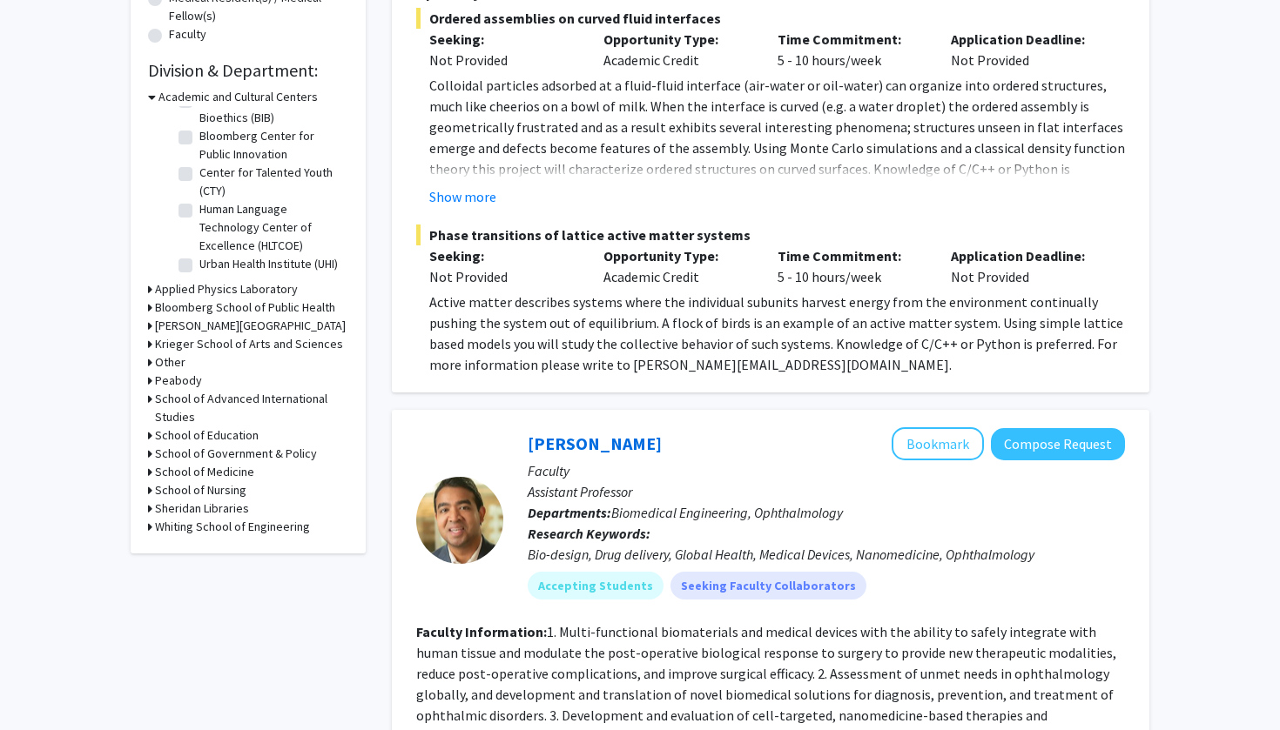
scroll to position [485, 0]
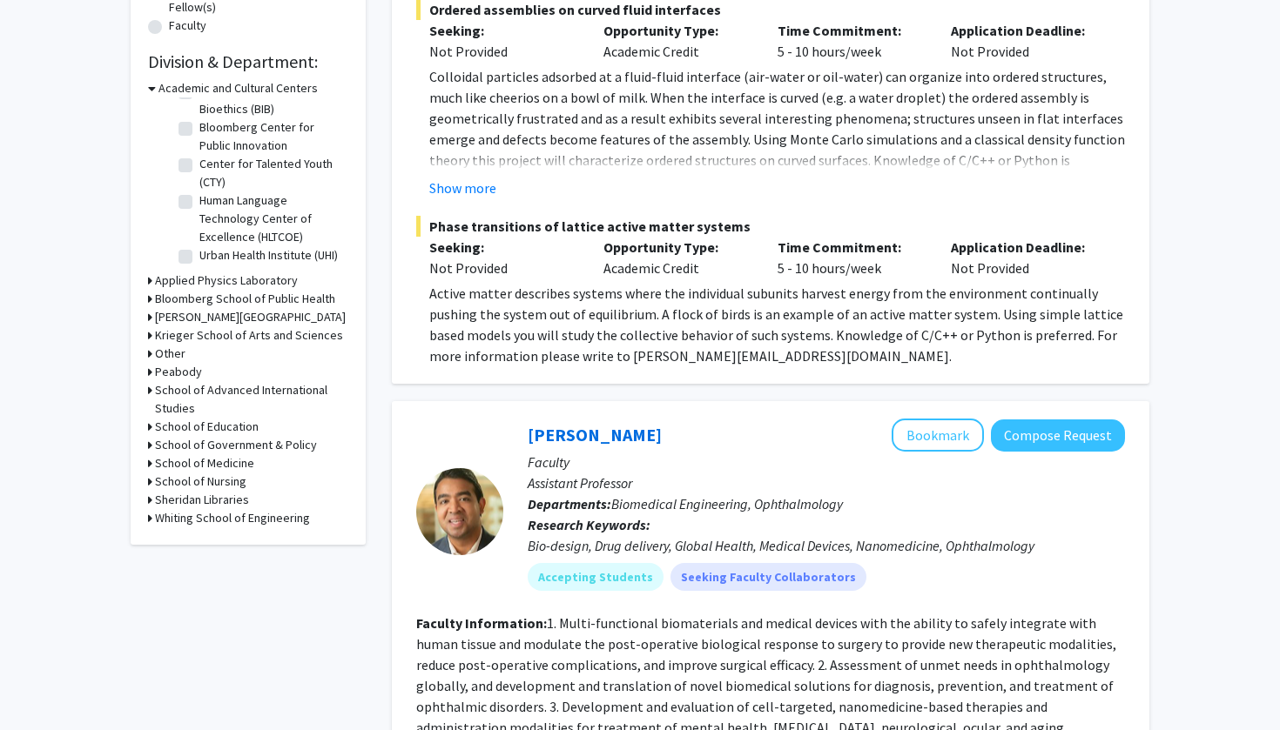
click at [191, 521] on h3 "Whiting School of Engineering" at bounding box center [232, 518] width 155 height 18
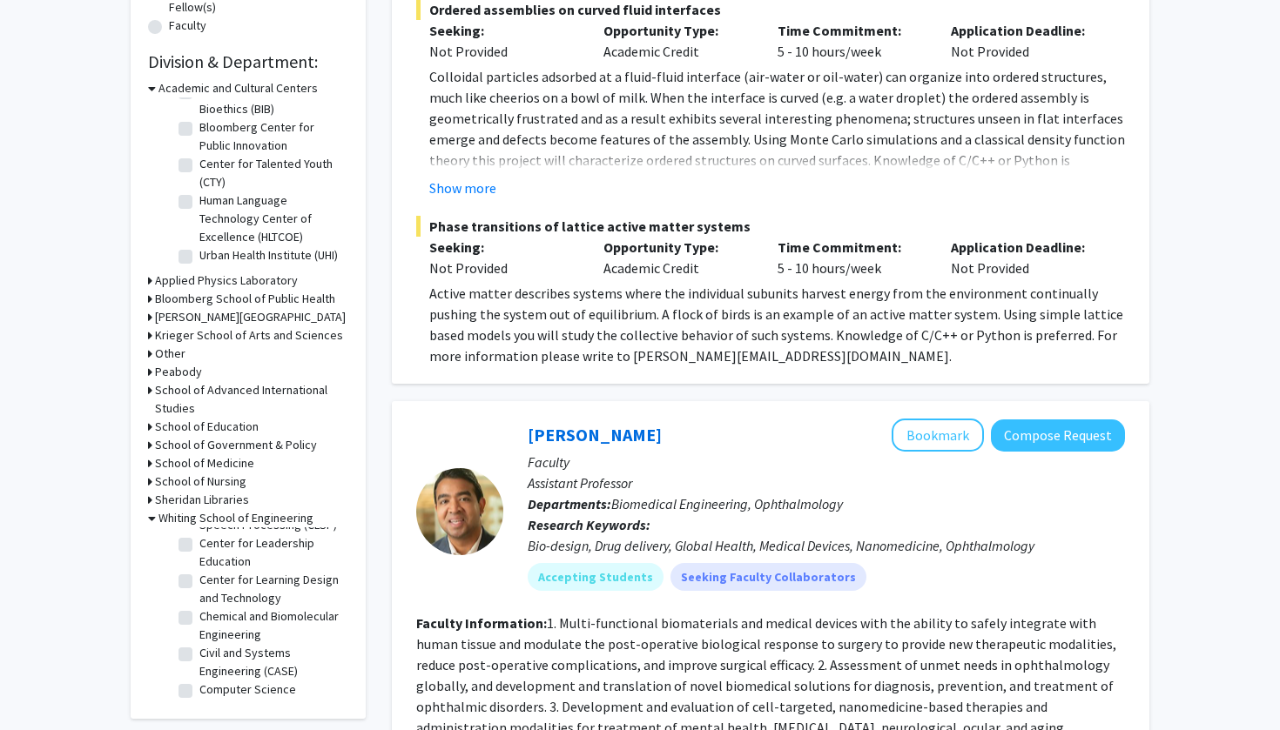
scroll to position [211, 0]
click at [199, 581] on label "Center for Learning Design and Technology" at bounding box center [271, 587] width 144 height 37
click at [199, 581] on input "Center for Learning Design and Technology" at bounding box center [204, 574] width 11 height 11
checkbox input "true"
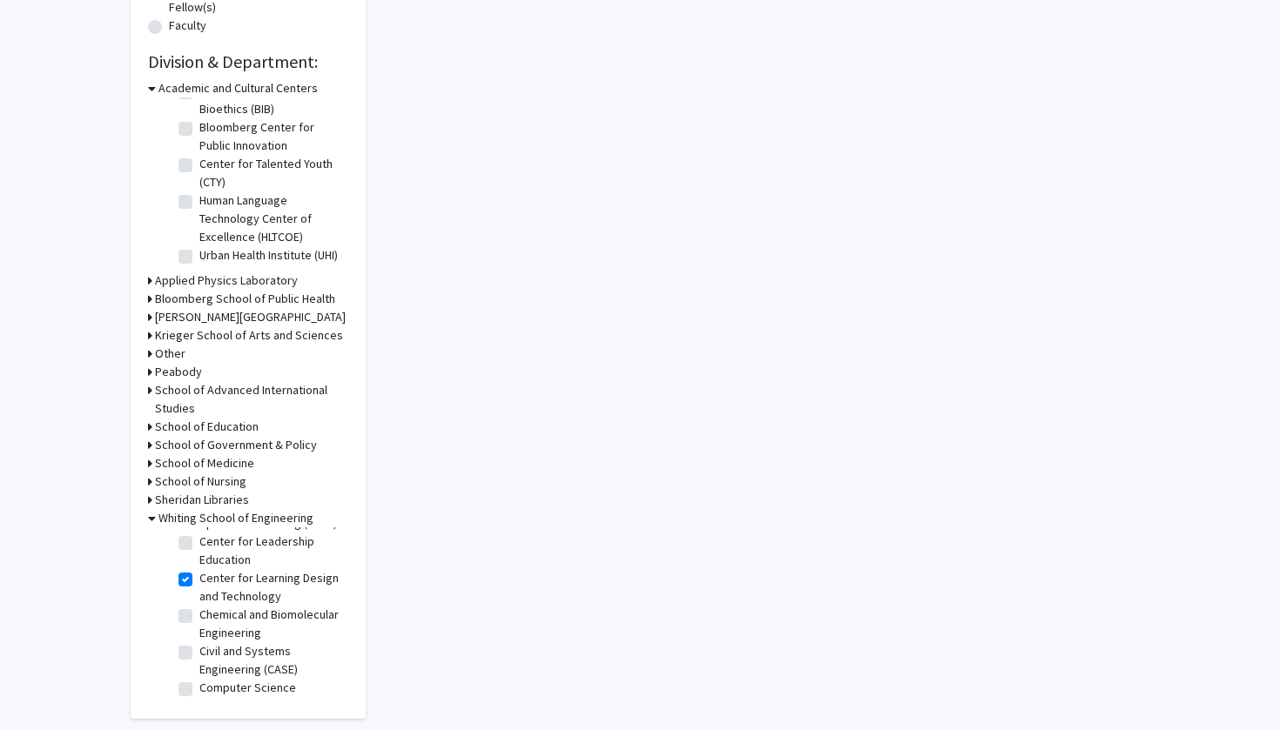
checkbox input "true"
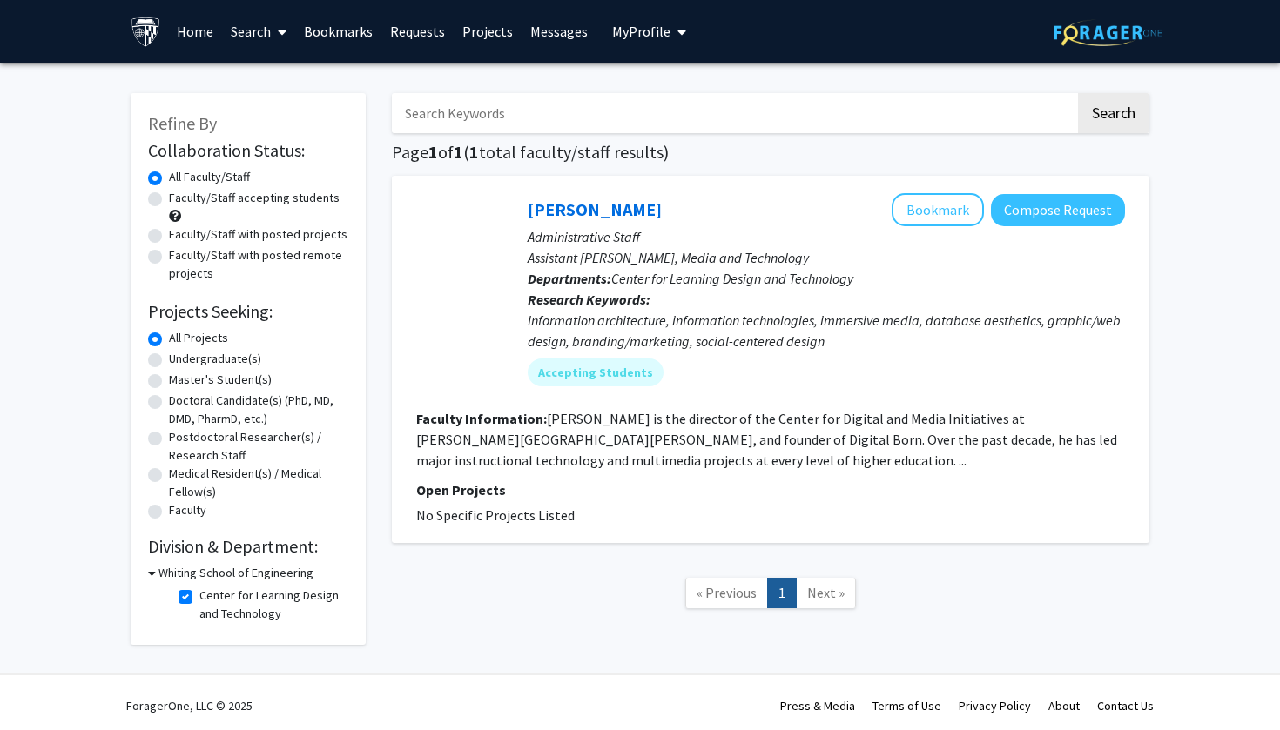
click at [199, 600] on label "Center for Learning Design and Technology" at bounding box center [271, 605] width 144 height 37
click at [199, 598] on input "Center for Learning Design and Technology" at bounding box center [204, 592] width 11 height 11
checkbox input "false"
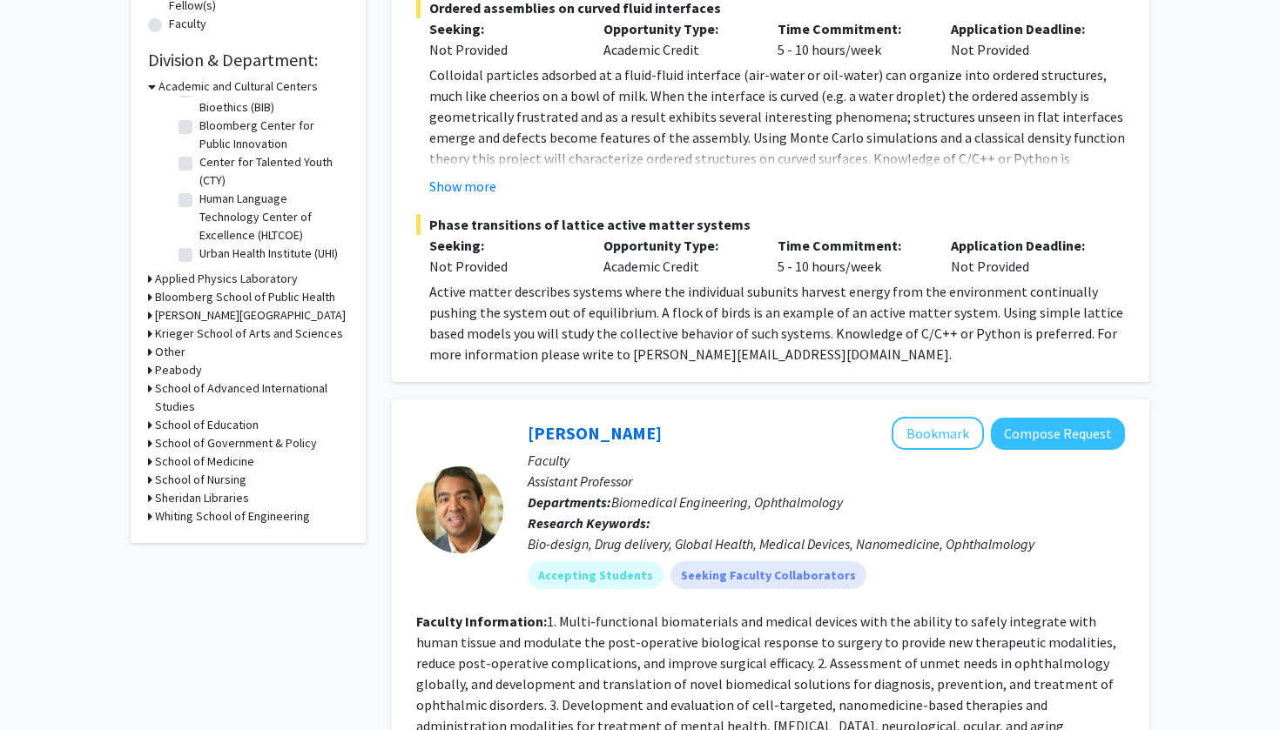
scroll to position [543, 0]
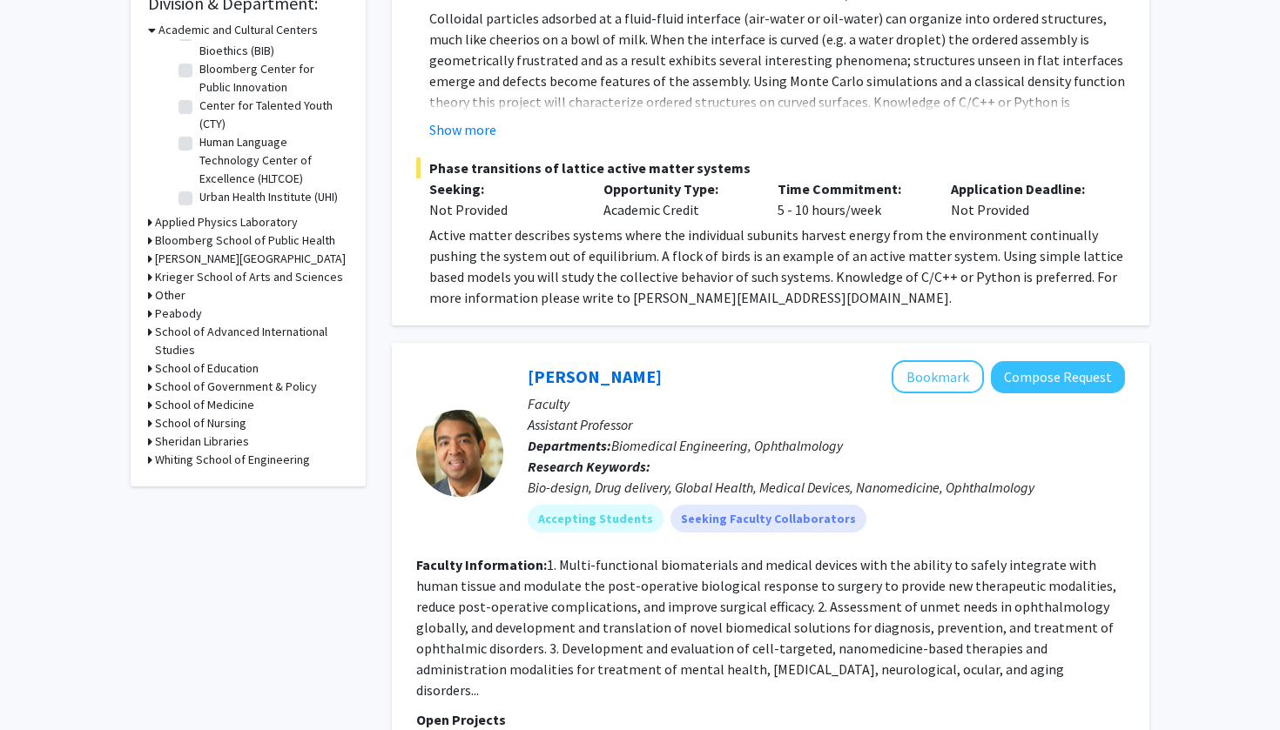
click at [225, 467] on h3 "Whiting School of Engineering" at bounding box center [232, 460] width 155 height 18
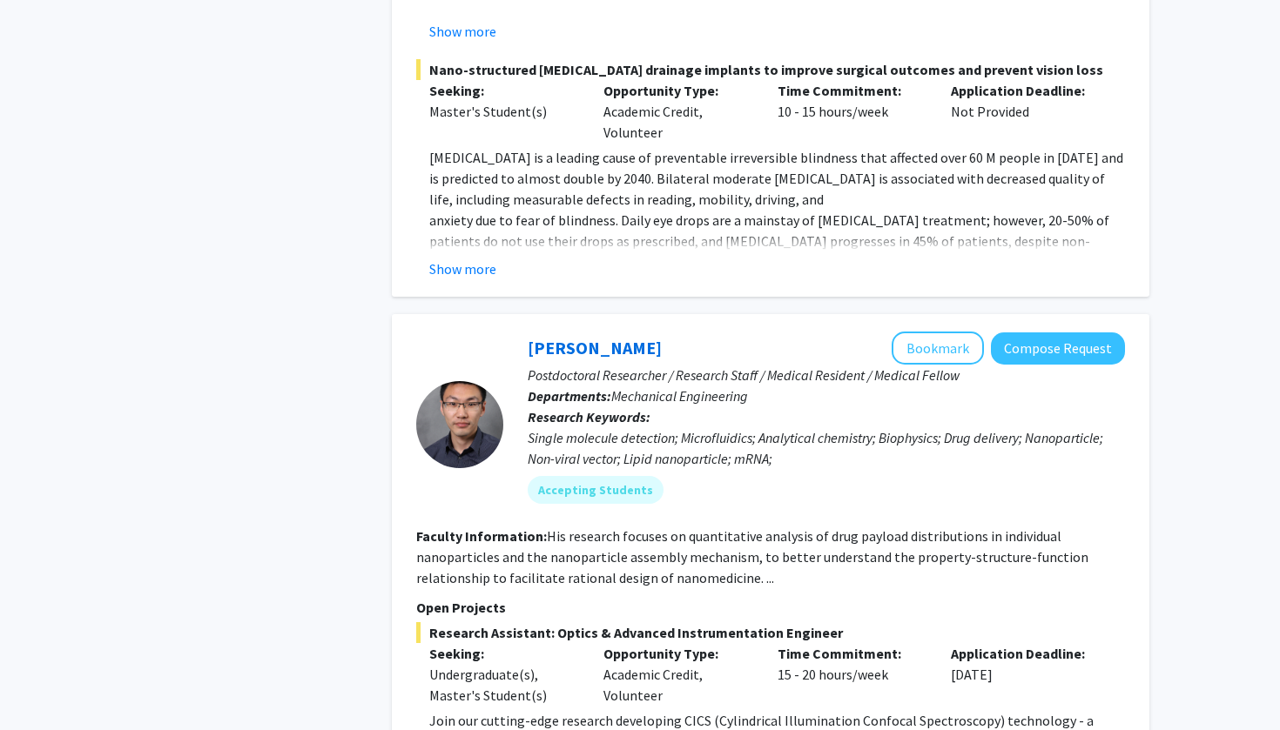
scroll to position [1771, 0]
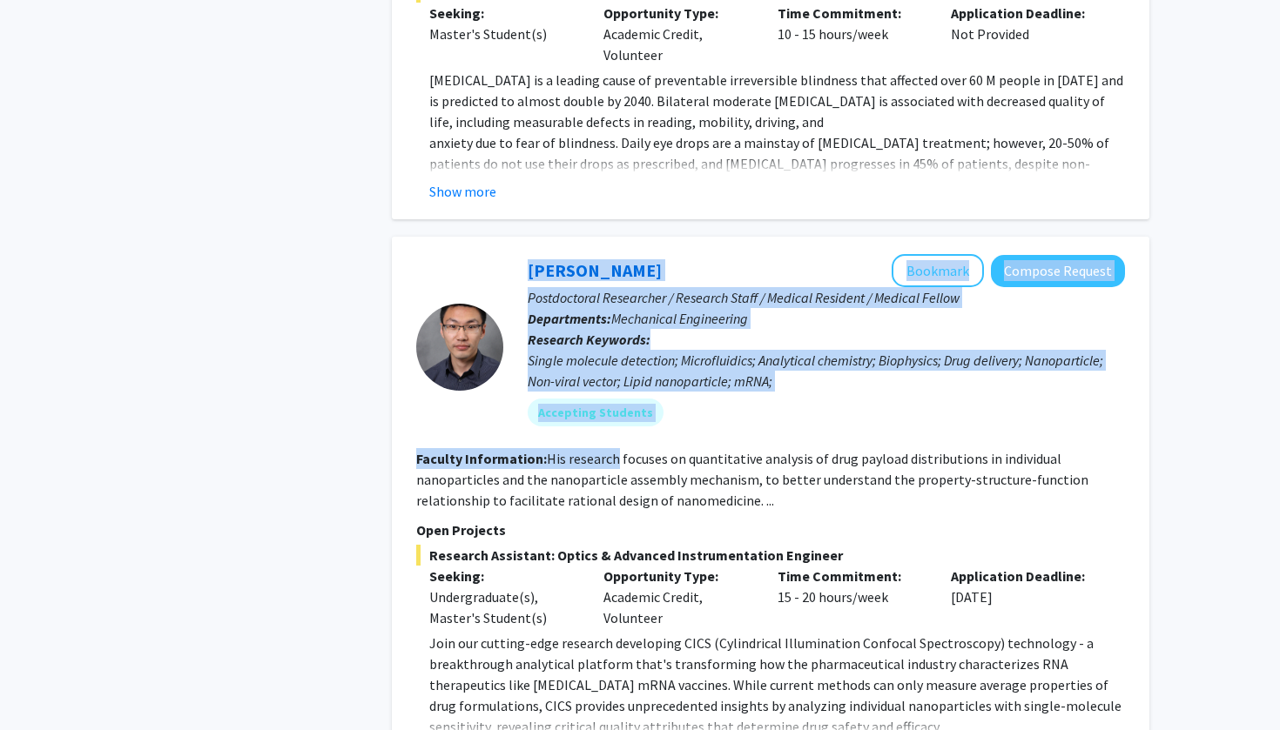
drag, startPoint x: 498, startPoint y: 225, endPoint x: 615, endPoint y: 437, distance: 242.3
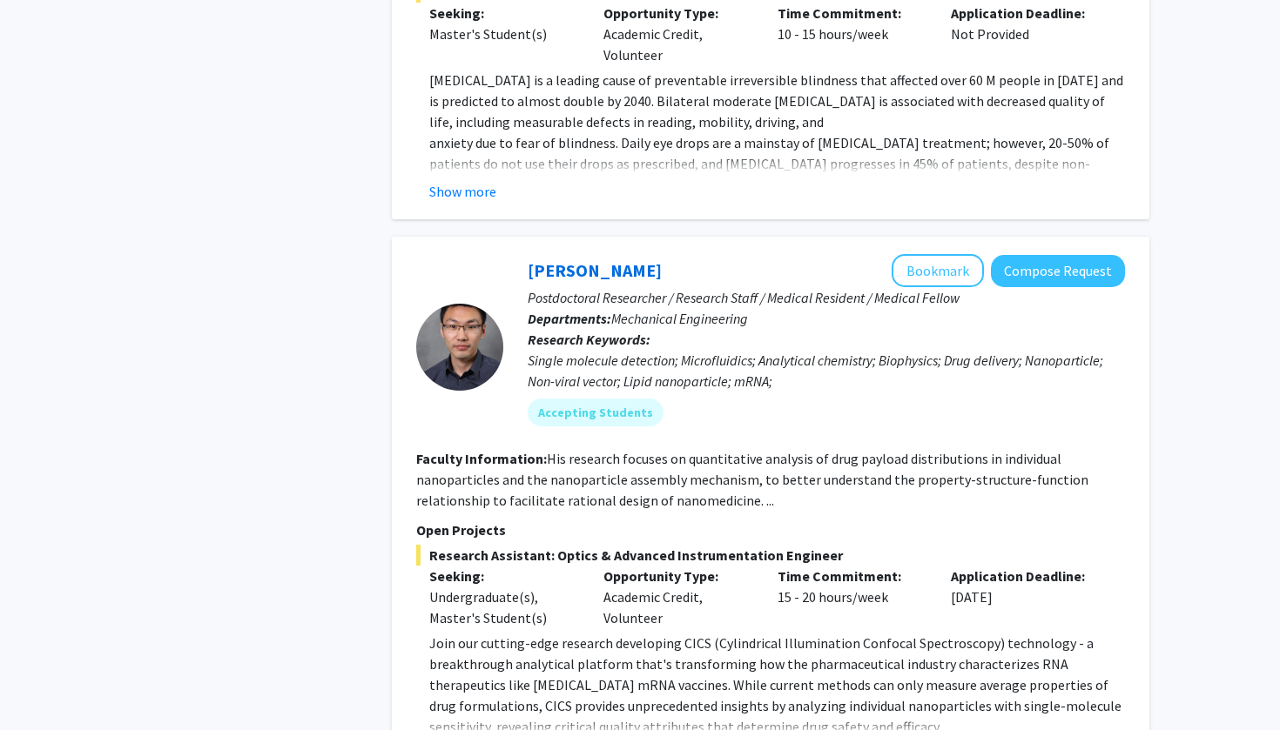
click at [562, 520] on p "Open Projects" at bounding box center [770, 530] width 709 height 21
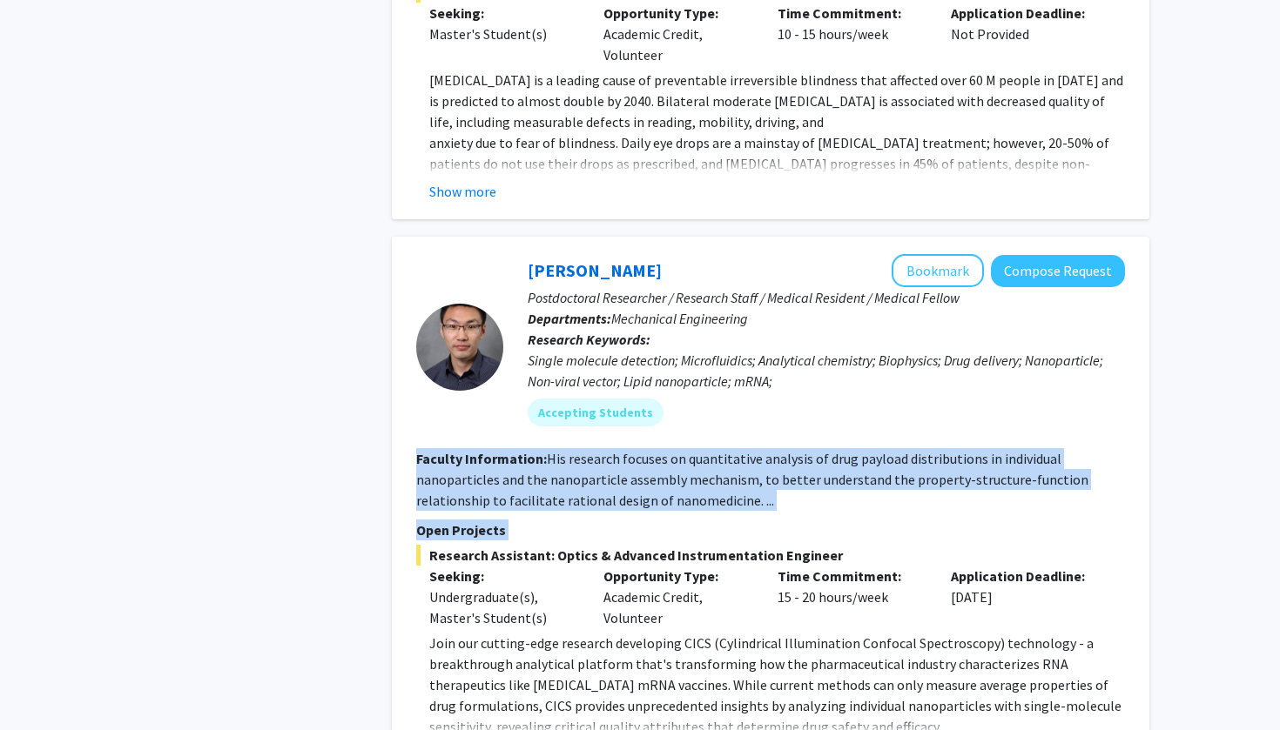
drag, startPoint x: 562, startPoint y: 503, endPoint x: 516, endPoint y: 414, distance: 100.1
click at [467, 448] on section "Faculty Information: His research focuses on quantitative analysis of drug payl…" at bounding box center [770, 479] width 709 height 63
drag, startPoint x: 467, startPoint y: 431, endPoint x: 731, endPoint y: 482, distance: 269.5
click at [731, 482] on section "Faculty Information: His research focuses on quantitative analysis of drug payl…" at bounding box center [770, 479] width 709 height 63
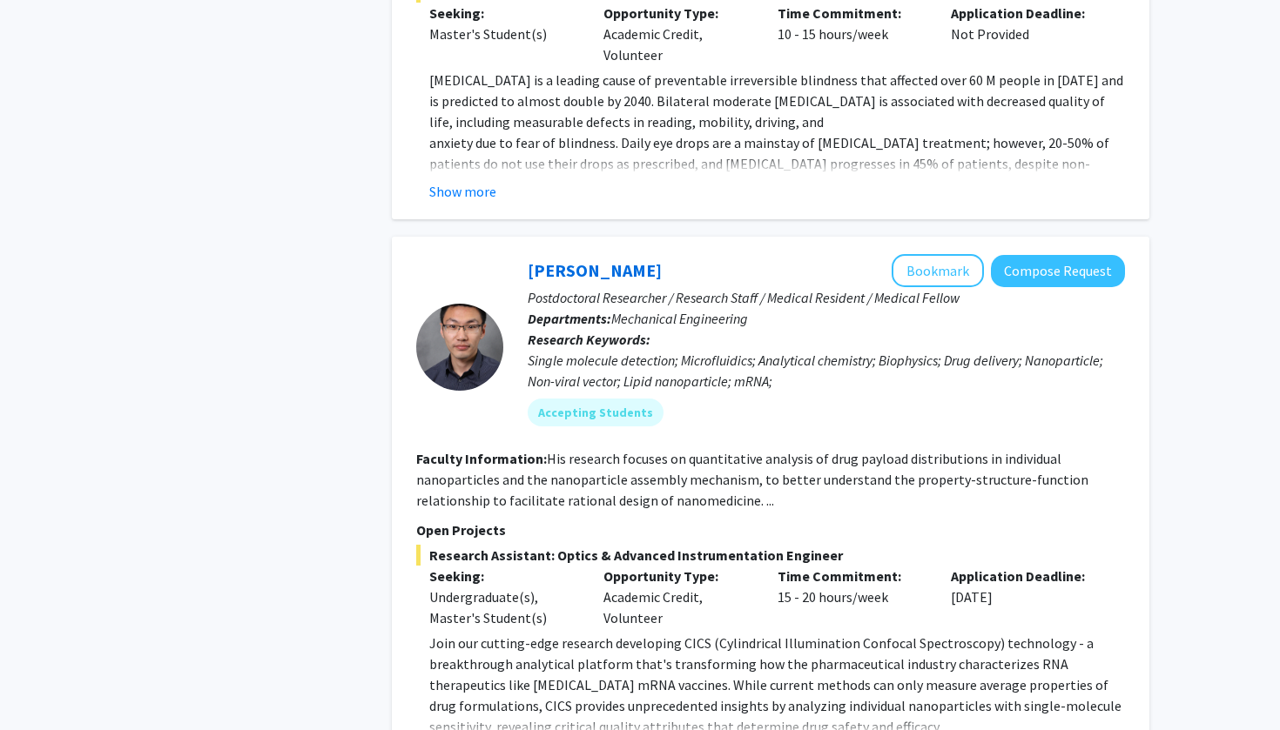
click at [765, 486] on section "Faculty Information: His research focuses on quantitative analysis of drug payl…" at bounding box center [770, 479] width 709 height 63
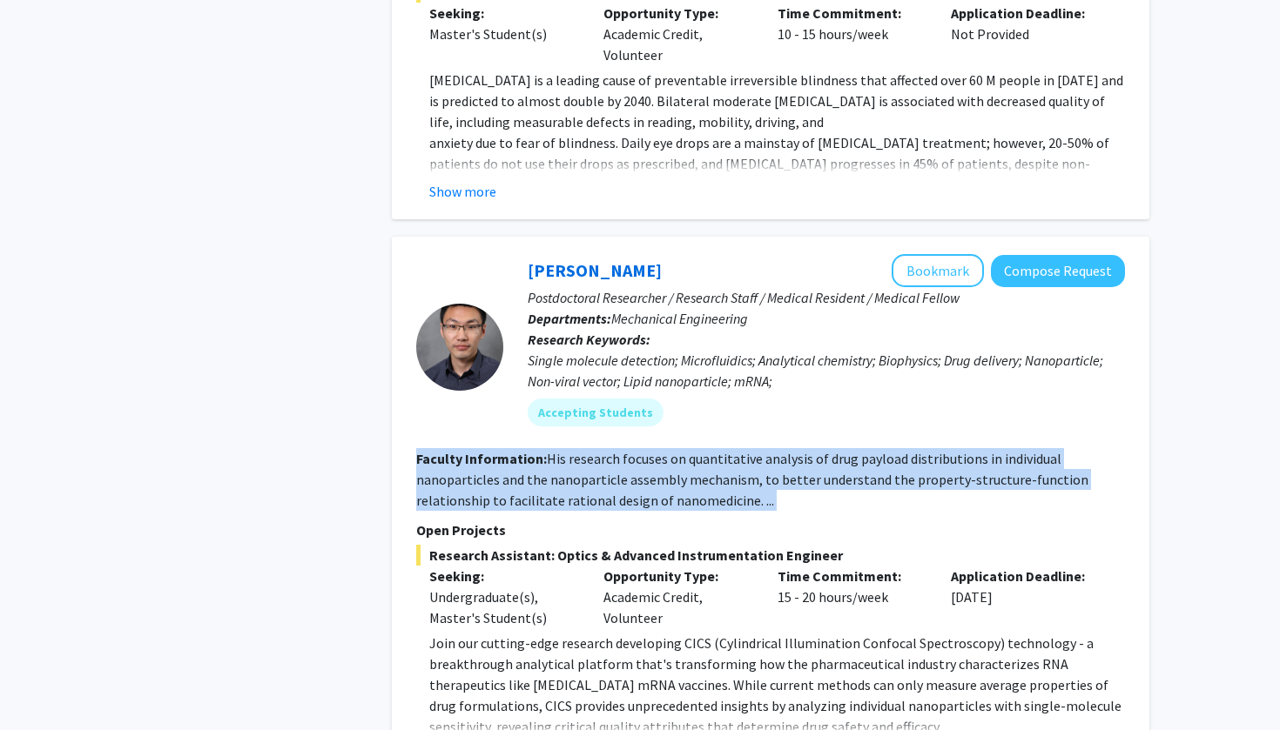
drag, startPoint x: 765, startPoint y: 486, endPoint x: 426, endPoint y: 440, distance: 342.6
click at [426, 448] on section "Faculty Information: His research focuses on quantitative analysis of drug payl…" at bounding box center [770, 479] width 709 height 63
click at [426, 450] on b "Faculty Information:" at bounding box center [481, 458] width 131 height 17
drag, startPoint x: 426, startPoint y: 440, endPoint x: 819, endPoint y: 479, distance: 395.4
click at [819, 479] on section "Faculty Information: His research focuses on quantitative analysis of drug payl…" at bounding box center [770, 479] width 709 height 63
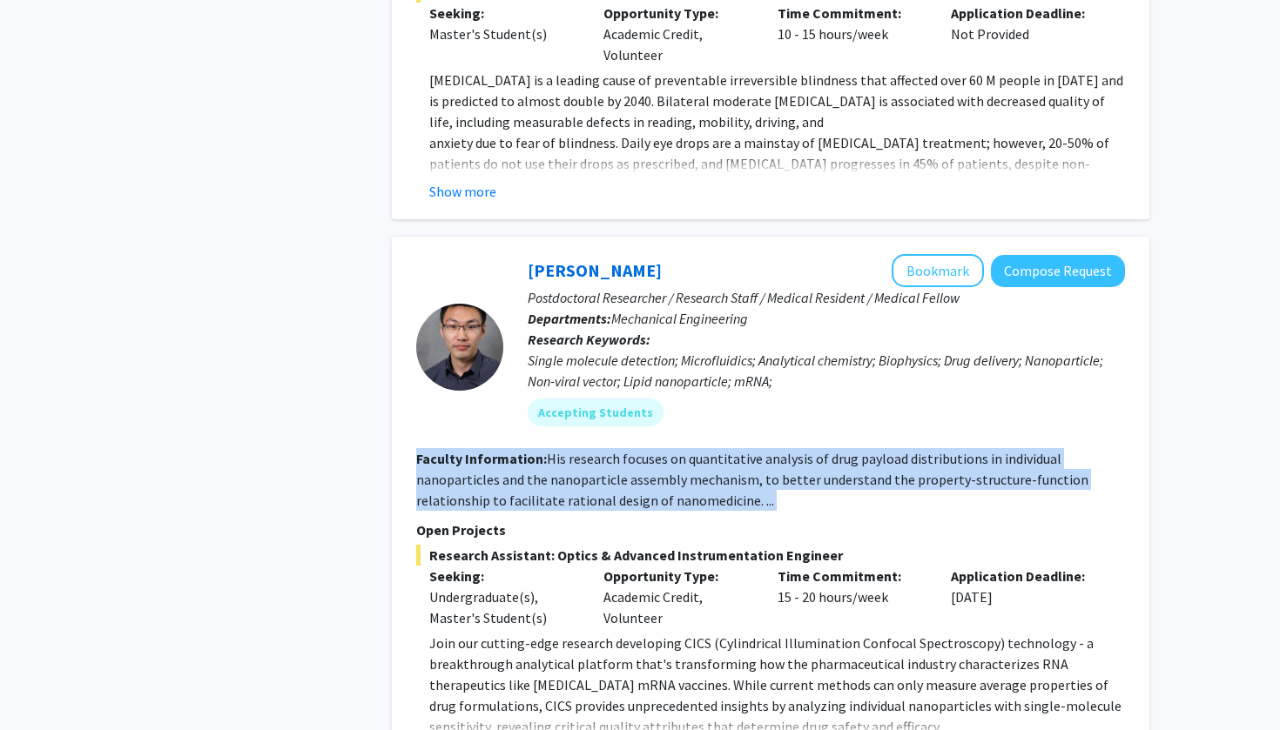
click at [819, 479] on section "Faculty Information: His research focuses on quantitative analysis of drug payl…" at bounding box center [770, 479] width 709 height 63
drag, startPoint x: 819, startPoint y: 479, endPoint x: 408, endPoint y: 435, distance: 413.1
drag, startPoint x: 408, startPoint y: 435, endPoint x: 751, endPoint y: 496, distance: 348.3
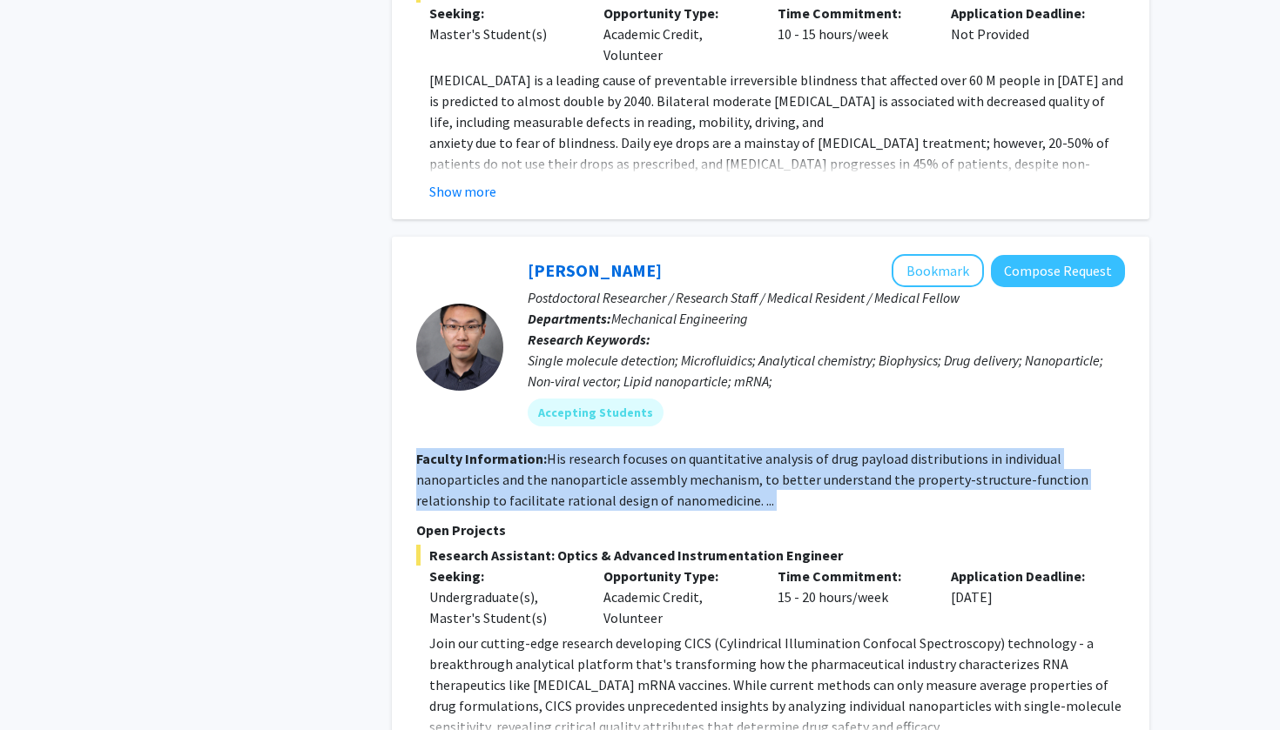
drag, startPoint x: 751, startPoint y: 496, endPoint x: 419, endPoint y: 443, distance: 336.7
click at [419, 450] on b "Faculty Information:" at bounding box center [481, 458] width 131 height 17
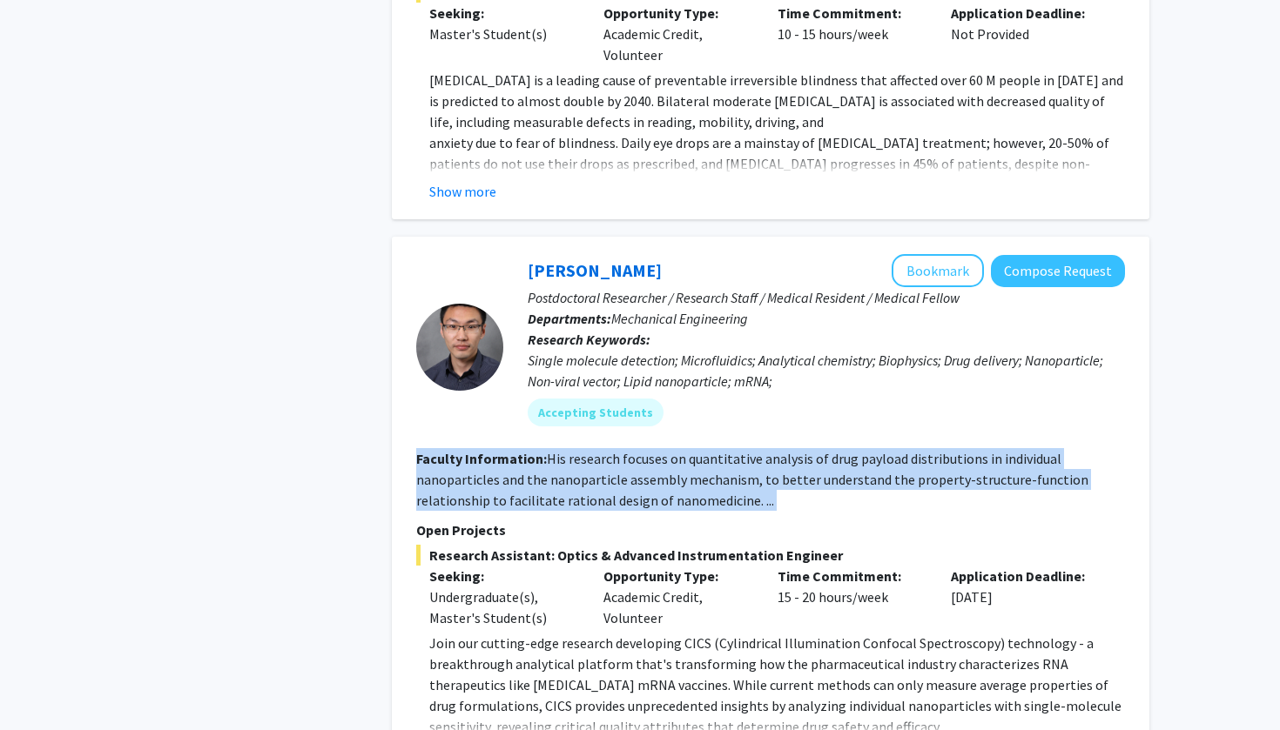
drag, startPoint x: 419, startPoint y: 443, endPoint x: 811, endPoint y: 484, distance: 394.7
click at [811, 484] on section "Faculty Information: His research focuses on quantitative analysis of drug payl…" at bounding box center [770, 479] width 709 height 63
drag, startPoint x: 811, startPoint y: 484, endPoint x: 424, endPoint y: 432, distance: 390.8
click at [424, 448] on section "Faculty Information: His research focuses on quantitative analysis of drug payl…" at bounding box center [770, 479] width 709 height 63
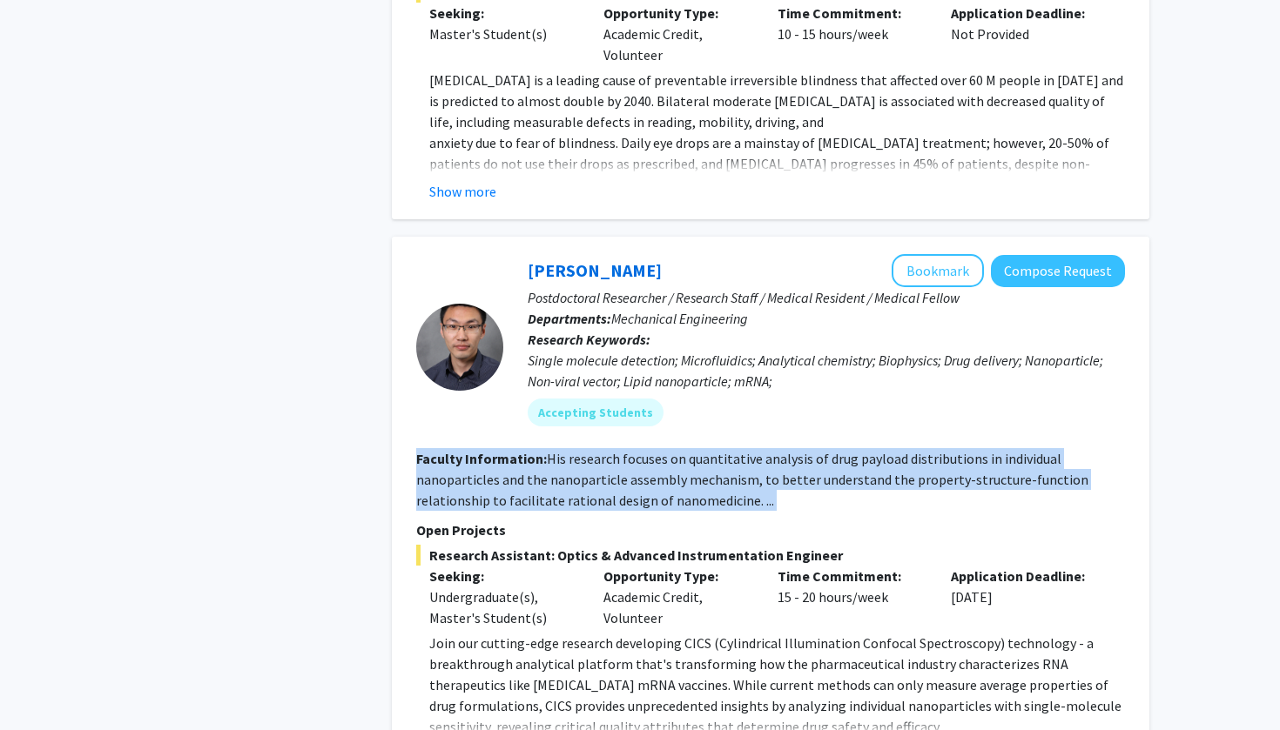
click at [424, 450] on b "Faculty Information:" at bounding box center [481, 458] width 131 height 17
drag, startPoint x: 424, startPoint y: 432, endPoint x: 769, endPoint y: 492, distance: 350.7
click at [769, 492] on section "Faculty Information: His research focuses on quantitative analysis of drug payl…" at bounding box center [770, 479] width 709 height 63
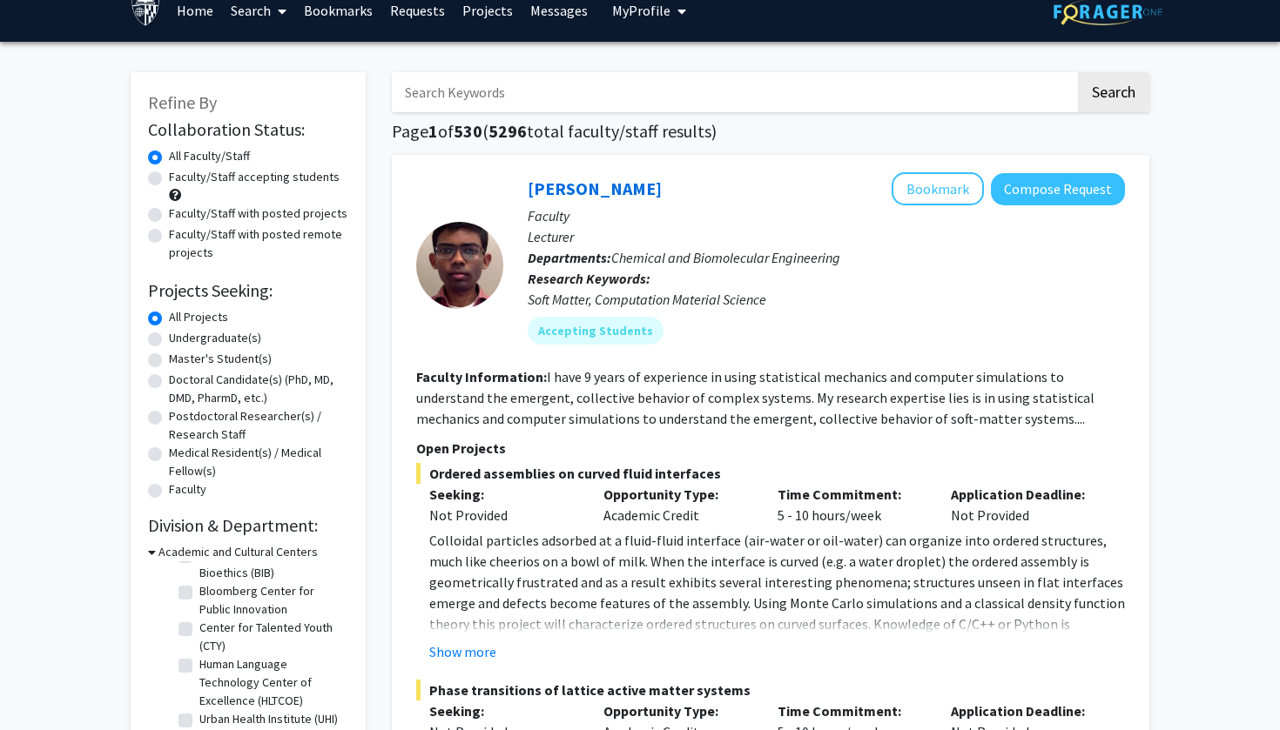
scroll to position [29, 0]
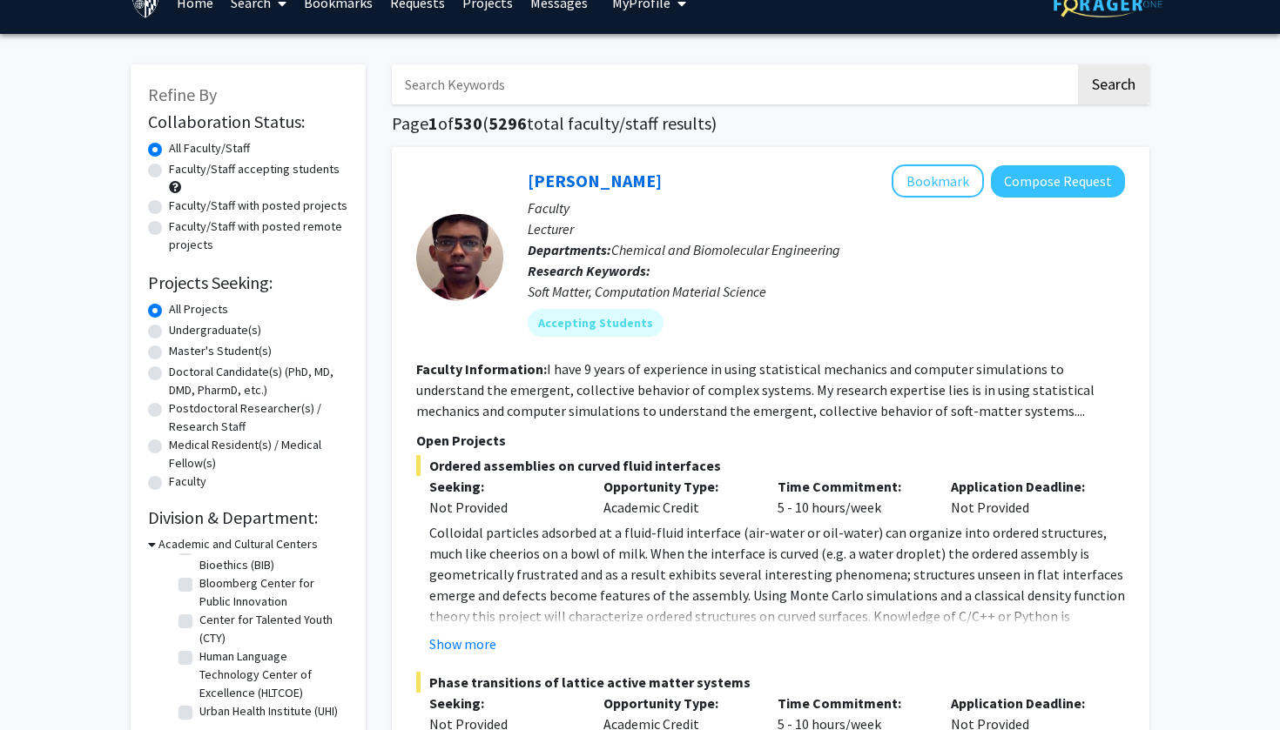
click at [169, 353] on label "Master's Student(s)" at bounding box center [220, 351] width 103 height 18
click at [169, 353] on input "Master's Student(s)" at bounding box center [174, 347] width 11 height 11
radio input "true"
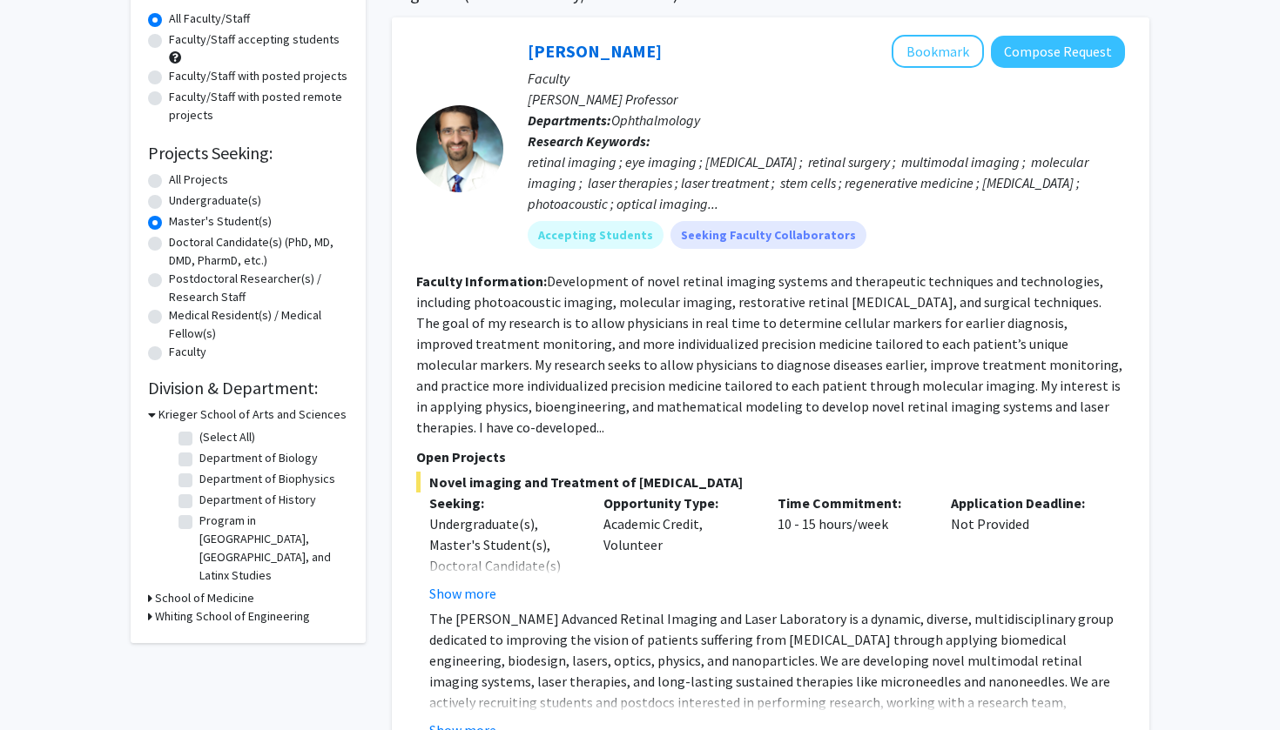
scroll to position [170, 0]
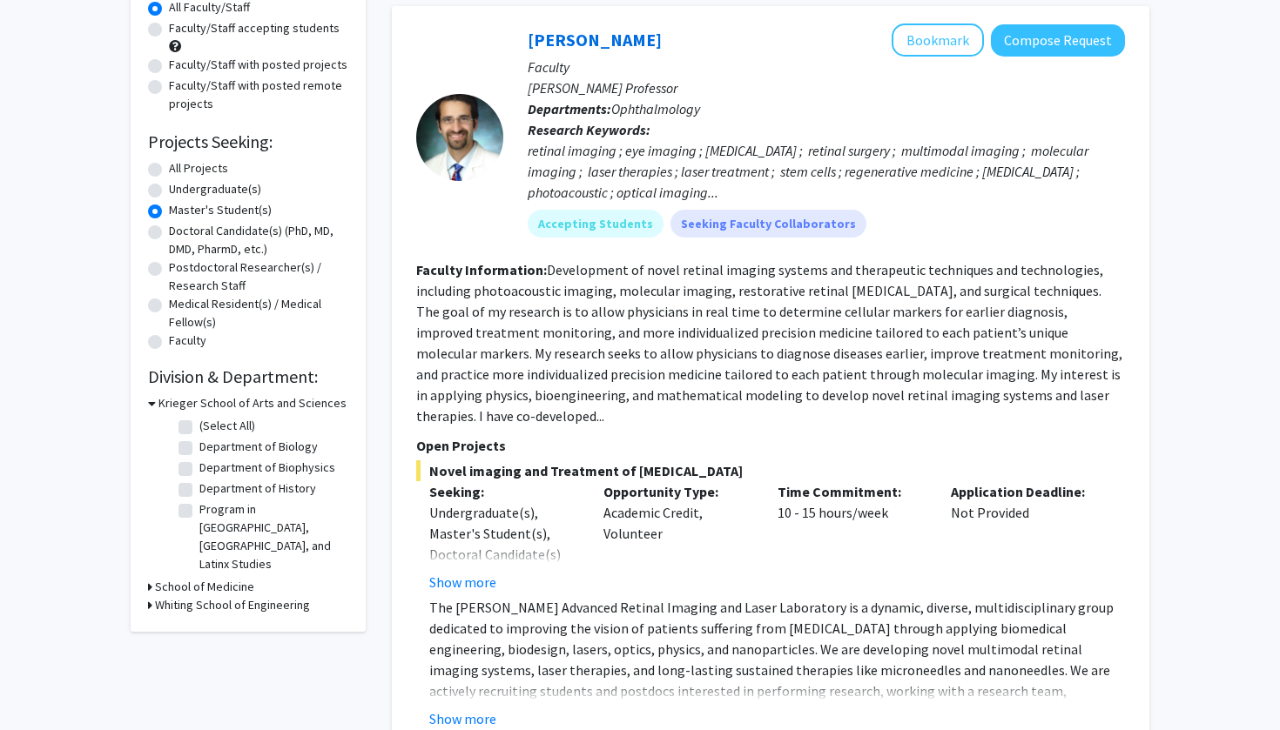
click at [185, 578] on h3 "School of Medicine" at bounding box center [204, 587] width 99 height 18
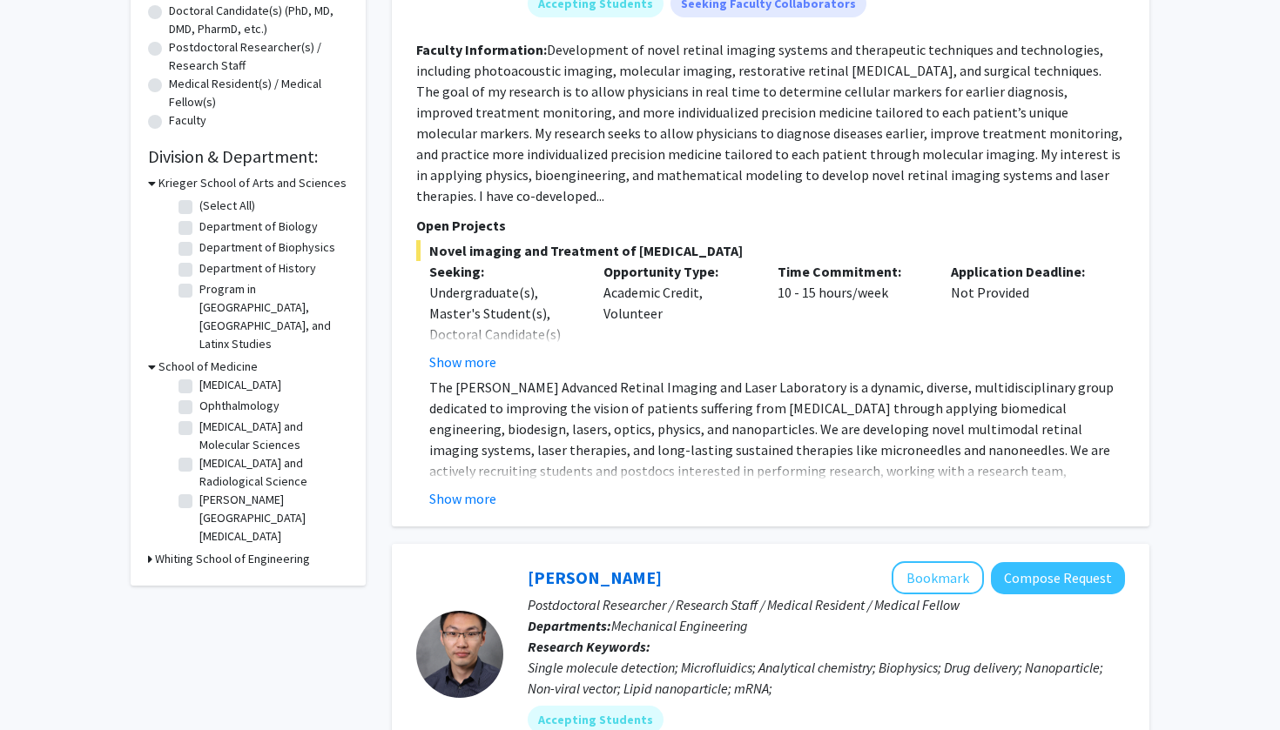
scroll to position [392, 0]
click at [185, 548] on h3 "Whiting School of Engineering" at bounding box center [232, 557] width 155 height 18
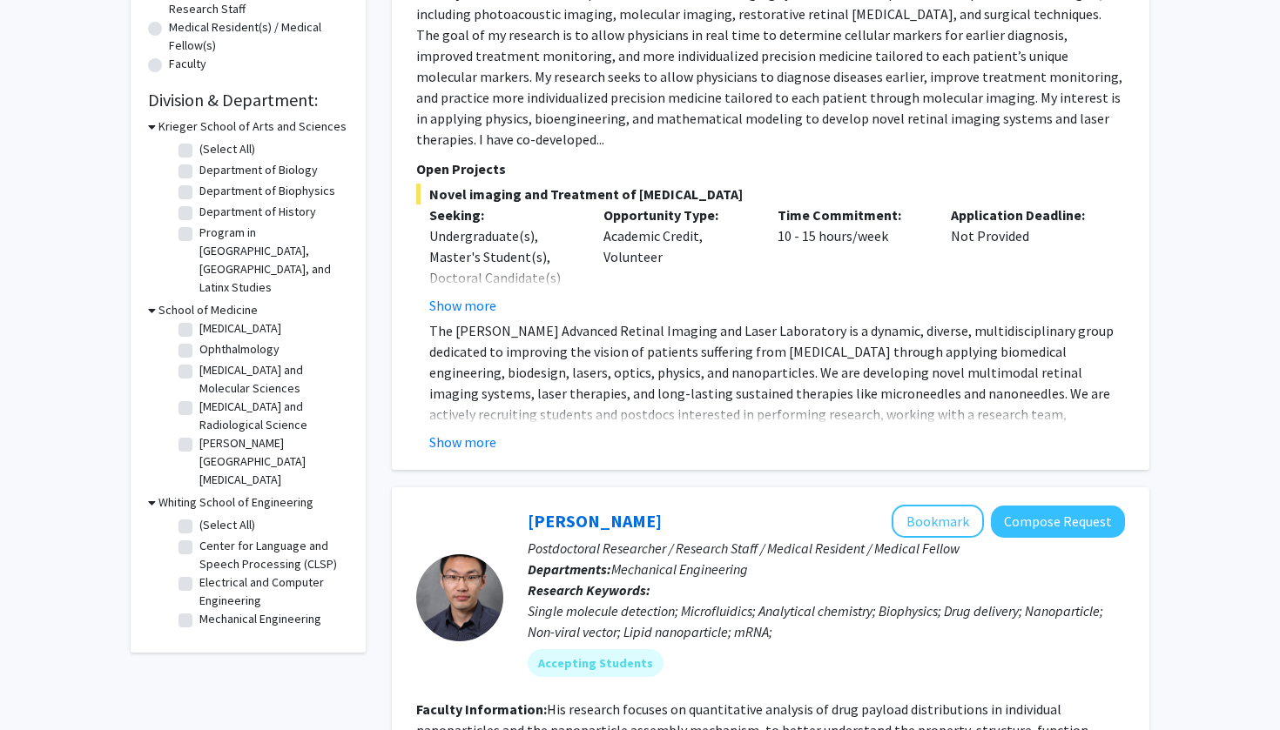
scroll to position [463, 0]
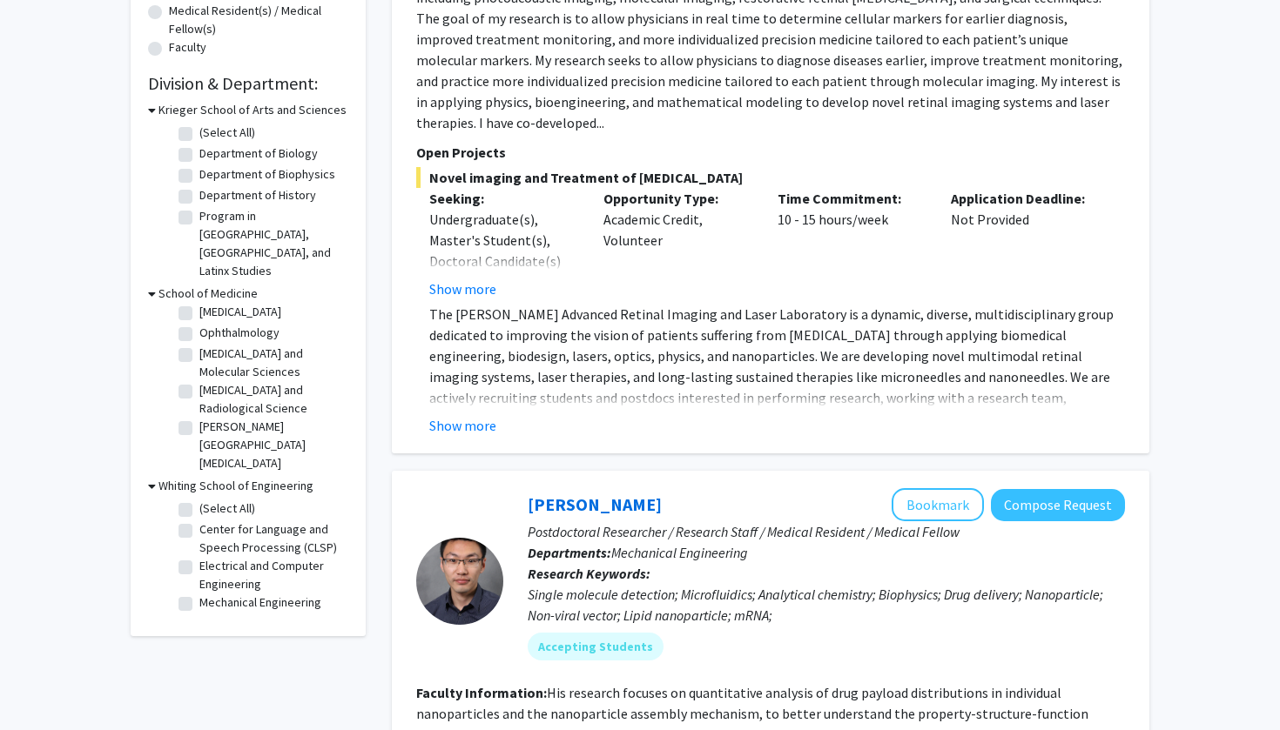
click at [199, 521] on label "Center for Language and Speech Processing (CLSP)" at bounding box center [271, 539] width 144 height 37
click at [199, 521] on input "Center for Language and Speech Processing (CLSP)" at bounding box center [204, 526] width 11 height 11
checkbox input "true"
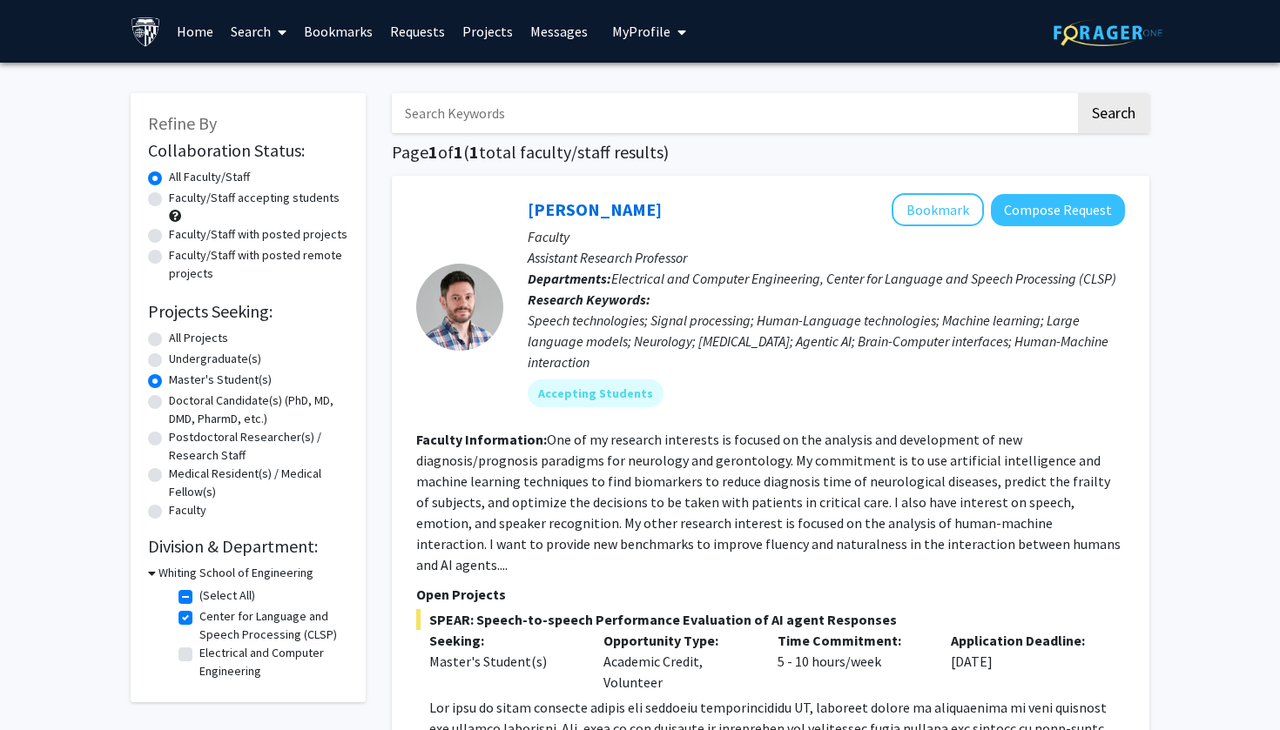
scroll to position [263, 0]
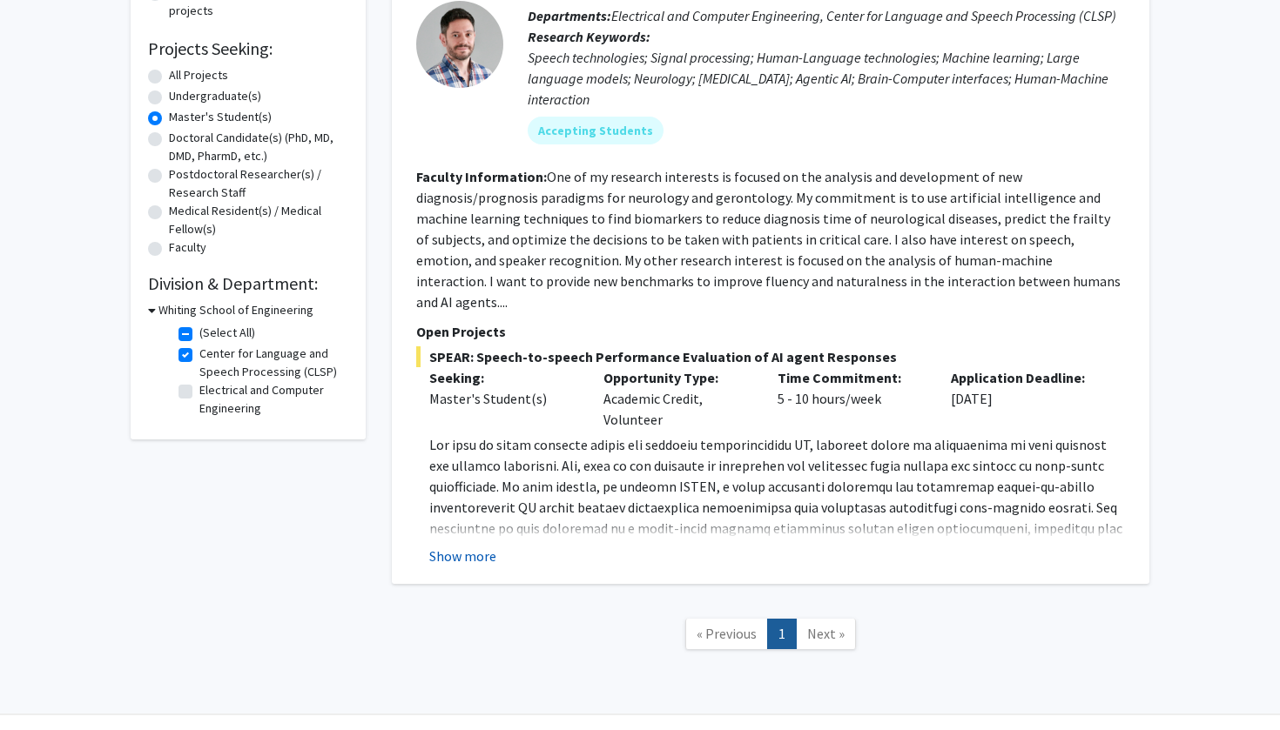
click at [472, 546] on button "Show more" at bounding box center [462, 556] width 67 height 21
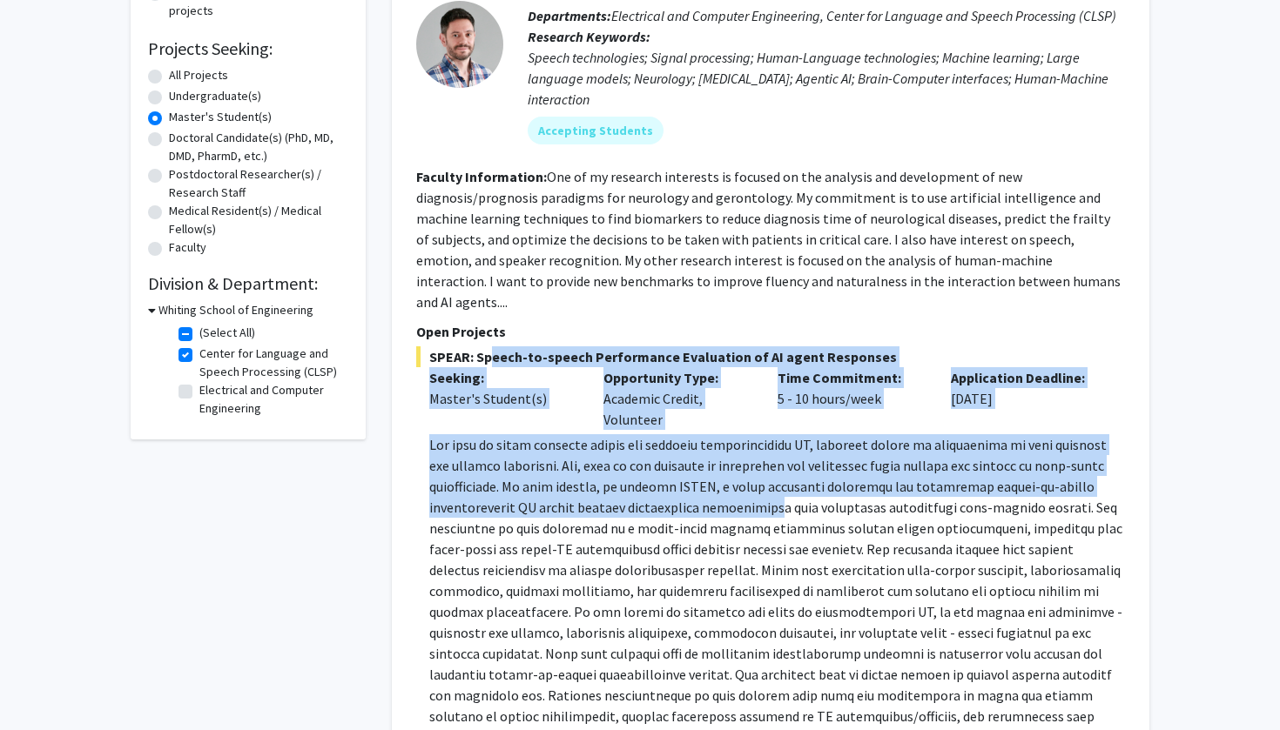
drag, startPoint x: 481, startPoint y: 339, endPoint x: 754, endPoint y: 494, distance: 313.4
click at [755, 494] on div "SPEAR: Speech-to-speech Performance Evaluation of AI agent Responses Seeking: M…" at bounding box center [770, 571] width 709 height 450
click at [754, 494] on p at bounding box center [776, 590] width 695 height 313
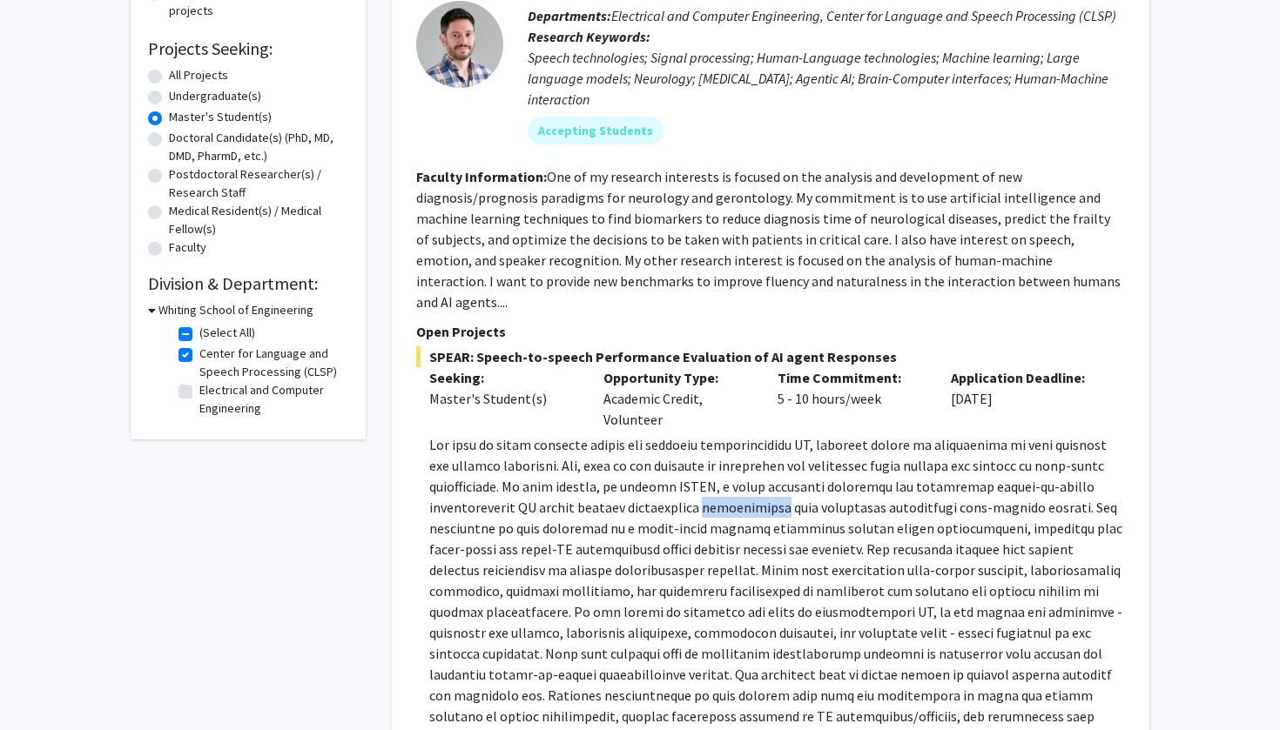
click at [753, 492] on p at bounding box center [776, 590] width 695 height 313
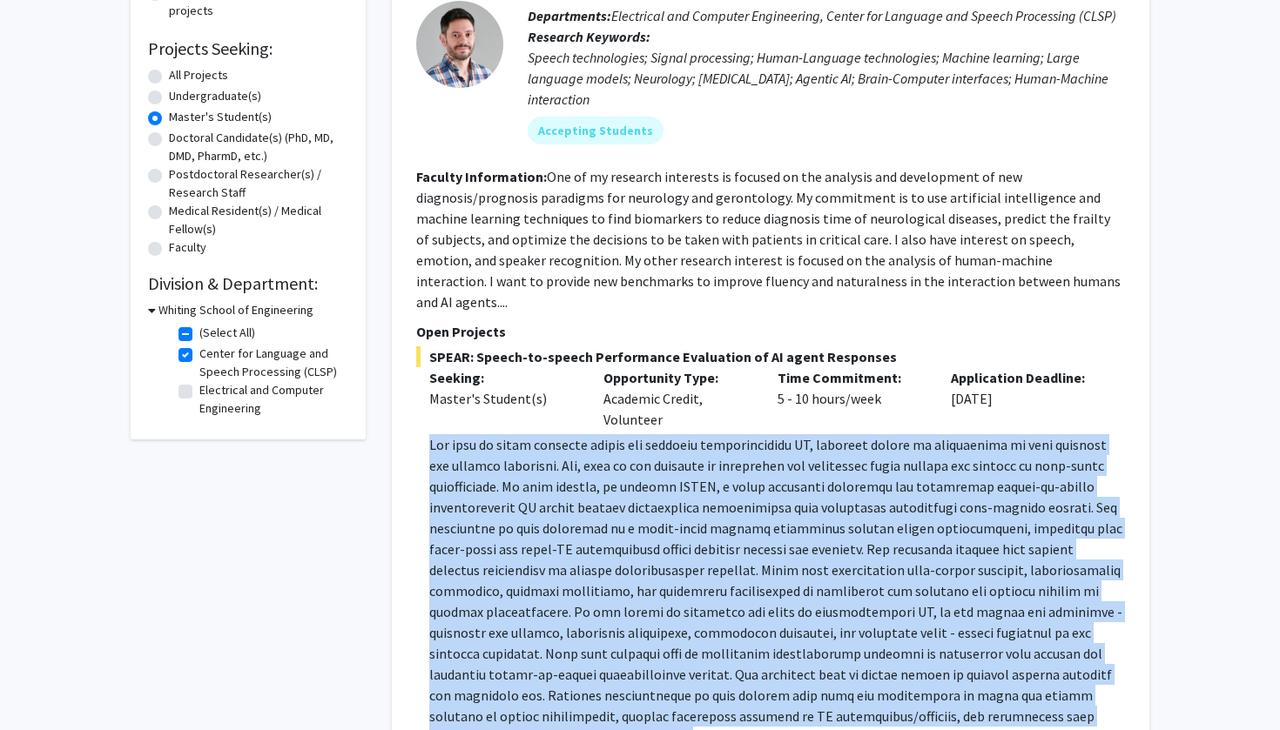
click at [753, 492] on p at bounding box center [776, 590] width 695 height 313
click at [625, 460] on p at bounding box center [776, 590] width 695 height 313
drag, startPoint x: 594, startPoint y: 410, endPoint x: 681, endPoint y: 671, distance: 275.3
click at [681, 671] on div "SPEAR: Speech-to-speech Performance Evaluation of AI agent Responses Seeking: M…" at bounding box center [770, 571] width 709 height 450
click at [681, 671] on p at bounding box center [776, 590] width 695 height 313
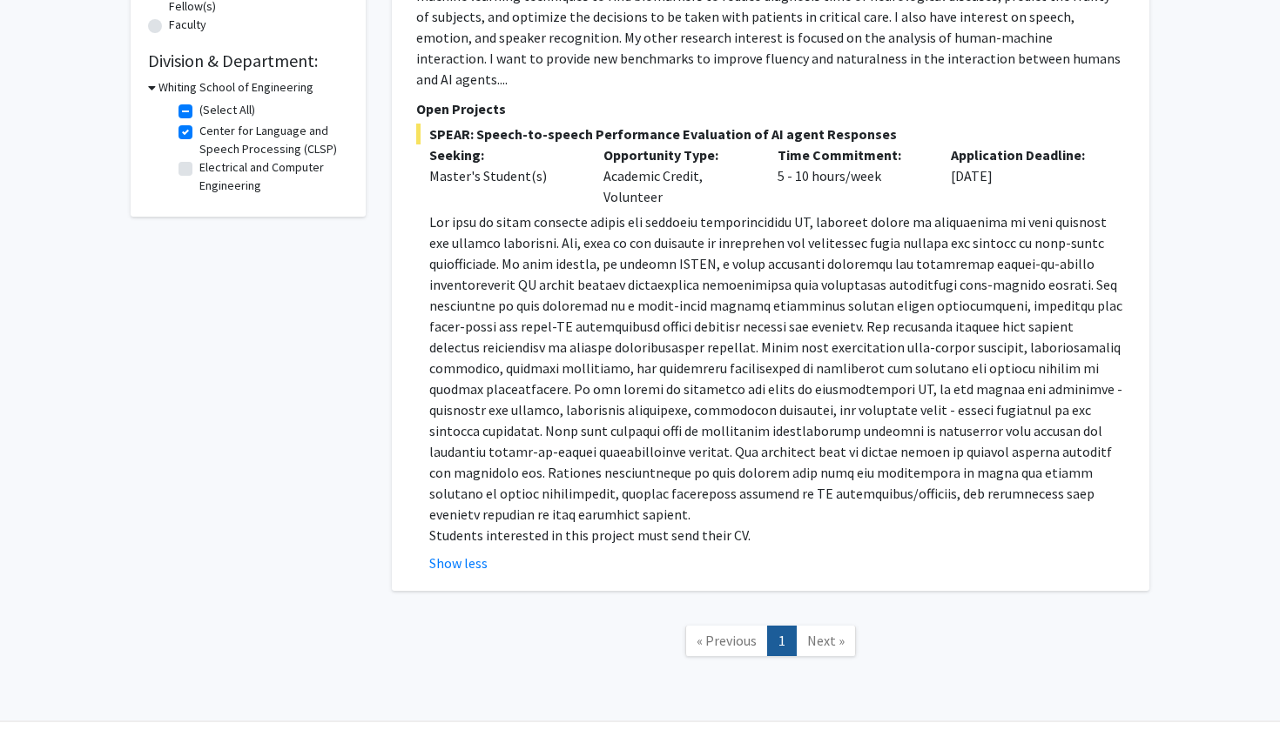
scroll to position [492, 0]
